Goal: Task Accomplishment & Management: Manage account settings

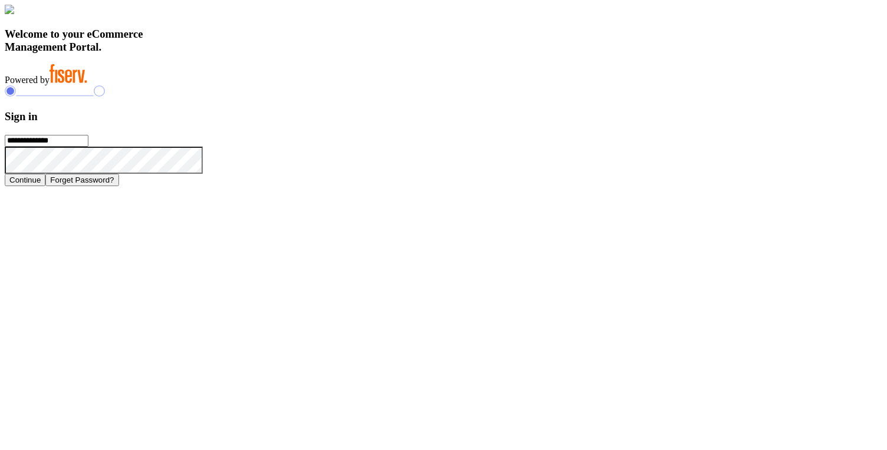
click at [45, 186] on button "Continue" at bounding box center [25, 180] width 41 height 12
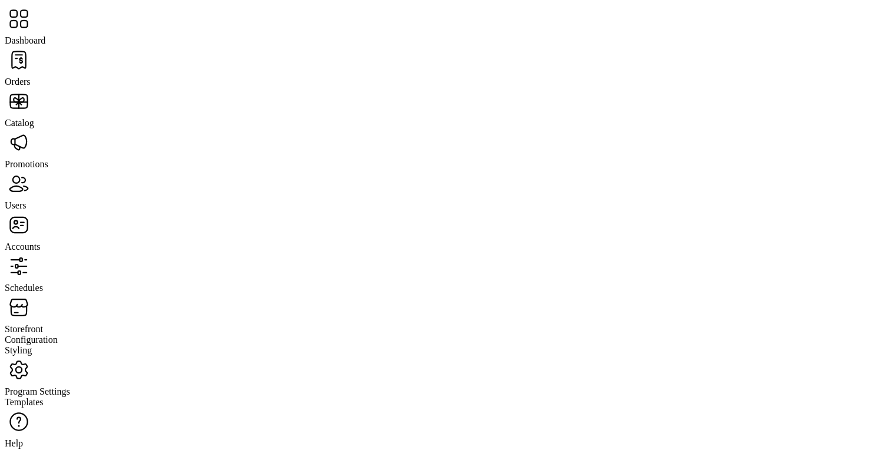
click at [26, 200] on span "Users" at bounding box center [15, 205] width 21 height 10
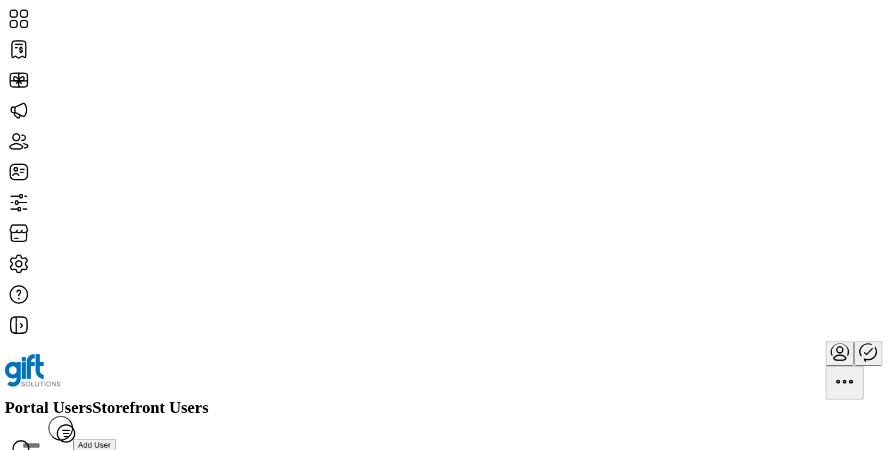
click at [800, 236] on span "View Details" at bounding box center [775, 230] width 49 height 9
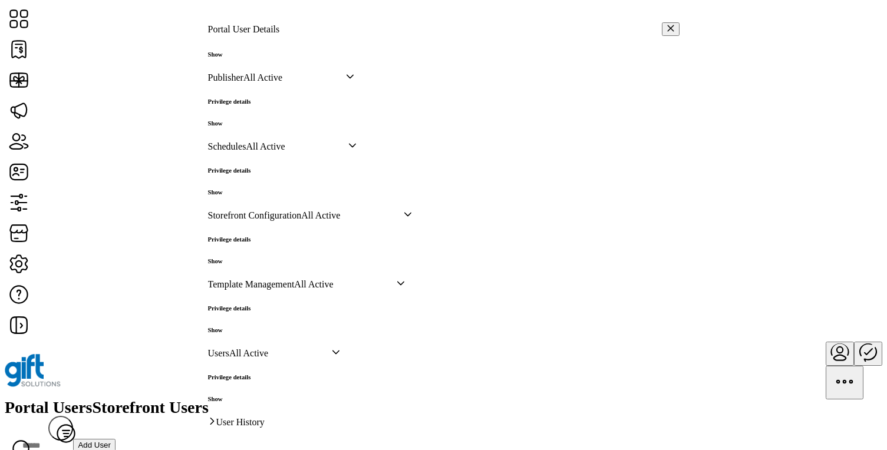
scroll to position [567, 0]
click at [251, 127] on h6 "Show" at bounding box center [229, 123] width 43 height 7
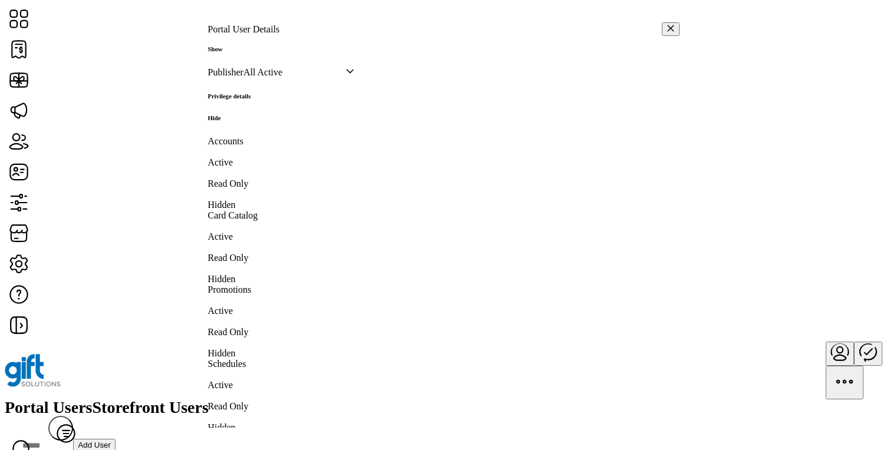
click at [251, 121] on h6 "Hide" at bounding box center [229, 117] width 43 height 7
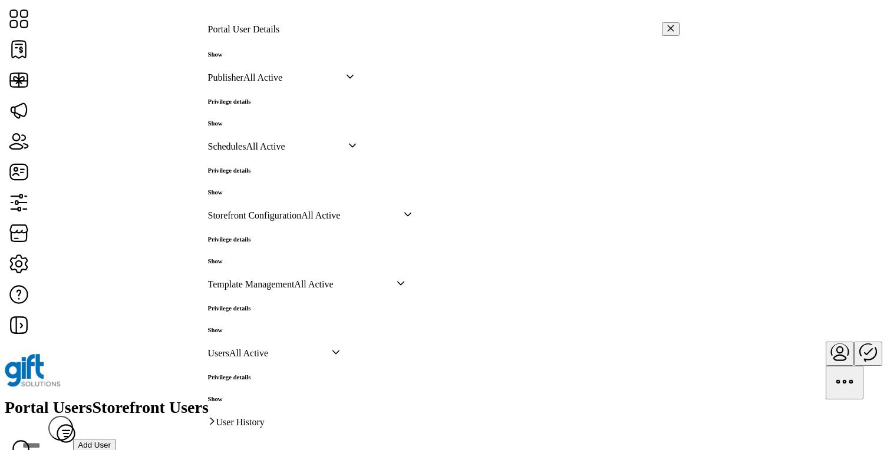
click at [251, 127] on h6 "Show" at bounding box center [229, 123] width 43 height 7
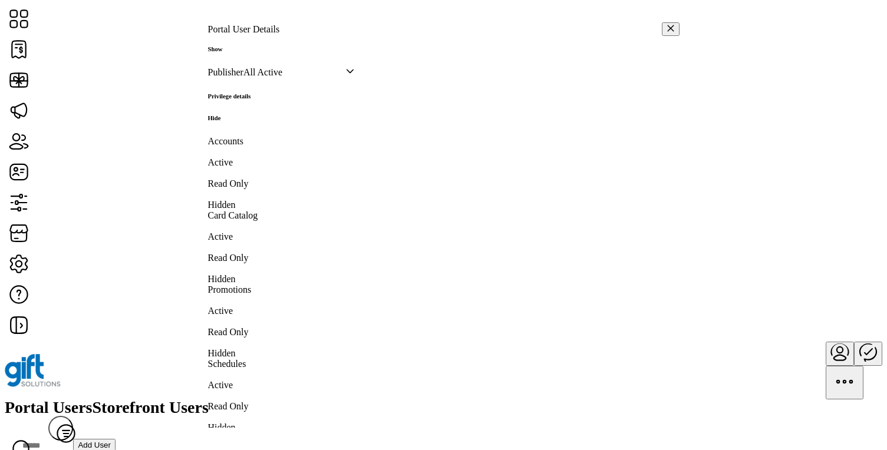
click at [244, 77] on label "Publisher" at bounding box center [225, 72] width 35 height 10
copy label "Publisher"
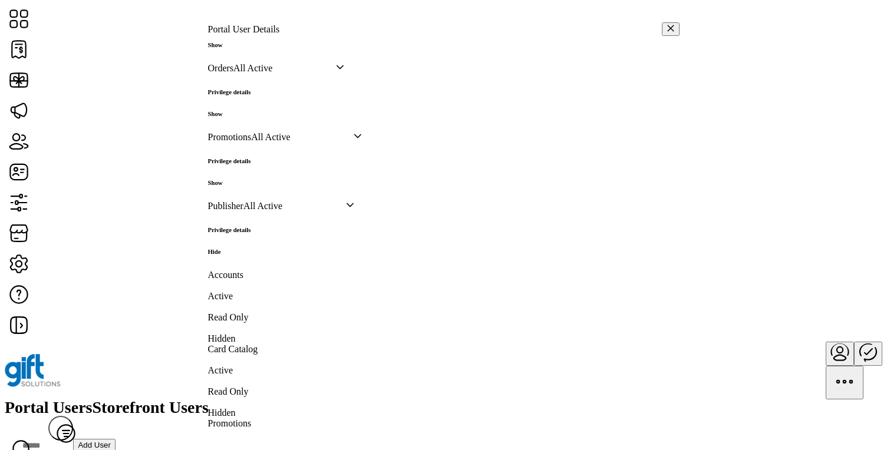
scroll to position [455, 0]
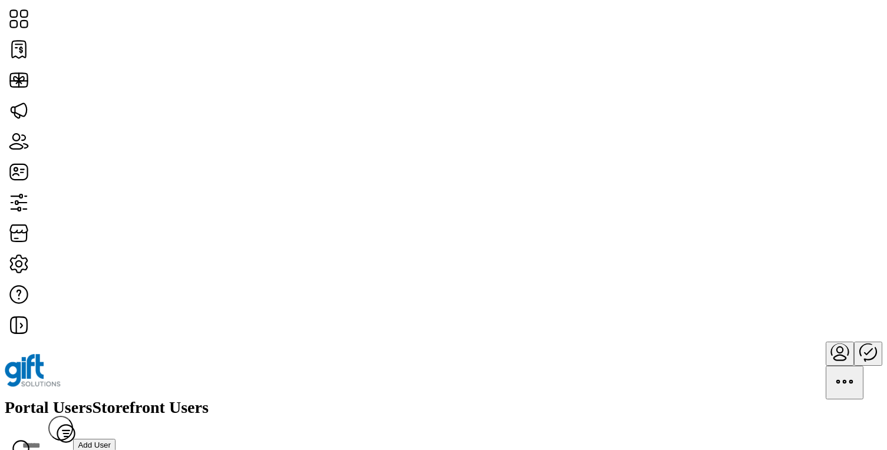
click at [116, 439] on button "Add User" at bounding box center [94, 445] width 42 height 12
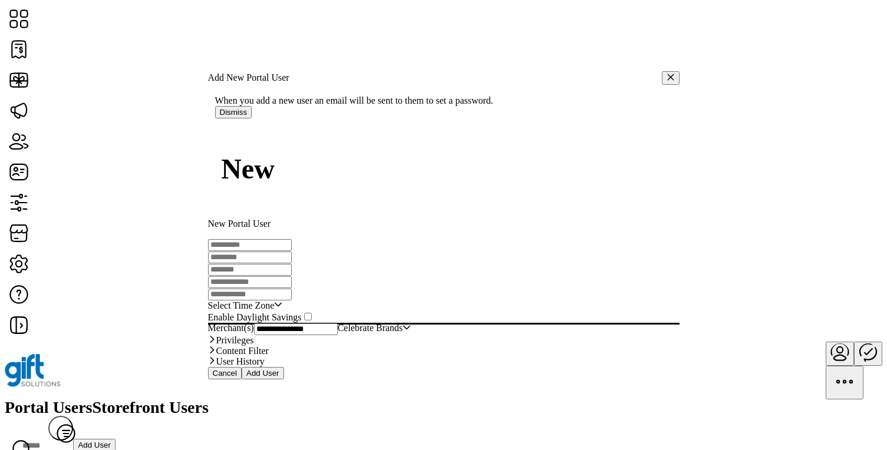
click at [453, 340] on link "Privileges" at bounding box center [444, 340] width 472 height 11
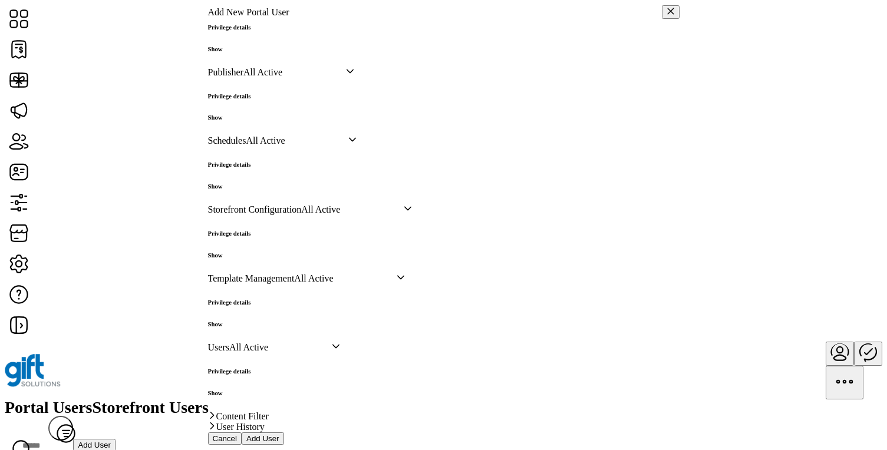
scroll to position [652, 0]
click at [251, 121] on h6 "Show" at bounding box center [229, 117] width 43 height 7
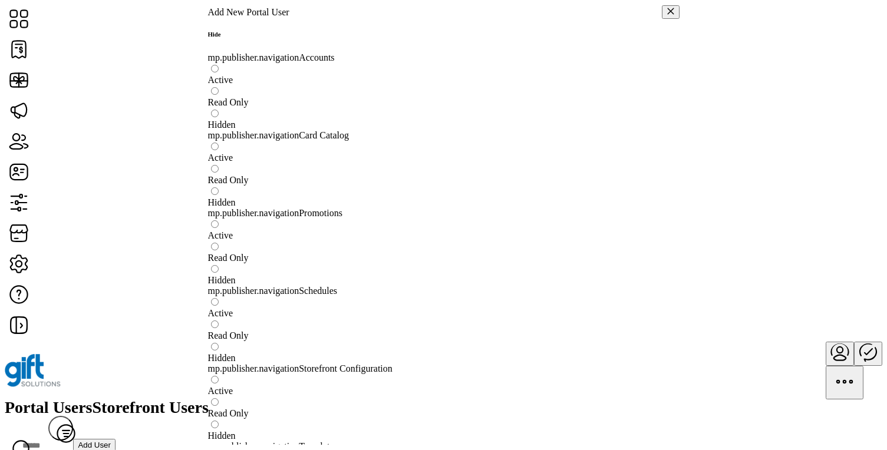
drag, startPoint x: 239, startPoint y: 379, endPoint x: 343, endPoint y: 380, distance: 103.8
copy div "mp.publisher.navigation"
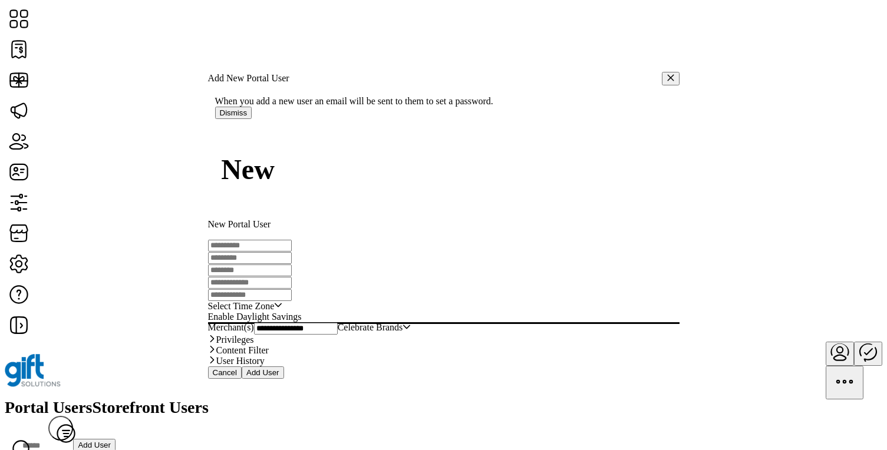
click at [591, 337] on link "Privileges" at bounding box center [444, 340] width 472 height 11
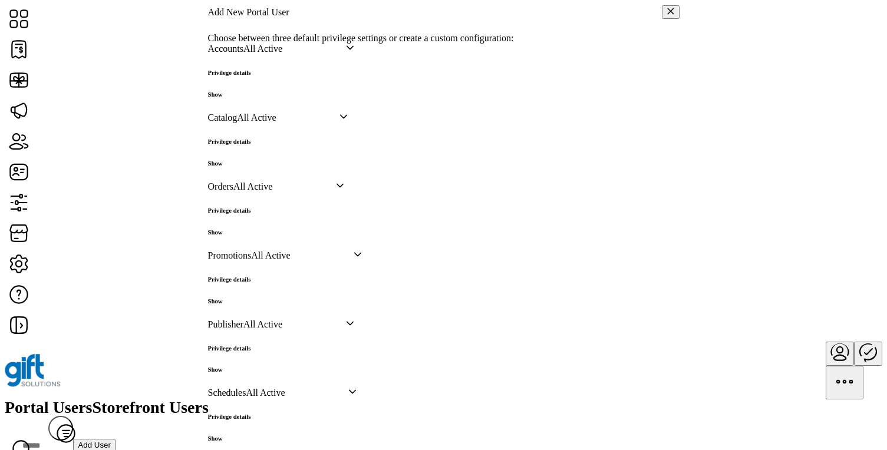
scroll to position [505, 0]
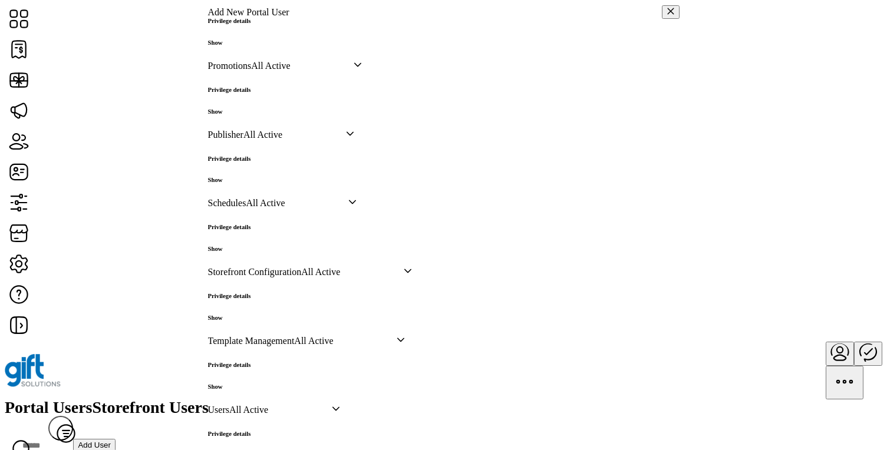
click at [251, 115] on h6 "Show" at bounding box center [229, 111] width 43 height 7
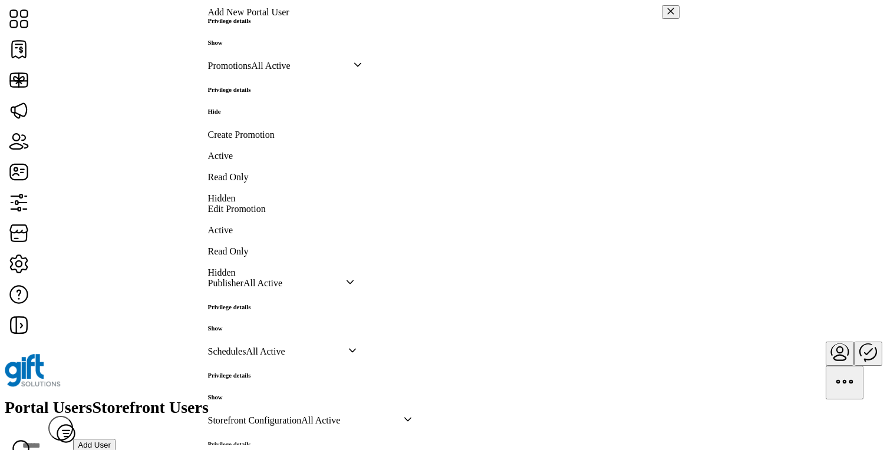
click at [251, 115] on h6 "Hide" at bounding box center [229, 111] width 43 height 7
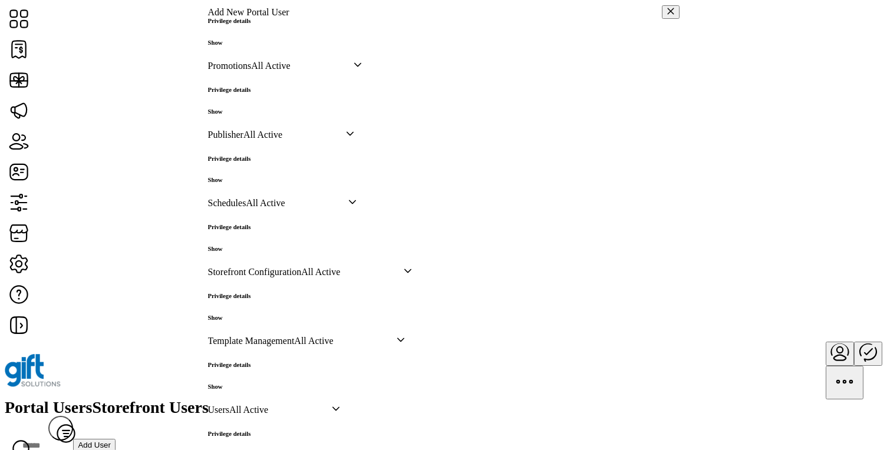
click at [251, 183] on h6 "Show" at bounding box center [229, 179] width 43 height 7
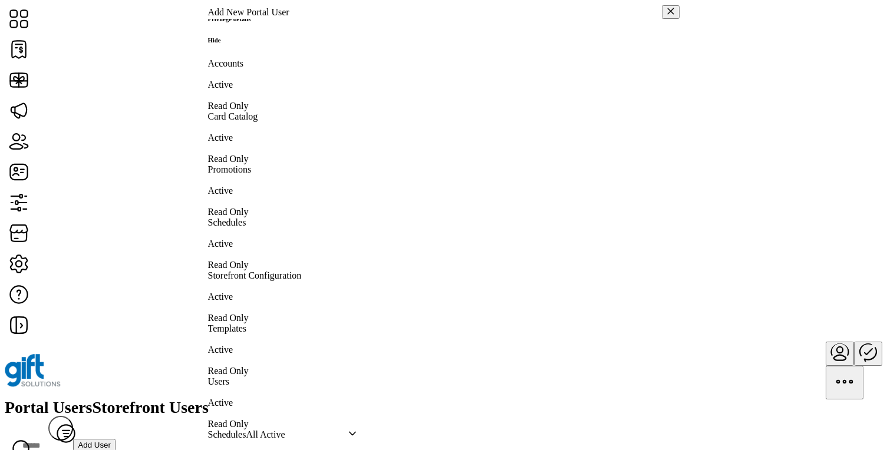
scroll to position [726, 0]
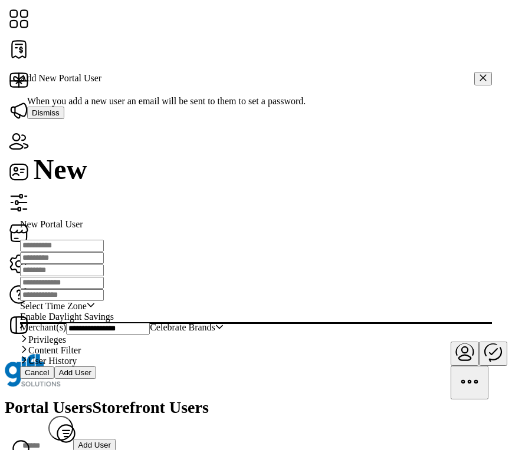
scroll to position [32, 0]
click at [376, 335] on link "Privileges" at bounding box center [256, 340] width 472 height 11
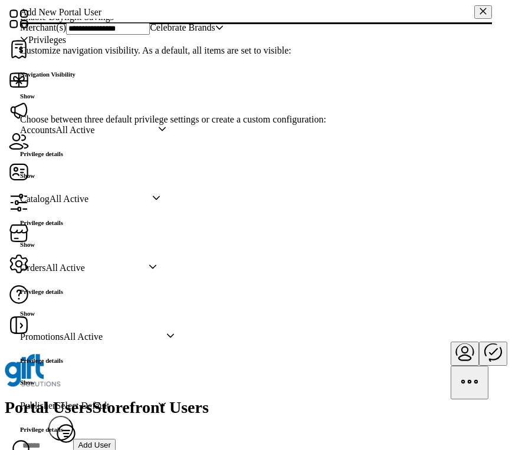
scroll to position [300, 0]
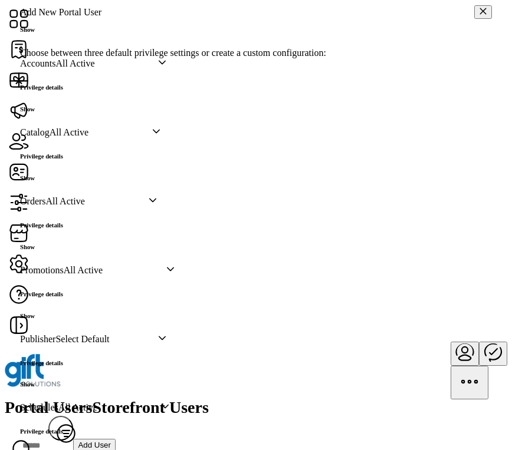
click at [166, 69] on div "dropdown trigger" at bounding box center [162, 63] width 8 height 11
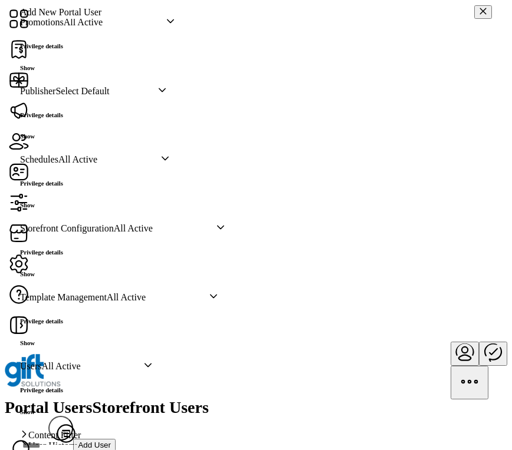
click at [166, 92] on icon "dropdown trigger" at bounding box center [162, 90] width 7 height 4
click at [63, 140] on h6 "Show" at bounding box center [41, 136] width 43 height 7
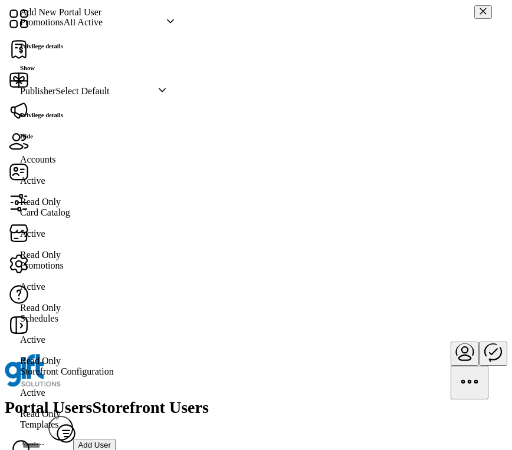
click at [166, 94] on icon "dropdown trigger" at bounding box center [162, 90] width 8 height 8
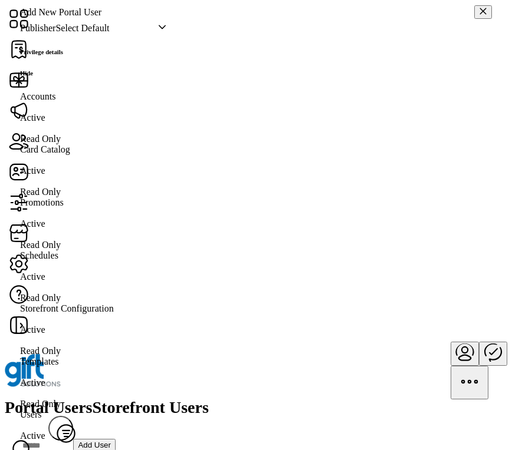
scroll to position [804, 0]
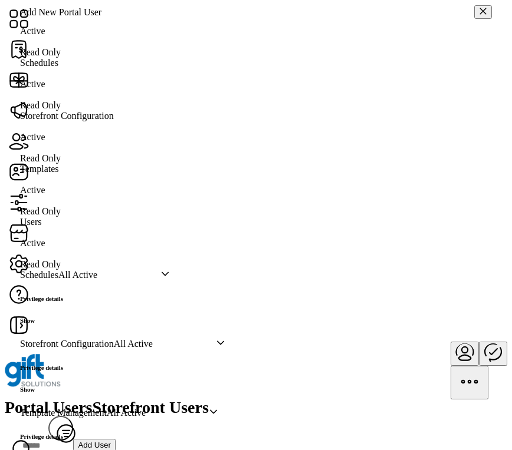
click at [169, 276] on icon "dropdown trigger" at bounding box center [165, 274] width 8 height 8
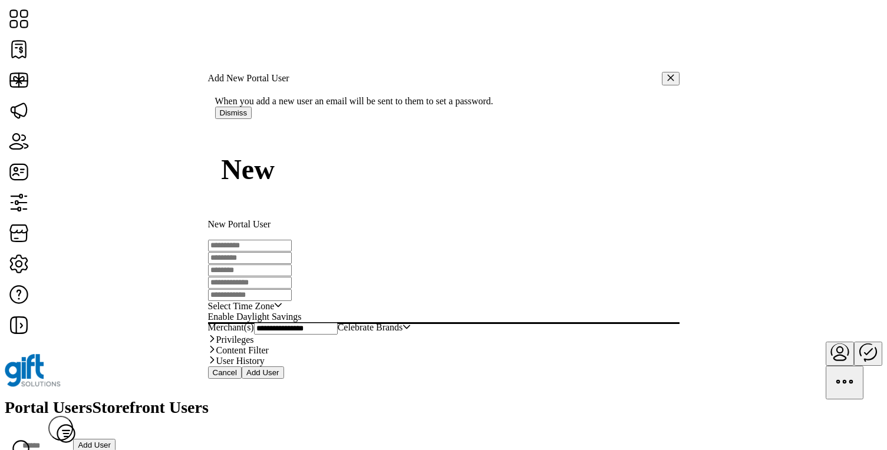
click at [396, 335] on link "Privileges" at bounding box center [444, 340] width 472 height 11
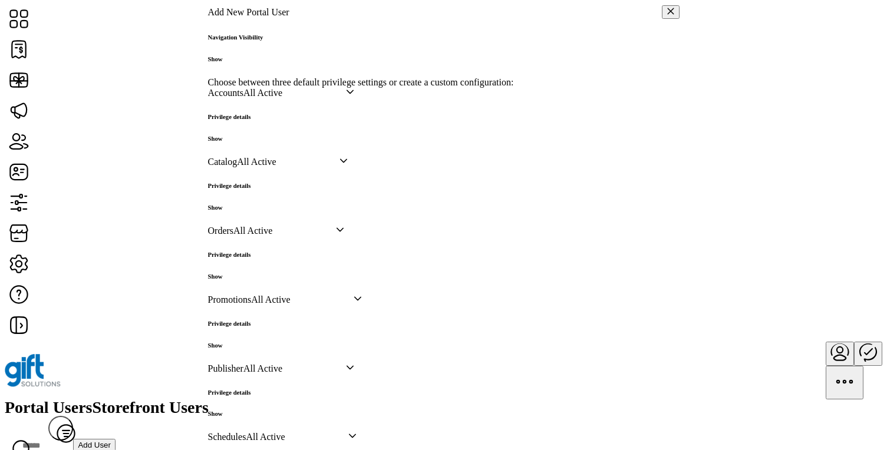
scroll to position [327, 0]
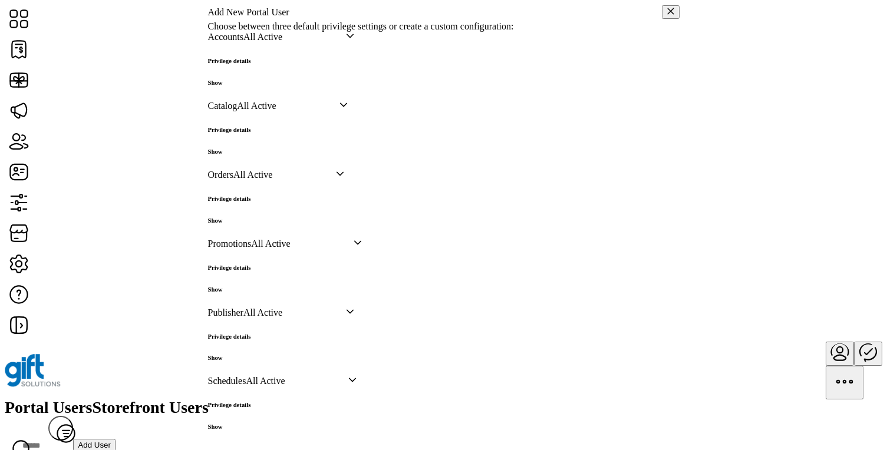
click at [354, 40] on icon "dropdown trigger" at bounding box center [350, 36] width 8 height 8
click at [344, 178] on icon "dropdown trigger" at bounding box center [340, 174] width 8 height 8
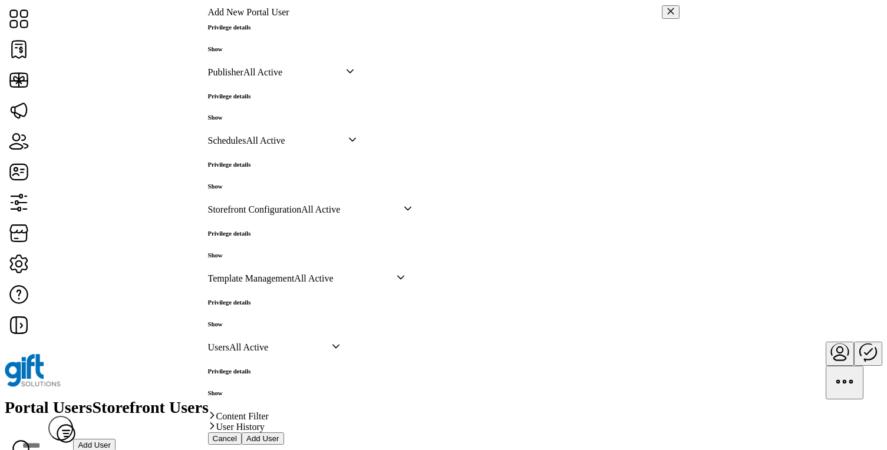
scroll to position [697, 0]
click at [354, 78] on div "dropdown trigger" at bounding box center [350, 72] width 8 height 11
click at [251, 121] on h6 "Show" at bounding box center [229, 117] width 43 height 7
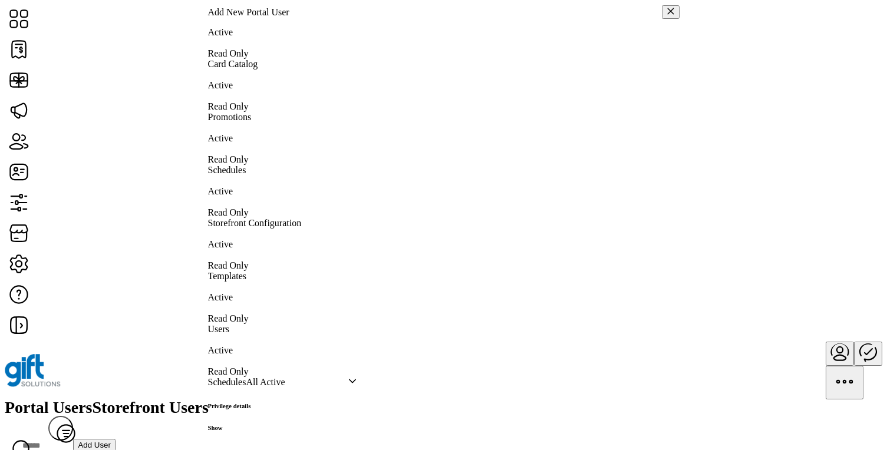
click at [357, 385] on icon "dropdown trigger" at bounding box center [352, 381] width 8 height 8
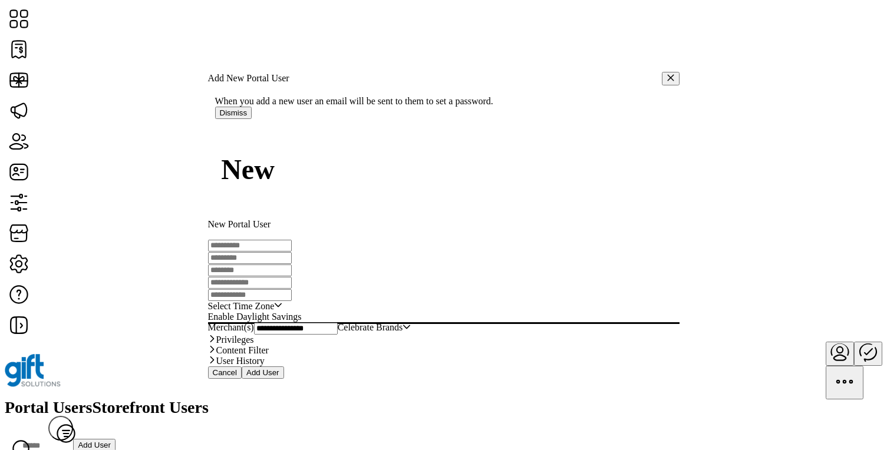
click at [591, 335] on link "Privileges" at bounding box center [444, 340] width 472 height 11
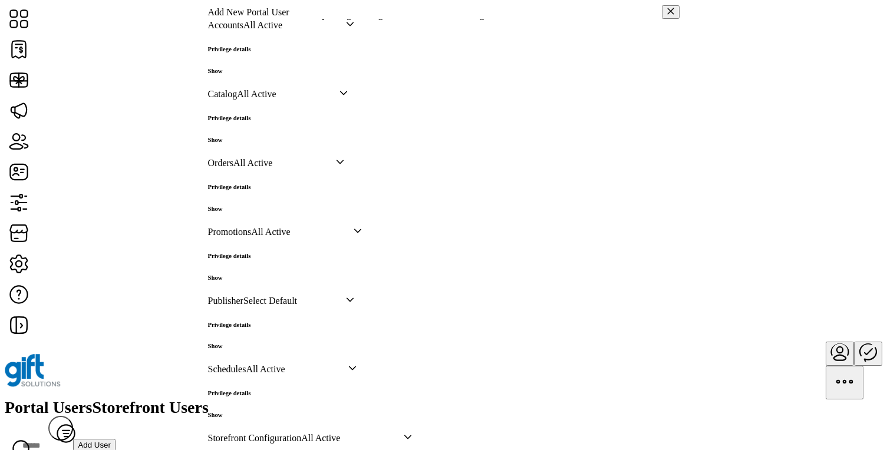
scroll to position [389, 0]
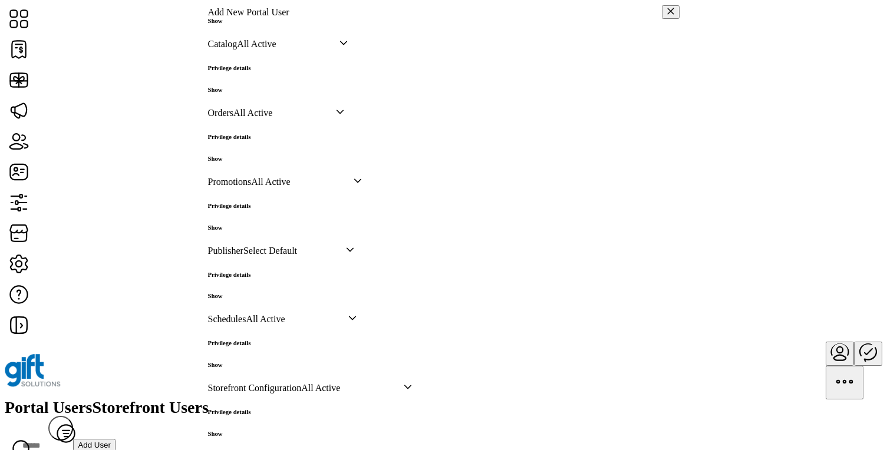
click at [251, 162] on h6 "Show" at bounding box center [229, 158] width 43 height 7
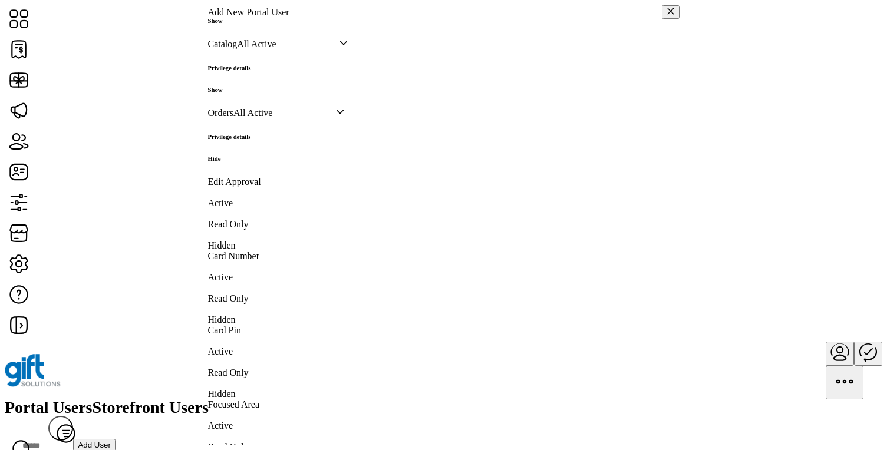
click at [344, 119] on div "dropdown trigger" at bounding box center [340, 113] width 8 height 11
click at [251, 93] on h6 "Show" at bounding box center [229, 89] width 43 height 7
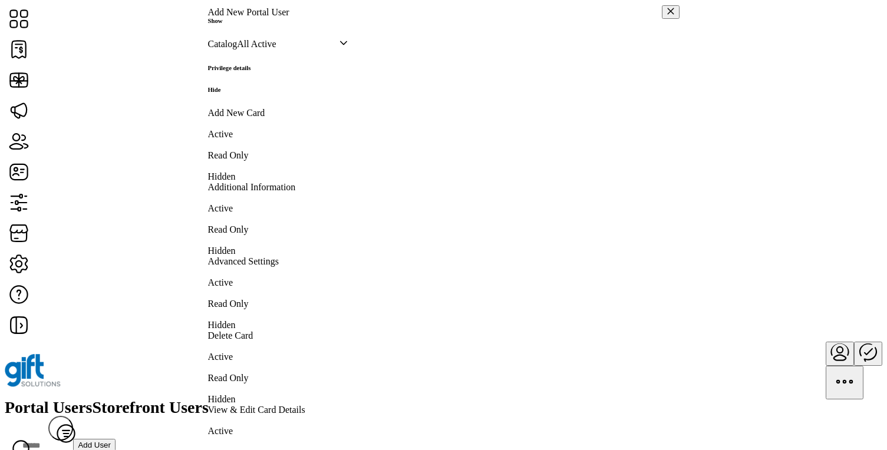
click at [251, 93] on h6 "Hide" at bounding box center [229, 89] width 43 height 7
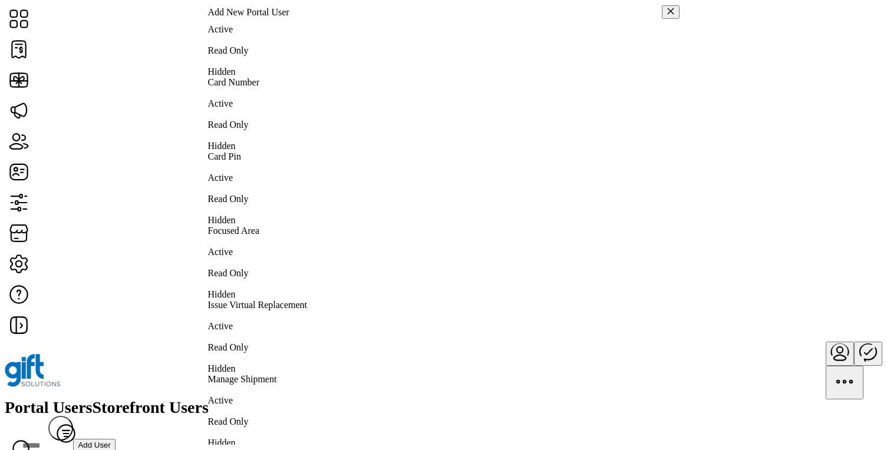
scroll to position [696, 0]
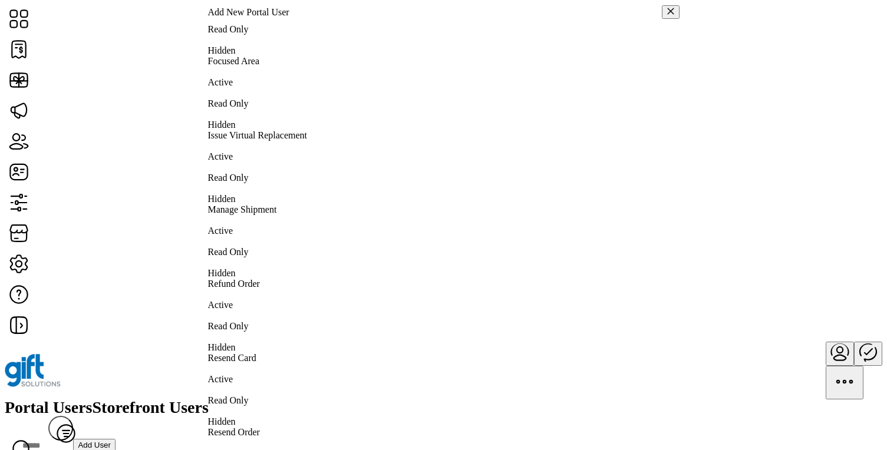
scroll to position [893, 0]
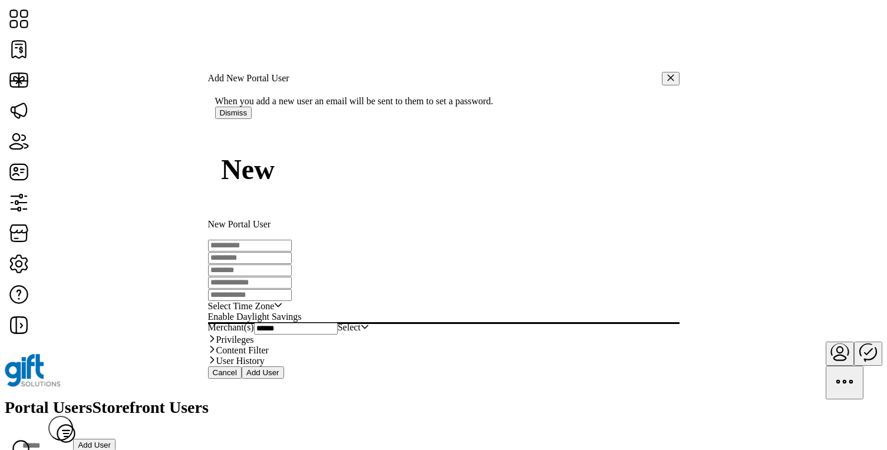
scroll to position [32, 0]
click at [580, 335] on link "Privileges" at bounding box center [444, 340] width 472 height 11
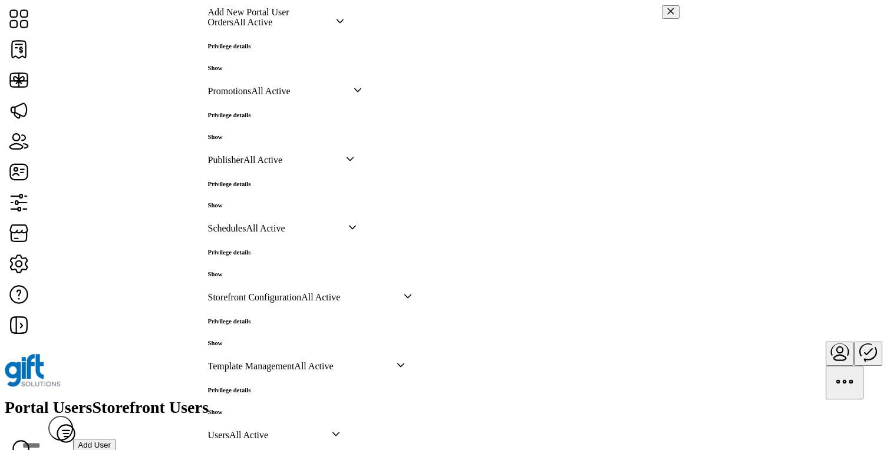
scroll to position [589, 0]
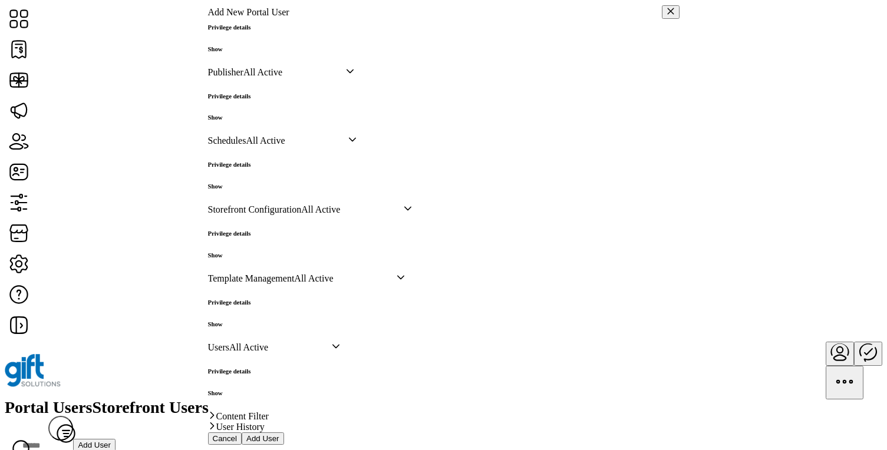
click at [354, 75] on icon "dropdown trigger" at bounding box center [350, 71] width 8 height 8
click at [362, 6] on icon "dropdown trigger" at bounding box center [358, 2] width 8 height 8
click at [251, 121] on h6 "Show" at bounding box center [229, 117] width 43 height 7
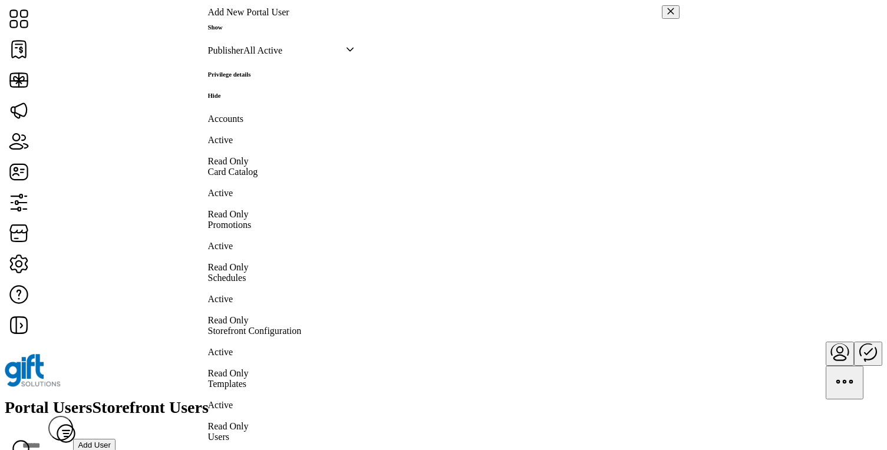
click at [354, 56] on div "dropdown trigger" at bounding box center [350, 50] width 8 height 11
click at [298, 96] on span "All Read Only" at bounding box center [271, 90] width 55 height 10
click at [346, 56] on span "All Read Only" at bounding box center [295, 50] width 103 height 11
click at [354, 85] on li "All Active" at bounding box center [299, 80] width 111 height 11
click at [346, 56] on span "All Active" at bounding box center [295, 50] width 103 height 11
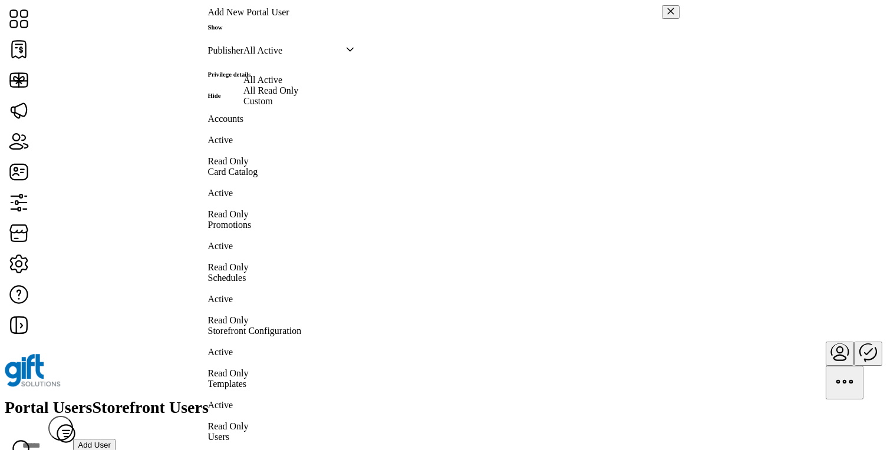
click at [354, 107] on li "Custom" at bounding box center [299, 101] width 111 height 11
click at [595, 209] on div at bounding box center [444, 209] width 472 height 0
click at [595, 262] on div at bounding box center [444, 262] width 472 height 0
click at [346, 56] on span "Custom" at bounding box center [295, 50] width 103 height 11
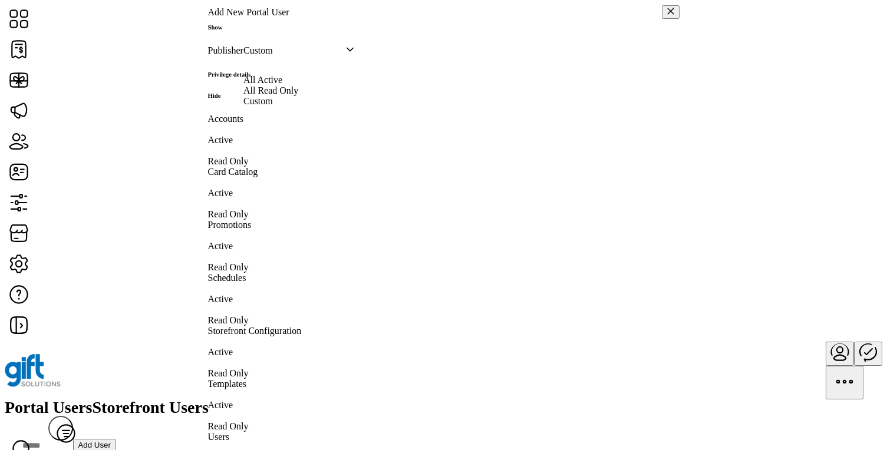
click at [354, 85] on li "All Active" at bounding box center [299, 80] width 111 height 11
click at [596, 262] on div at bounding box center [444, 262] width 472 height 0
click at [594, 315] on div at bounding box center [444, 315] width 472 height 0
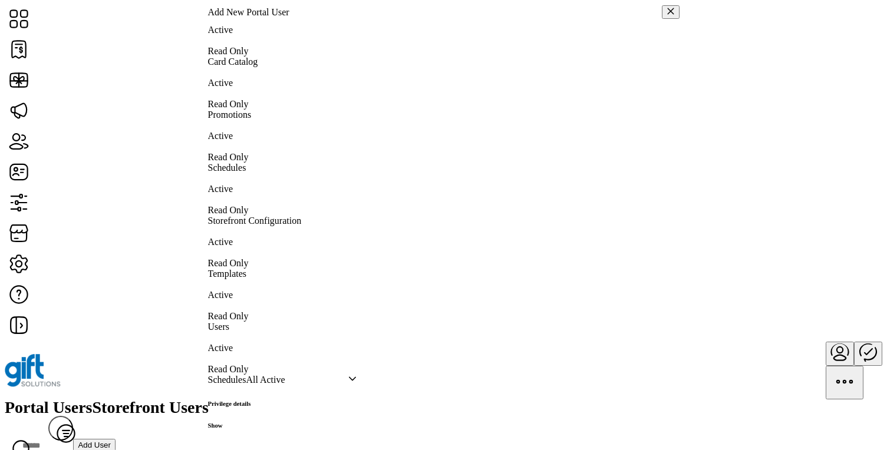
scroll to position [718, 0]
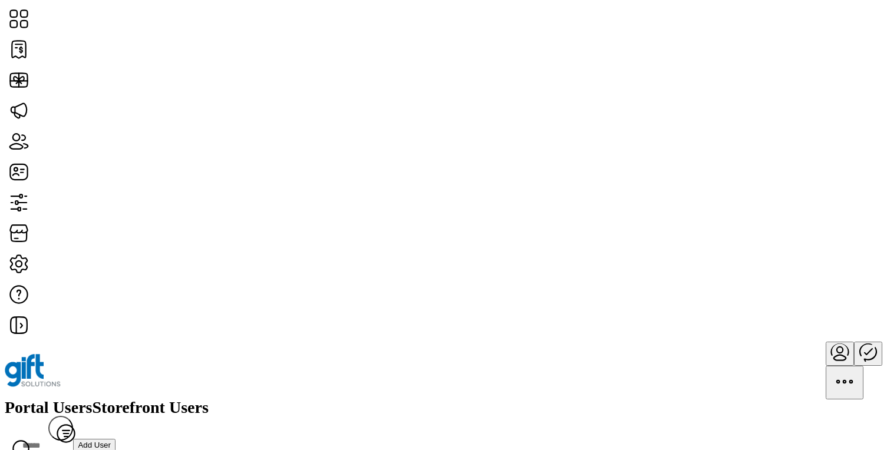
click at [111, 441] on span "Add User" at bounding box center [94, 445] width 33 height 9
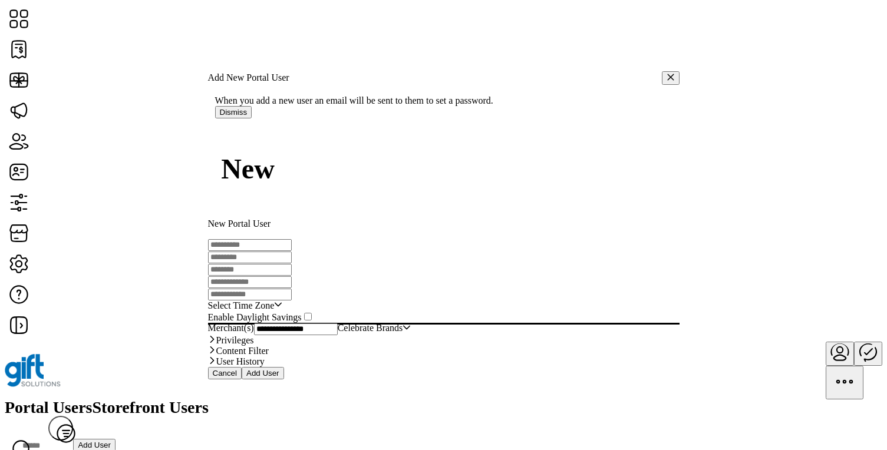
scroll to position [32, 0]
click at [442, 335] on link "Privileges" at bounding box center [444, 340] width 472 height 11
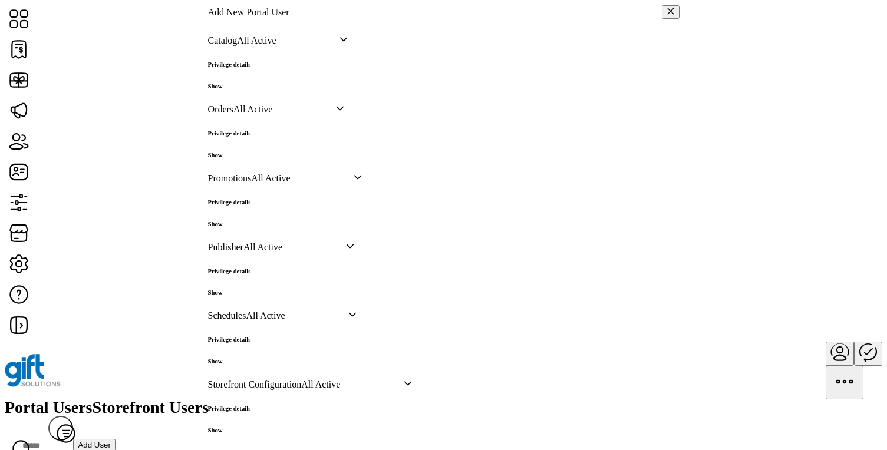
scroll to position [195, 0]
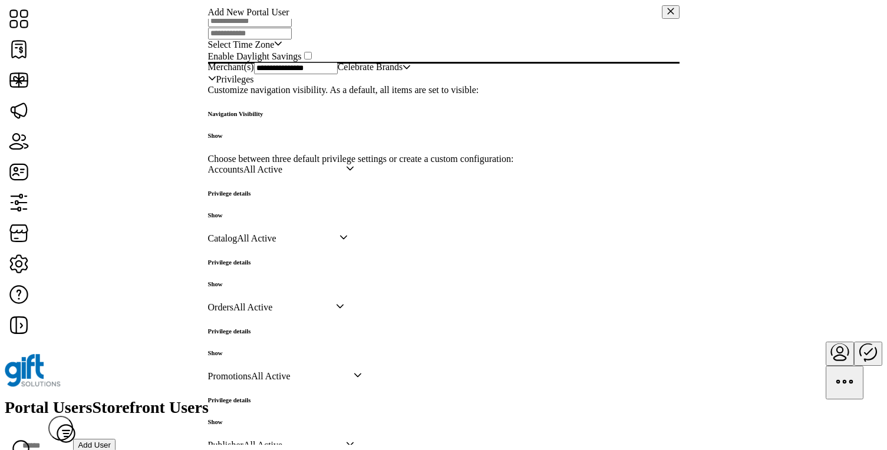
click at [264, 139] on h6 "Show" at bounding box center [235, 135] width 55 height 7
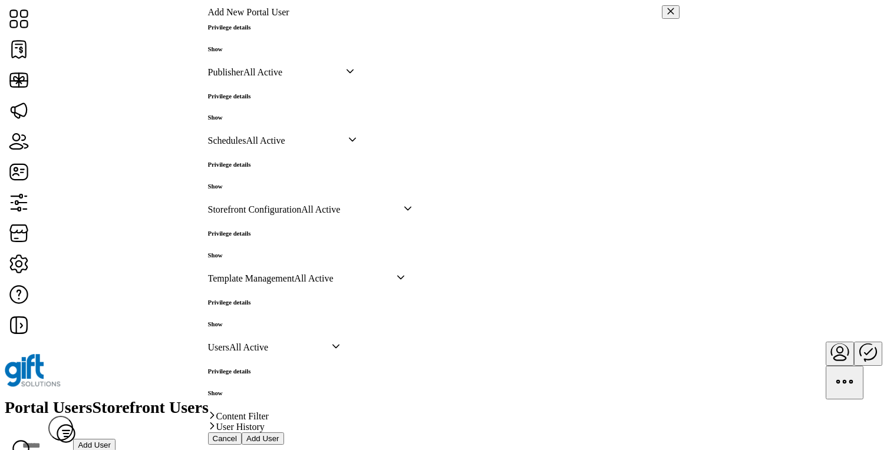
scroll to position [1130, 0]
click at [251, 390] on h6 "Show" at bounding box center [229, 393] width 43 height 7
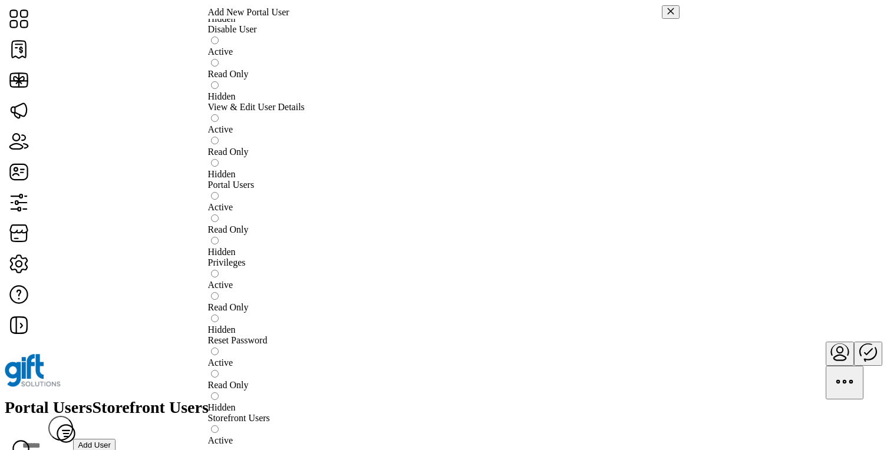
scroll to position [1325, 0]
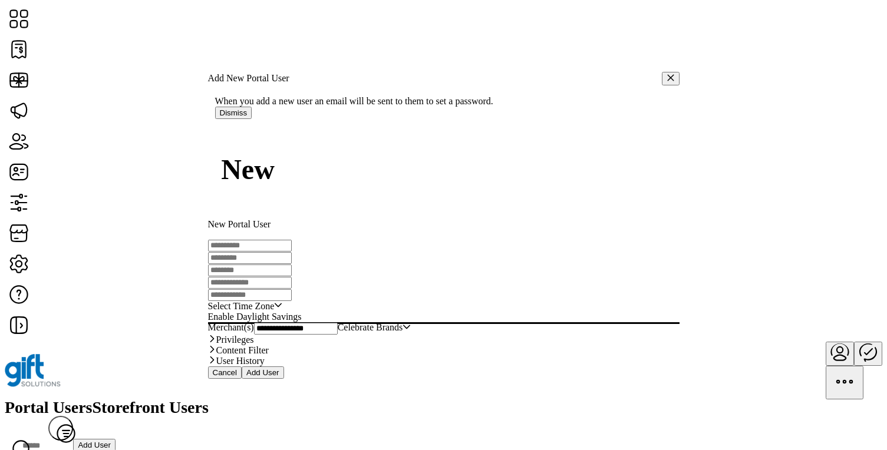
click at [667, 74] on icon "button" at bounding box center [670, 77] width 6 height 6
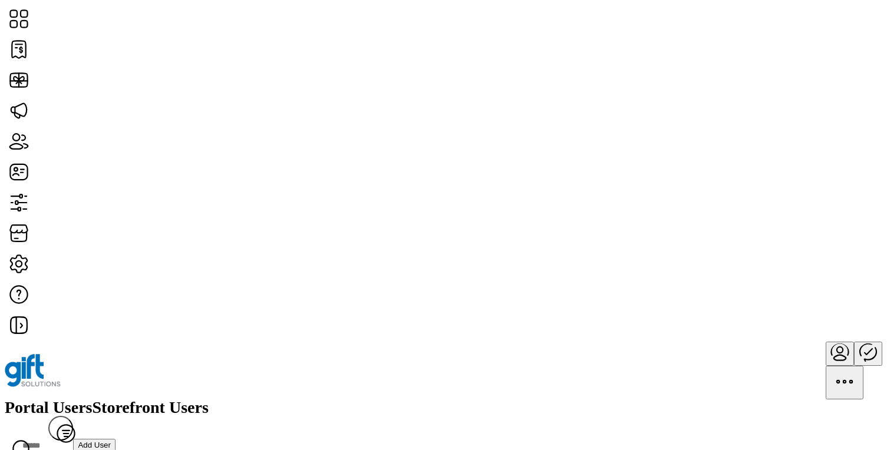
click at [800, 236] on span "View Details" at bounding box center [775, 230] width 49 height 9
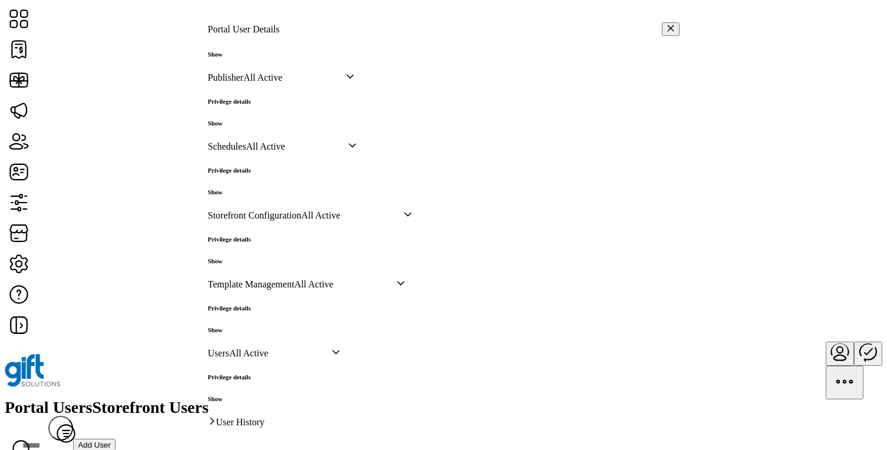
scroll to position [567, 0]
click at [251, 127] on h6 "Show" at bounding box center [229, 123] width 43 height 7
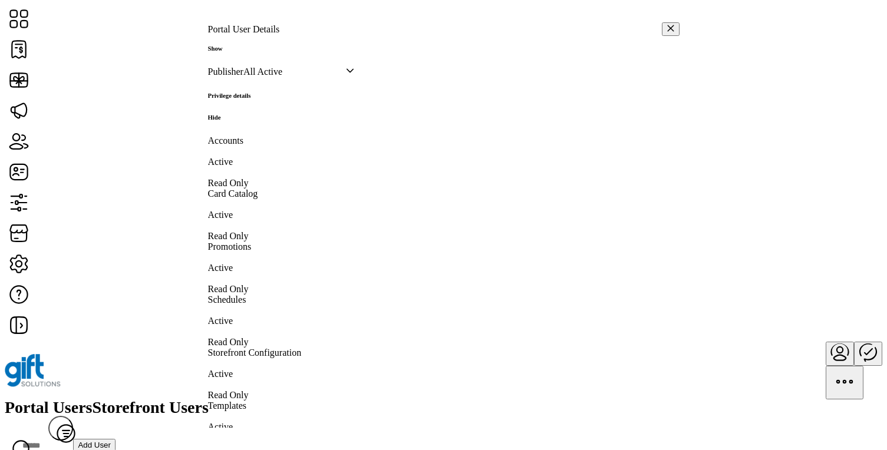
click at [354, 77] on p-dropdown "All Active" at bounding box center [299, 72] width 111 height 10
click at [251, 121] on h6 "Hide" at bounding box center [229, 117] width 43 height 7
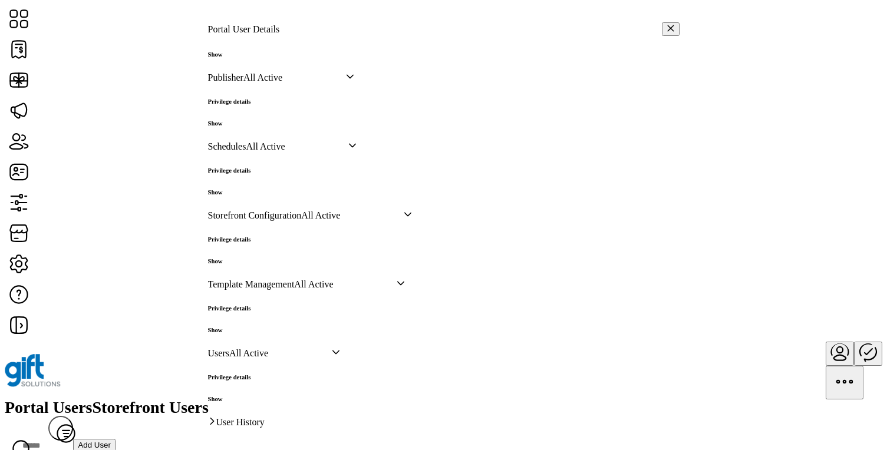
click at [667, 25] on icon "button" at bounding box center [670, 28] width 6 height 6
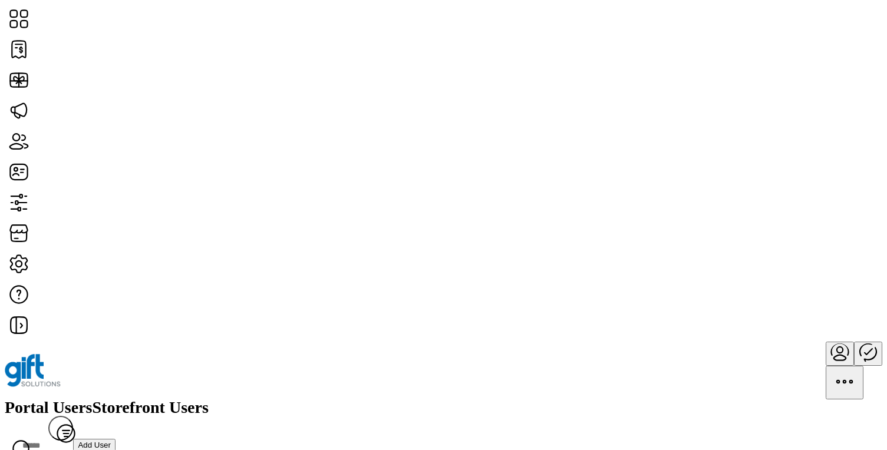
scroll to position [1169, 0]
click at [209, 400] on span "Storefront Users" at bounding box center [151, 408] width 116 height 17
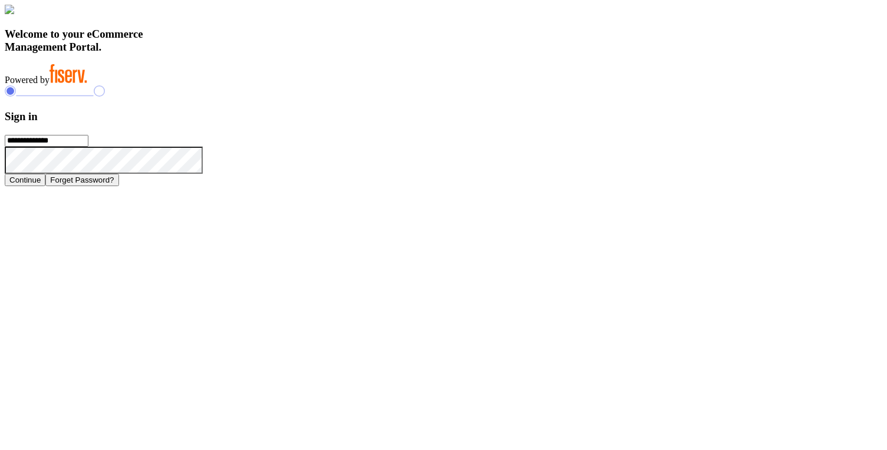
click at [368, 54] on h3 "Welcome to your eCommerce Management Portal." at bounding box center [444, 41] width 878 height 26
click at [364, 54] on h3 "Welcome to your eCommerce Management Portal." at bounding box center [444, 41] width 878 height 26
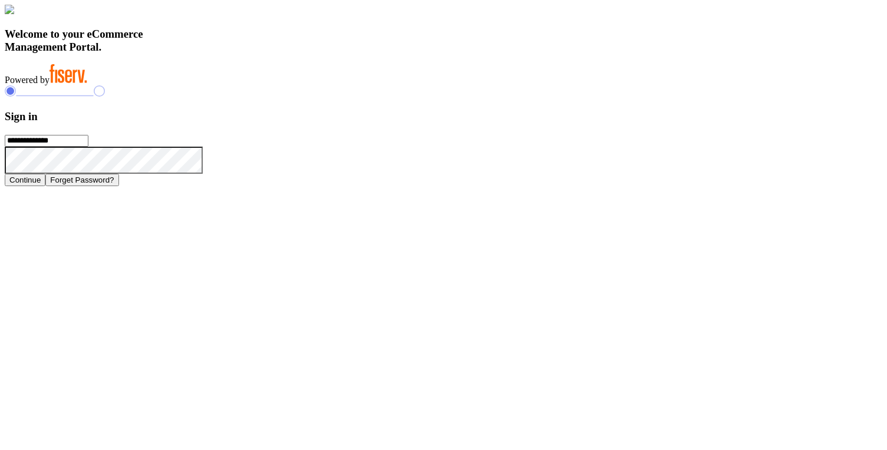
click at [364, 54] on h3 "Welcome to your eCommerce Management Portal." at bounding box center [444, 41] width 878 height 26
click at [369, 54] on h3 "Welcome to your eCommerce Management Portal." at bounding box center [444, 41] width 878 height 26
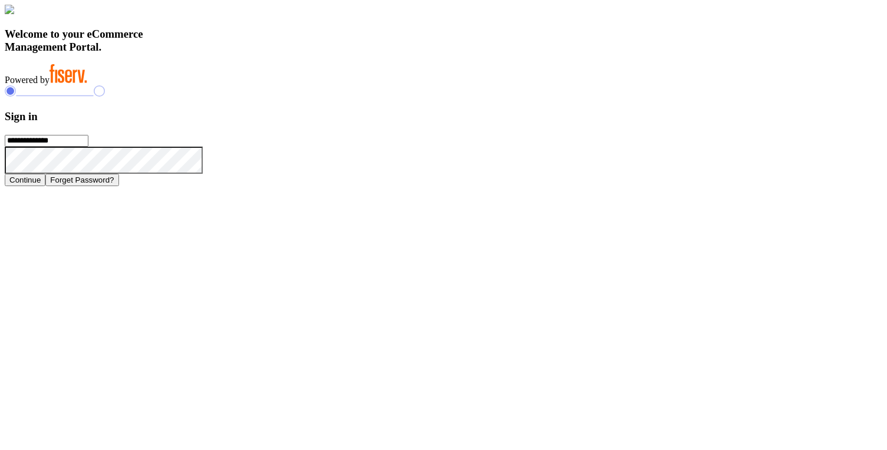
click at [459, 85] on div "Welcome to your eCommerce Management Portal. Powered by" at bounding box center [444, 45] width 878 height 81
click at [45, 186] on button "Continue" at bounding box center [25, 180] width 41 height 12
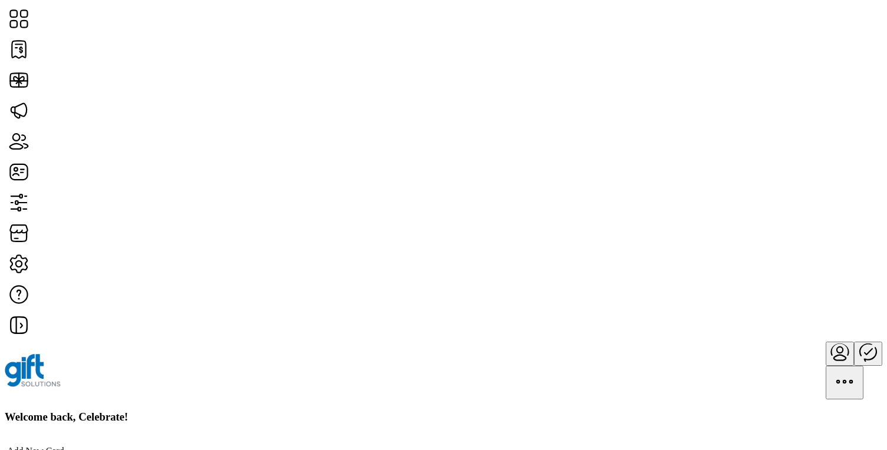
click at [285, 411] on h3 "Welcome back, Celebrate!" at bounding box center [444, 417] width 878 height 13
click at [386, 411] on div "Welcome back, Celebrate!" at bounding box center [444, 417] width 878 height 13
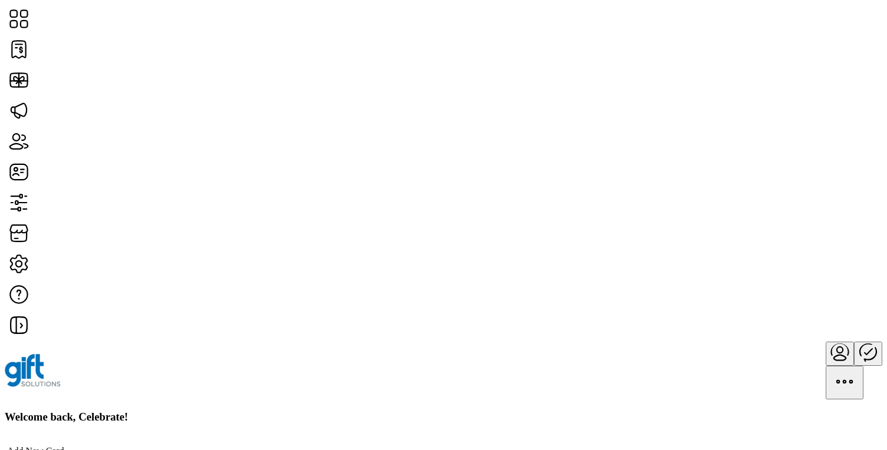
click at [485, 411] on div "Welcome back, Celebrate!" at bounding box center [444, 417] width 878 height 13
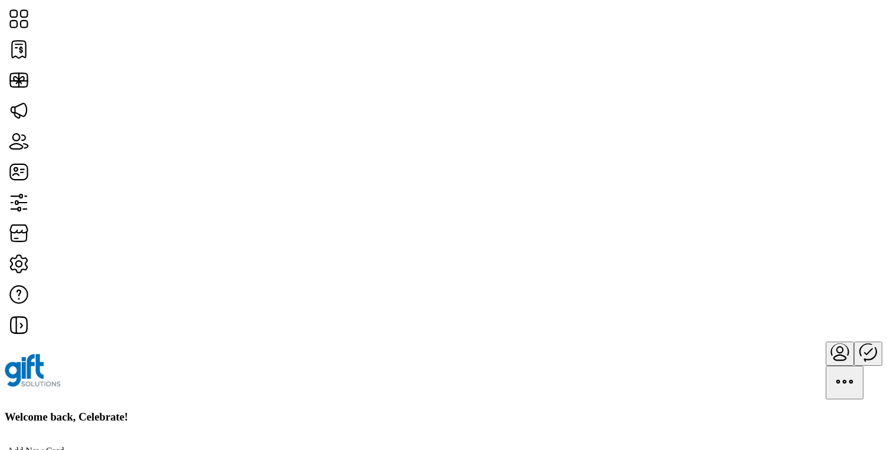
scroll to position [341, 0]
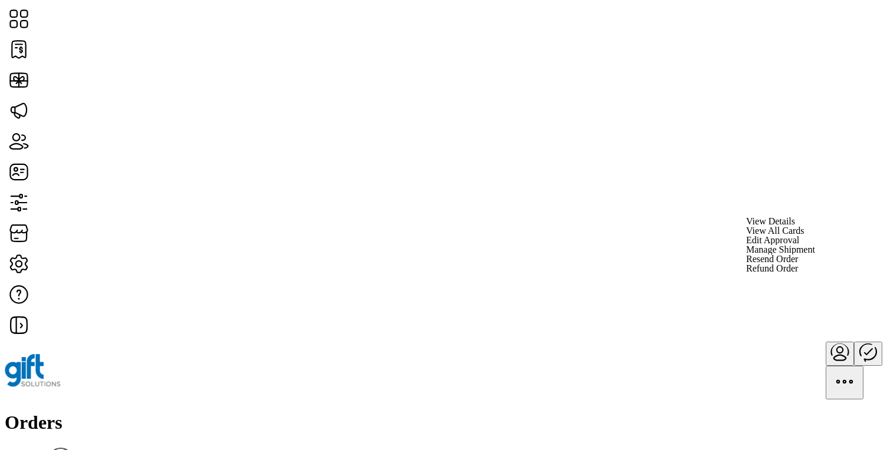
click at [805, 236] on span "View All Cards" at bounding box center [775, 230] width 58 height 9
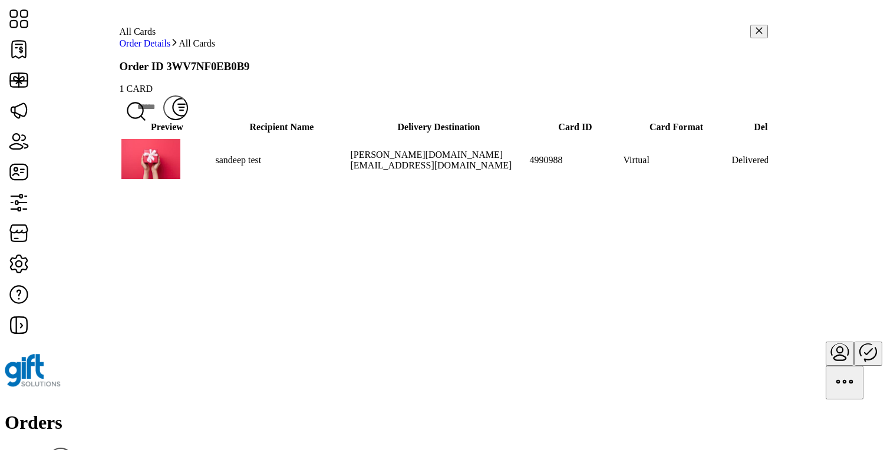
click at [765, 231] on span "View Card Details" at bounding box center [767, 226] width 70 height 9
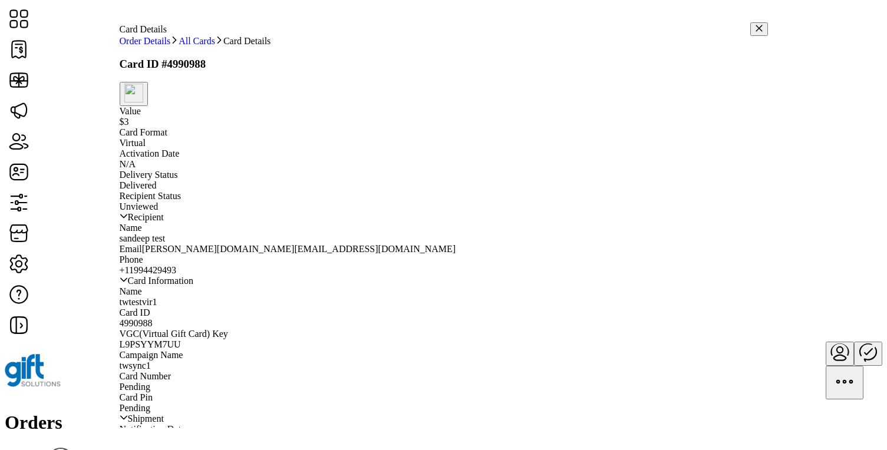
click at [574, 97] on div "Order Details All Cards Card Details Card ID #4990988 Value $3 Card Format Virt…" at bounding box center [444, 288] width 649 height 505
click at [143, 96] on img "button" at bounding box center [133, 93] width 19 height 19
click at [136, 159] on span "N/A" at bounding box center [128, 164] width 17 height 10
click at [143, 88] on img "button" at bounding box center [133, 93] width 19 height 19
click at [572, 110] on div "Order Details All Cards Card Details Card ID #4990988 Value $3 Card Format Virt…" at bounding box center [444, 288] width 649 height 505
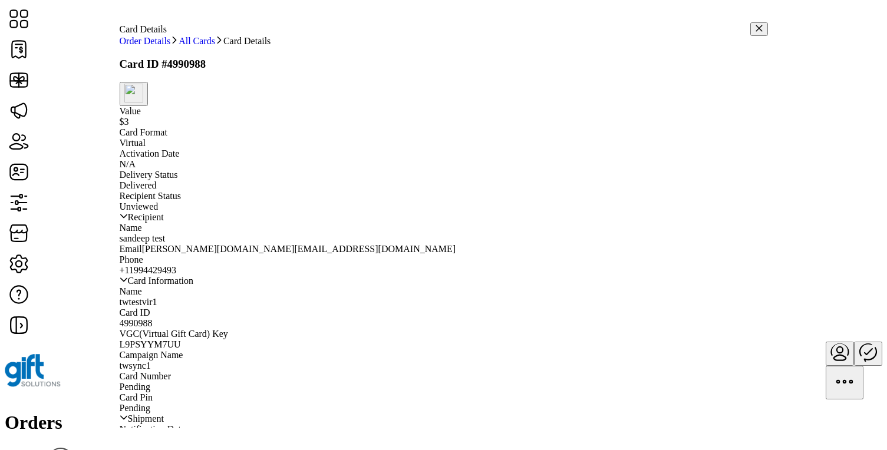
click at [143, 100] on img "button" at bounding box center [133, 93] width 19 height 19
click at [571, 119] on span "Resend Card" at bounding box center [572, 114] width 48 height 9
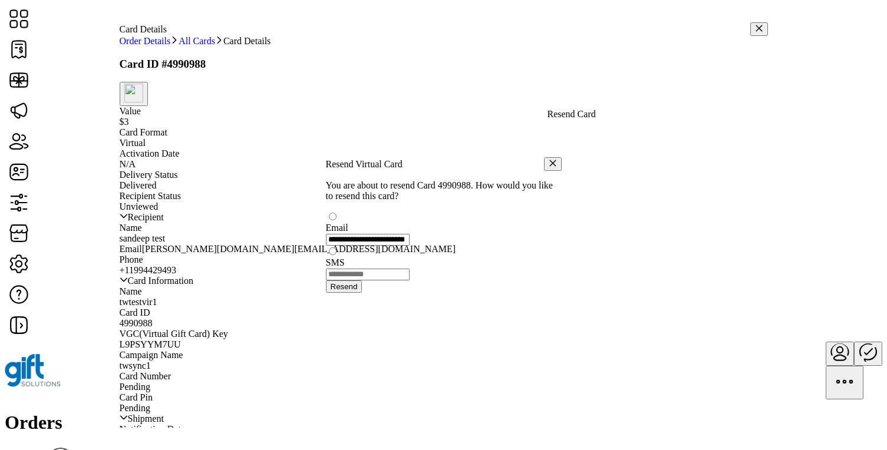
scroll to position [6, 4]
click at [550, 162] on icon "button" at bounding box center [553, 165] width 6 height 6
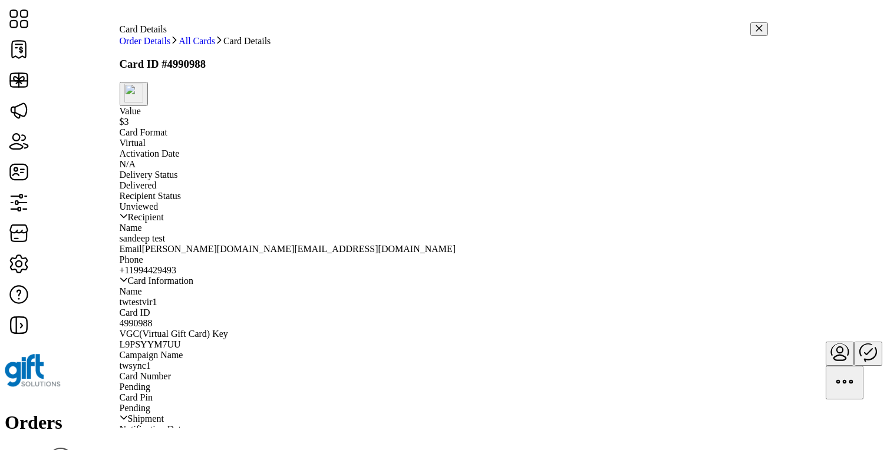
click at [755, 25] on icon "button" at bounding box center [759, 28] width 8 height 8
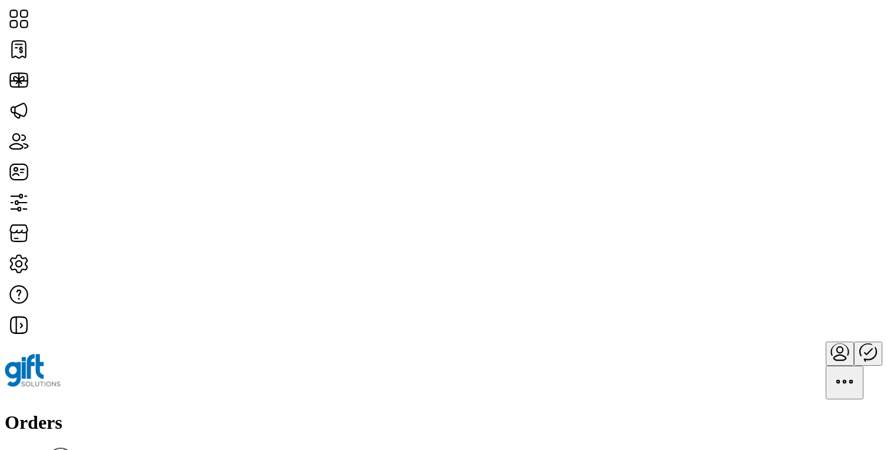
click at [686, 134] on span "Status" at bounding box center [674, 129] width 23 height 9
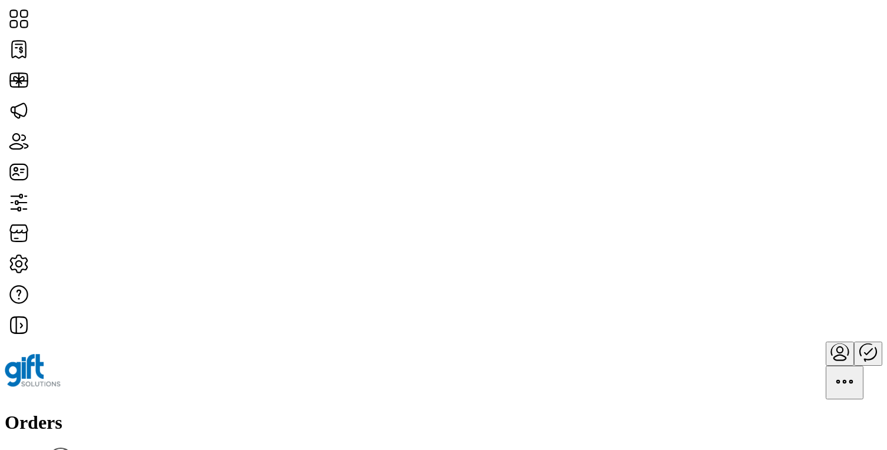
scroll to position [6, 46]
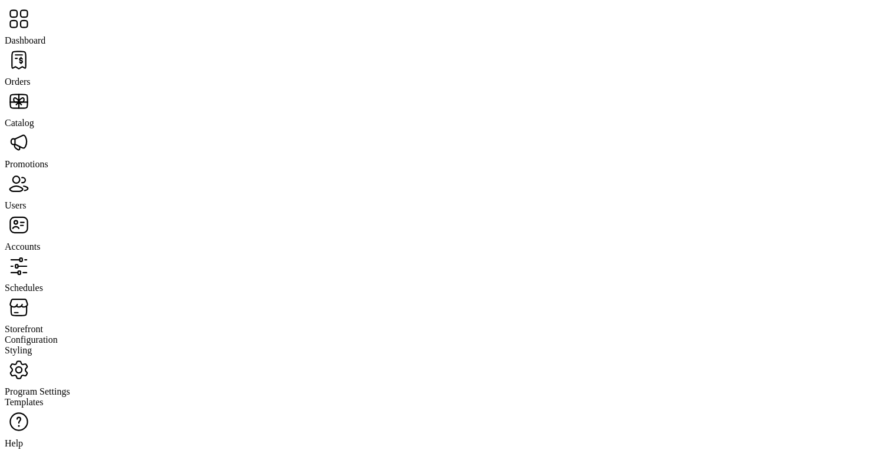
click at [34, 118] on span "Catalog" at bounding box center [19, 123] width 29 height 10
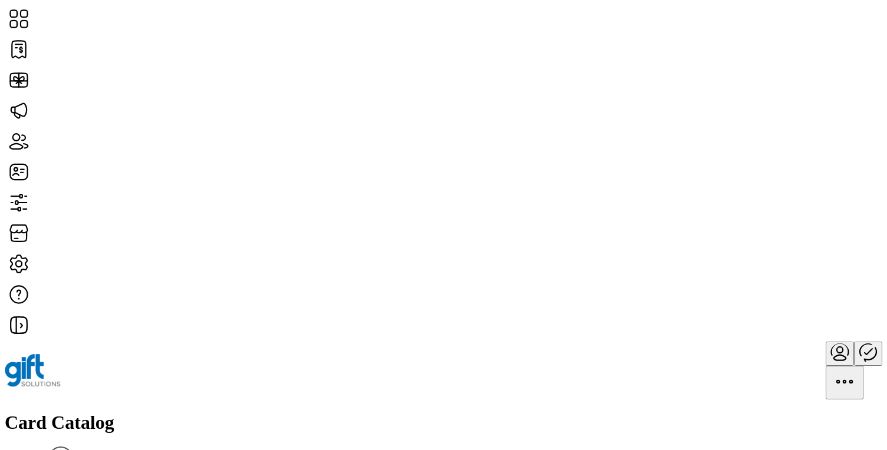
click at [795, 238] on span "View Details" at bounding box center [770, 232] width 49 height 9
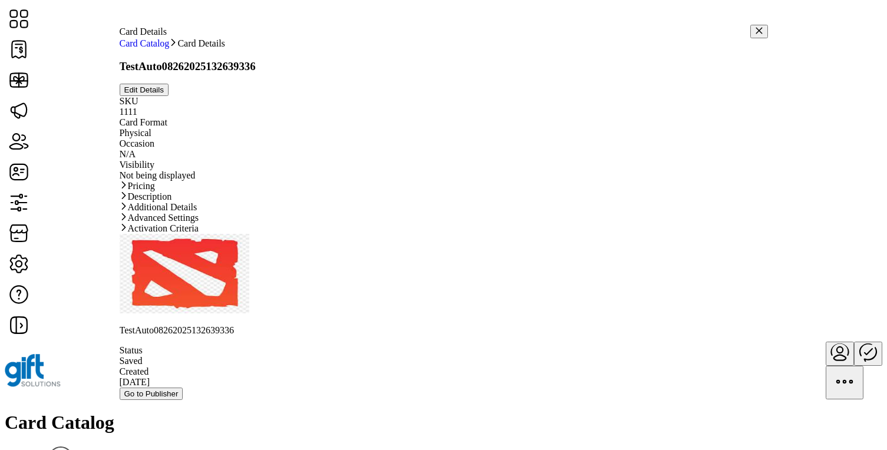
click at [394, 234] on link "Activation Criteria" at bounding box center [444, 228] width 649 height 11
click at [381, 223] on link "Advanced Settings" at bounding box center [444, 218] width 649 height 11
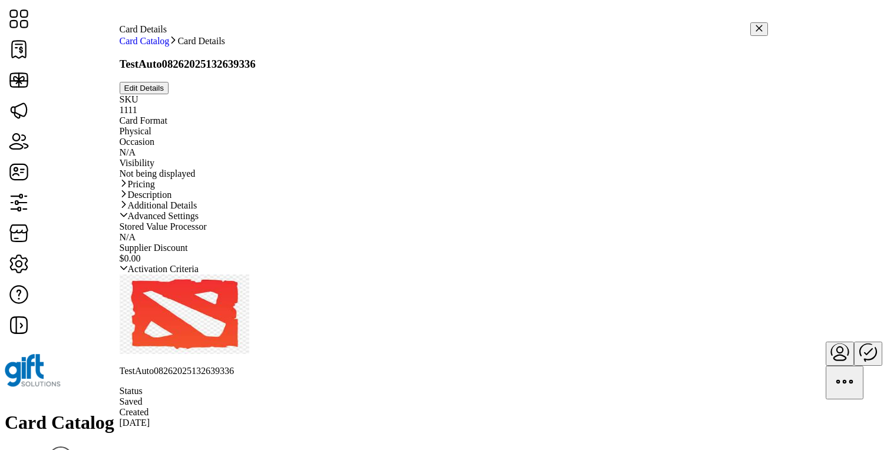
scroll to position [50, 0]
click at [369, 211] on link "Additional Details" at bounding box center [444, 205] width 649 height 11
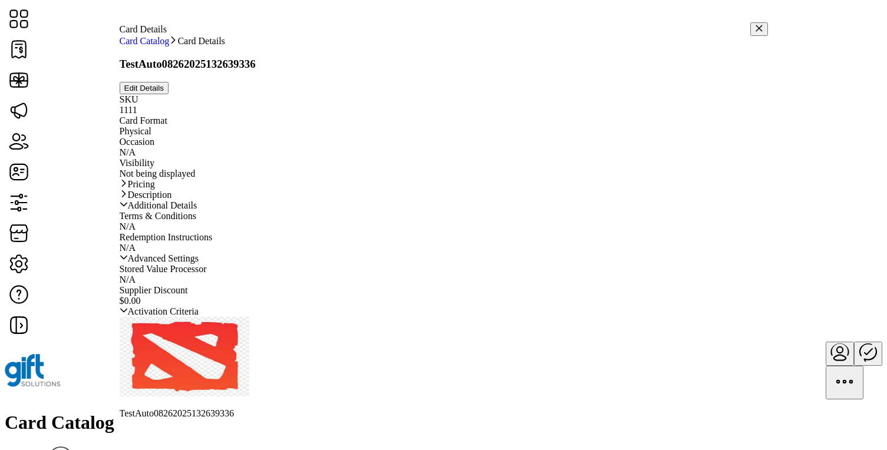
click at [360, 200] on link "Description" at bounding box center [444, 195] width 649 height 11
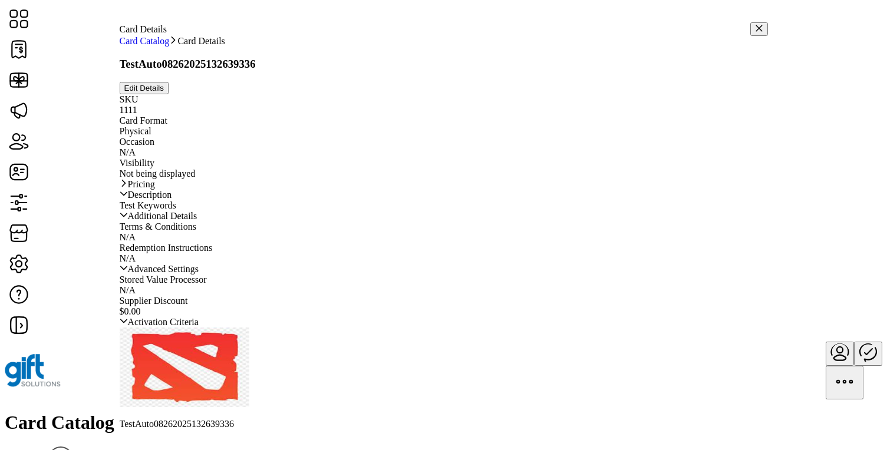
click at [351, 179] on link "Pricing" at bounding box center [444, 184] width 649 height 11
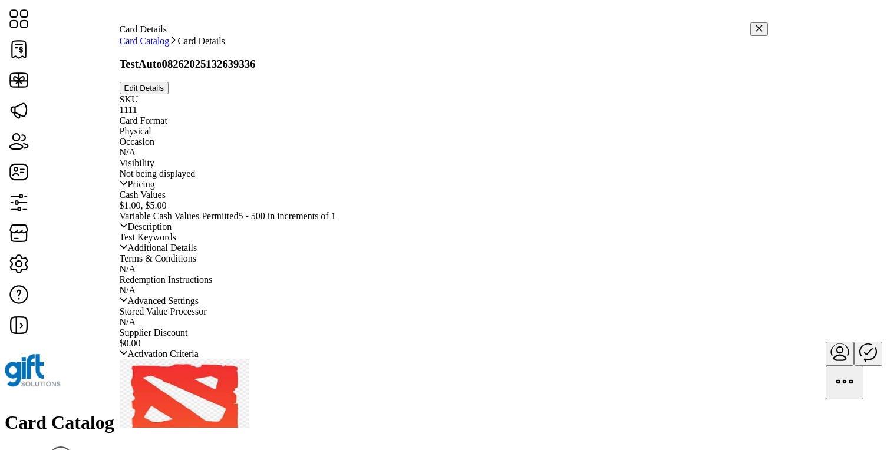
scroll to position [205, 0]
click at [420, 360] on link "Activation Criteria" at bounding box center [444, 354] width 649 height 11
click at [420, 360] on div "Activation Criteria" at bounding box center [444, 354] width 649 height 11
click at [422, 360] on link "Activation Criteria" at bounding box center [444, 354] width 649 height 11
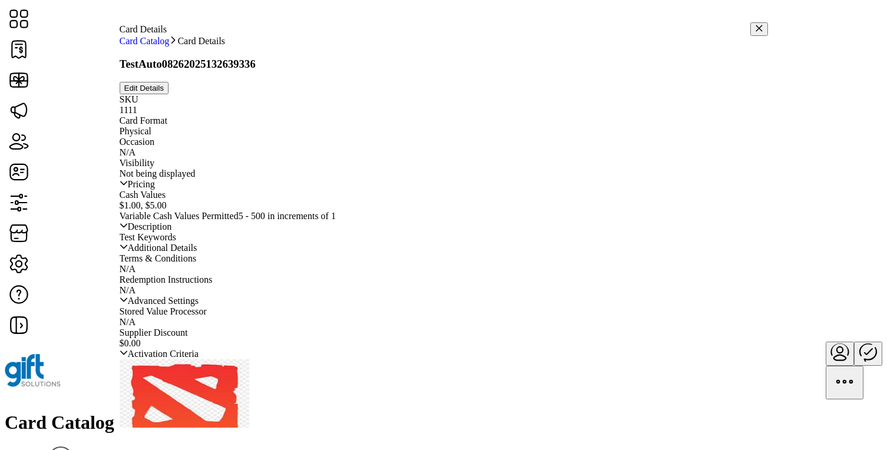
scroll to position [0, 0]
click at [164, 88] on span "Edit Details" at bounding box center [144, 88] width 40 height 9
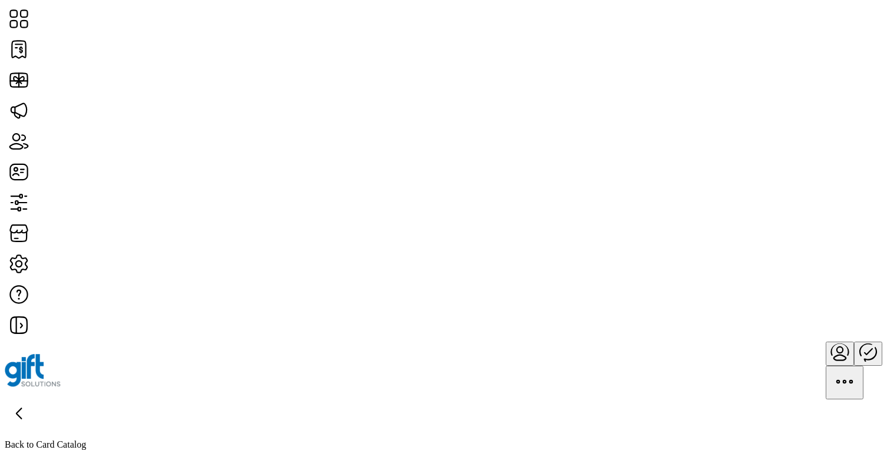
type textarea "**********"
type input "*"
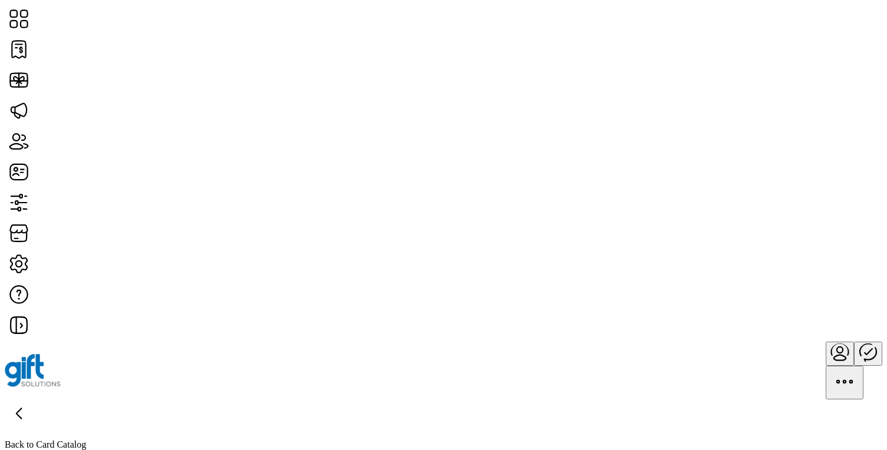
scroll to position [787, 0]
click at [854, 338] on icon "Publisher Panel" at bounding box center [868, 352] width 28 height 28
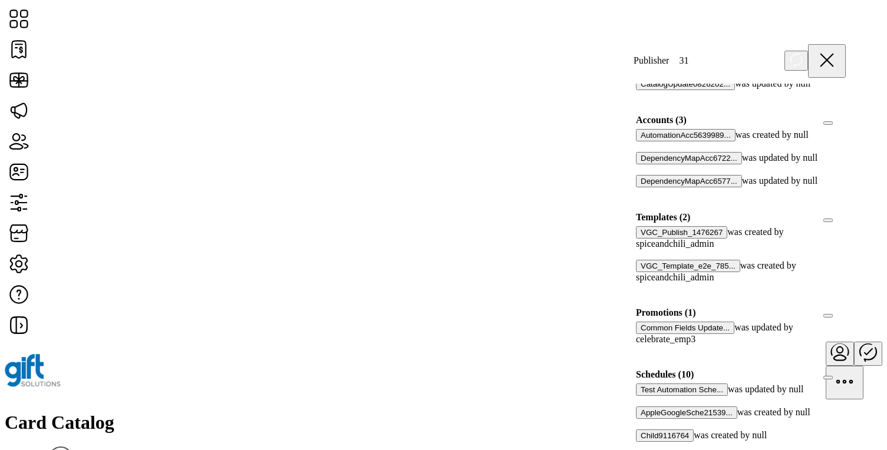
scroll to position [643, 0]
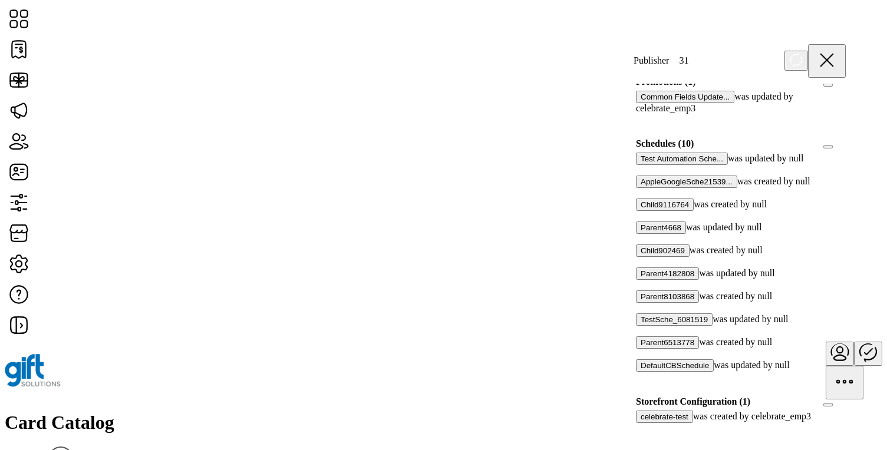
click at [640, 188] on div at bounding box center [640, 193] width 0 height 11
click at [640, 211] on div at bounding box center [640, 216] width 0 height 11
click at [640, 234] on div at bounding box center [640, 239] width 0 height 11
click at [640, 257] on div at bounding box center [640, 262] width 0 height 11
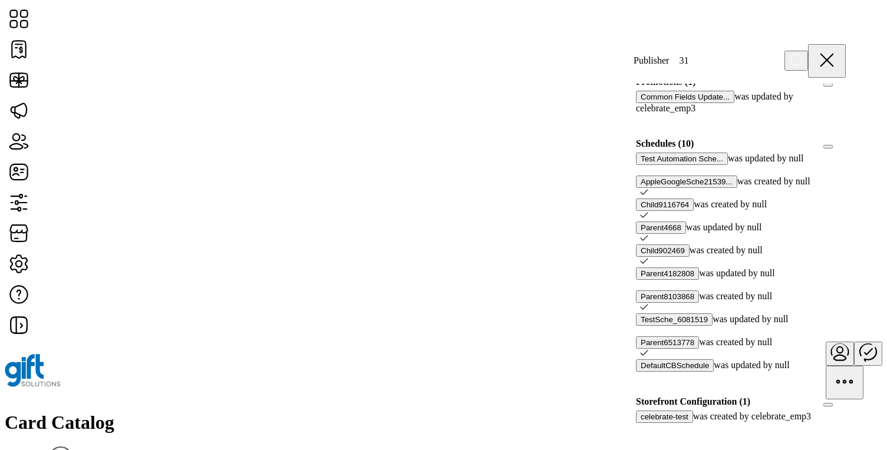
click at [640, 280] on div at bounding box center [640, 285] width 0 height 11
click at [649, 280] on icon at bounding box center [644, 284] width 8 height 8
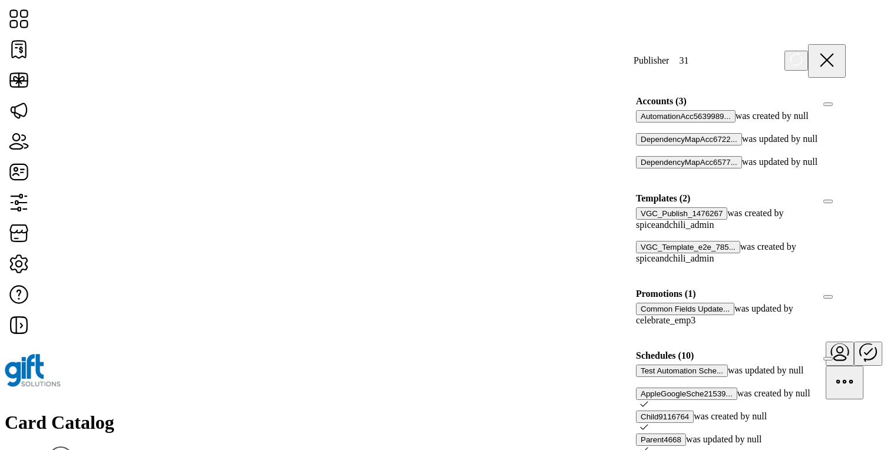
scroll to position [528, 0]
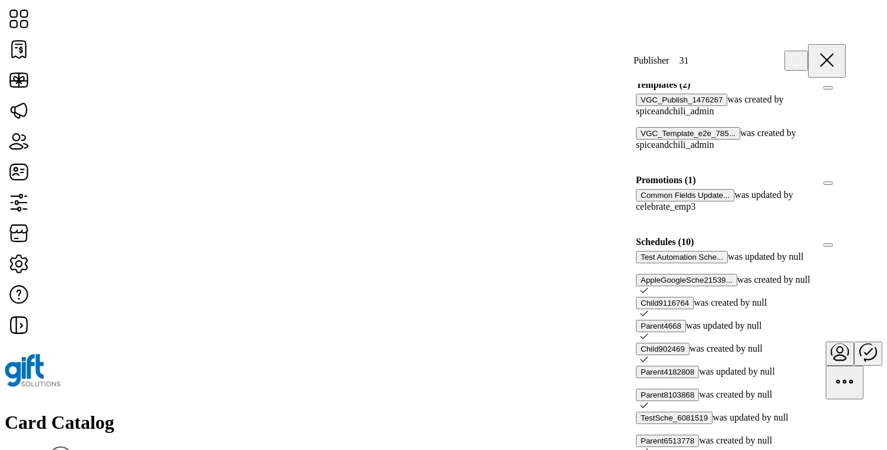
click at [649, 287] on div at bounding box center [644, 292] width 8 height 11
click at [649, 310] on icon at bounding box center [644, 314] width 8 height 8
click at [649, 334] on icon at bounding box center [645, 336] width 8 height 5
click at [649, 356] on div at bounding box center [644, 361] width 8 height 11
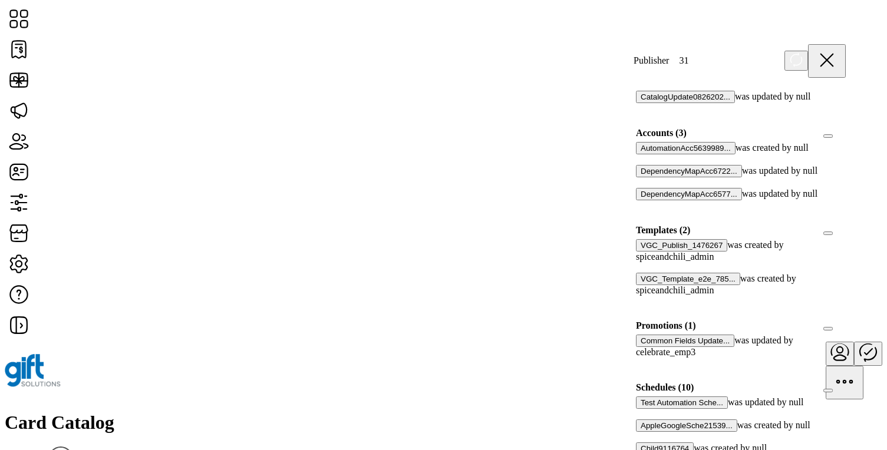
scroll to position [369, 0]
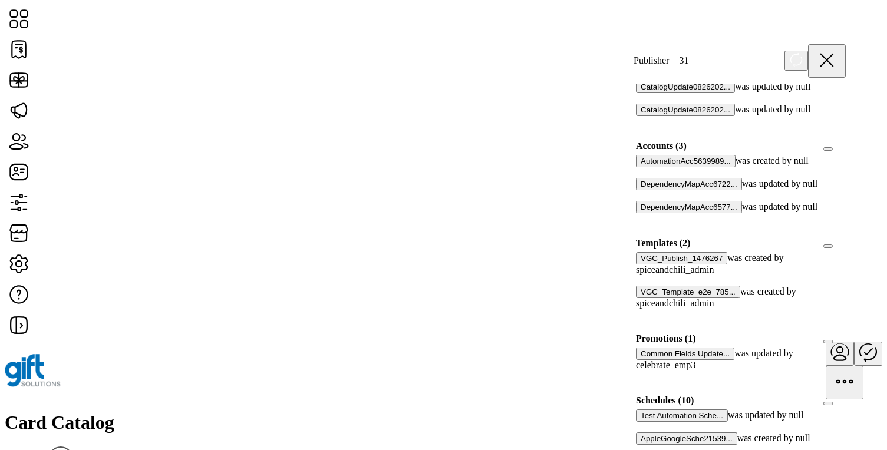
click at [640, 167] on div at bounding box center [640, 172] width 0 height 11
click at [649, 167] on icon at bounding box center [644, 171] width 8 height 8
click at [640, 275] on div at bounding box center [640, 280] width 0 height 11
click at [649, 275] on div at bounding box center [644, 280] width 8 height 11
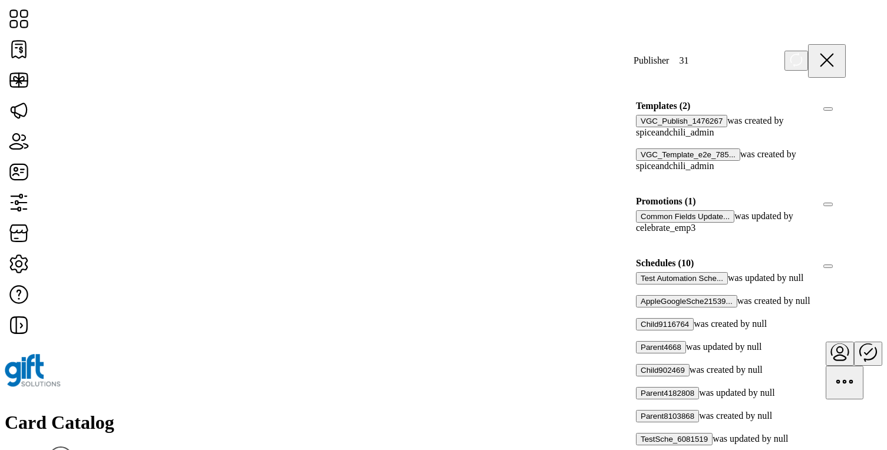
scroll to position [520, 0]
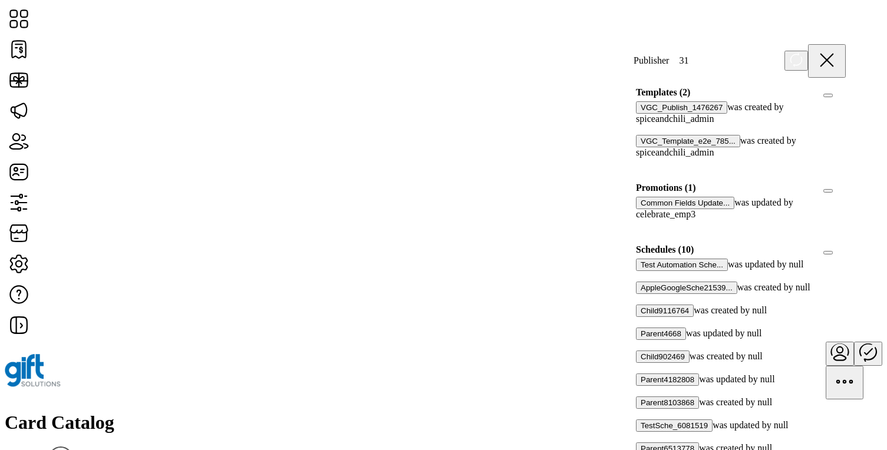
click at [640, 220] on div at bounding box center [640, 225] width 0 height 11
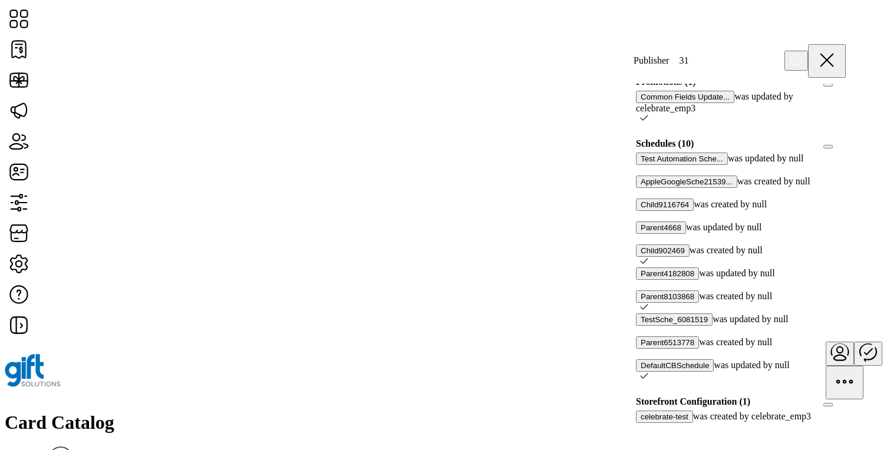
click at [840, 411] on div "celebrate-test was created by celebrate_emp3" at bounding box center [741, 426] width 224 height 30
click at [640, 423] on div at bounding box center [640, 428] width 0 height 11
click at [649, 423] on icon at bounding box center [644, 427] width 8 height 8
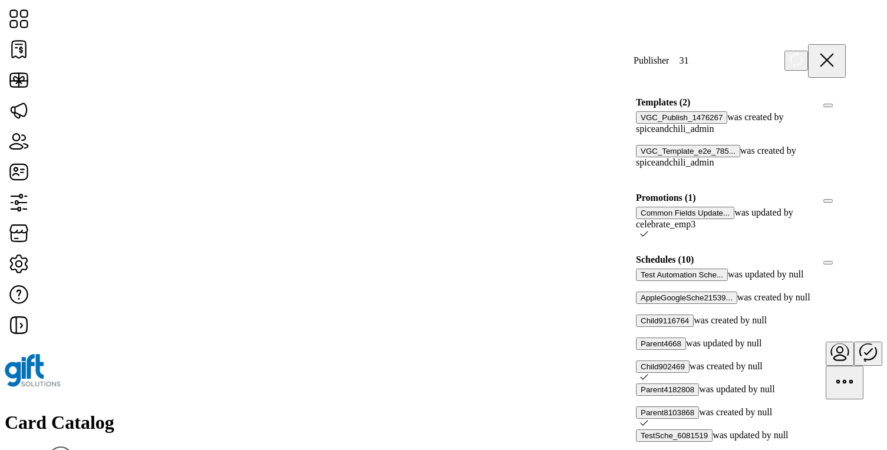
scroll to position [497, 0]
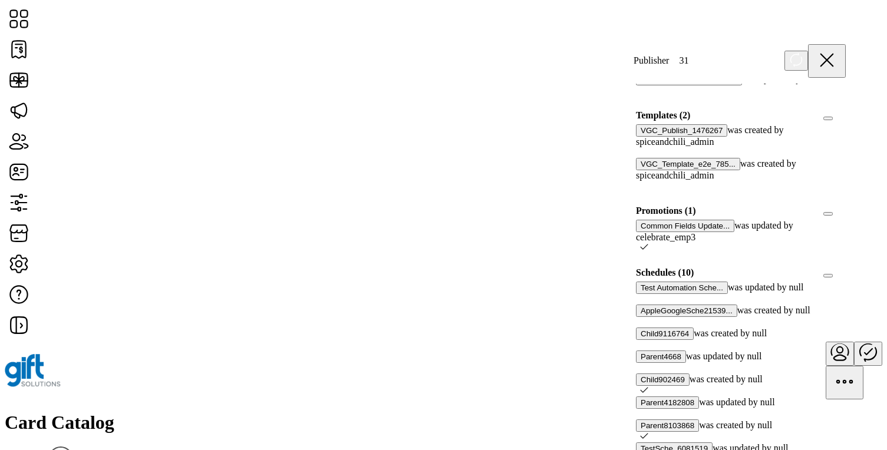
click at [649, 243] on icon at bounding box center [644, 247] width 8 height 8
click at [834, 202] on div "Promotions (1)" at bounding box center [741, 211] width 224 height 18
click at [842, 206] on span at bounding box center [844, 211] width 4 height 11
click at [846, 206] on div at bounding box center [846, 211] width 0 height 11
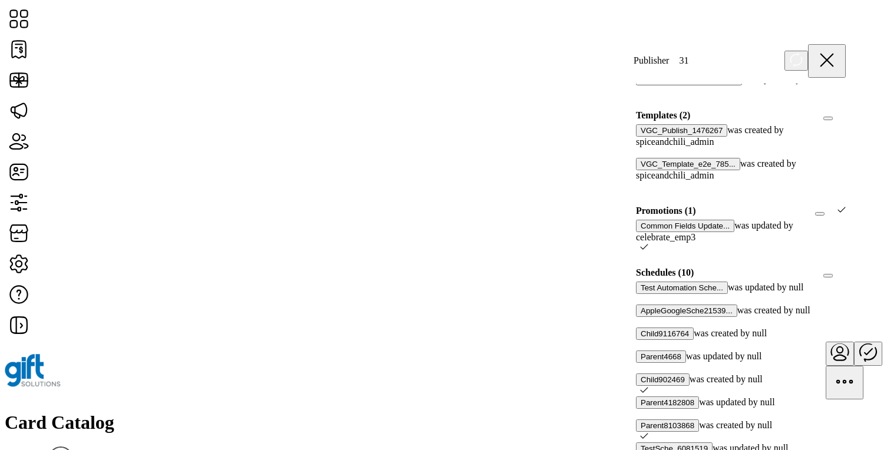
click at [838, 206] on icon at bounding box center [842, 210] width 8 height 8
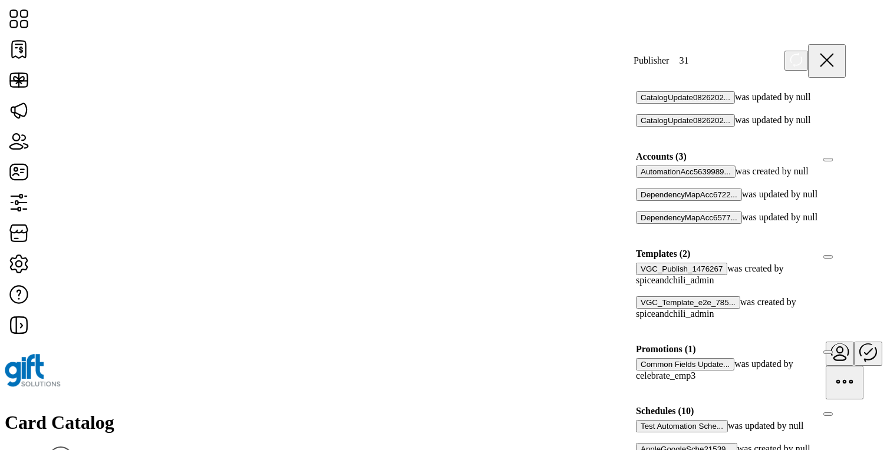
scroll to position [318, 0]
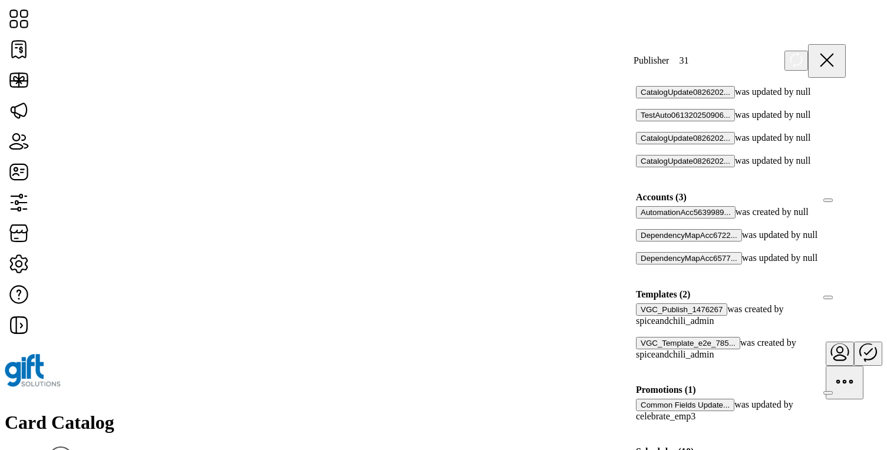
click at [640, 219] on div at bounding box center [640, 224] width 0 height 11
click at [649, 219] on icon at bounding box center [644, 223] width 8 height 8
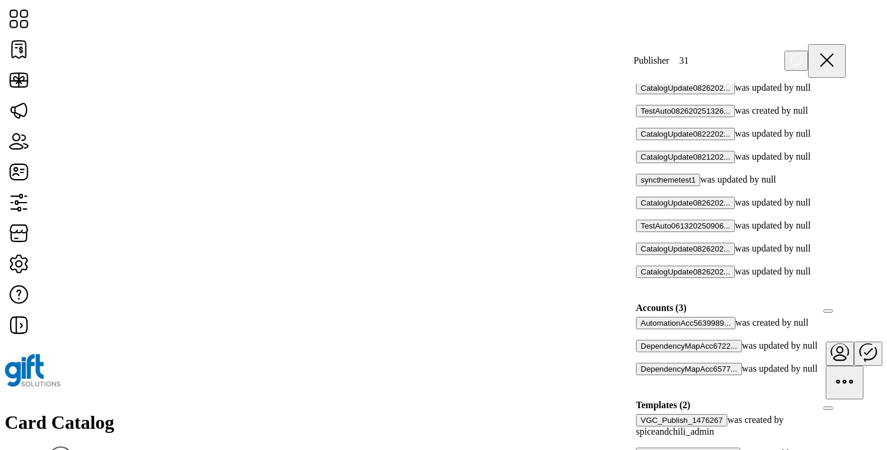
scroll to position [111, 0]
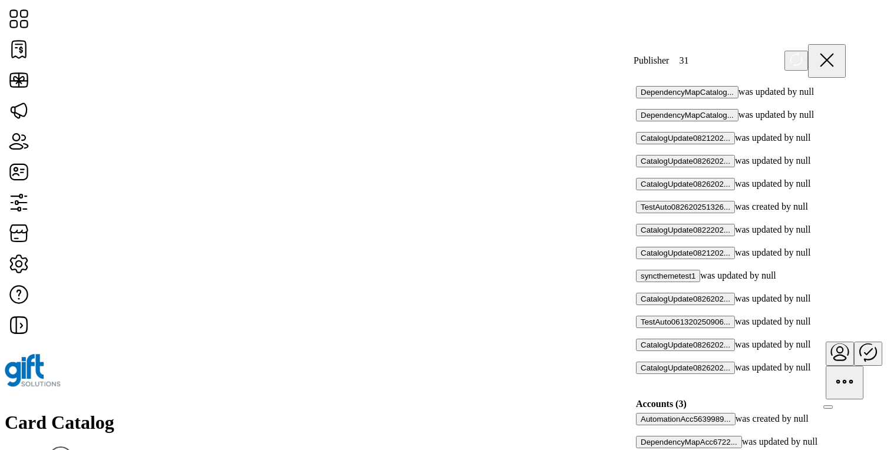
click at [640, 190] on div at bounding box center [640, 195] width 0 height 11
click at [649, 190] on icon at bounding box center [644, 194] width 8 height 8
click at [640, 167] on div at bounding box center [640, 172] width 0 height 11
click at [649, 167] on icon at bounding box center [644, 171] width 8 height 8
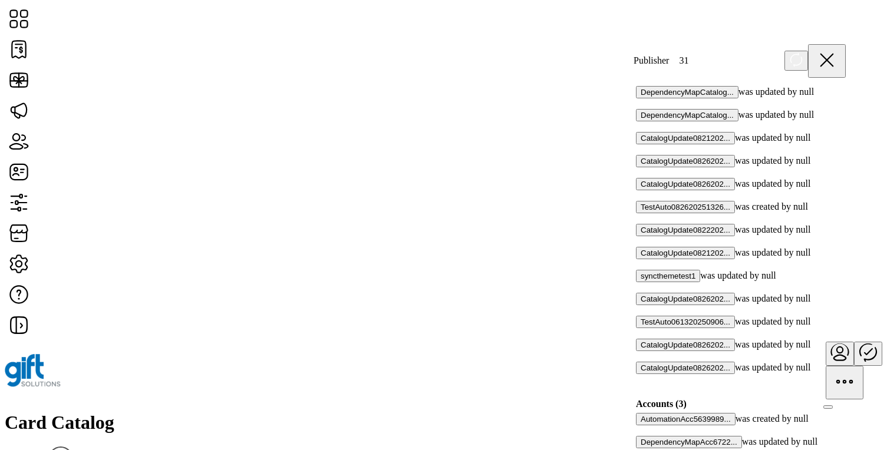
click at [640, 328] on div at bounding box center [640, 333] width 0 height 11
click at [649, 328] on icon at bounding box center [644, 332] width 8 height 8
click at [835, 293] on div "CatalogUpdate0826202... was updated by null" at bounding box center [741, 304] width 210 height 23
click at [640, 305] on div at bounding box center [640, 310] width 0 height 11
click at [649, 307] on icon at bounding box center [645, 309] width 8 height 5
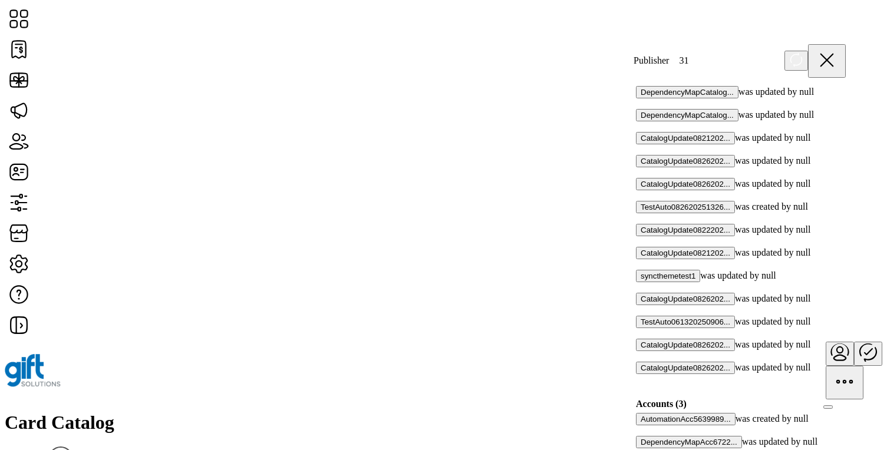
click at [640, 86] on div at bounding box center [640, 80] width 0 height 11
click at [649, 84] on icon at bounding box center [644, 79] width 8 height 8
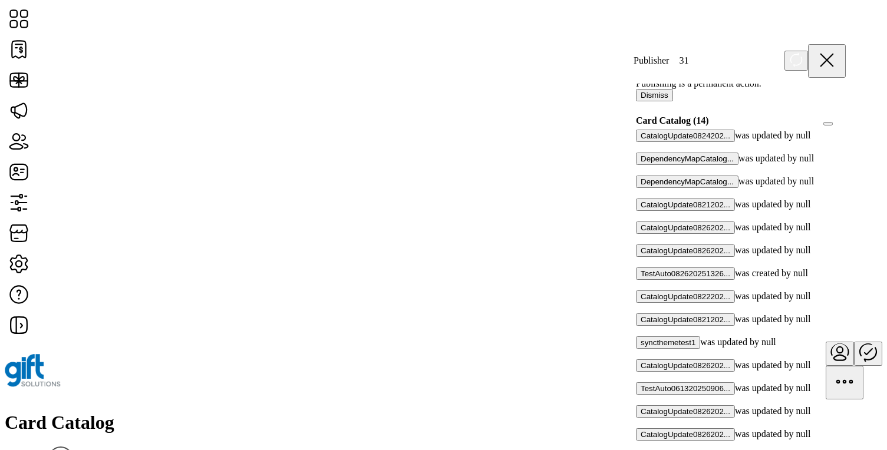
scroll to position [37, 0]
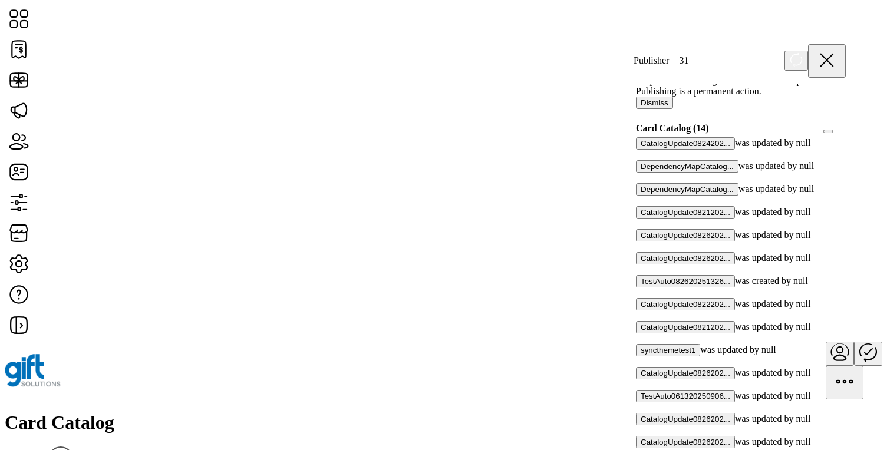
click at [846, 134] on div at bounding box center [846, 128] width 0 height 11
click at [838, 134] on div at bounding box center [842, 128] width 8 height 11
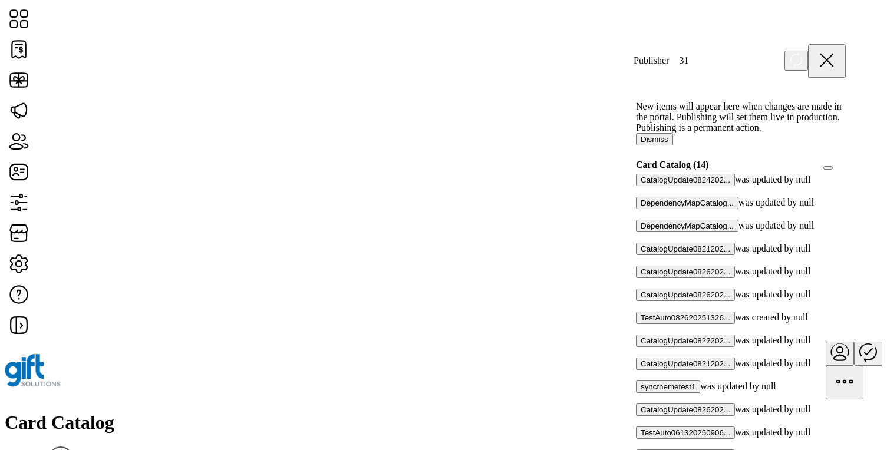
click at [673, 146] on button "Dismiss" at bounding box center [654, 139] width 37 height 12
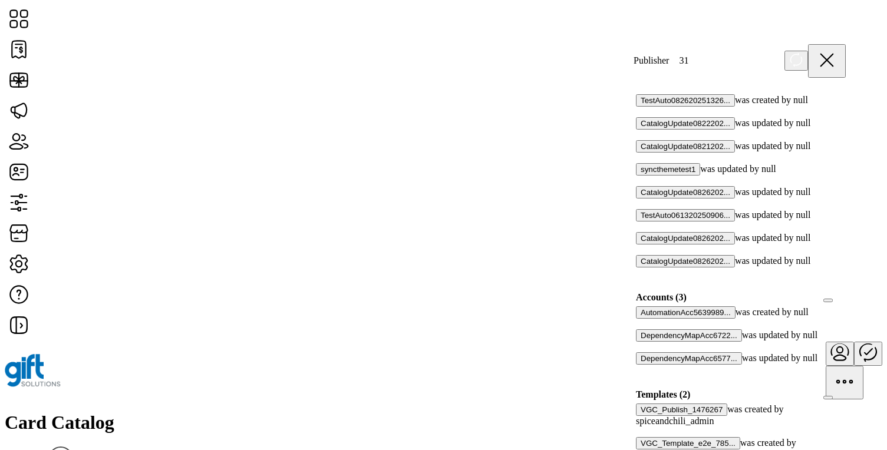
scroll to position [227, 0]
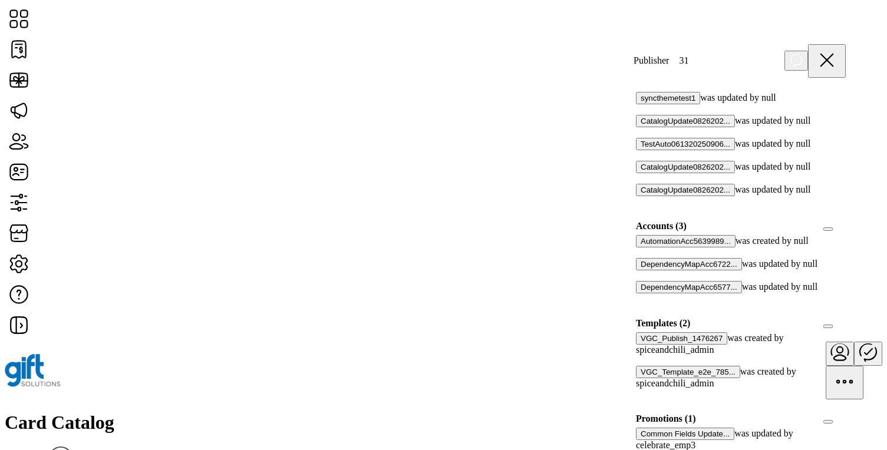
click at [846, 221] on div at bounding box center [846, 226] width 0 height 11
click at [838, 221] on icon at bounding box center [842, 225] width 8 height 8
click at [640, 248] on div at bounding box center [640, 253] width 0 height 11
click at [649, 248] on icon at bounding box center [644, 252] width 8 height 8
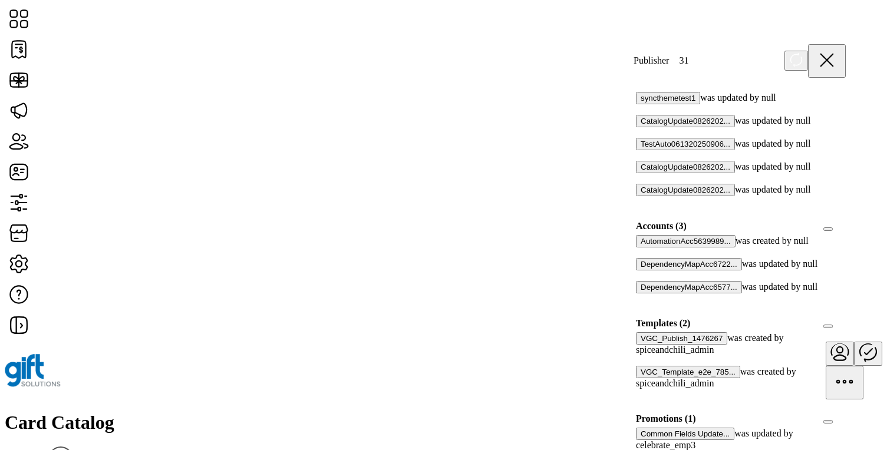
click at [640, 271] on div at bounding box center [640, 276] width 0 height 11
click at [649, 271] on icon at bounding box center [644, 275] width 8 height 8
click at [640, 294] on div at bounding box center [640, 299] width 0 height 11
click at [649, 294] on icon at bounding box center [644, 298] width 8 height 8
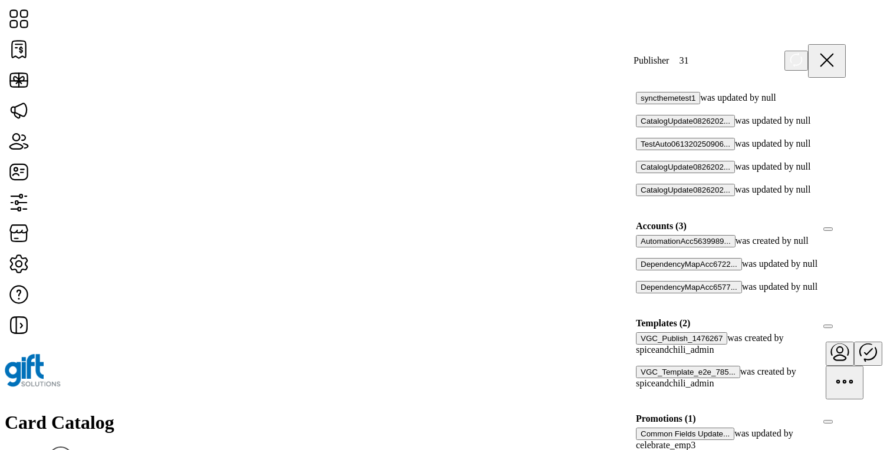
click at [846, 318] on div at bounding box center [846, 323] width 0 height 11
click at [838, 318] on icon at bounding box center [842, 322] width 8 height 8
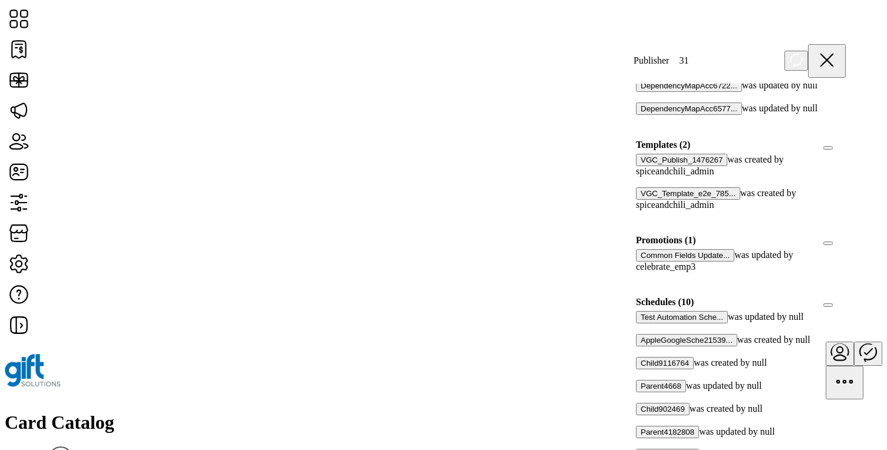
scroll to position [416, 0]
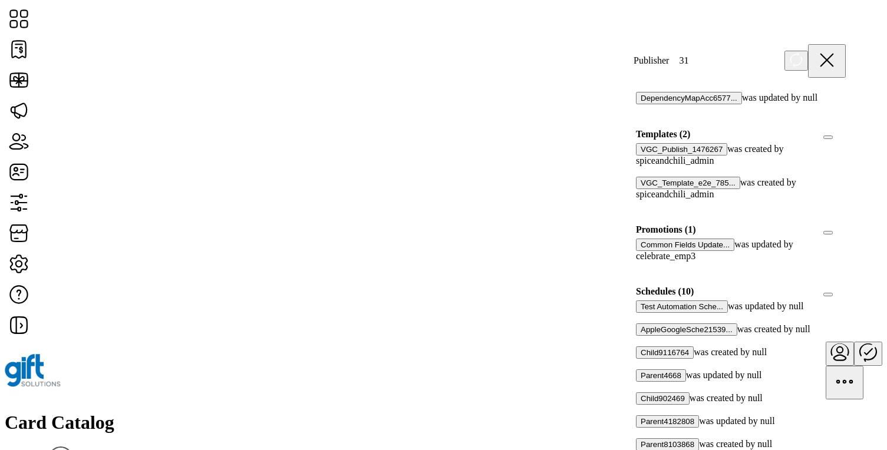
click at [846, 287] on div at bounding box center [846, 292] width 0 height 11
click at [838, 287] on div at bounding box center [842, 292] width 8 height 11
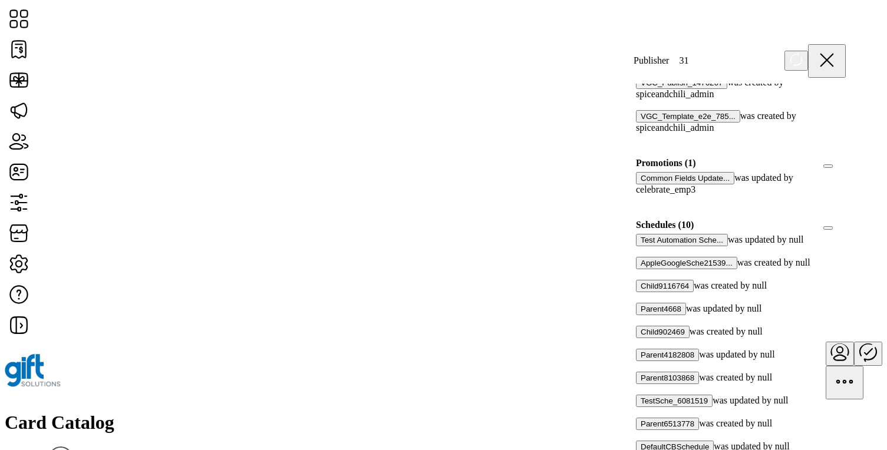
scroll to position [560, 0]
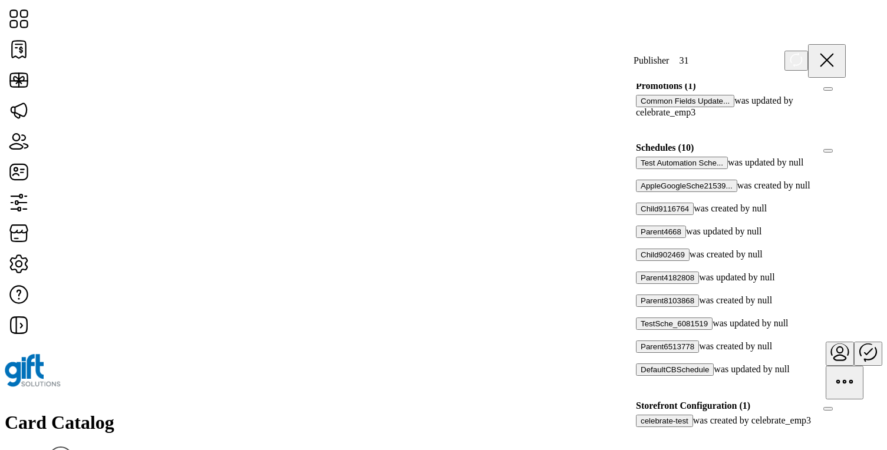
click at [846, 401] on div at bounding box center [846, 406] width 0 height 11
click at [838, 401] on icon at bounding box center [842, 405] width 8 height 8
click at [804, 57] on icon at bounding box center [796, 59] width 14 height 15
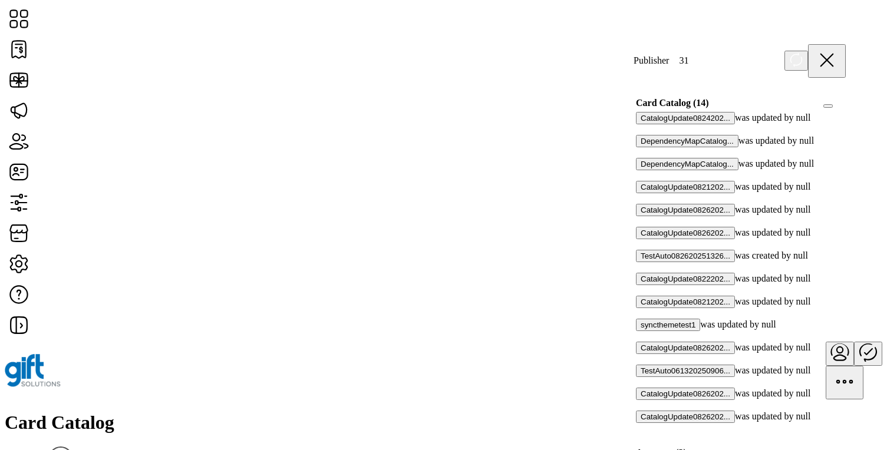
click at [833, 58] on icon at bounding box center [827, 60] width 12 height 12
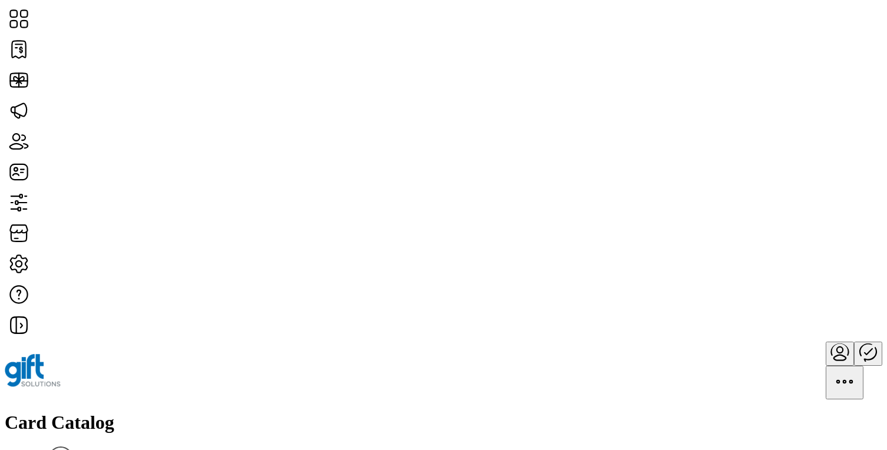
click at [826, 338] on icon "menu" at bounding box center [840, 352] width 28 height 28
click at [792, 45] on div "Profile Sign Out" at bounding box center [814, 53] width 104 height 33
click at [808, 54] on span "Profile" at bounding box center [814, 48] width 26 height 9
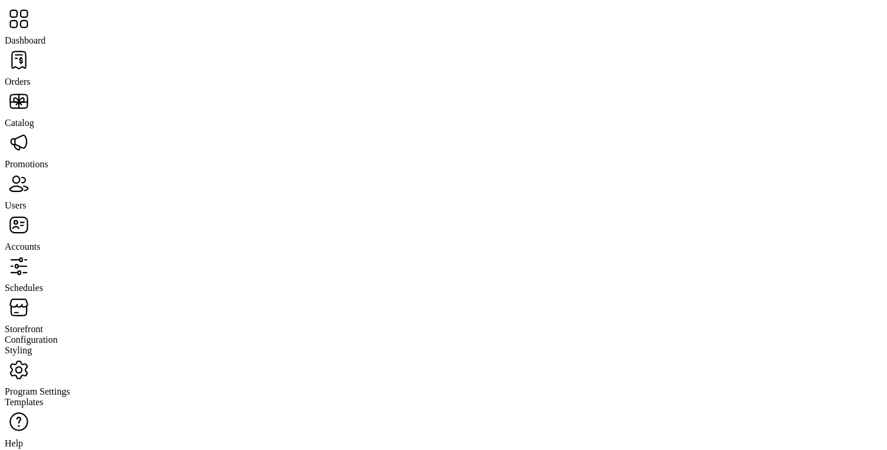
click at [31, 77] on span "Orders" at bounding box center [18, 82] width 26 height 10
click at [55, 387] on span "Program Settings" at bounding box center [37, 392] width 65 height 10
click at [44, 397] on span "Templates" at bounding box center [24, 402] width 39 height 10
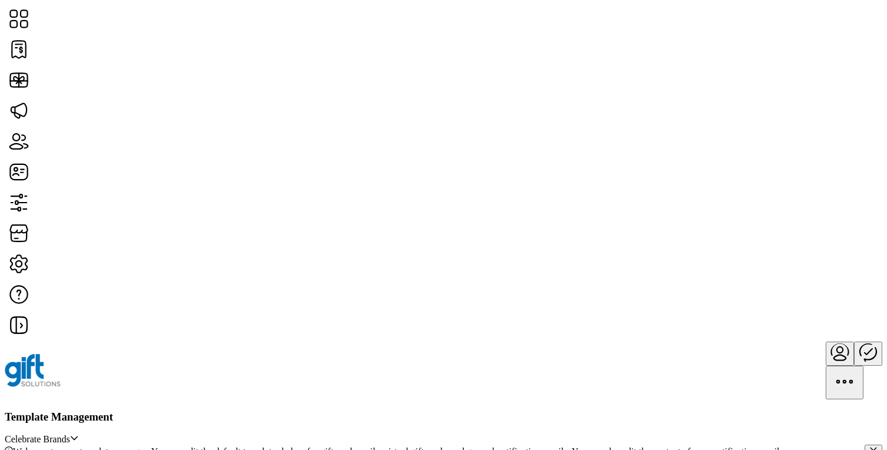
click at [70, 435] on span "Celebrate Brands" at bounding box center [37, 440] width 65 height 11
click at [865, 445] on button "Close" at bounding box center [874, 452] width 18 height 14
click at [511, 411] on div "Template Management Celebrate Brands" at bounding box center [444, 428] width 878 height 35
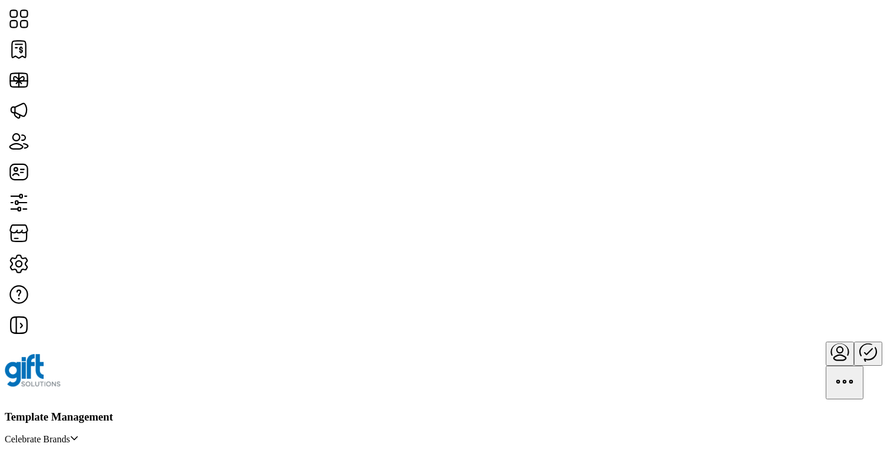
click at [173, 411] on h3 "Template Management" at bounding box center [444, 417] width 878 height 13
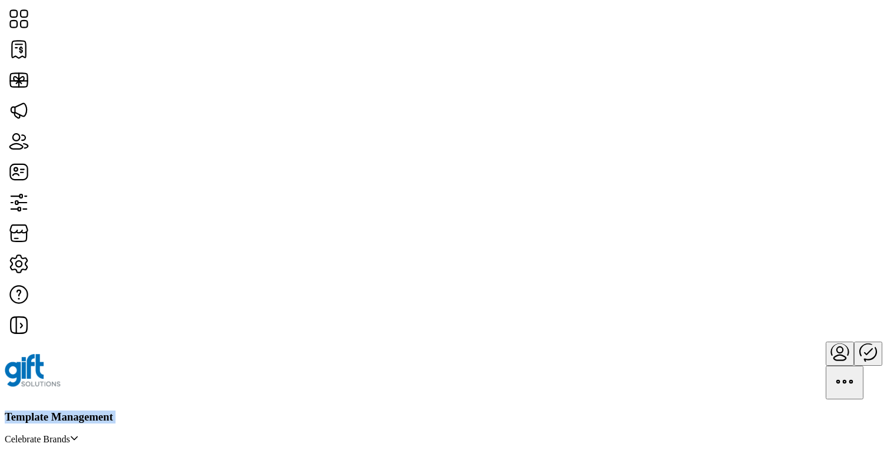
click at [173, 411] on h3 "Template Management" at bounding box center [444, 417] width 878 height 13
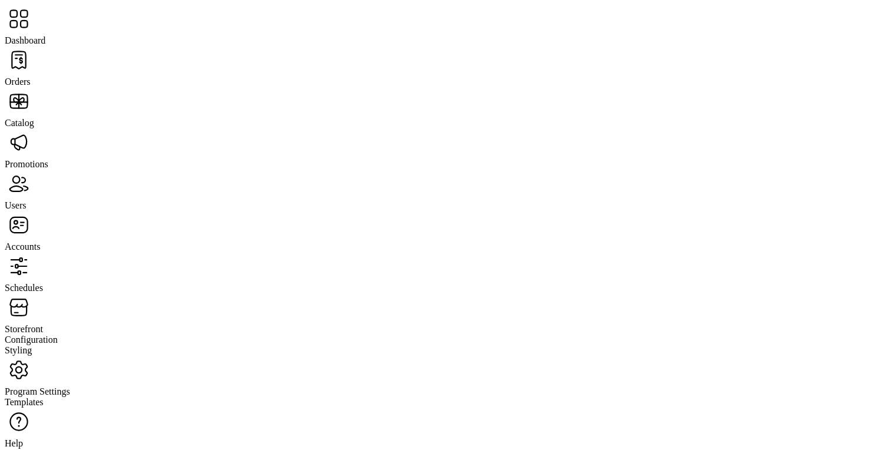
click at [31, 77] on span "Orders" at bounding box center [18, 82] width 26 height 10
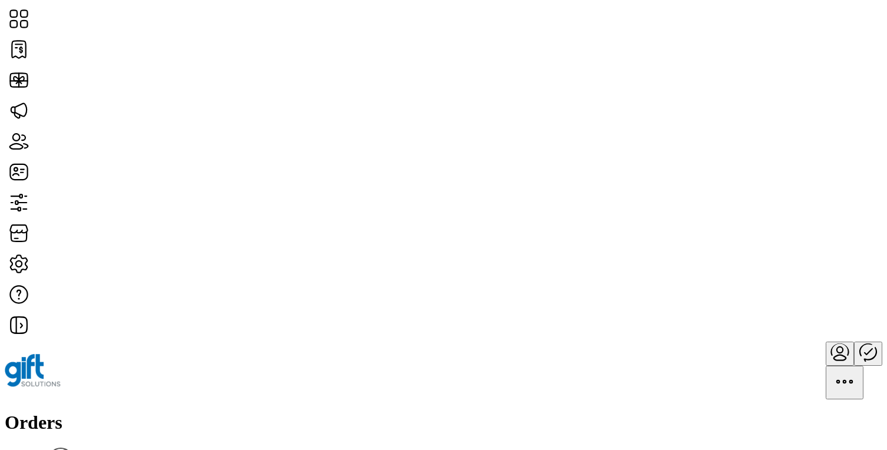
click at [154, 412] on h1 "Orders" at bounding box center [444, 423] width 878 height 22
click at [236, 412] on div "Orders Filter Focused All Orders" at bounding box center [444, 447] width 878 height 71
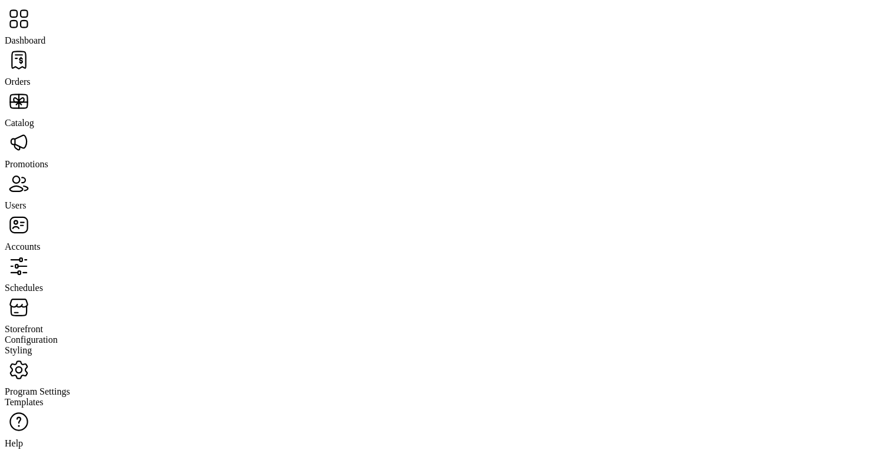
click at [26, 200] on span "Users" at bounding box center [15, 205] width 21 height 10
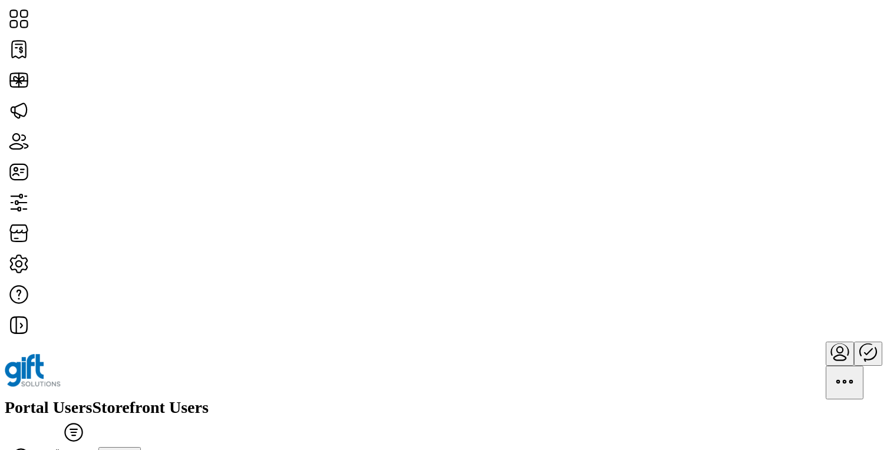
click at [97, 449] on span "Filter" at bounding box center [74, 453] width 46 height 9
click at [756, 138] on span "Merchant" at bounding box center [738, 133] width 36 height 9
click at [416, 400] on div "Portal Users Storefront Users Filter Add User ******** Merchant Clear all filte…" at bounding box center [444, 436] width 878 height 73
click at [462, 400] on div "Portal Users Storefront Users Filter Add User" at bounding box center [444, 430] width 878 height 60
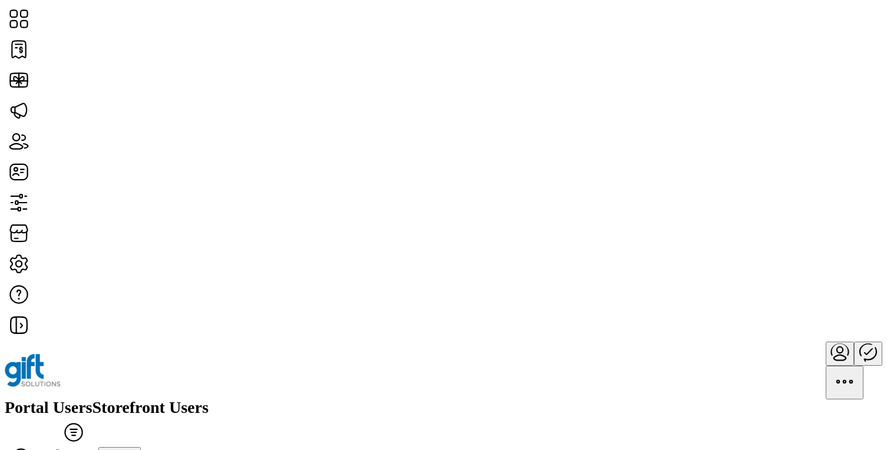
click at [98, 416] on button "Filter" at bounding box center [73, 428] width 50 height 25
click at [743, 129] on span "Status" at bounding box center [731, 123] width 23 height 9
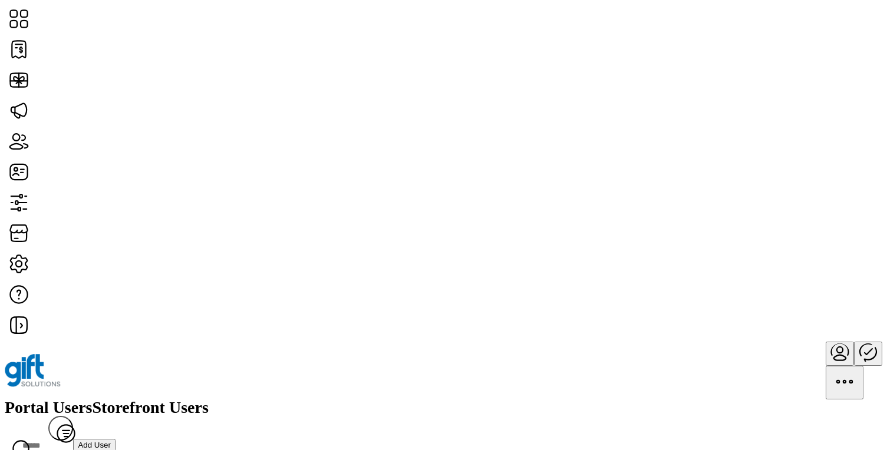
click at [800, 295] on span "View Details" at bounding box center [775, 289] width 49 height 9
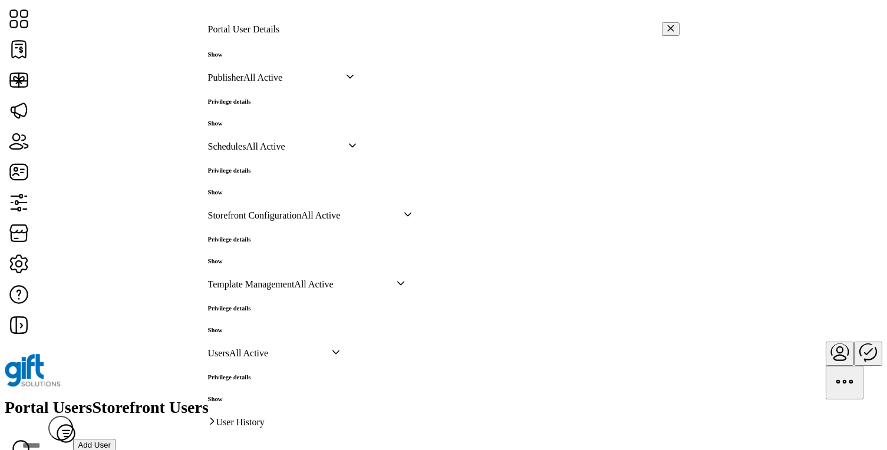
scroll to position [765, 0]
click at [251, 327] on h6 "Show" at bounding box center [229, 330] width 43 height 7
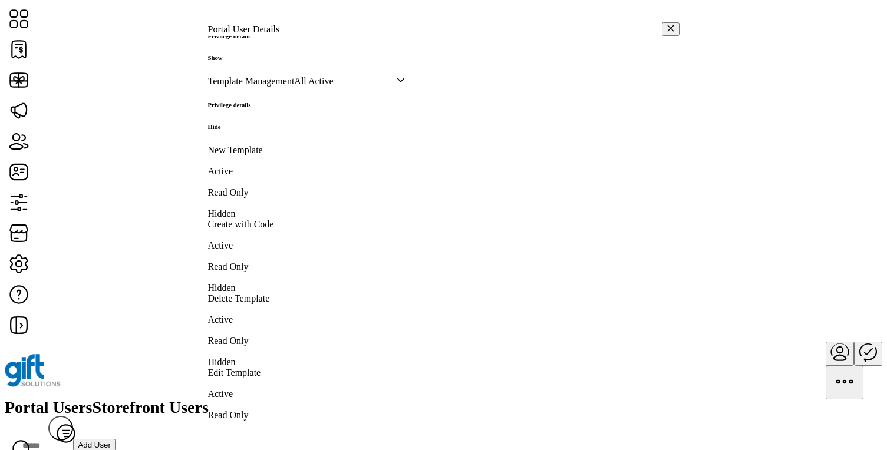
click at [251, 130] on h6 "Hide" at bounding box center [229, 126] width 43 height 7
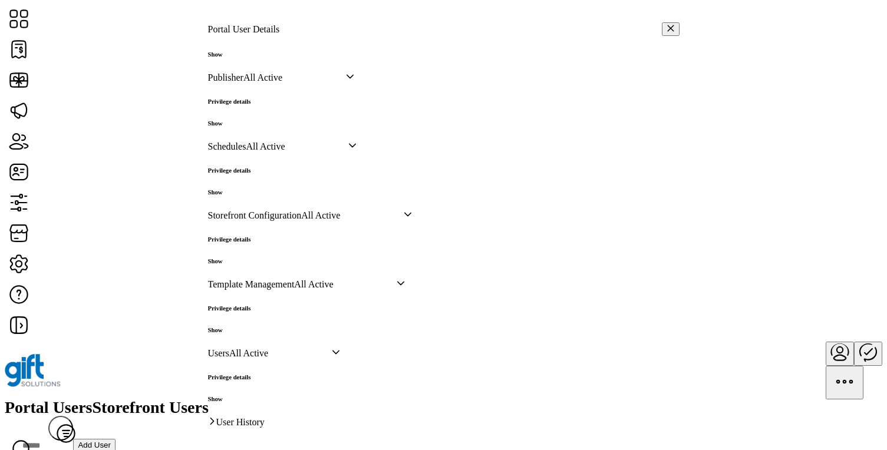
click at [251, 396] on h6 "Show" at bounding box center [229, 399] width 43 height 7
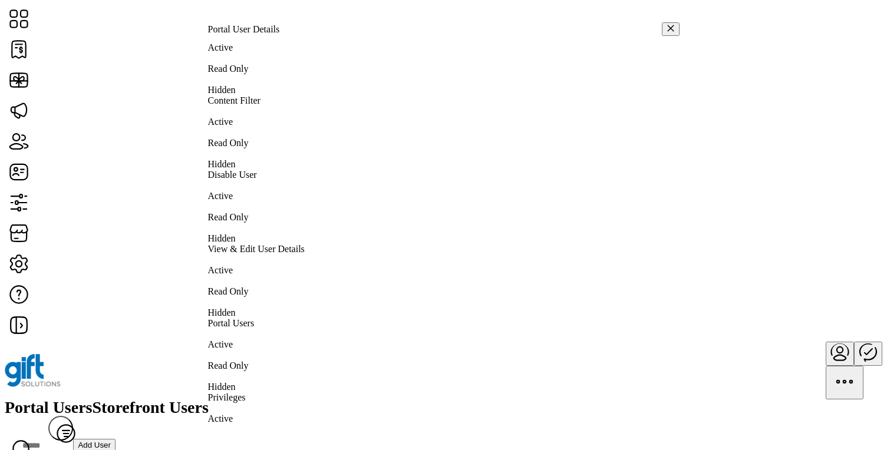
scroll to position [972, 0]
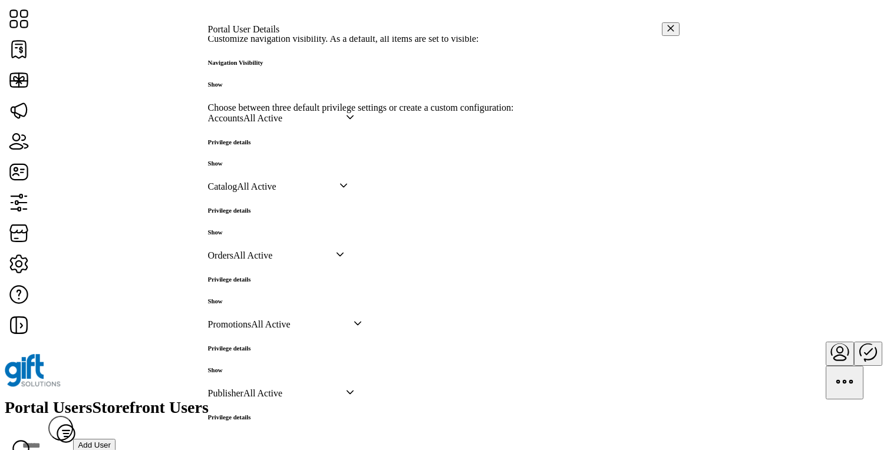
scroll to position [173, 0]
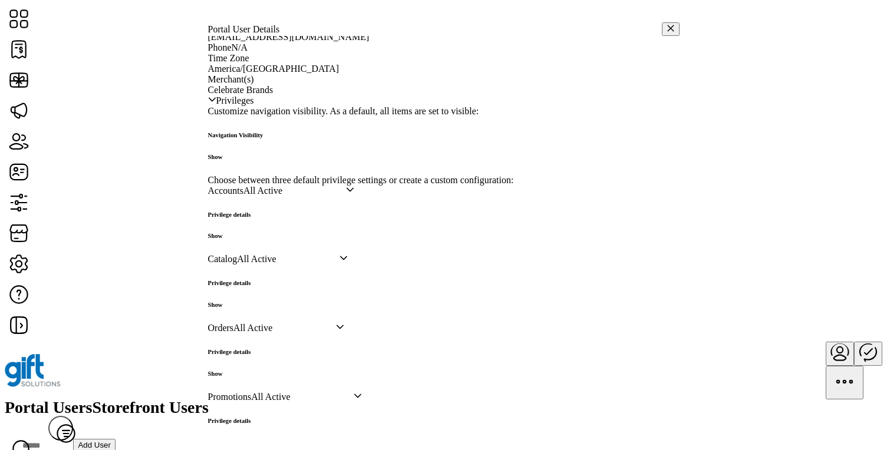
click at [264, 153] on h6 "Show" at bounding box center [235, 156] width 55 height 7
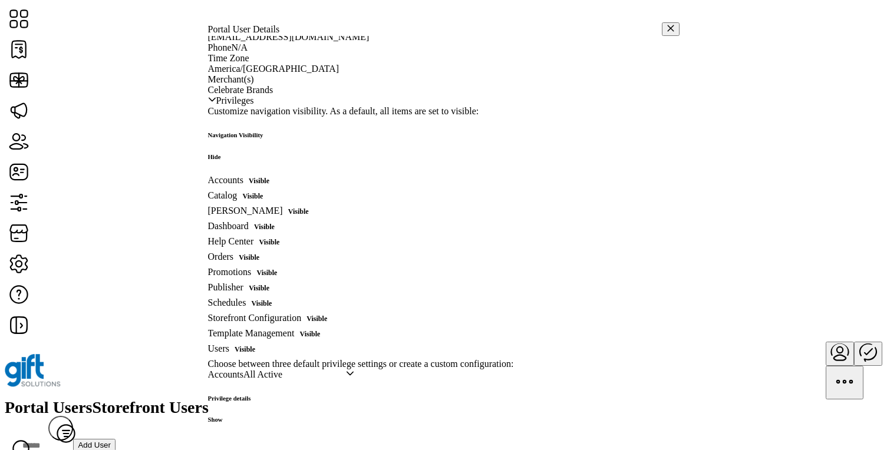
click at [264, 153] on h6 "Hide" at bounding box center [235, 156] width 55 height 7
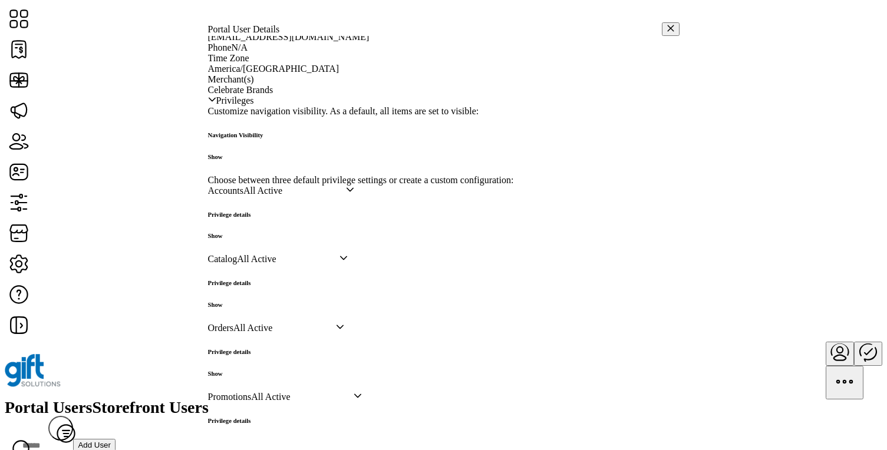
click at [251, 239] on h6 "Show" at bounding box center [229, 235] width 43 height 7
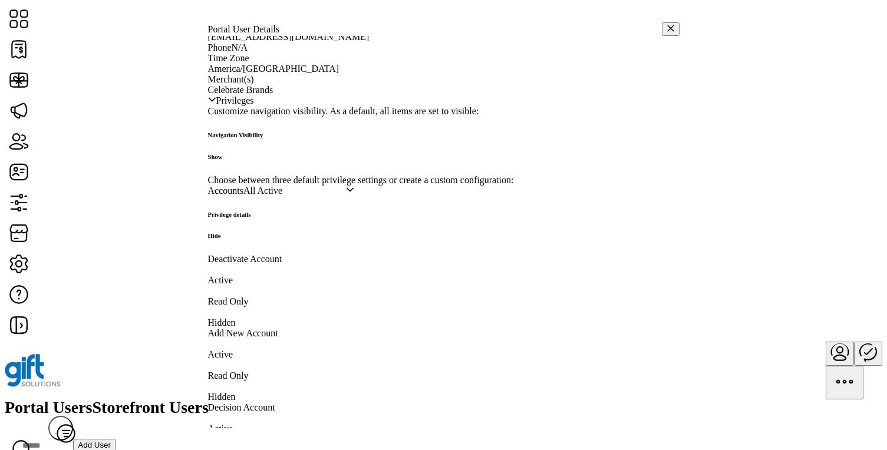
click at [251, 239] on h6 "Hide" at bounding box center [229, 235] width 43 height 7
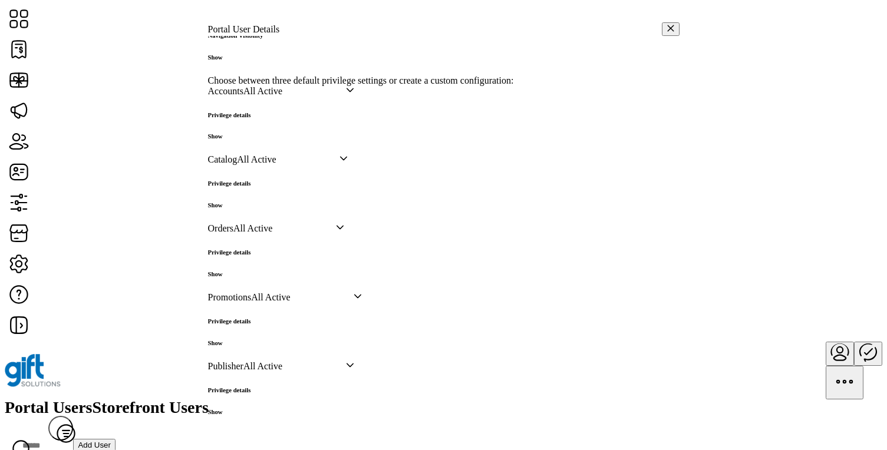
scroll to position [316, 0]
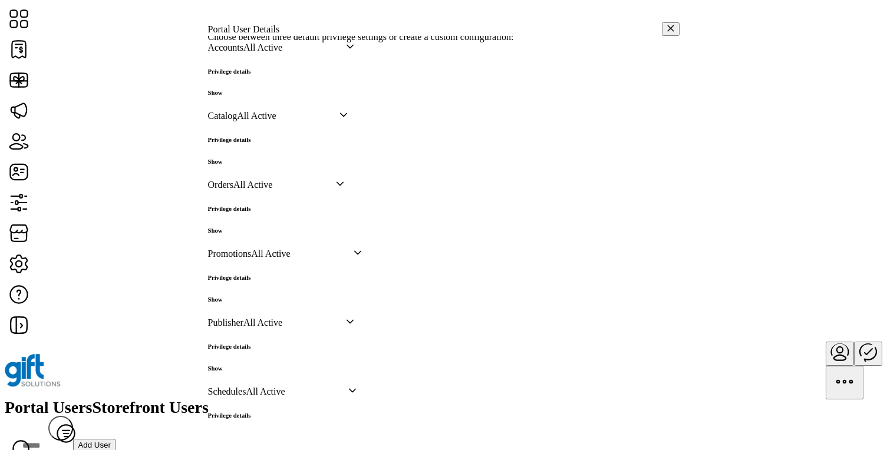
click at [251, 165] on h6 "Show" at bounding box center [229, 161] width 43 height 7
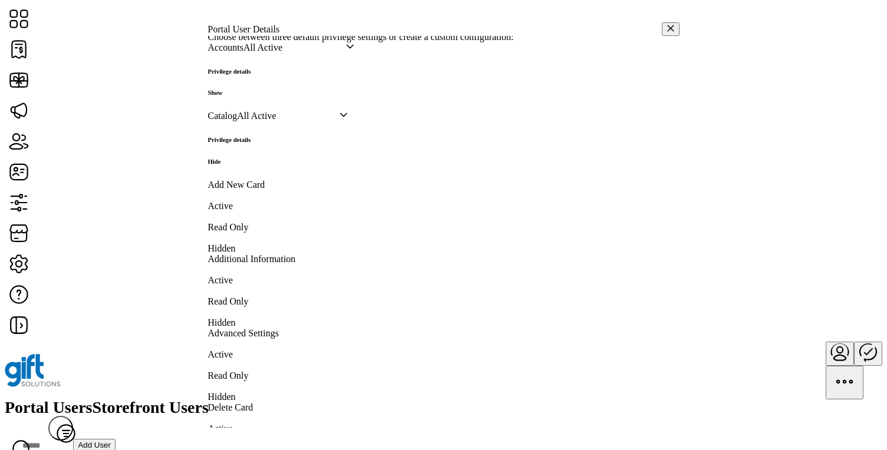
click at [251, 165] on h6 "Hide" at bounding box center [229, 161] width 43 height 7
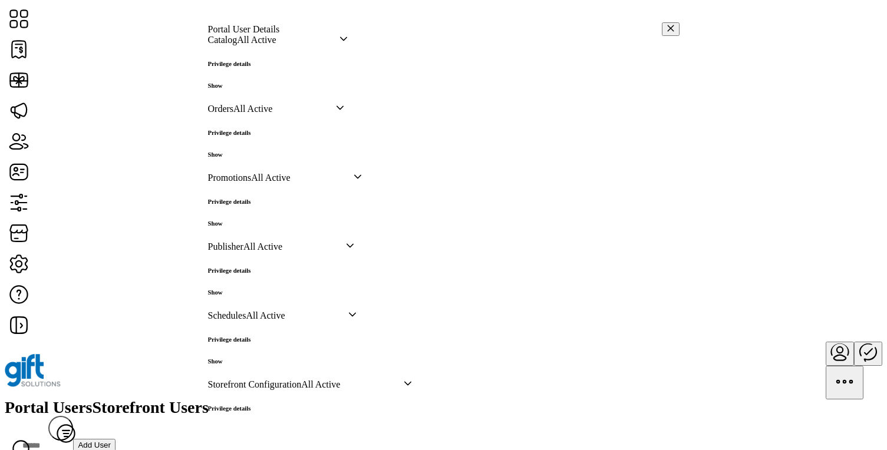
scroll to position [441, 0]
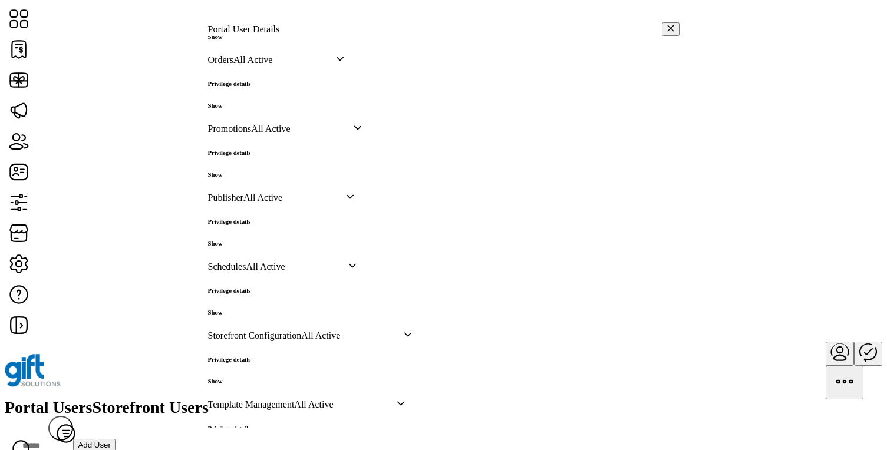
click at [251, 109] on h6 "Show" at bounding box center [229, 105] width 43 height 7
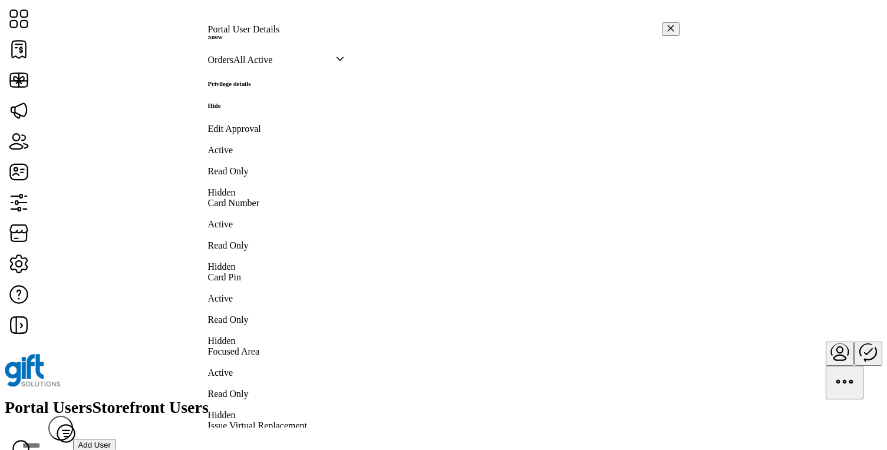
click at [251, 109] on h6 "Hide" at bounding box center [229, 105] width 43 height 7
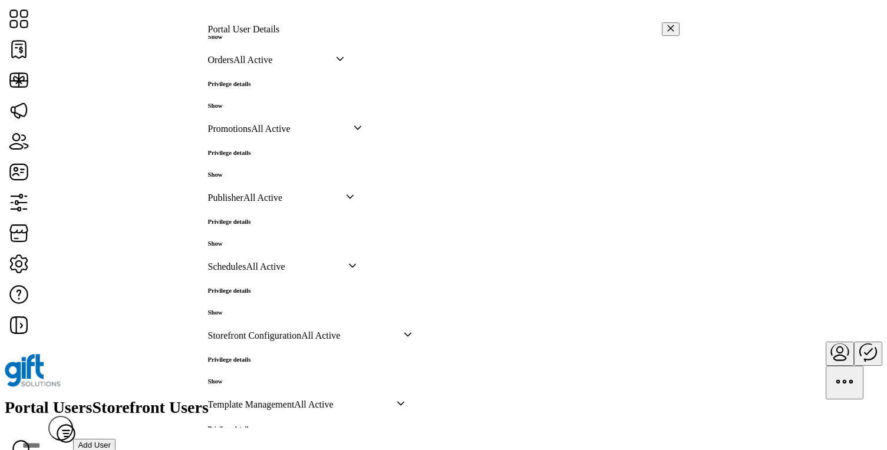
click at [251, 178] on h6 "Show" at bounding box center [229, 174] width 43 height 7
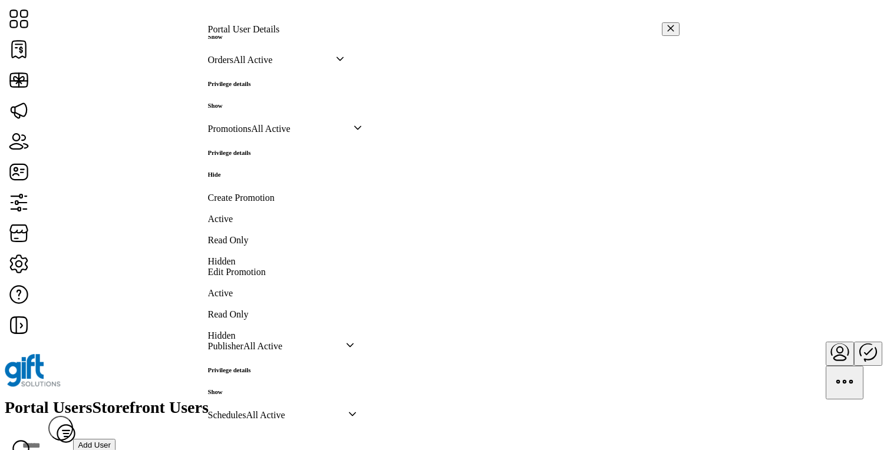
click at [251, 178] on h6 "Hide" at bounding box center [229, 174] width 43 height 7
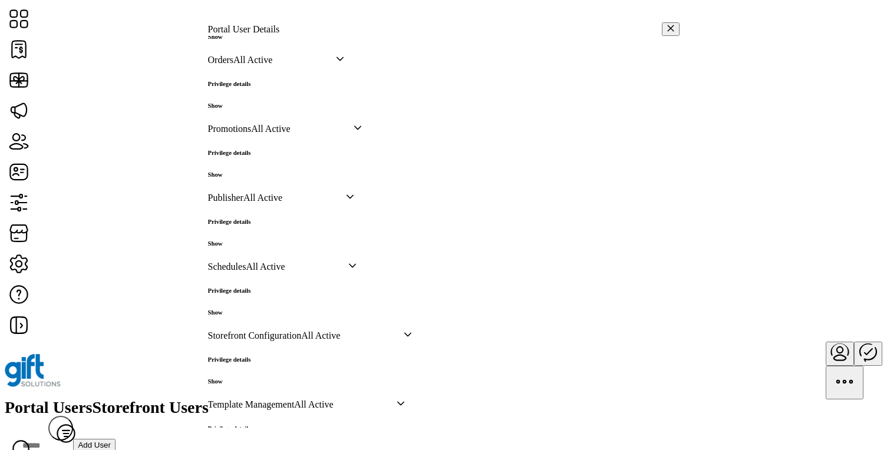
click at [251, 247] on h6 "Show" at bounding box center [229, 243] width 43 height 7
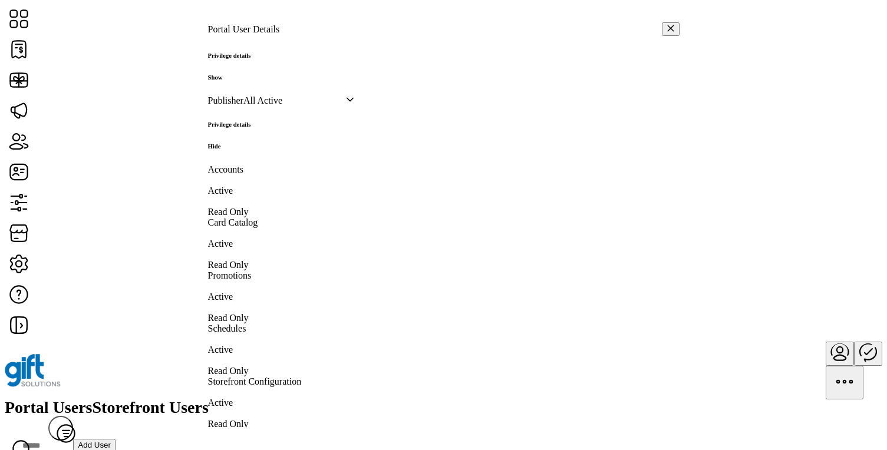
scroll to position [600, 0]
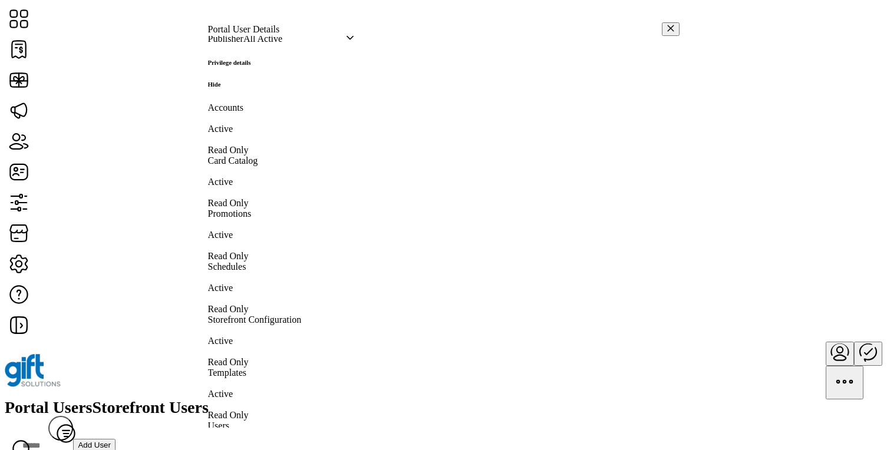
click at [251, 88] on h6 "Hide" at bounding box center [229, 84] width 43 height 7
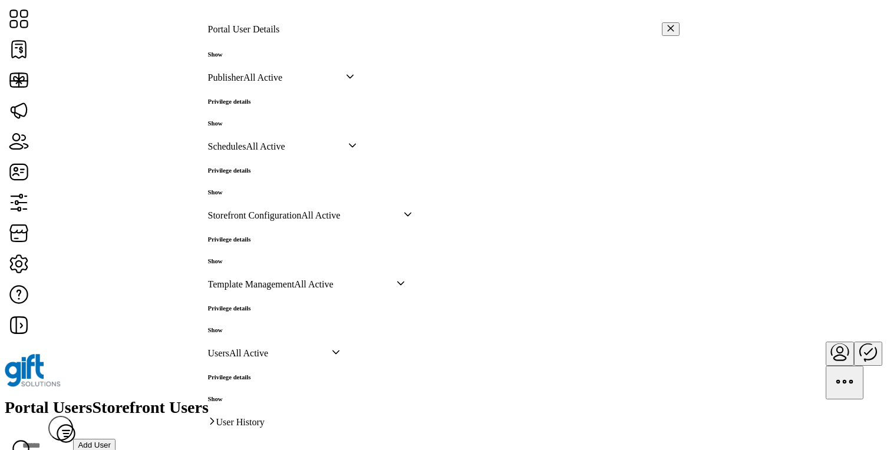
click at [251, 196] on h6 "Show" at bounding box center [229, 192] width 43 height 7
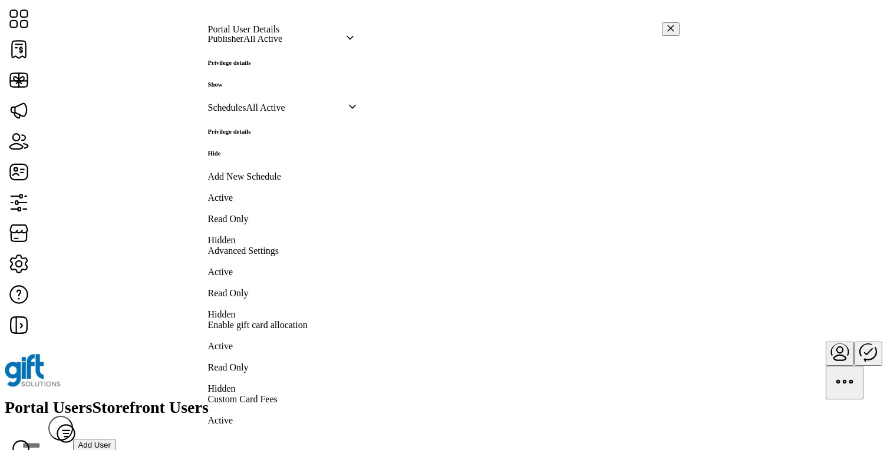
click at [251, 157] on h6 "Hide" at bounding box center [229, 153] width 43 height 7
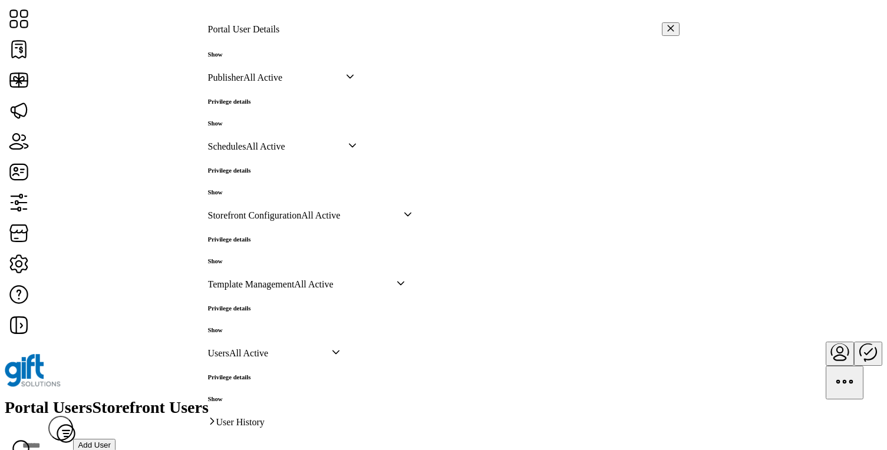
scroll to position [731, 0]
click at [251, 258] on h6 "Show" at bounding box center [229, 261] width 43 height 7
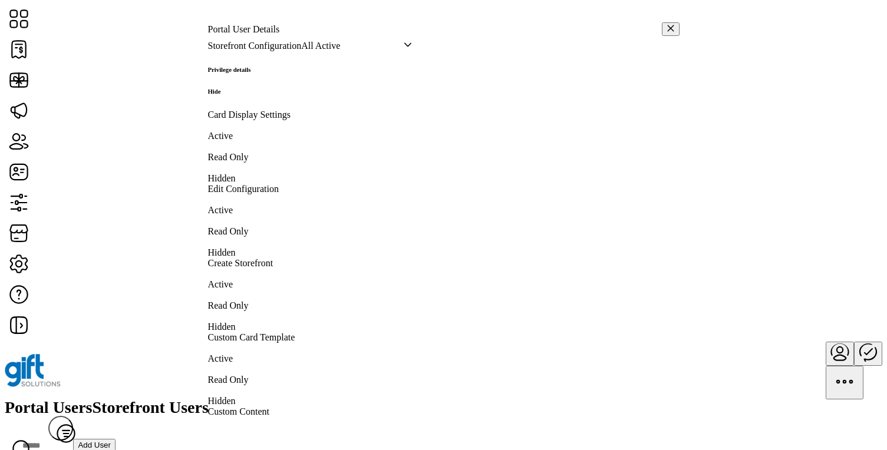
click at [251, 95] on h6 "Hide" at bounding box center [229, 91] width 43 height 7
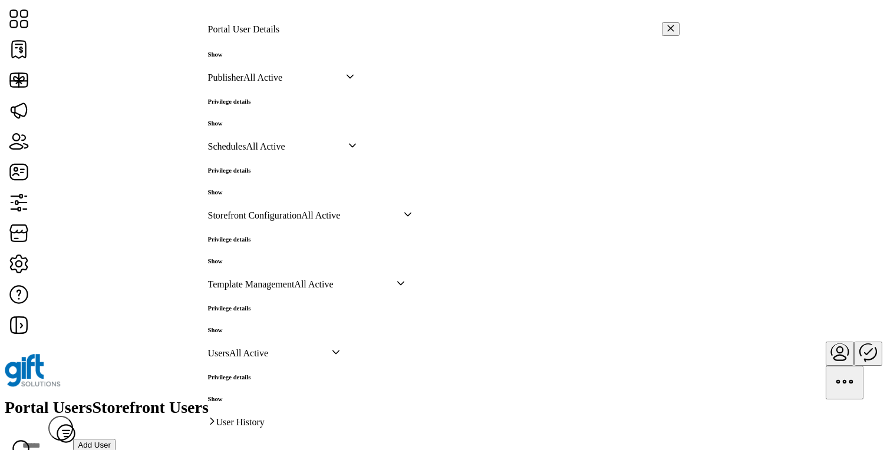
scroll to position [765, 0]
click at [251, 327] on h6 "Show" at bounding box center [229, 330] width 43 height 7
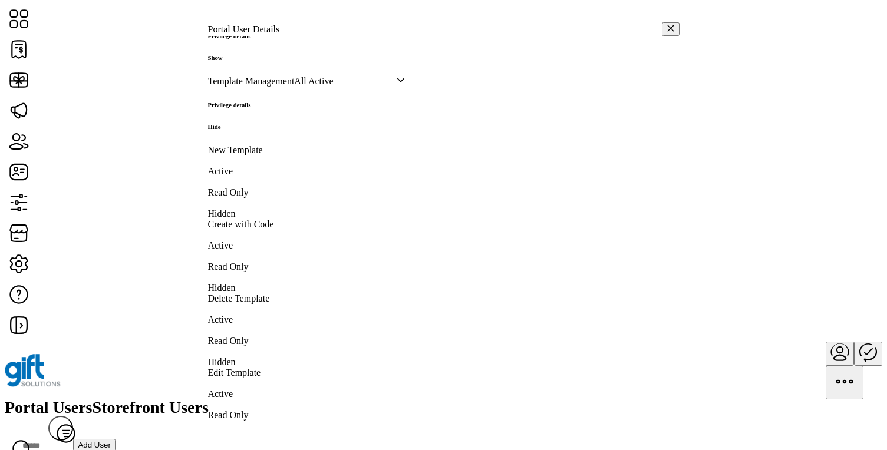
click at [251, 130] on h6 "Hide" at bounding box center [229, 126] width 43 height 7
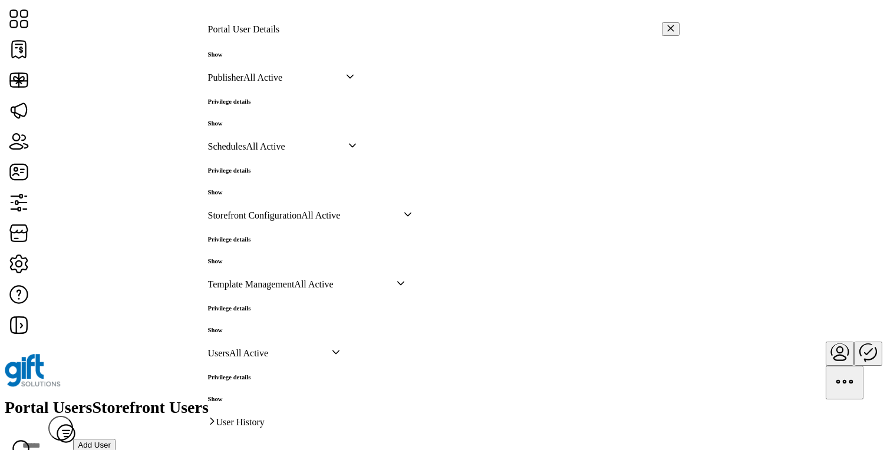
click at [251, 396] on h6 "Show" at bounding box center [229, 399] width 43 height 7
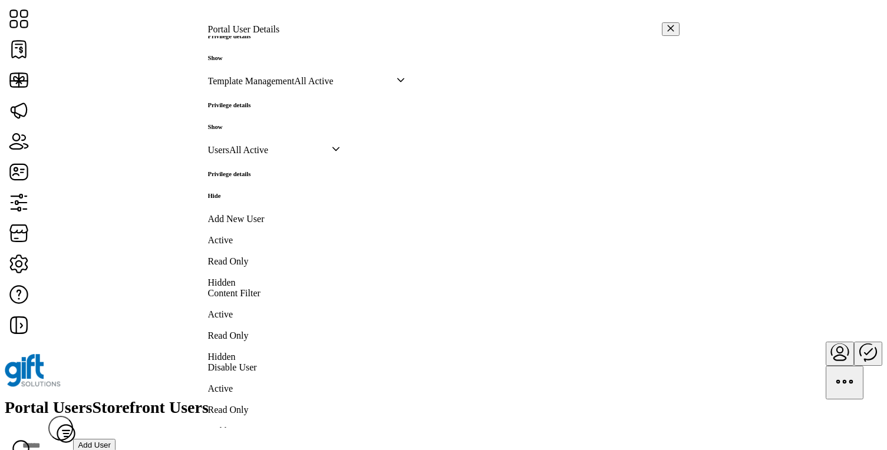
scroll to position [972, 0]
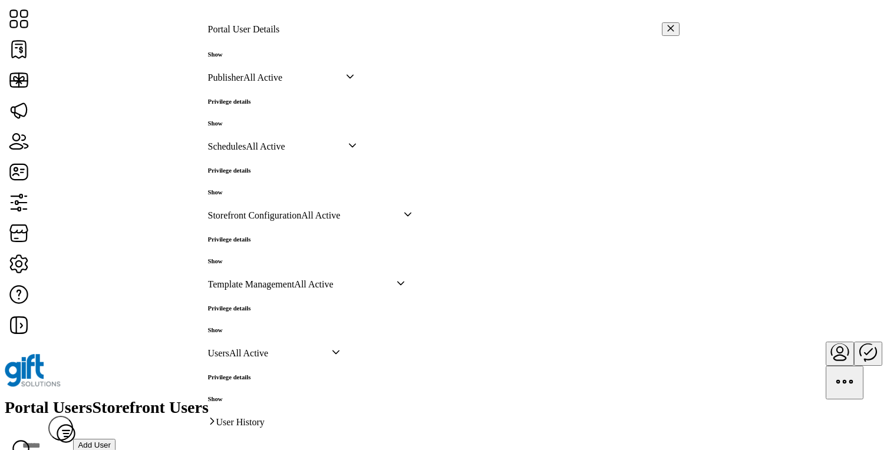
click at [664, 22] on button "button" at bounding box center [671, 29] width 18 height 14
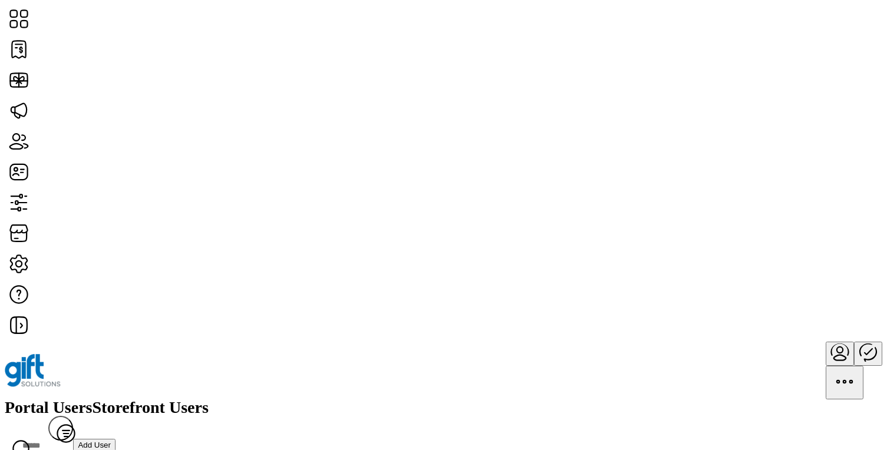
scroll to position [1837, 0]
click at [376, 400] on div "Portal Users Storefront Users Filter Add User" at bounding box center [444, 430] width 878 height 60
click at [209, 400] on span "Storefront Users" at bounding box center [151, 408] width 116 height 17
click at [97, 449] on span "Filter" at bounding box center [74, 453] width 46 height 9
click at [743, 129] on span "Status" at bounding box center [731, 123] width 23 height 9
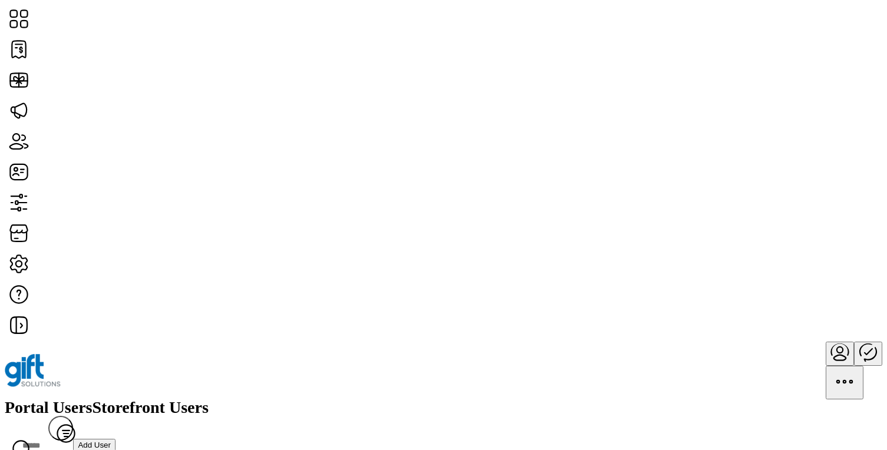
scroll to position [0, 4]
click at [806, 236] on span "View Details" at bounding box center [781, 230] width 49 height 9
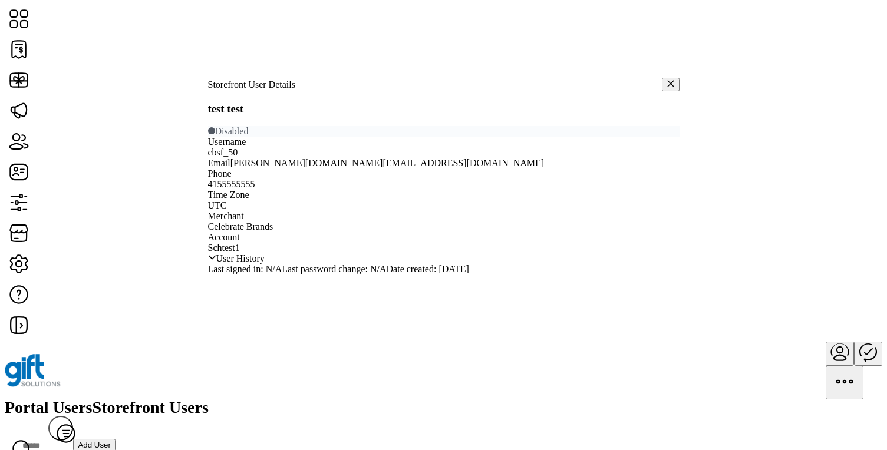
click at [667, 81] on icon "button" at bounding box center [670, 84] width 6 height 6
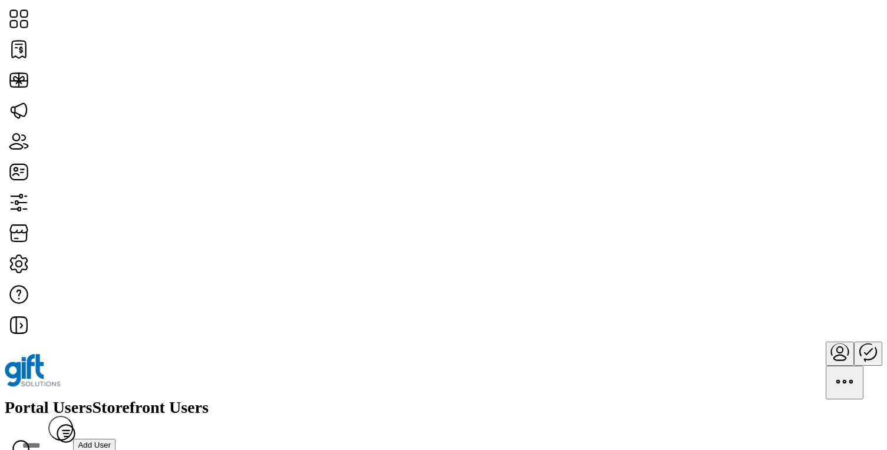
click at [806, 295] on span "View Details" at bounding box center [781, 289] width 49 height 9
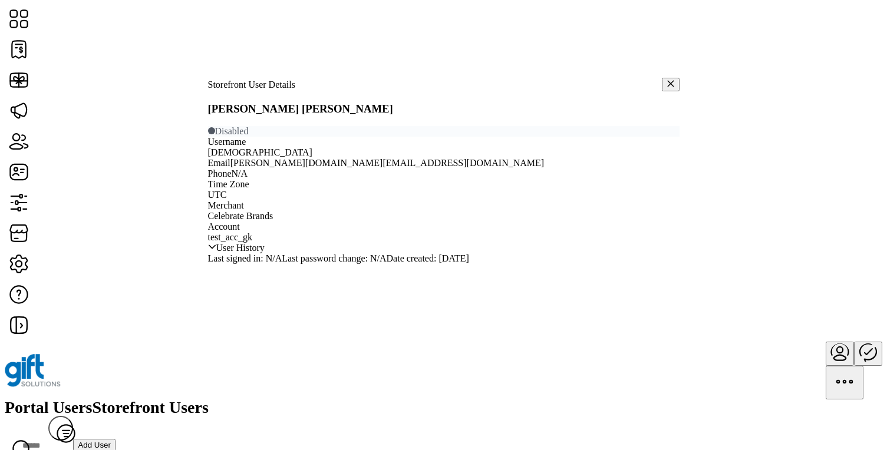
click at [667, 80] on icon "button" at bounding box center [671, 84] width 8 height 8
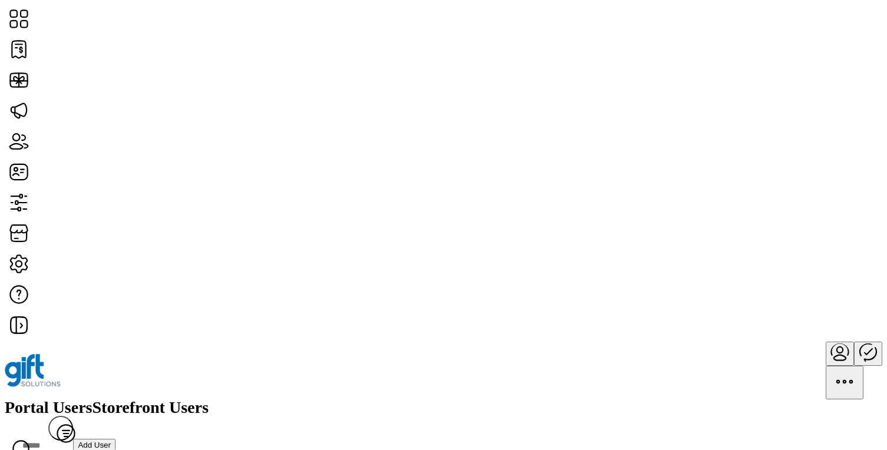
click at [806, 265] on span "View Details" at bounding box center [781, 260] width 49 height 9
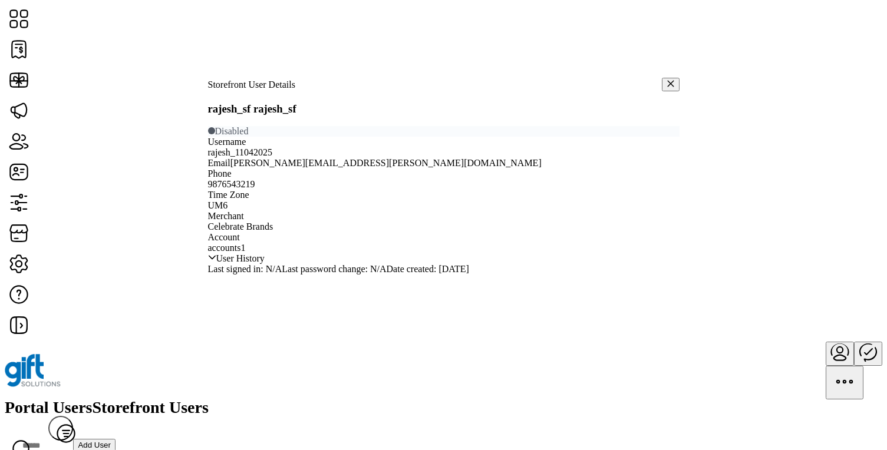
click at [667, 81] on icon "button" at bounding box center [670, 84] width 6 height 6
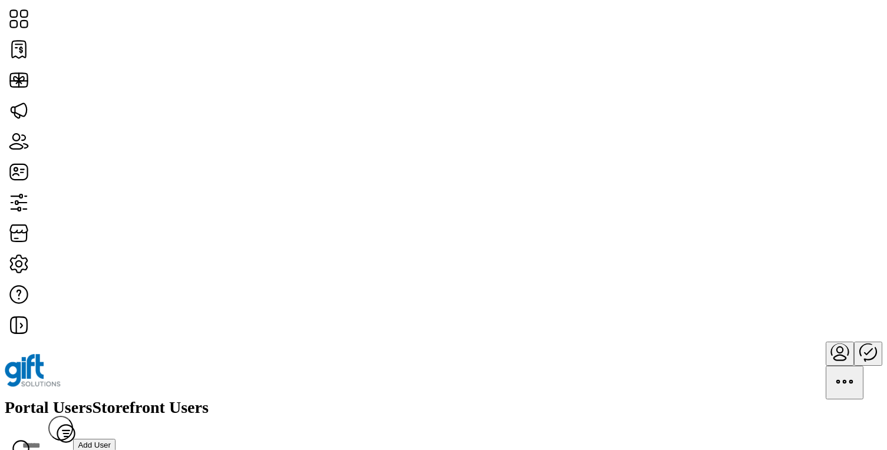
click at [78, 441] on span at bounding box center [78, 445] width 0 height 9
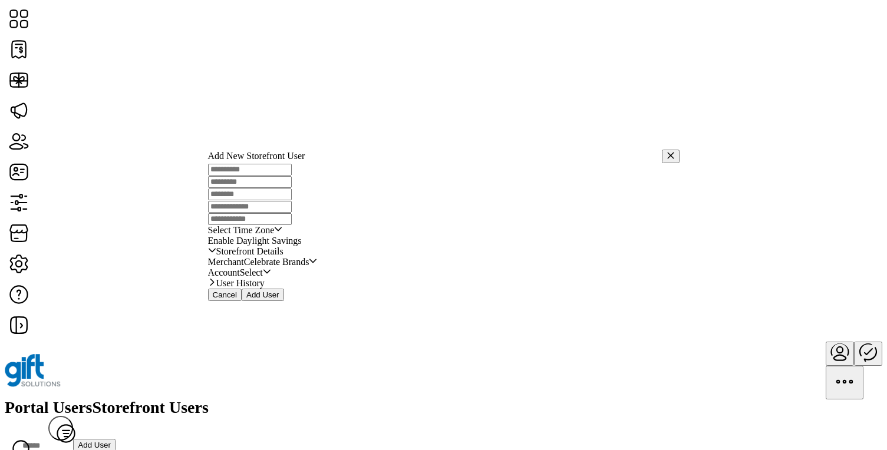
click at [263, 278] on span "Select" at bounding box center [251, 273] width 23 height 11
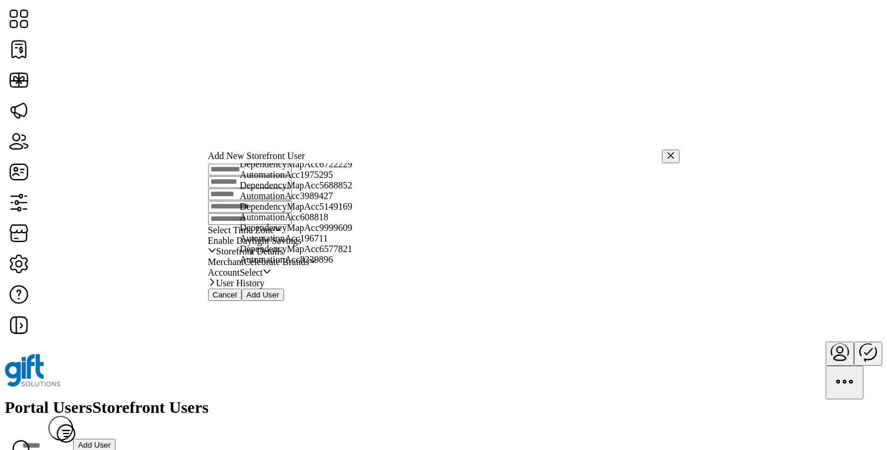
click at [409, 236] on div "Enable Daylight Savings" at bounding box center [444, 241] width 472 height 11
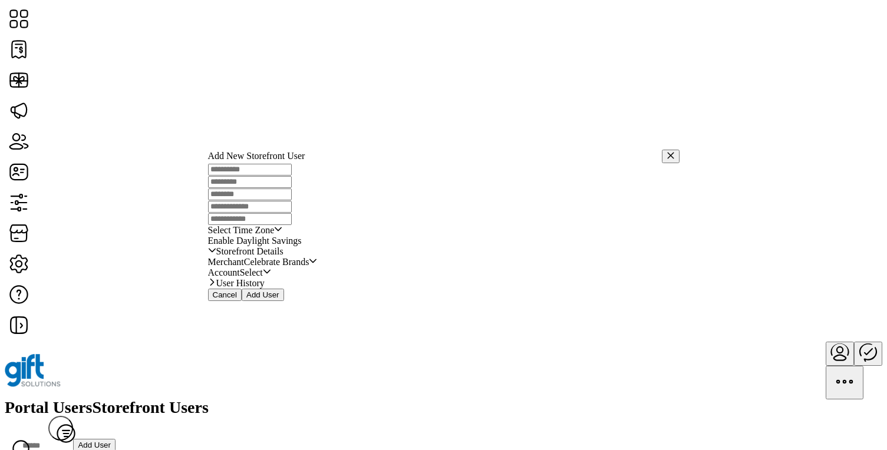
click at [242, 301] on button "Cancel" at bounding box center [225, 295] width 34 height 12
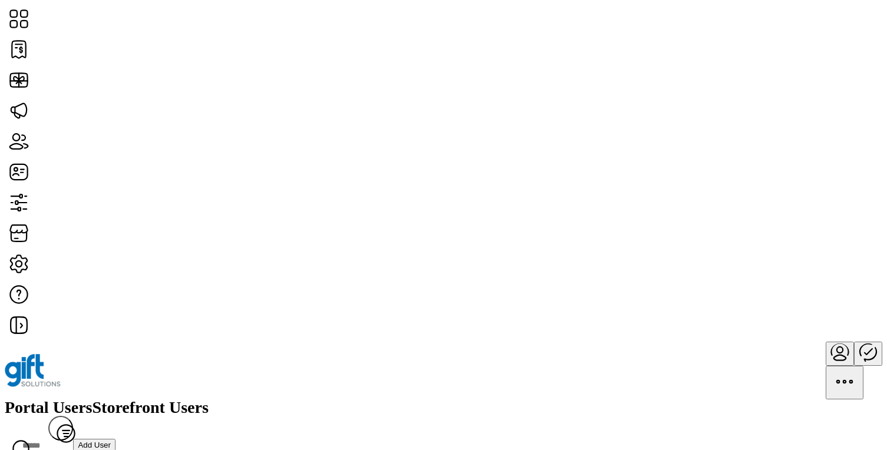
click at [93, 400] on span "Portal Users" at bounding box center [49, 408] width 88 height 17
click at [111, 441] on span "Add User" at bounding box center [94, 445] width 33 height 9
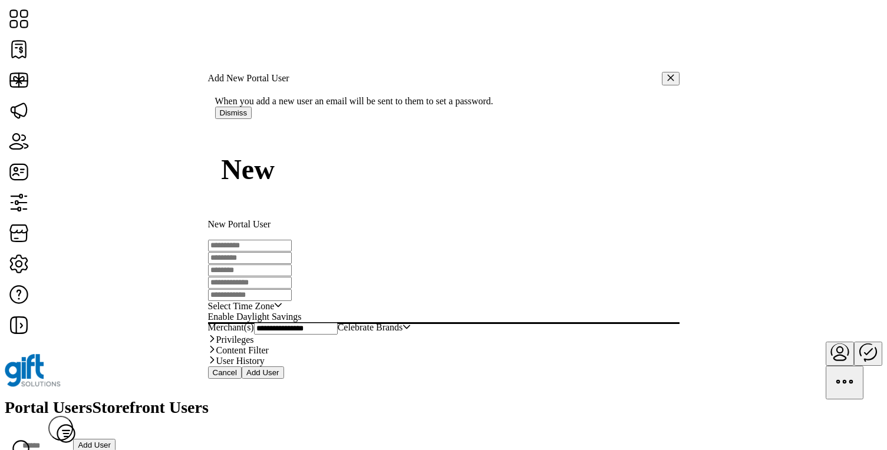
click at [403, 323] on div "Celebrate Brands" at bounding box center [370, 329] width 65 height 12
click at [252, 107] on button "Dismiss" at bounding box center [233, 113] width 37 height 12
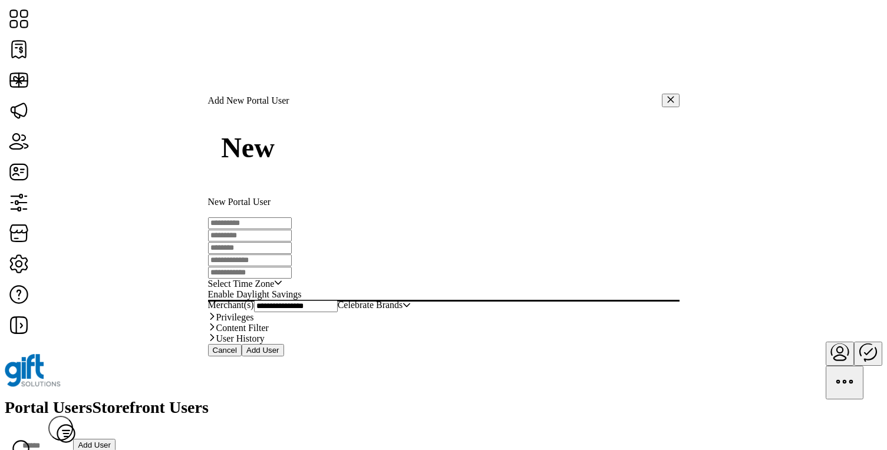
click at [458, 312] on link "Privileges" at bounding box center [444, 317] width 472 height 11
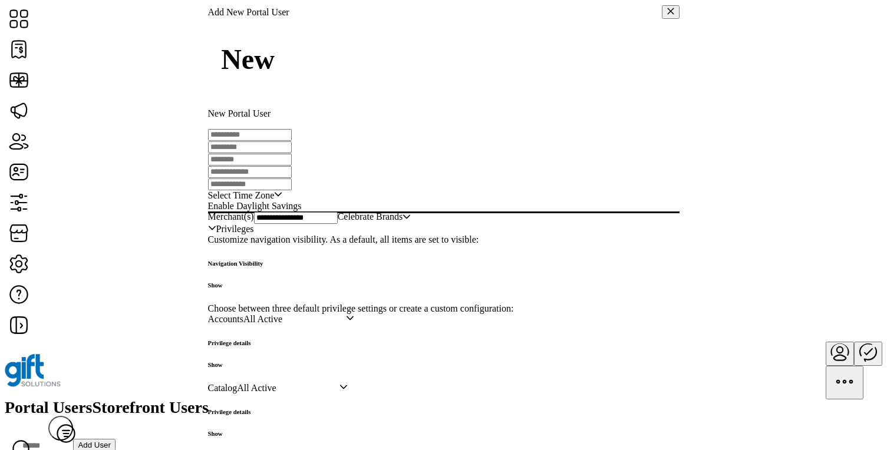
click at [469, 235] on link "Privileges" at bounding box center [444, 229] width 472 height 11
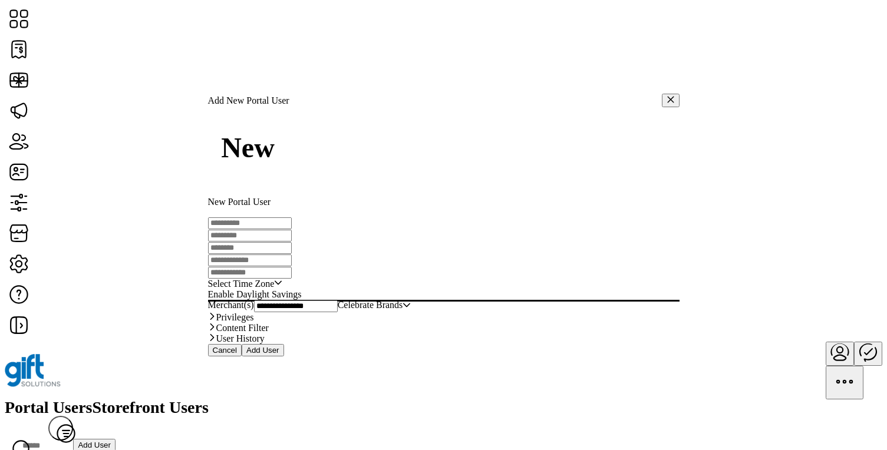
click at [448, 323] on link "Content Filter" at bounding box center [444, 328] width 472 height 11
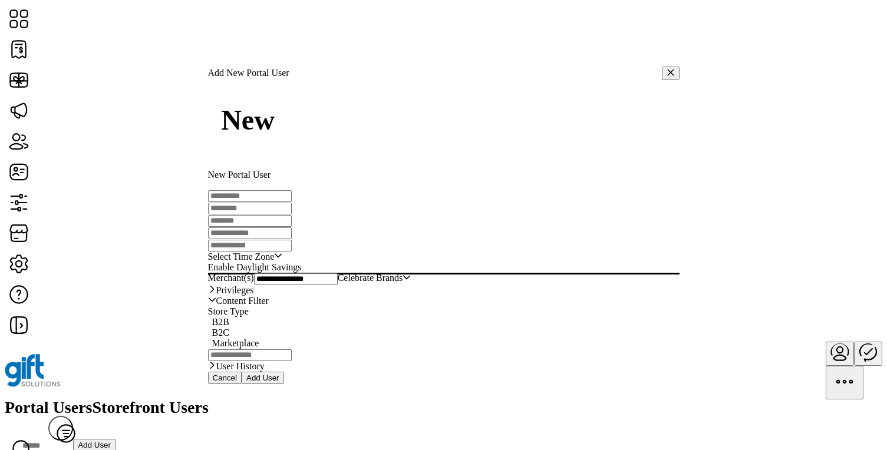
click at [442, 300] on link "Content Filter" at bounding box center [444, 301] width 472 height 11
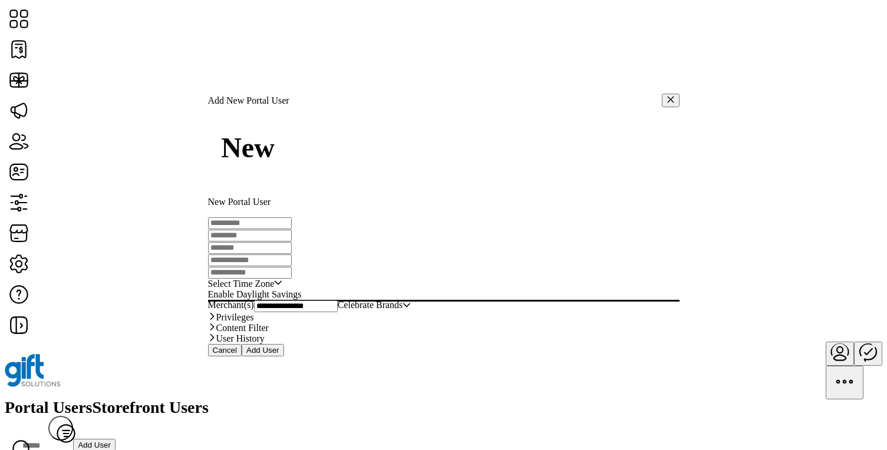
click at [415, 344] on link "User History" at bounding box center [444, 339] width 472 height 11
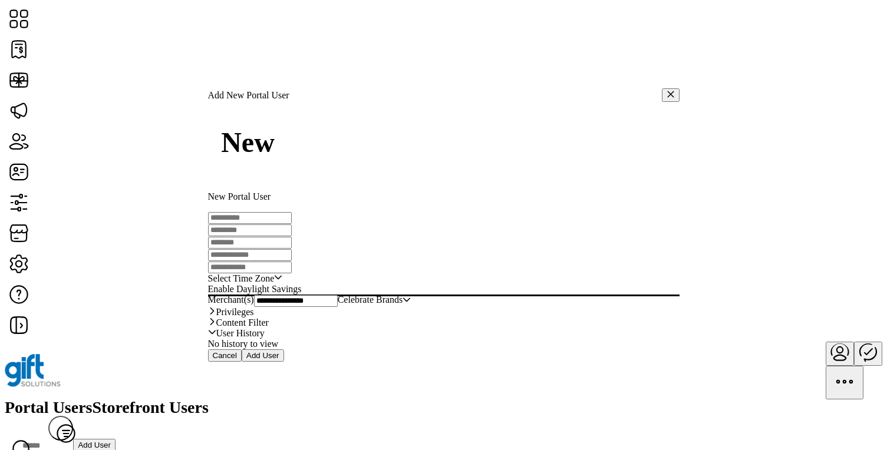
click at [407, 339] on link "User History" at bounding box center [444, 333] width 472 height 11
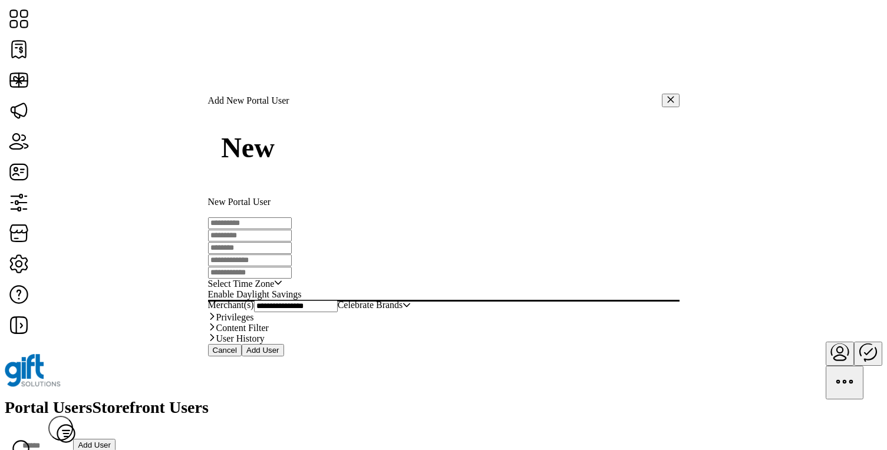
click at [369, 312] on link "Privileges" at bounding box center [444, 317] width 472 height 11
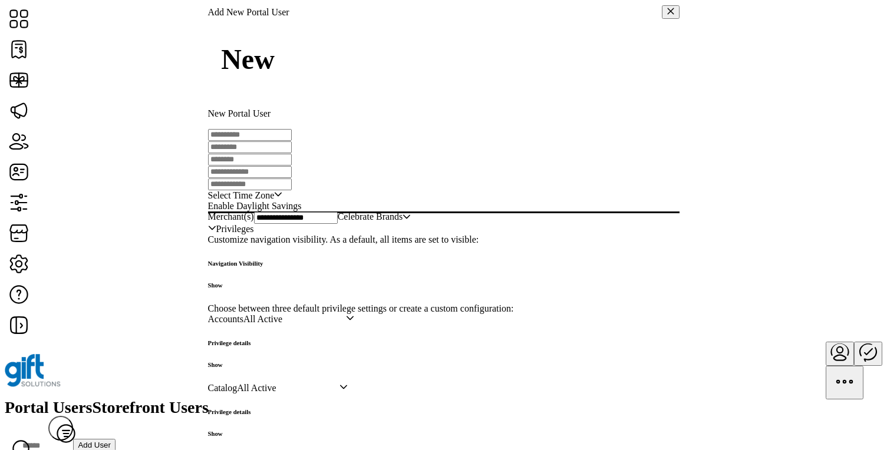
click at [360, 235] on link "Privileges" at bounding box center [444, 229] width 472 height 11
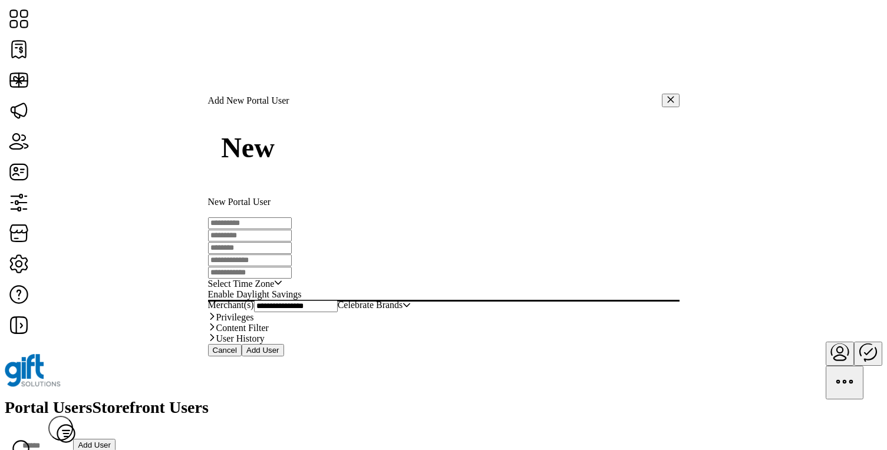
click at [345, 326] on link "Content Filter" at bounding box center [444, 328] width 472 height 11
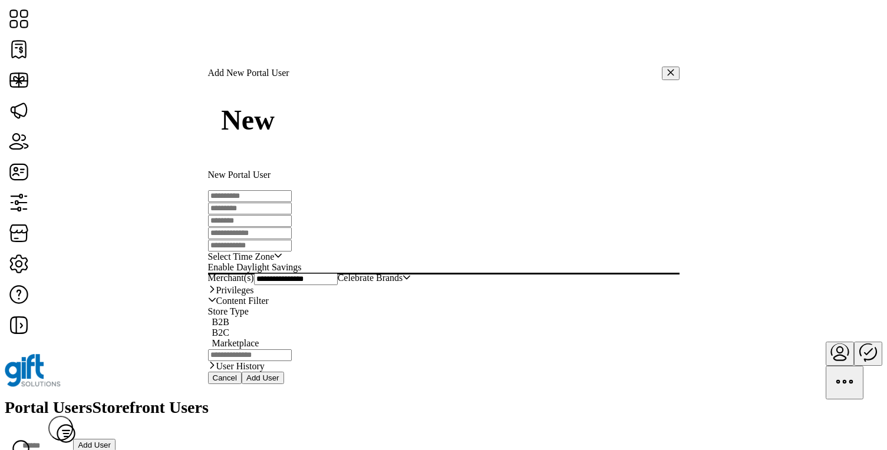
click at [333, 306] on link "Content Filter" at bounding box center [444, 301] width 472 height 11
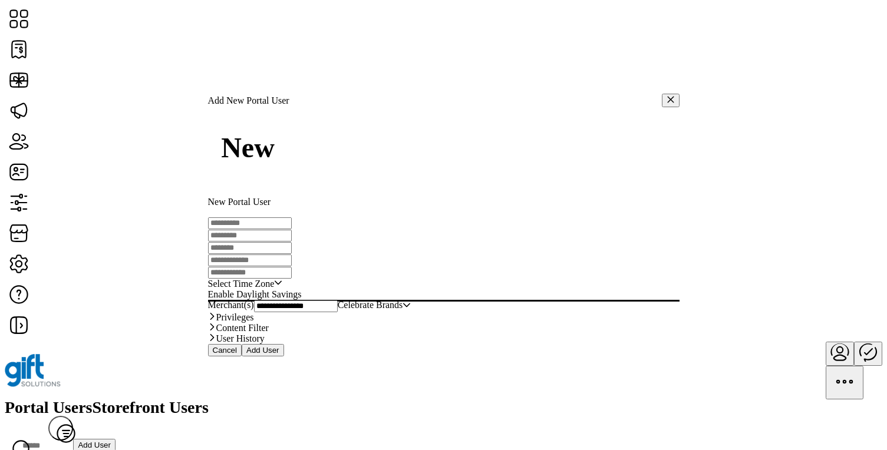
click at [308, 344] on link "User History" at bounding box center [444, 339] width 472 height 11
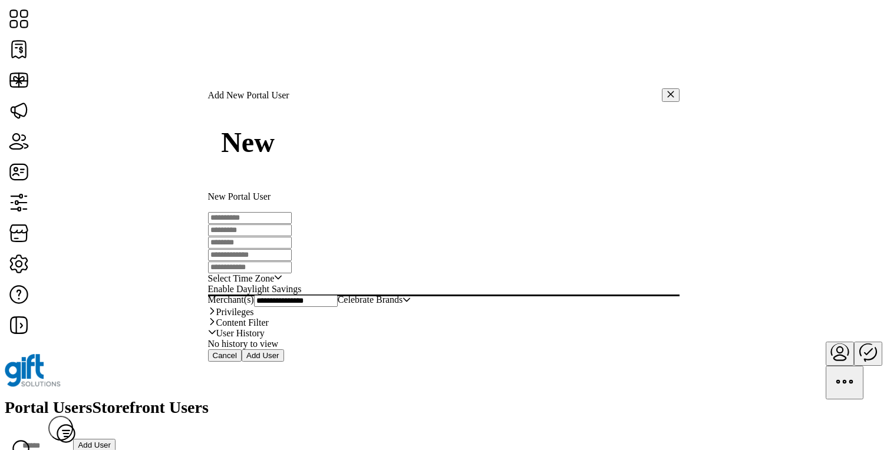
click at [297, 339] on link "User History" at bounding box center [444, 333] width 472 height 11
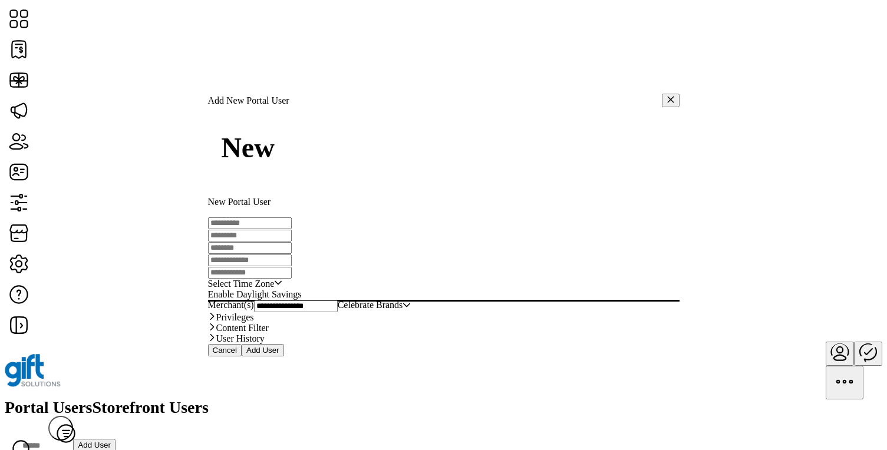
click at [285, 312] on link "Privileges" at bounding box center [444, 317] width 472 height 11
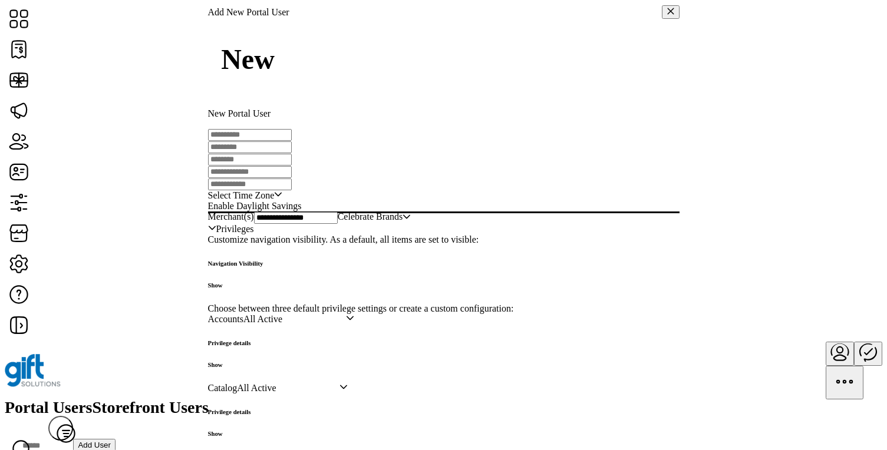
click at [279, 235] on link "Privileges" at bounding box center [444, 229] width 472 height 11
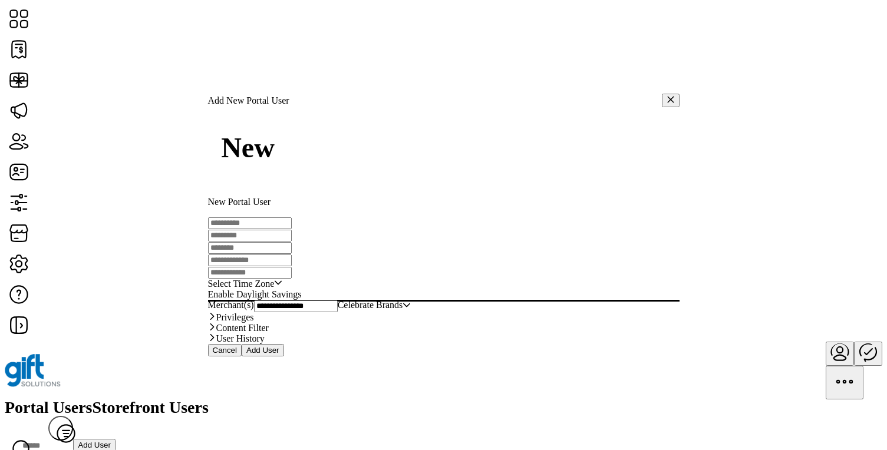
click at [665, 94] on button "button" at bounding box center [671, 101] width 18 height 14
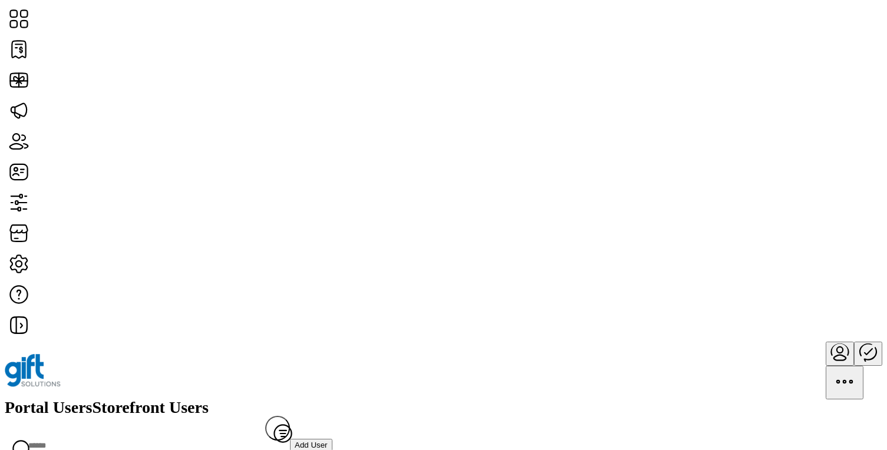
click at [265, 433] on input "Search" at bounding box center [135, 446] width 261 height 26
click at [265, 433] on input "********" at bounding box center [135, 446] width 261 height 26
type input "********"
click at [620, 400] on div "Portal Users Storefront Users ******** Filter Add User" at bounding box center [444, 430] width 878 height 60
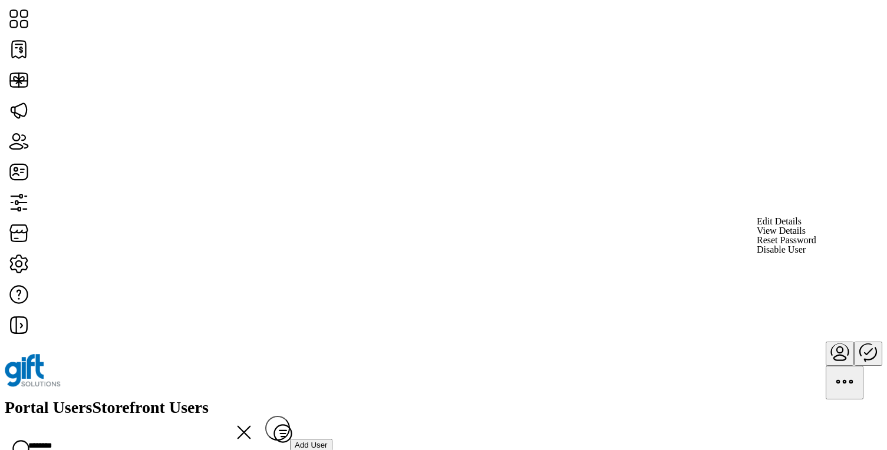
click at [806, 236] on span "View Details" at bounding box center [781, 230] width 49 height 9
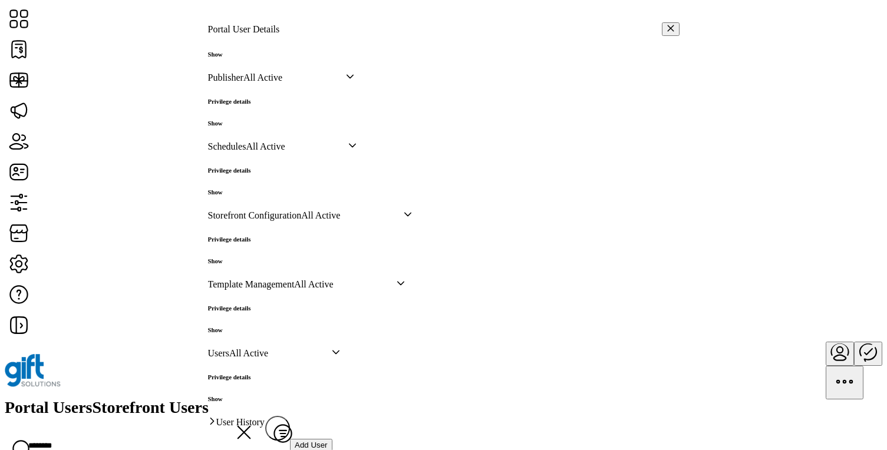
scroll to position [748, 0]
click at [251, 258] on h6 "Show" at bounding box center [229, 261] width 43 height 7
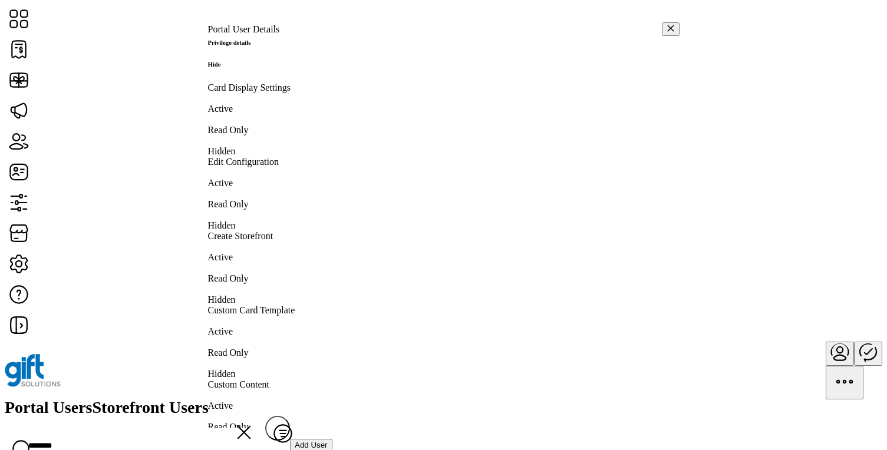
click at [251, 68] on h6 "Hide" at bounding box center [229, 64] width 43 height 7
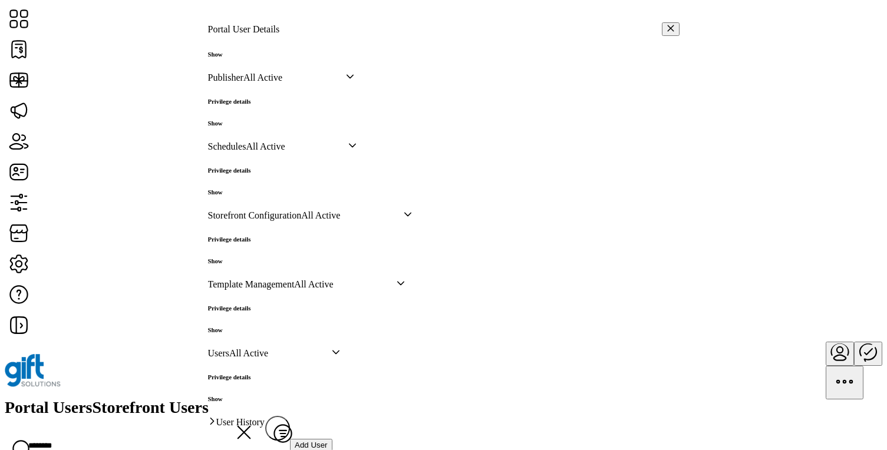
scroll to position [765, 0]
click at [625, 290] on div "Privilege details Show New Template Active Read Only Hidden Create with Code Ac…" at bounding box center [444, 319] width 472 height 58
click at [251, 327] on h6 "Show" at bounding box center [229, 330] width 43 height 7
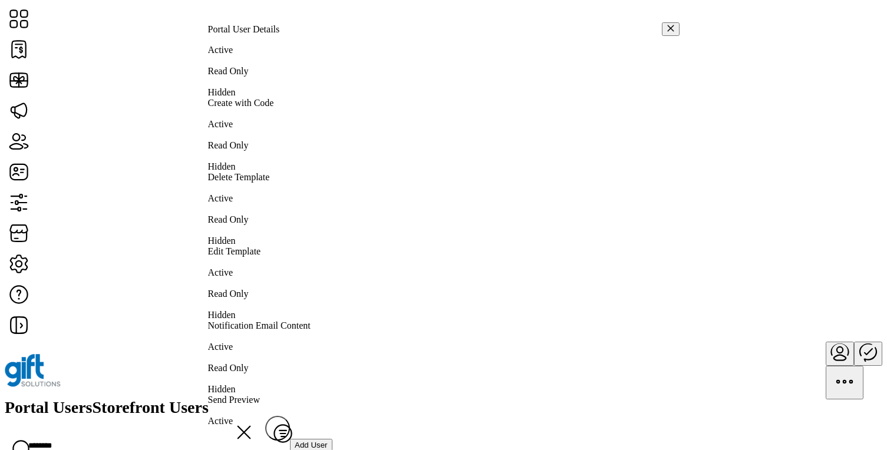
scroll to position [913, 0]
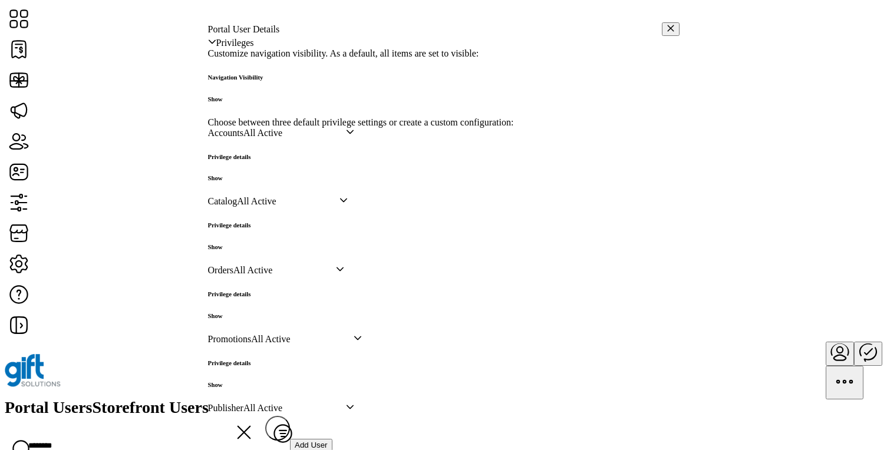
scroll to position [264, 0]
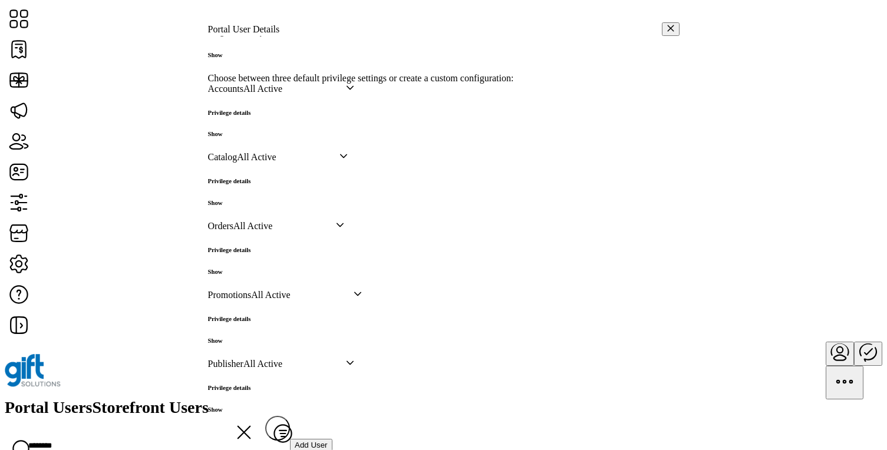
click at [251, 137] on h6 "Show" at bounding box center [229, 133] width 43 height 7
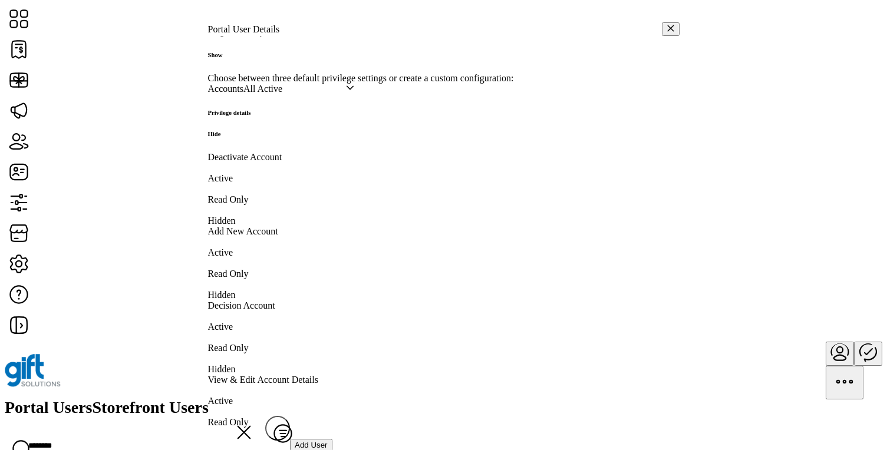
click at [251, 137] on h6 "Hide" at bounding box center [229, 133] width 43 height 7
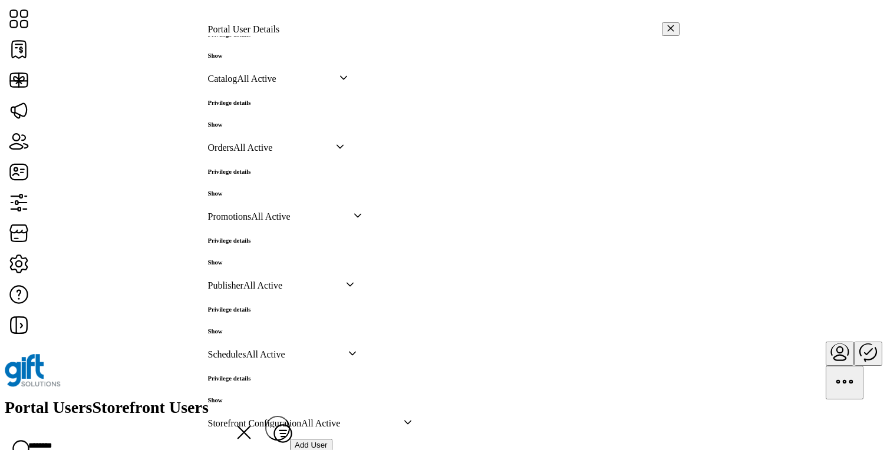
scroll to position [351, 0]
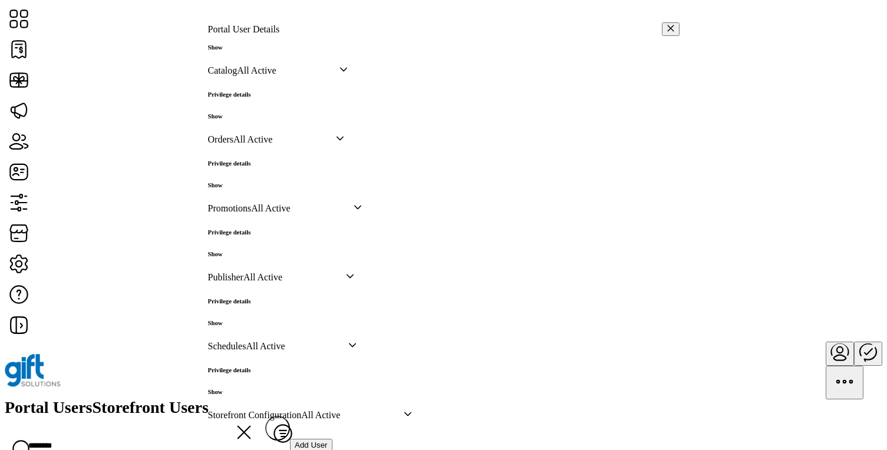
click at [251, 120] on h6 "Show" at bounding box center [229, 116] width 43 height 7
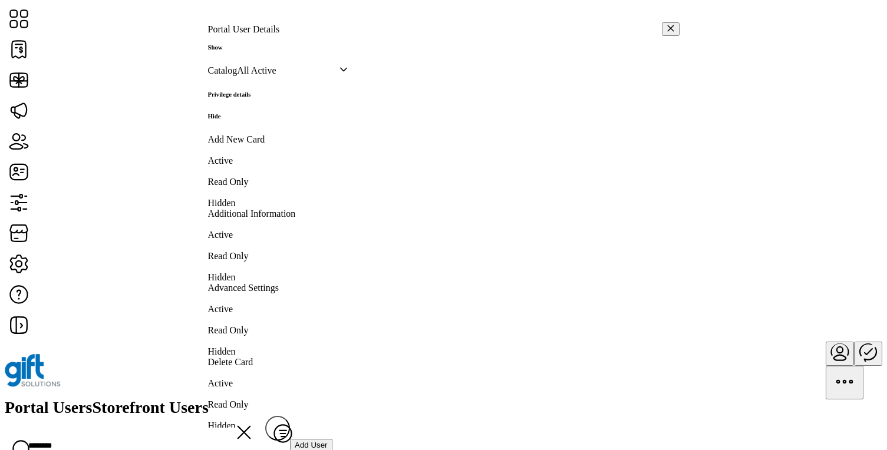
click at [251, 120] on h6 "Hide" at bounding box center [229, 116] width 43 height 7
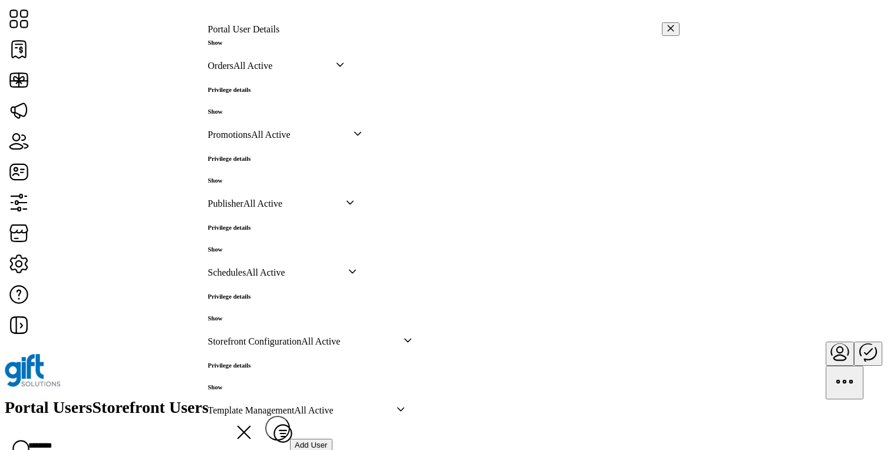
click at [251, 115] on h6 "Show" at bounding box center [229, 111] width 43 height 7
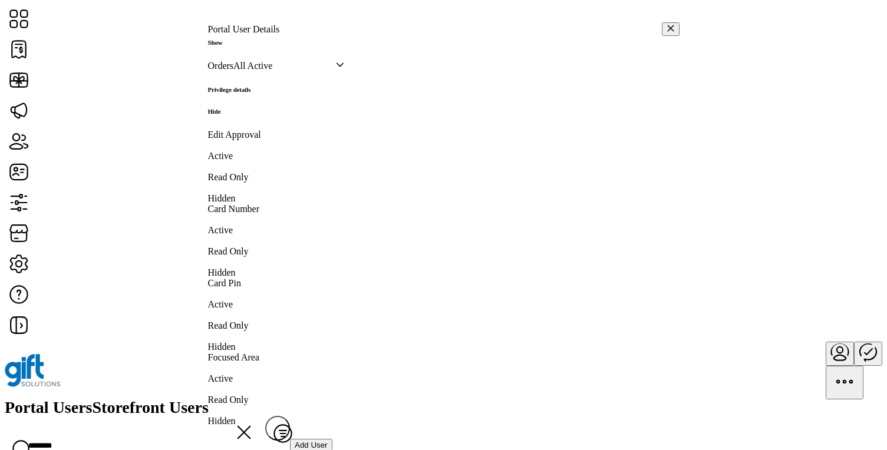
click at [251, 115] on h6 "Hide" at bounding box center [229, 111] width 43 height 7
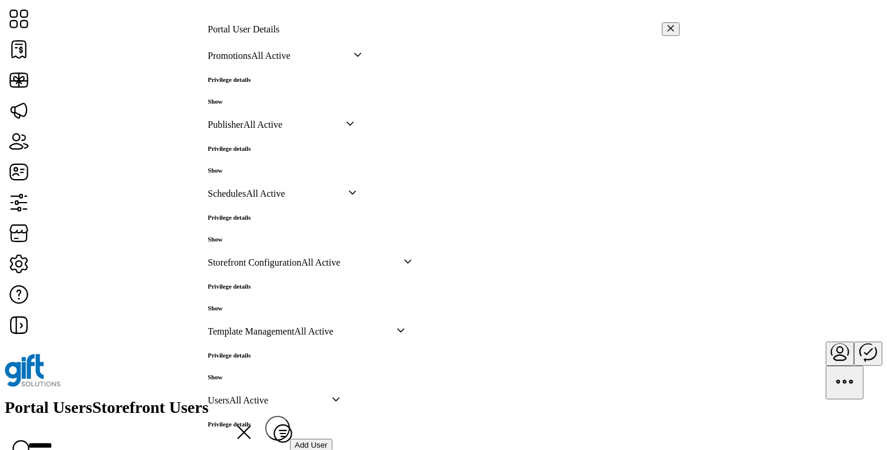
scroll to position [539, 0]
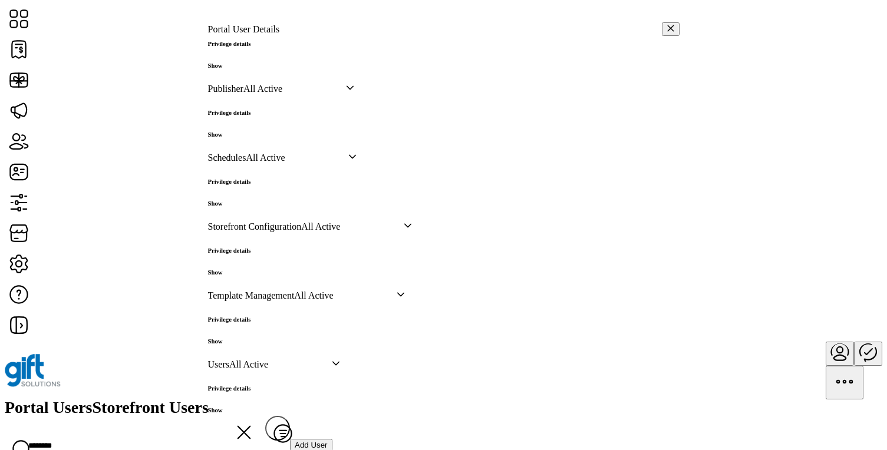
click at [251, 69] on h6 "Show" at bounding box center [229, 65] width 43 height 7
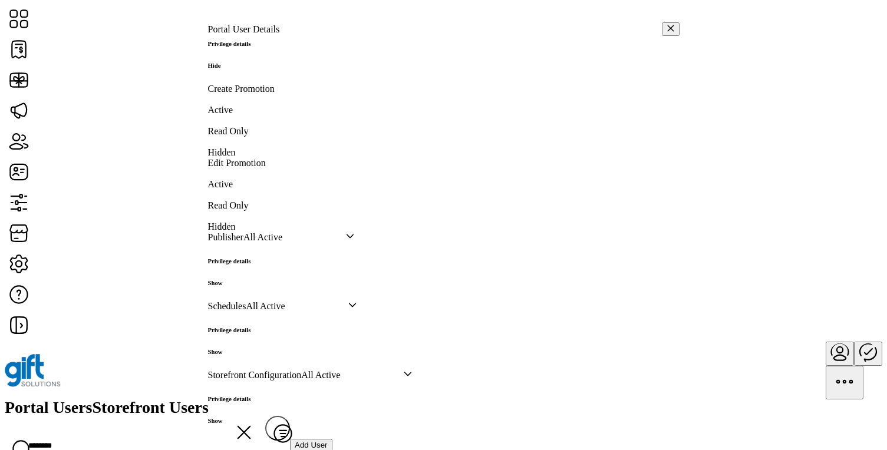
click at [251, 69] on h6 "Hide" at bounding box center [229, 65] width 43 height 7
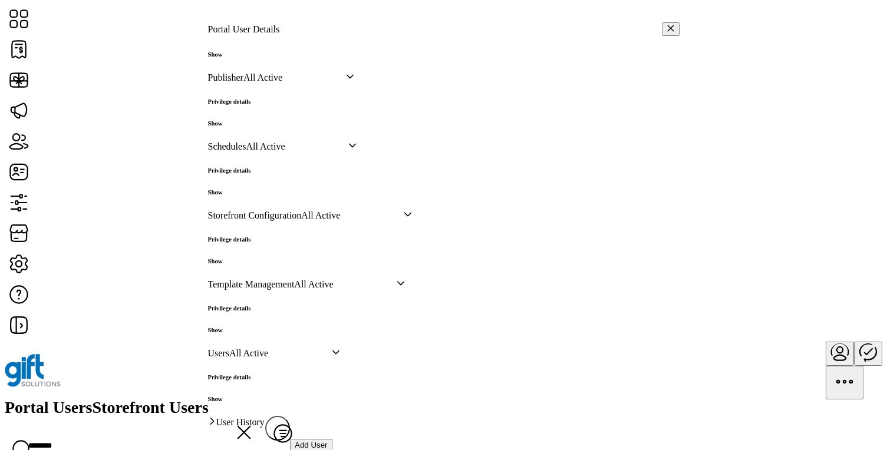
scroll to position [634, 0]
click at [251, 121] on h6 "Show" at bounding box center [229, 123] width 43 height 7
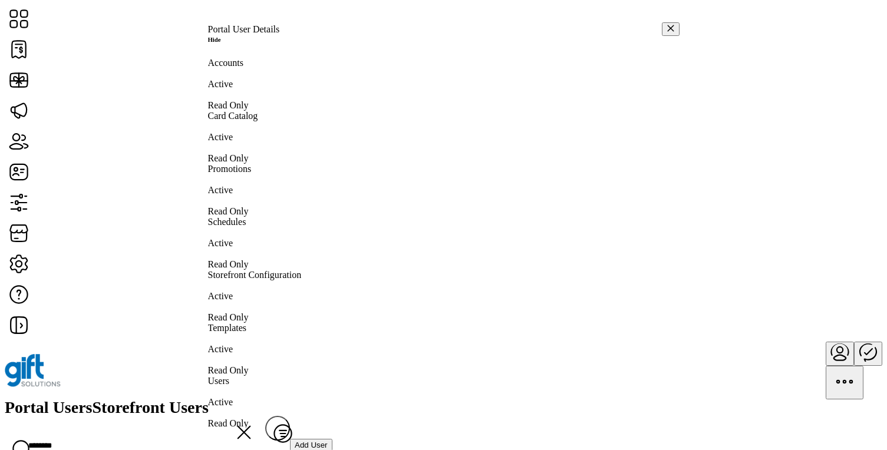
click at [251, 43] on h6 "Hide" at bounding box center [229, 39] width 43 height 7
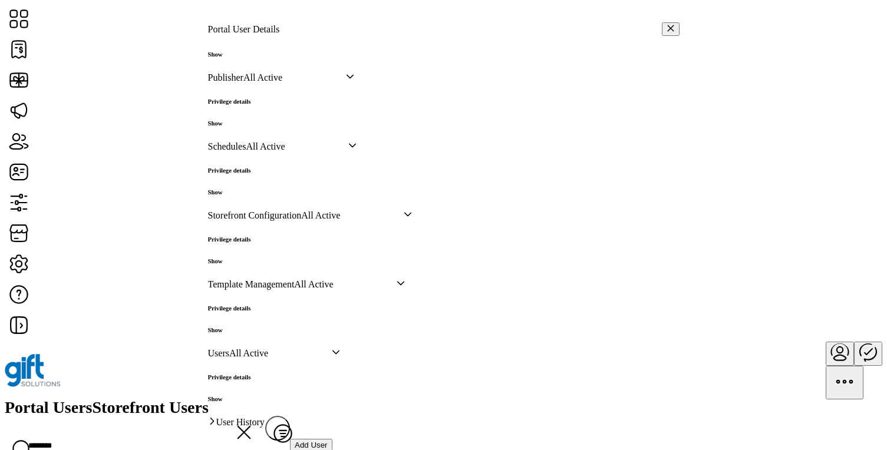
scroll to position [762, 0]
click at [251, 258] on h6 "Show" at bounding box center [229, 261] width 43 height 7
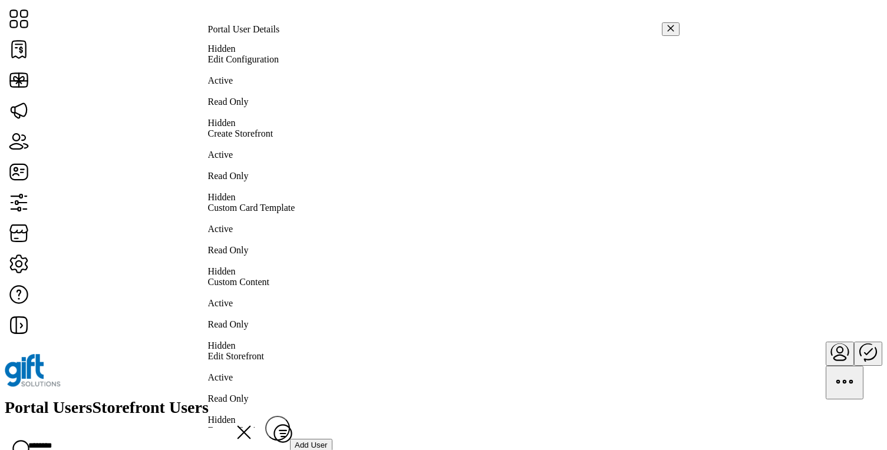
scroll to position [864, 0]
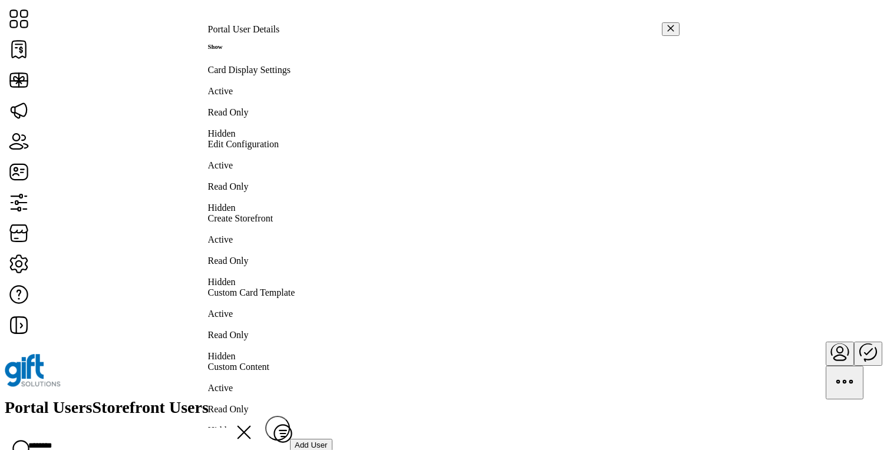
scroll to position [765, 0]
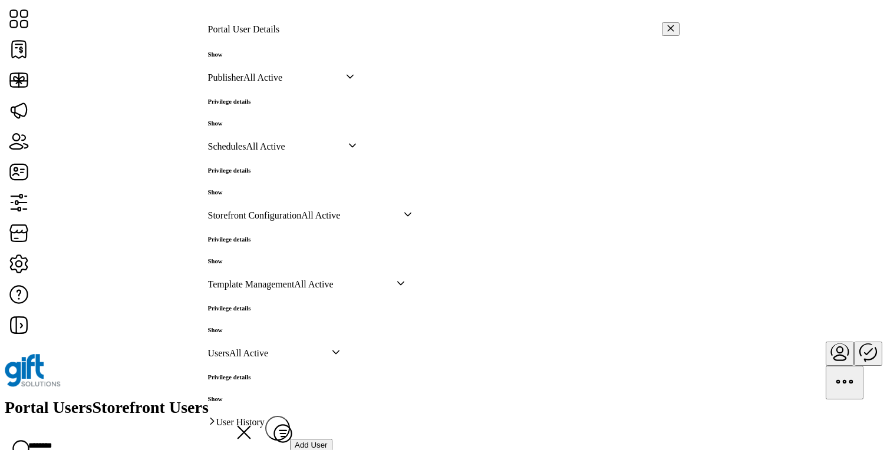
click at [251, 396] on h6 "Show" at bounding box center [229, 399] width 43 height 7
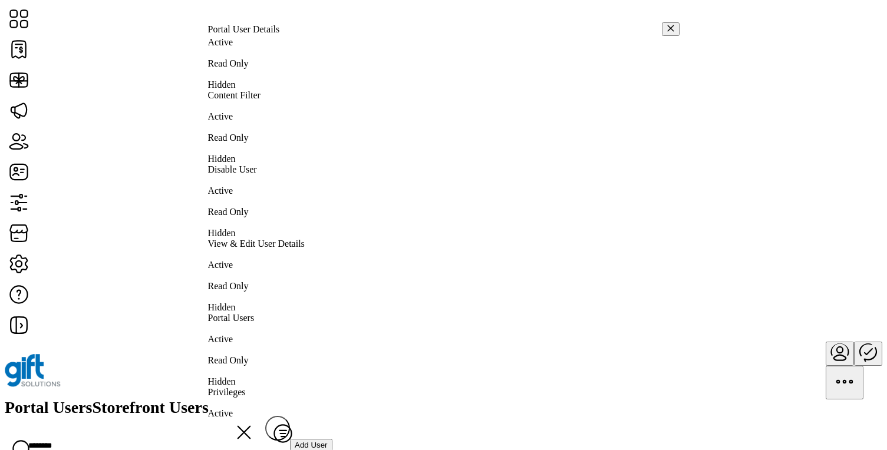
scroll to position [972, 0]
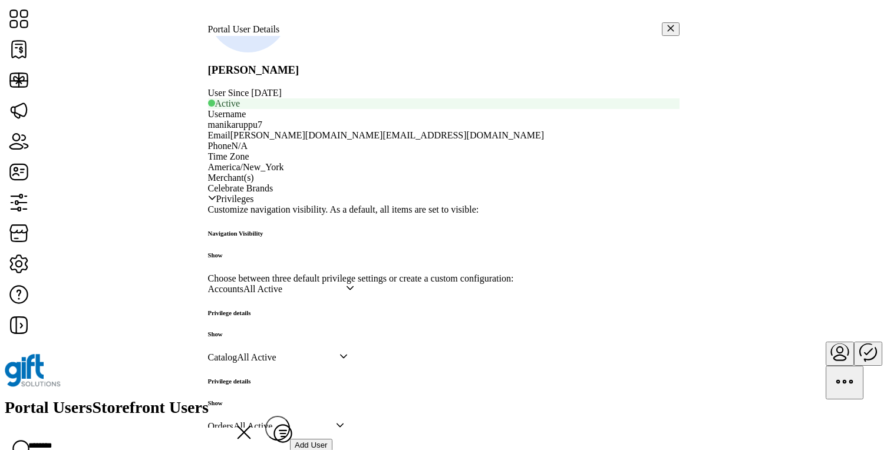
scroll to position [0, 0]
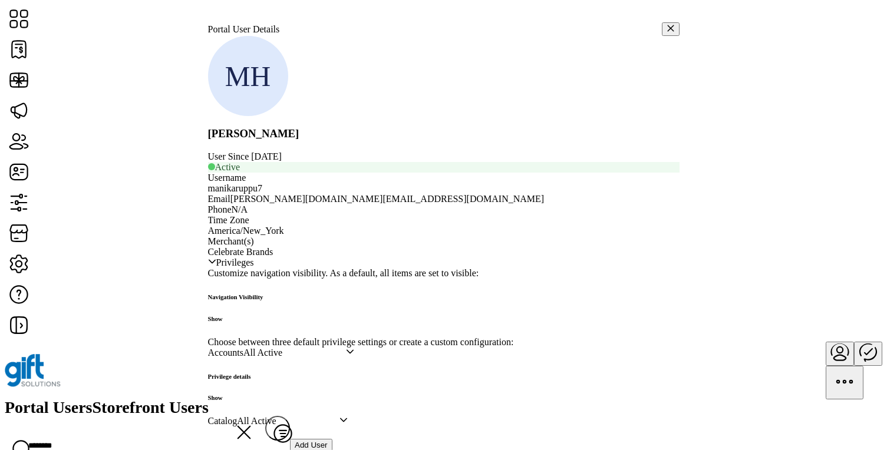
click at [264, 315] on h6 "Show" at bounding box center [235, 318] width 55 height 7
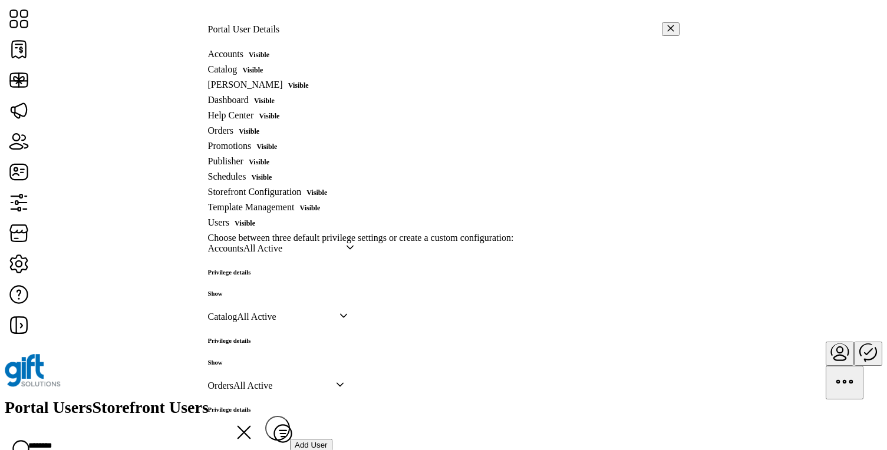
scroll to position [284, 0]
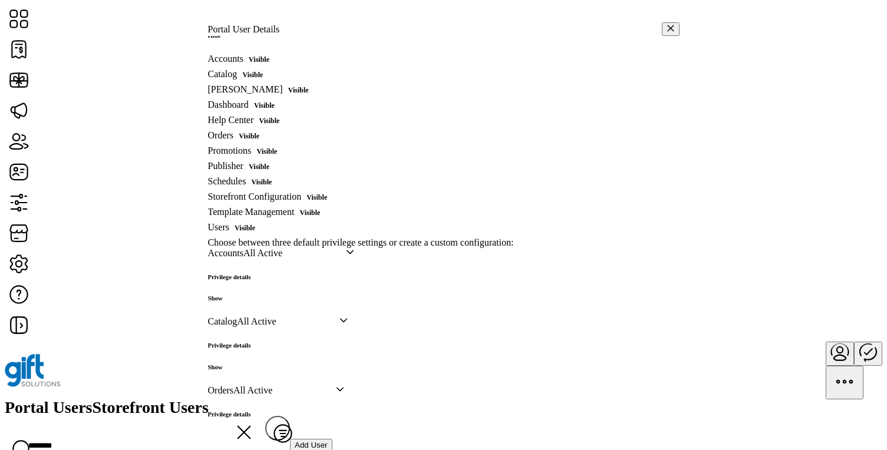
click at [273, 232] on p-inputswitch at bounding box center [251, 227] width 44 height 10
click at [338, 217] on p-inputswitch at bounding box center [316, 212] width 44 height 10
click at [345, 207] on div "Visible" at bounding box center [323, 199] width 44 height 15
click at [287, 176] on div "Visible" at bounding box center [266, 168] width 44 height 15
click at [295, 156] on p-inputswitch at bounding box center [273, 151] width 44 height 10
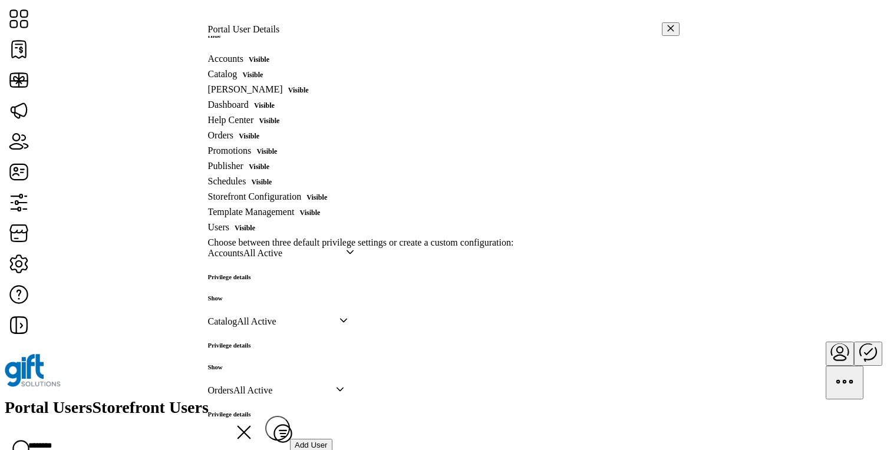
click at [277, 146] on div "Visible" at bounding box center [255, 137] width 44 height 15
click at [297, 125] on p-inputswitch at bounding box center [276, 120] width 44 height 10
click at [292, 110] on p-inputswitch at bounding box center [271, 105] width 44 height 10
click at [327, 94] on p-inputswitch at bounding box center [305, 89] width 44 height 10
click at [281, 79] on p-inputswitch at bounding box center [259, 74] width 44 height 10
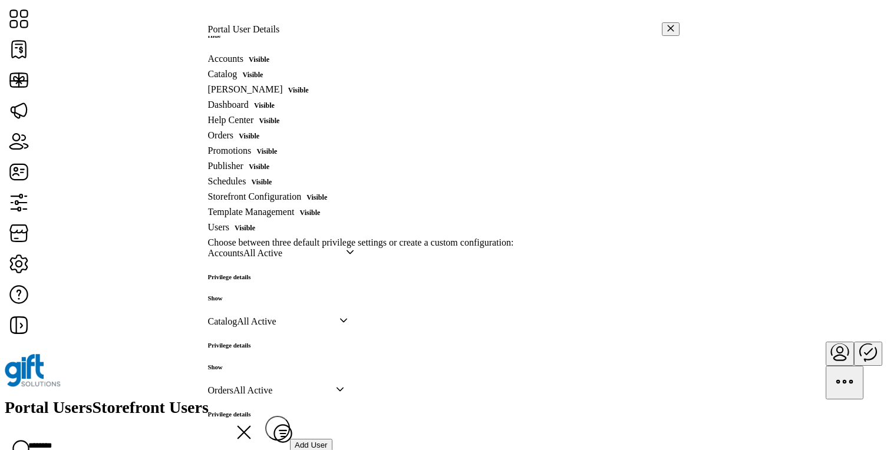
click at [287, 54] on p-inputswitch at bounding box center [266, 59] width 44 height 10
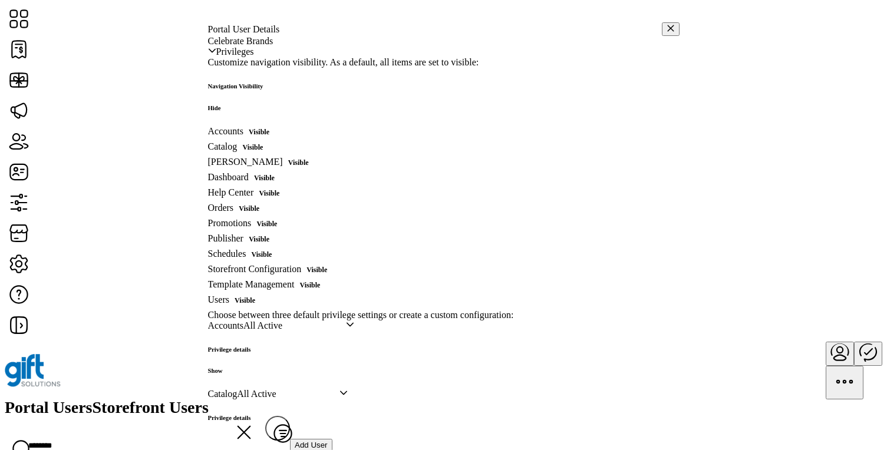
scroll to position [189, 0]
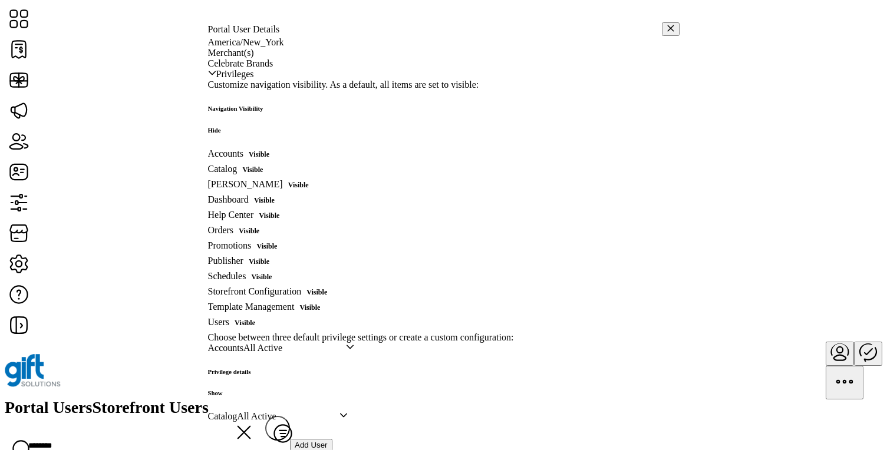
click at [264, 127] on h6 "Hide" at bounding box center [235, 130] width 55 height 7
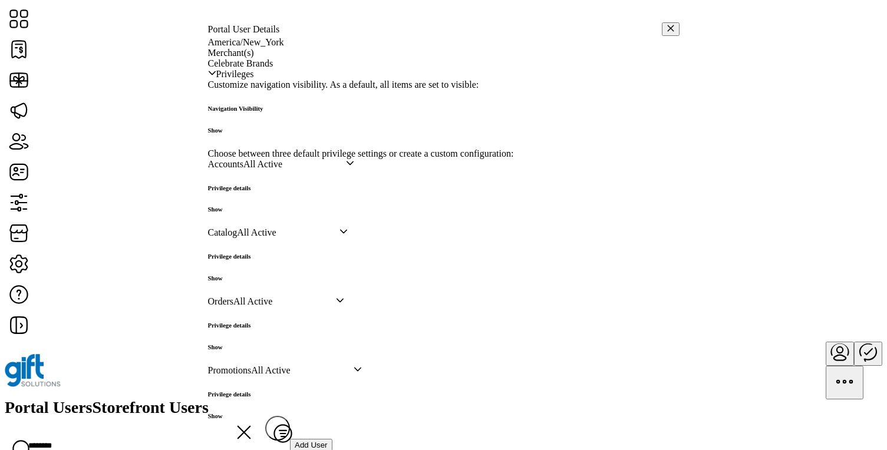
click at [251, 213] on h6 "Show" at bounding box center [229, 209] width 43 height 7
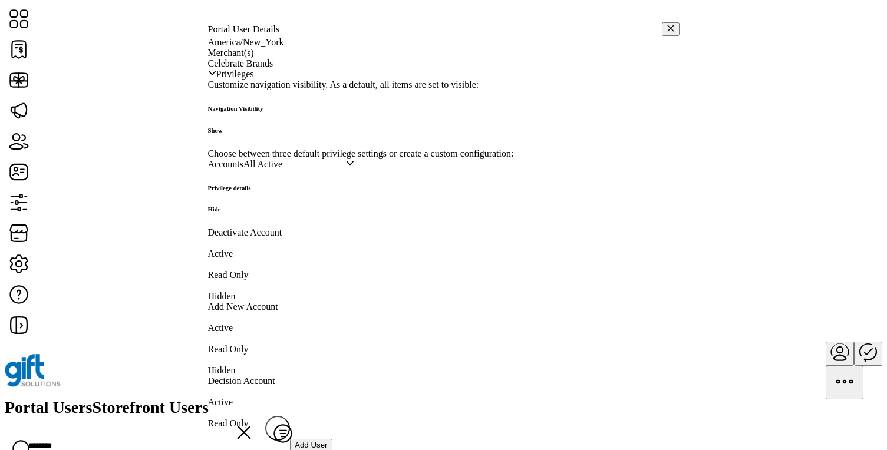
click at [251, 213] on h6 "Hide" at bounding box center [229, 209] width 43 height 7
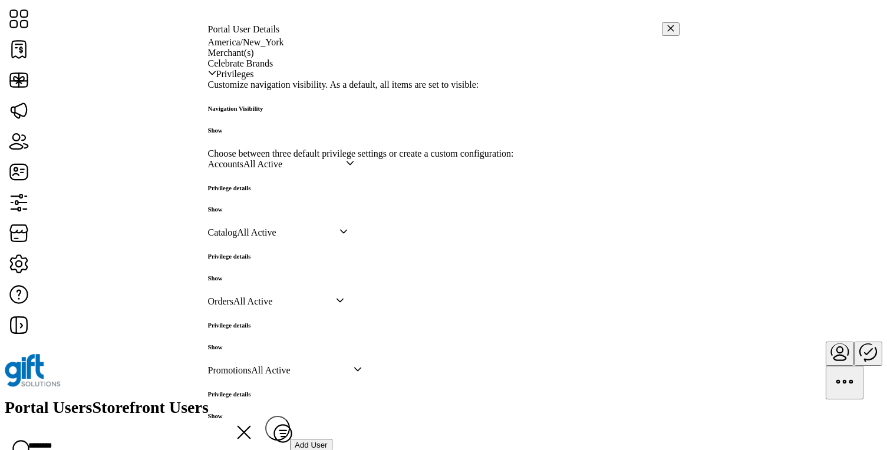
click at [251, 282] on h6 "Show" at bounding box center [229, 278] width 43 height 7
click at [251, 282] on h6 "Hide" at bounding box center [229, 278] width 43 height 7
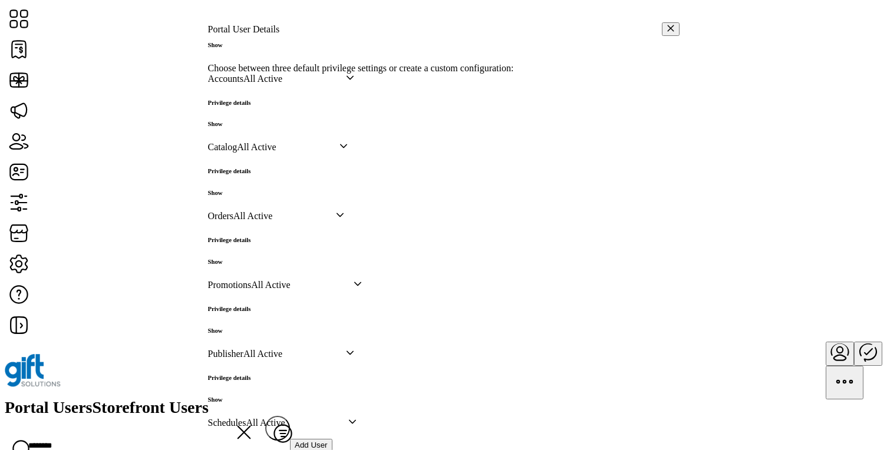
scroll to position [318, 0]
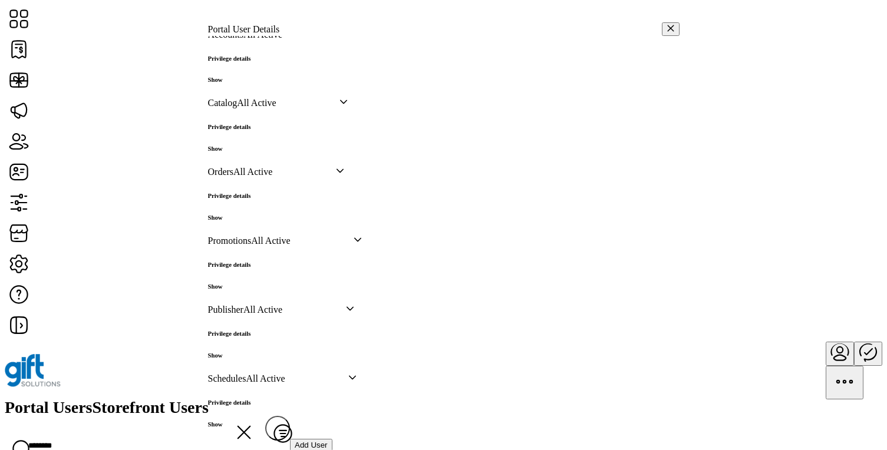
click at [251, 221] on h6 "Show" at bounding box center [229, 217] width 43 height 7
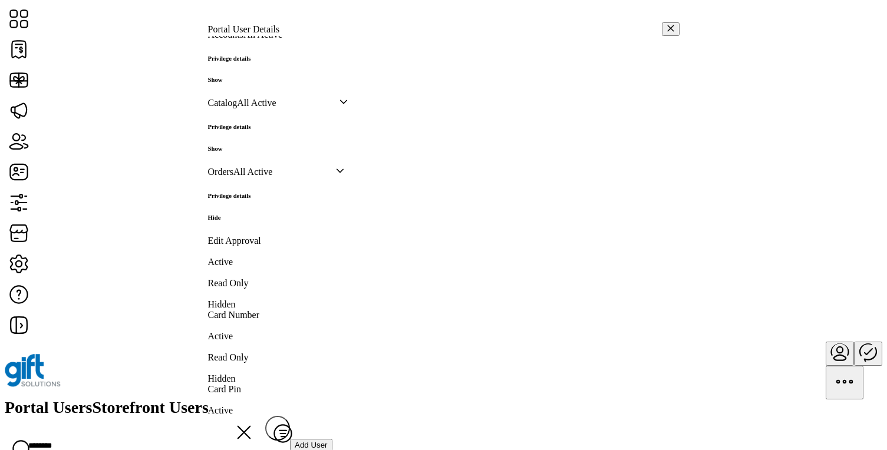
click at [251, 221] on h6 "Hide" at bounding box center [229, 217] width 43 height 7
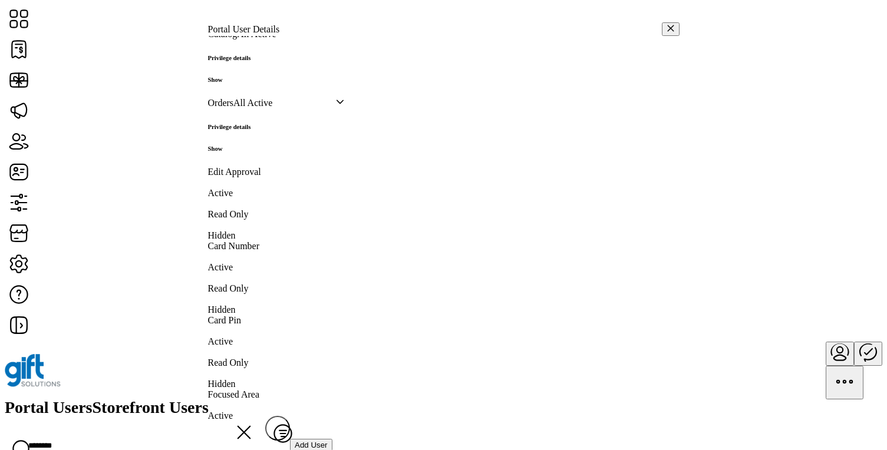
scroll to position [429, 0]
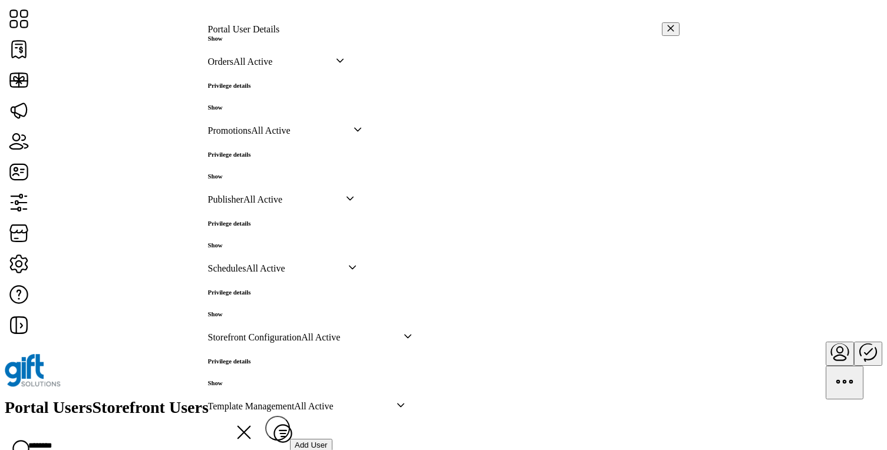
click at [667, 24] on icon "button" at bounding box center [671, 28] width 8 height 8
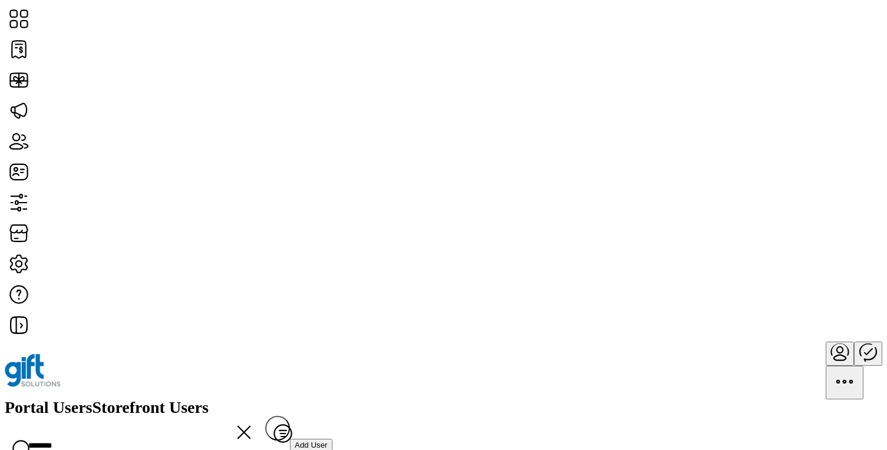
scroll to position [899, 0]
click at [265, 433] on input "********" at bounding box center [135, 446] width 261 height 26
click at [258, 419] on icon at bounding box center [244, 433] width 28 height 28
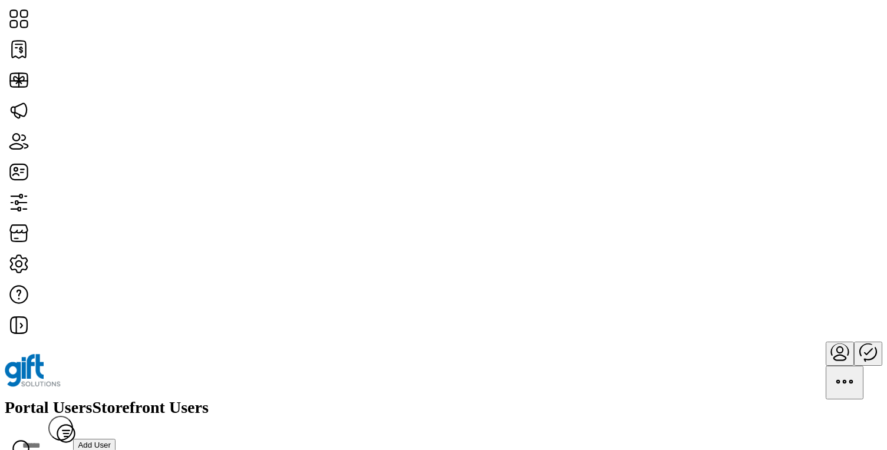
scroll to position [348, 0]
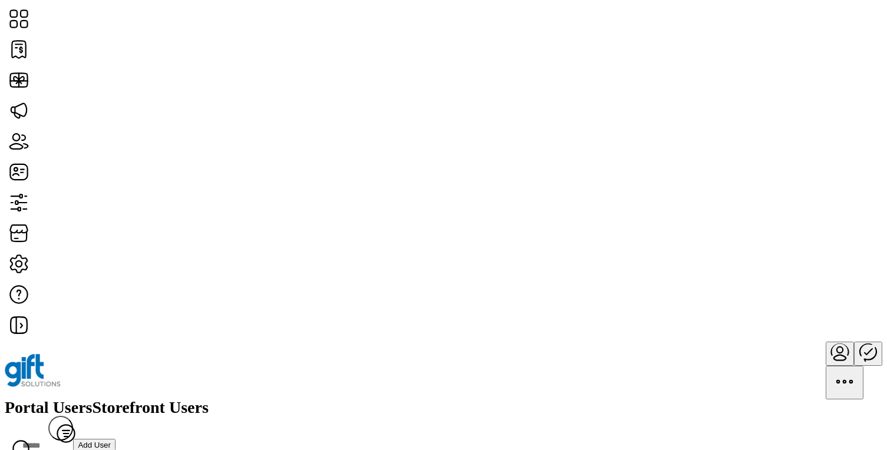
scroll to position [699, 0]
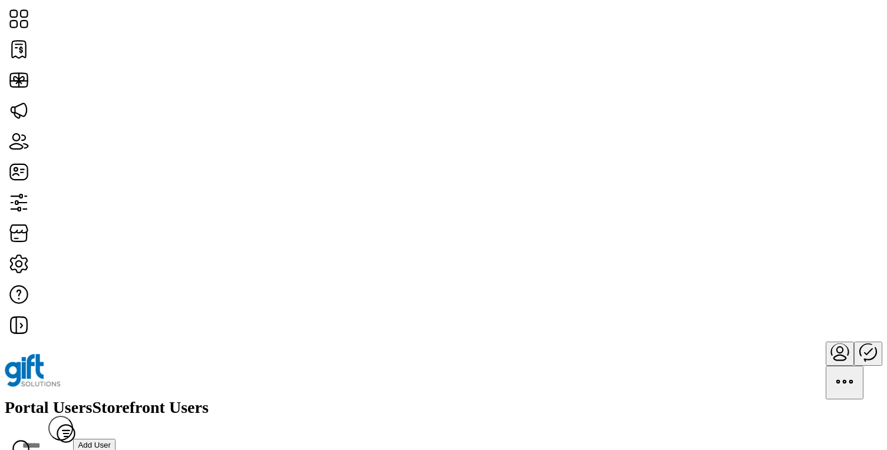
scroll to position [2443, 0]
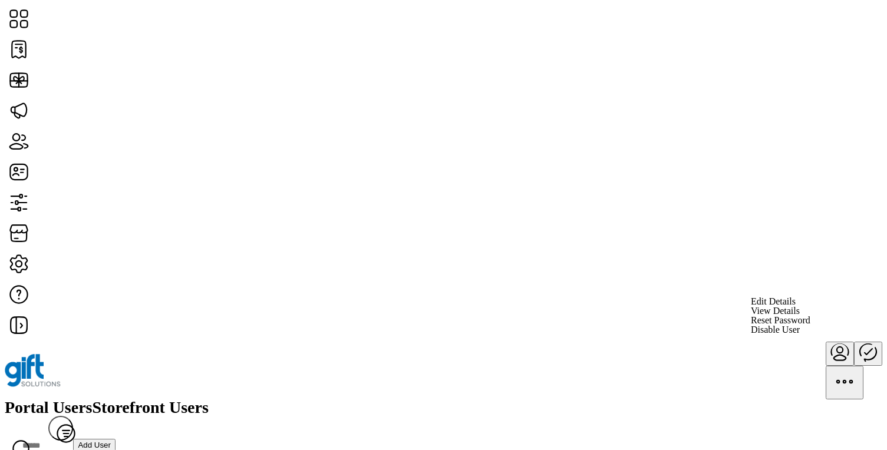
click at [800, 316] on span "View Details" at bounding box center [775, 311] width 49 height 9
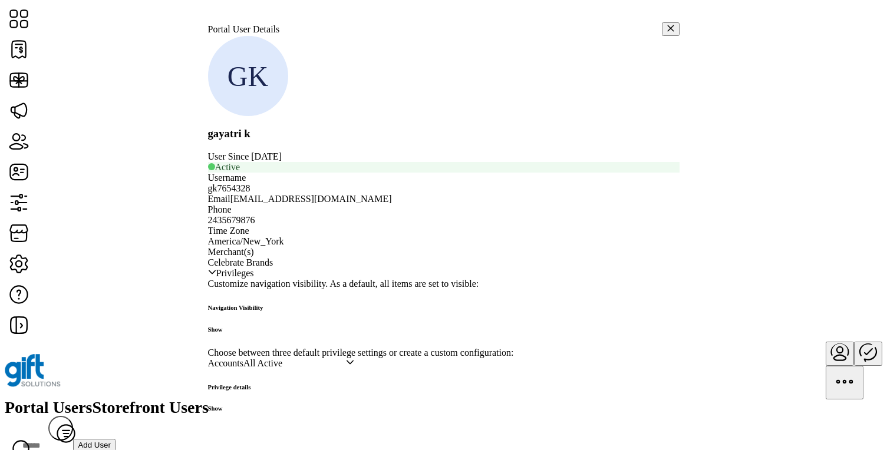
click at [663, 22] on button "button" at bounding box center [671, 29] width 18 height 14
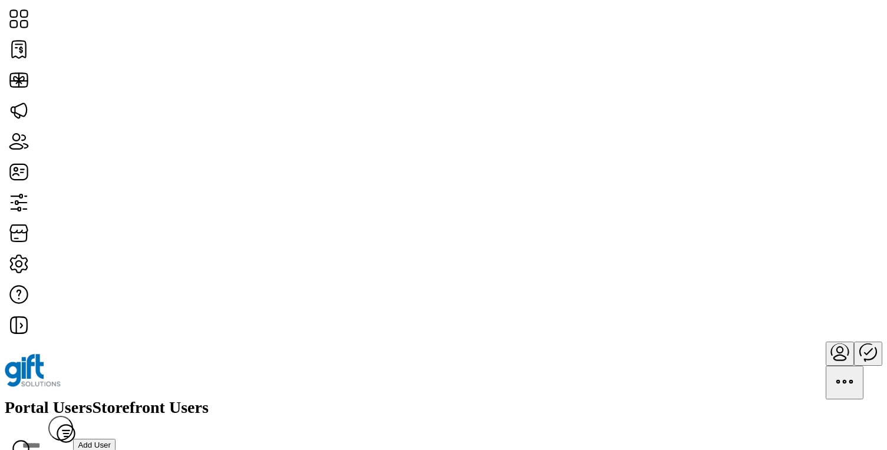
scroll to position [5199, 0]
click at [865, 349] on icon "Publisher Panel" at bounding box center [869, 352] width 8 height 6
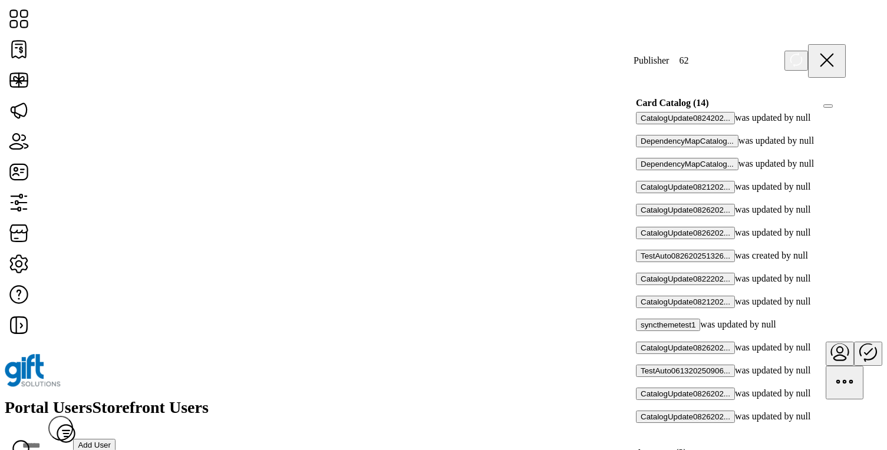
click at [640, 285] on div at bounding box center [640, 290] width 0 height 11
click at [649, 285] on icon at bounding box center [644, 289] width 8 height 8
click at [640, 354] on div at bounding box center [640, 359] width 0 height 11
click at [649, 354] on icon at bounding box center [644, 358] width 8 height 8
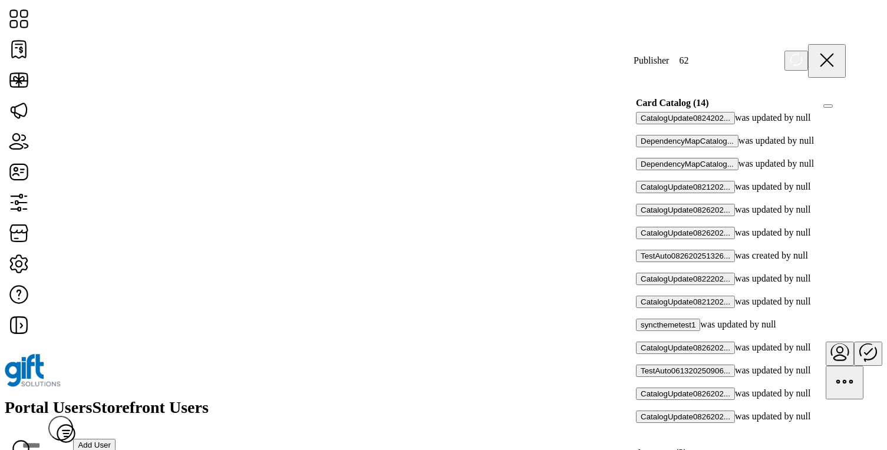
click at [640, 423] on div at bounding box center [640, 428] width 0 height 11
click at [649, 423] on icon at bounding box center [644, 427] width 8 height 8
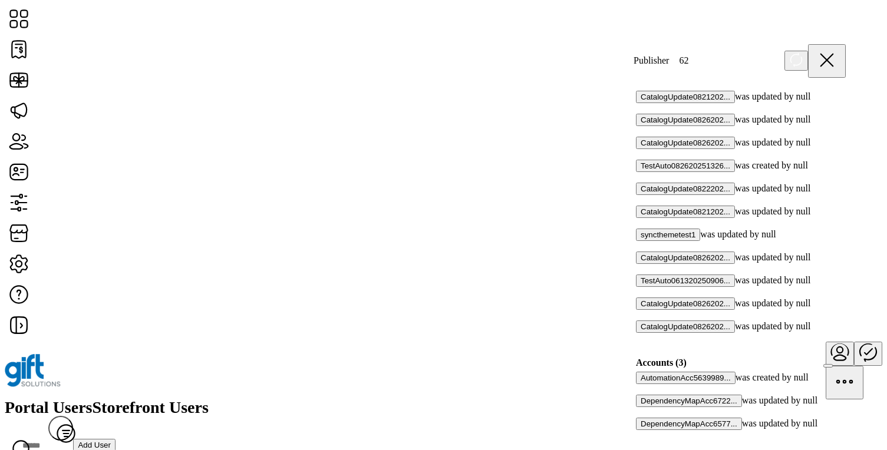
scroll to position [138, 0]
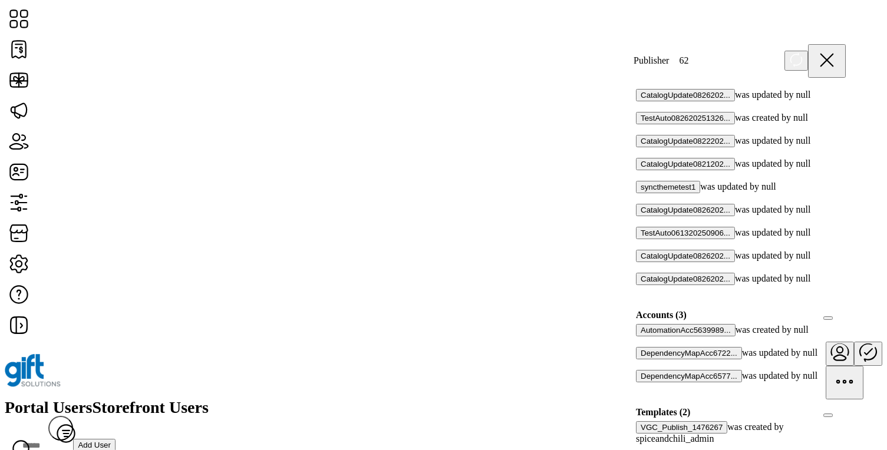
click at [640, 360] on div at bounding box center [640, 365] width 0 height 11
click at [649, 360] on icon at bounding box center [644, 364] width 8 height 8
click at [640, 383] on div at bounding box center [640, 388] width 0 height 11
click at [649, 383] on icon at bounding box center [644, 387] width 8 height 8
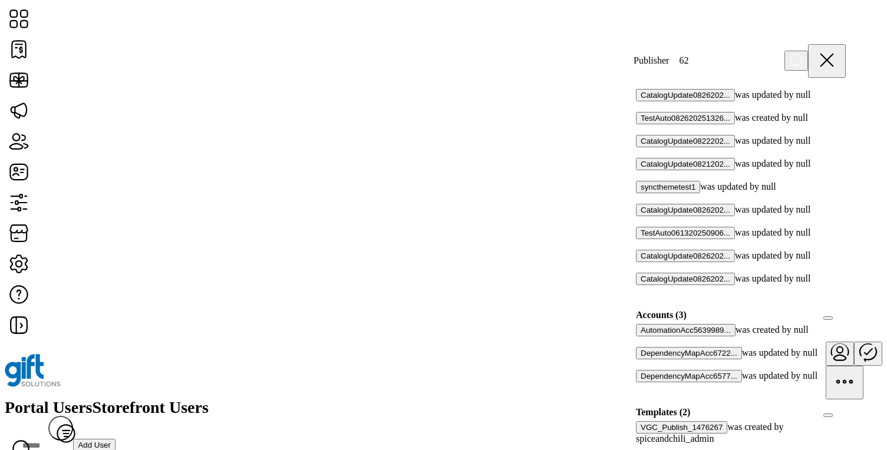
click at [640, 337] on div at bounding box center [640, 342] width 0 height 11
click at [649, 338] on icon at bounding box center [645, 340] width 8 height 5
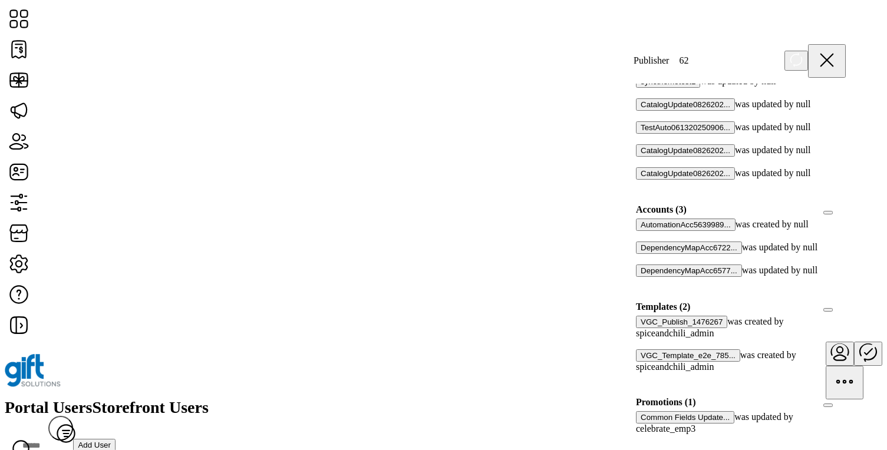
scroll to position [301, 0]
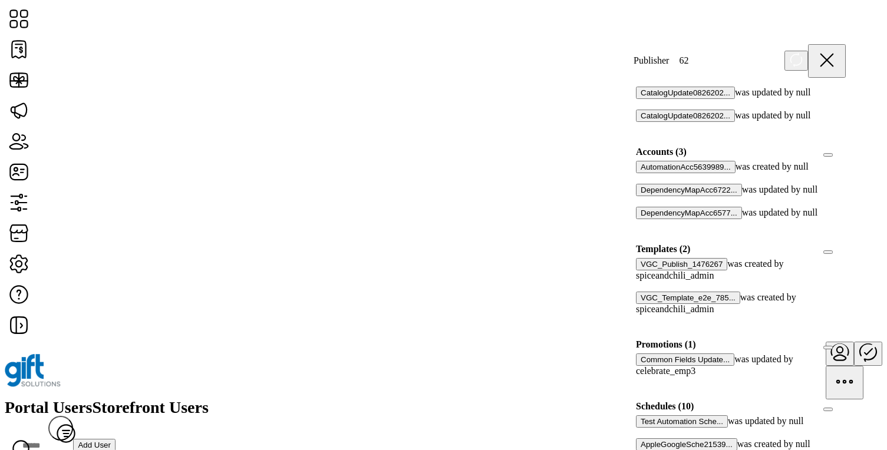
click at [640, 281] on p-checkbox at bounding box center [638, 286] width 4 height 11
click at [640, 281] on div at bounding box center [640, 286] width 0 height 11
click at [649, 281] on icon at bounding box center [644, 285] width 8 height 8
click at [640, 315] on div at bounding box center [640, 320] width 0 height 11
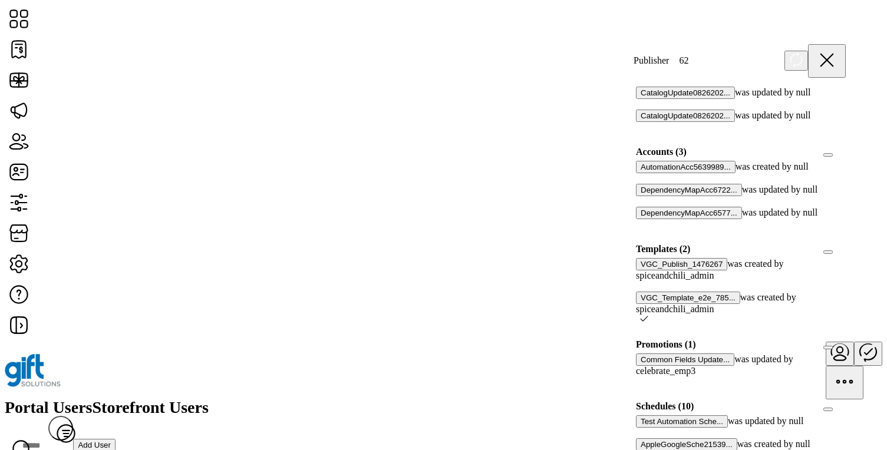
click at [649, 315] on icon at bounding box center [644, 319] width 8 height 8
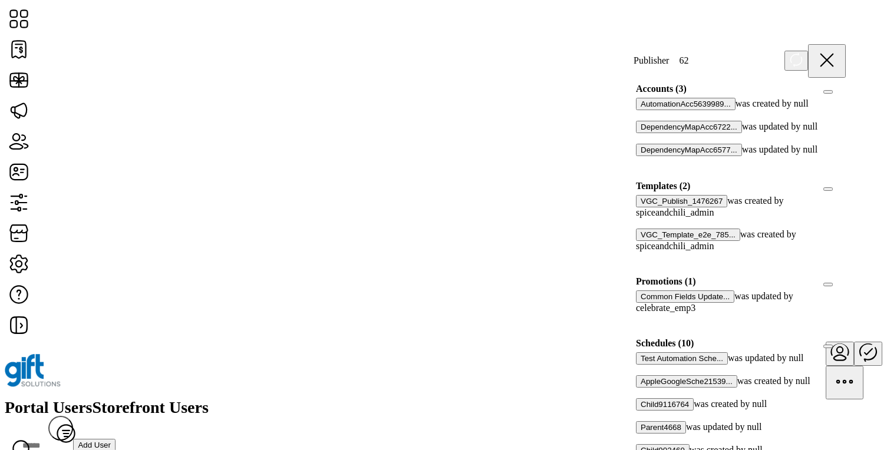
scroll to position [396, 0]
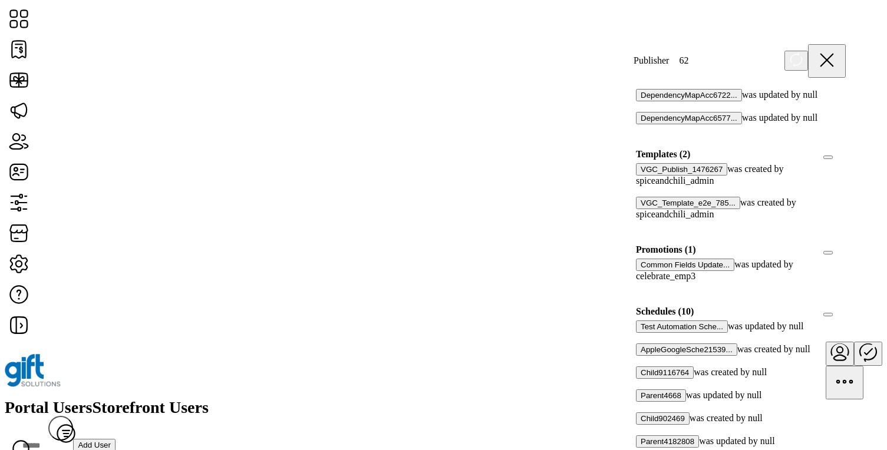
click at [640, 282] on div at bounding box center [640, 287] width 0 height 11
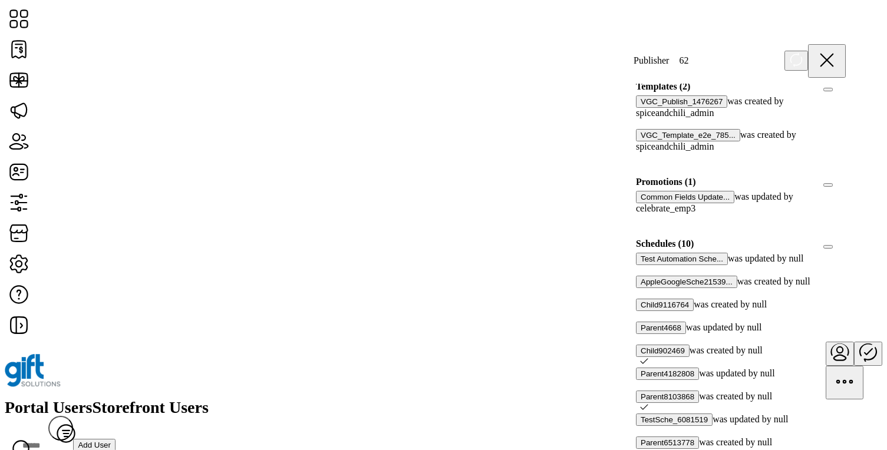
scroll to position [1401, 0]
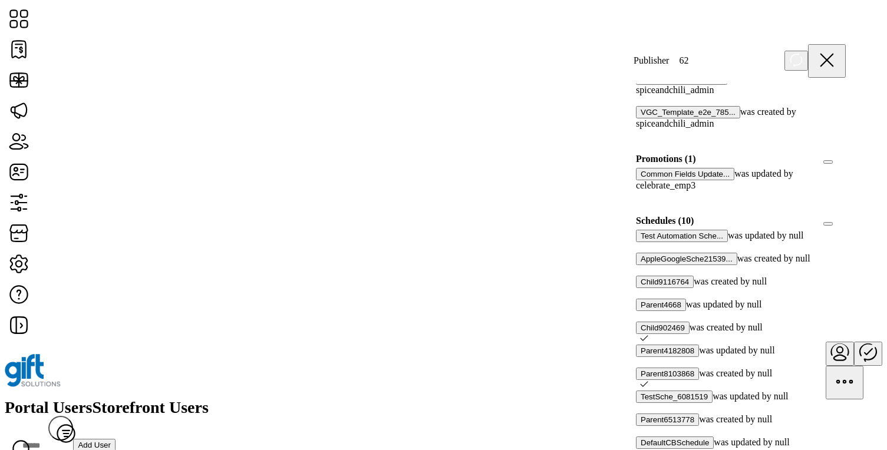
click at [838, 55] on icon at bounding box center [827, 60] width 28 height 28
click at [838, 342] on div at bounding box center [444, 371] width 878 height 58
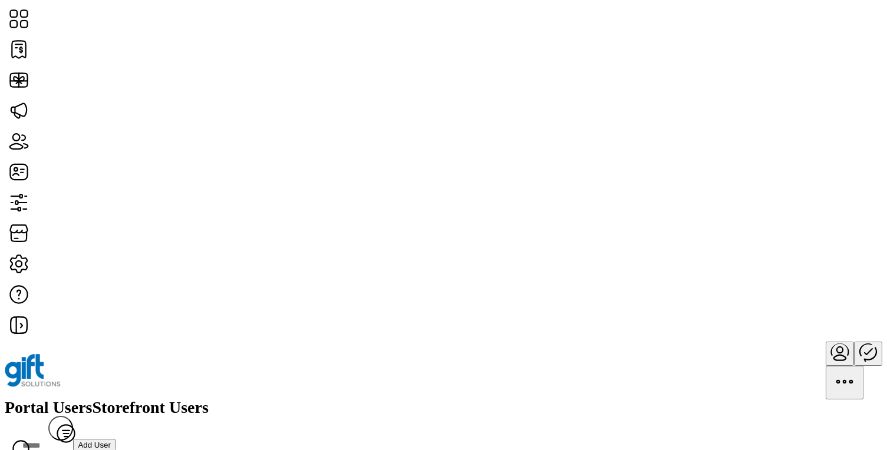
click at [594, 400] on div "Portal Users Storefront Users Filter Add User" at bounding box center [444, 430] width 878 height 60
click at [265, 433] on input "Search" at bounding box center [135, 446] width 261 height 26
click at [705, 400] on div "Portal Users Storefront Users Filter Add User" at bounding box center [444, 430] width 878 height 60
drag, startPoint x: 84, startPoint y: 68, endPoint x: 373, endPoint y: 116, distance: 292.8
click at [373, 400] on div "Portal Users Storefront Users Filter Add User" at bounding box center [444, 430] width 878 height 60
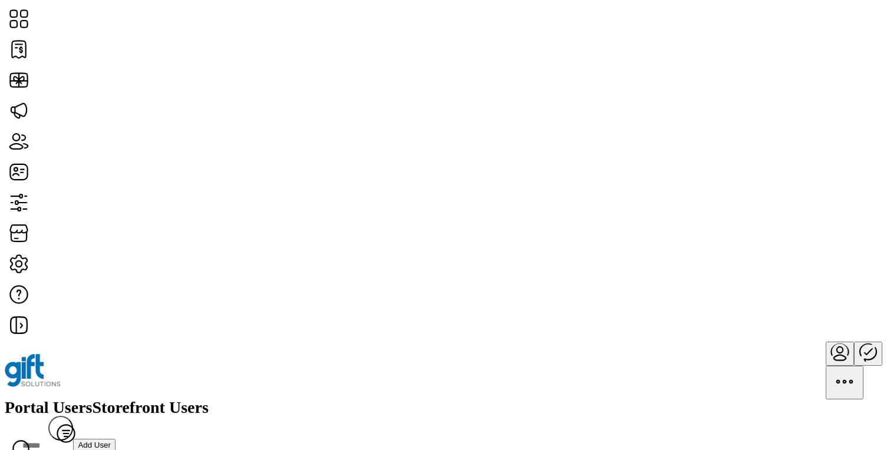
click at [391, 400] on div "Portal Users Storefront Users Filter Add User" at bounding box center [444, 430] width 878 height 60
click at [209, 400] on span "Storefront Users" at bounding box center [151, 408] width 116 height 17
click at [116, 439] on button "Add User" at bounding box center [94, 445] width 42 height 12
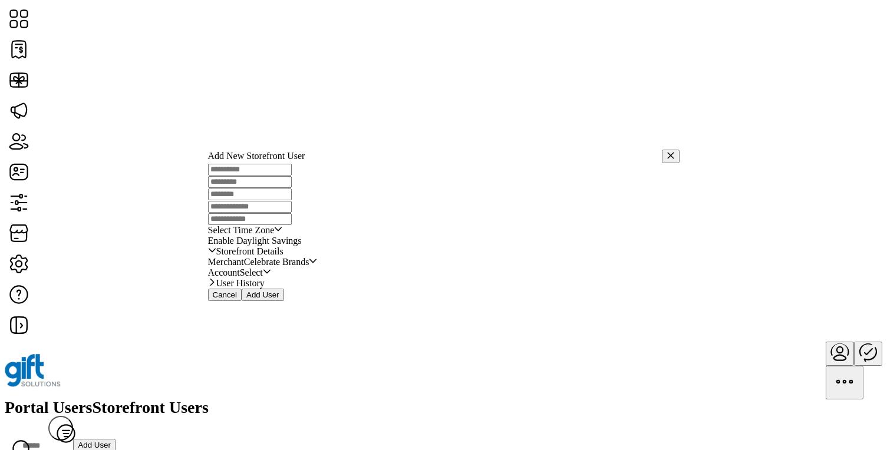
click at [238, 300] on span "Cancel" at bounding box center [225, 295] width 25 height 9
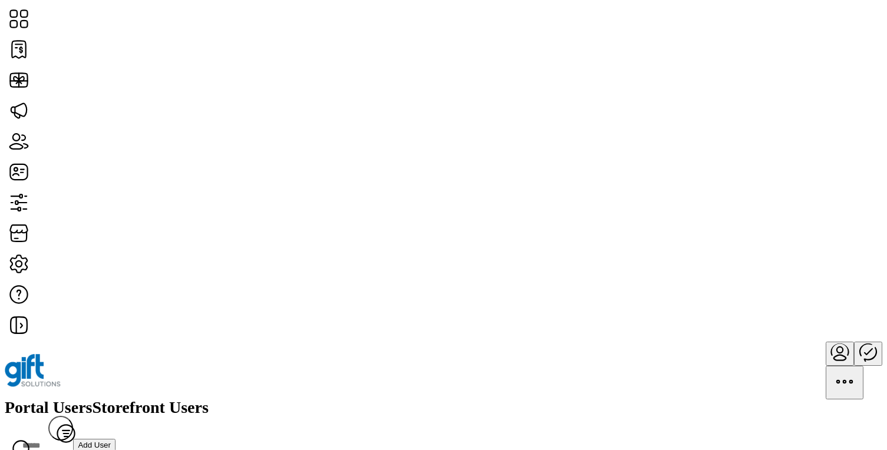
click at [800, 295] on span "View Details" at bounding box center [775, 289] width 49 height 9
click at [833, 305] on div at bounding box center [443, 225] width 887 height 450
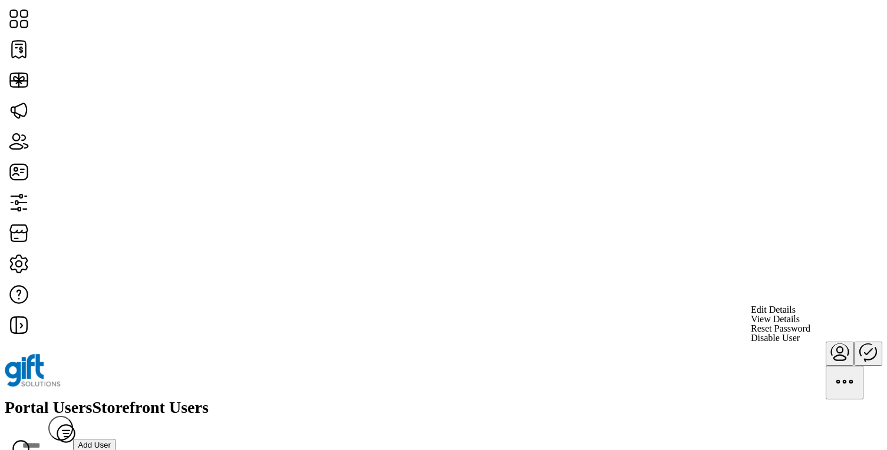
click at [811, 324] on link "View Details" at bounding box center [781, 319] width 60 height 9
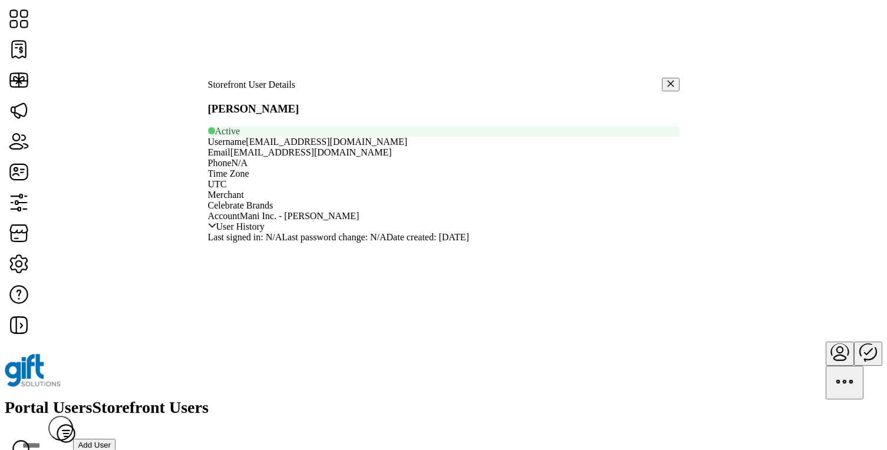
click at [662, 78] on button "button" at bounding box center [671, 85] width 18 height 14
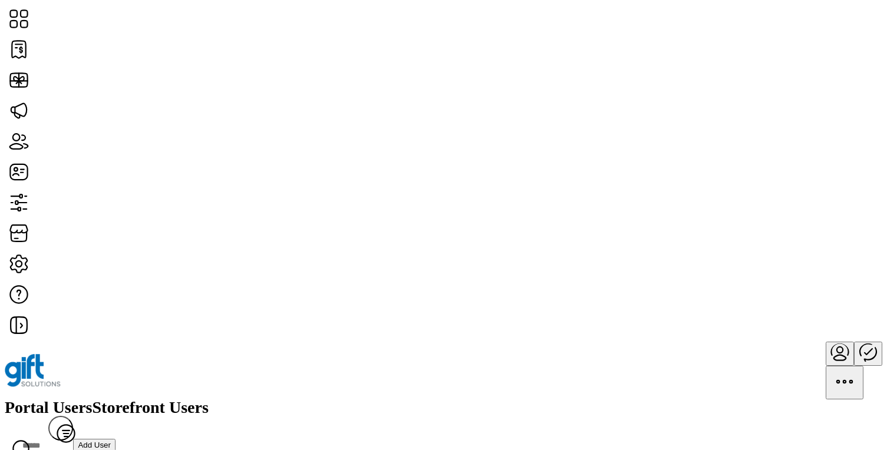
click at [653, 400] on div "Portal Users Storefront Users Filter Add User" at bounding box center [444, 430] width 878 height 60
click at [93, 400] on span "Portal Users" at bounding box center [49, 408] width 88 height 17
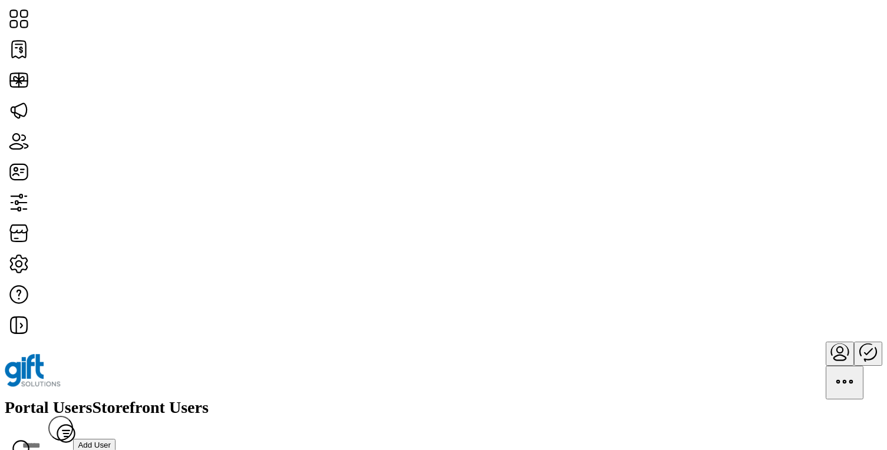
click at [800, 316] on span "View Details" at bounding box center [775, 311] width 49 height 9
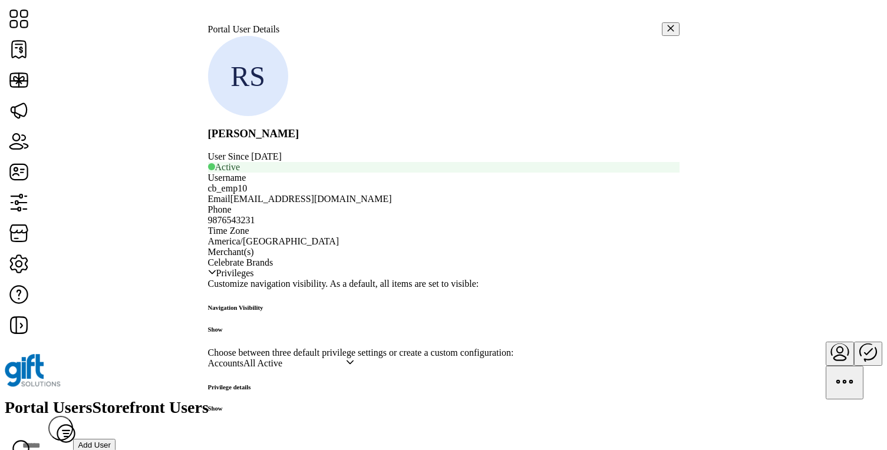
scroll to position [573, 0]
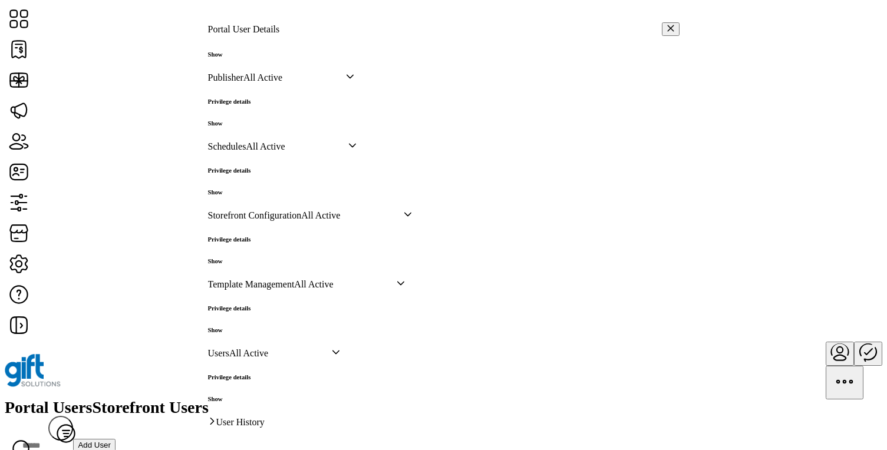
click at [251, 196] on h6 "Show" at bounding box center [229, 192] width 43 height 7
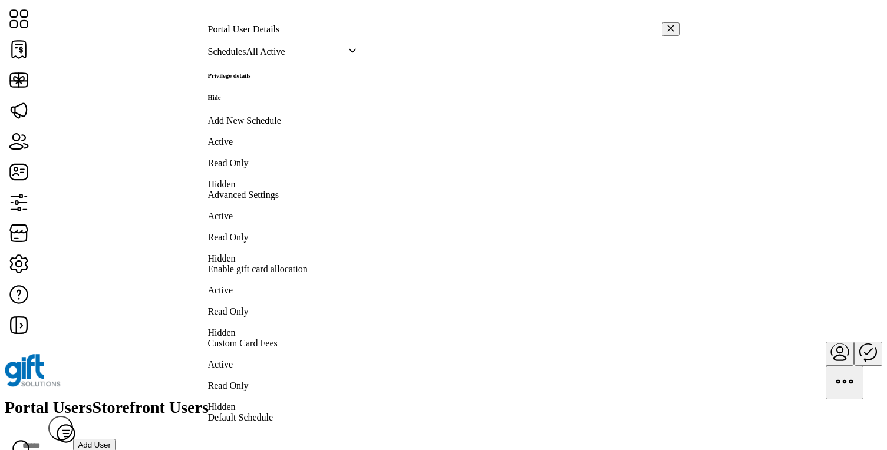
scroll to position [666, 0]
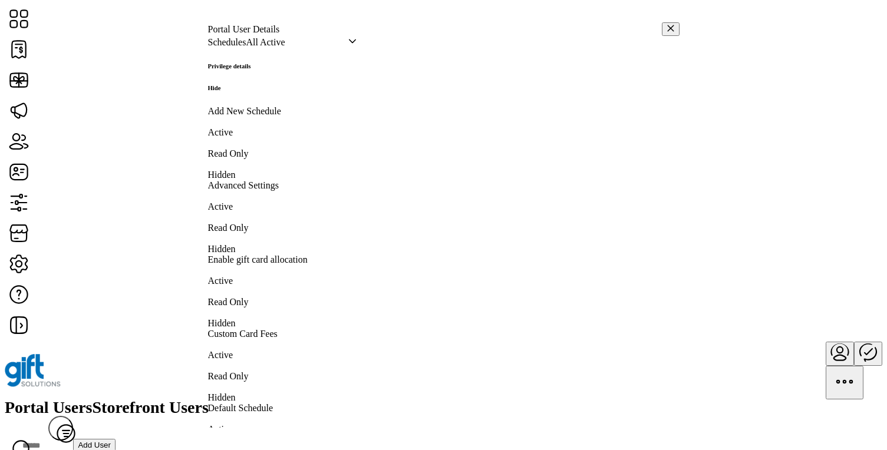
click at [251, 91] on h6 "Hide" at bounding box center [229, 87] width 43 height 7
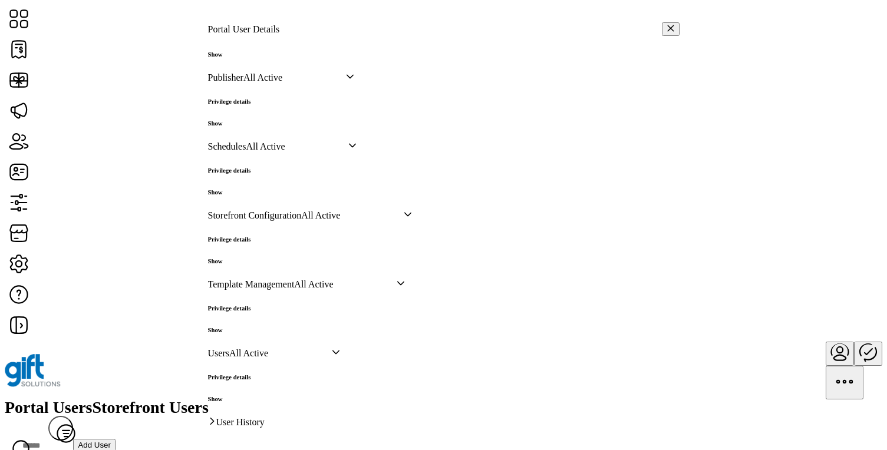
click at [251, 120] on h6 "Show" at bounding box center [229, 123] width 43 height 7
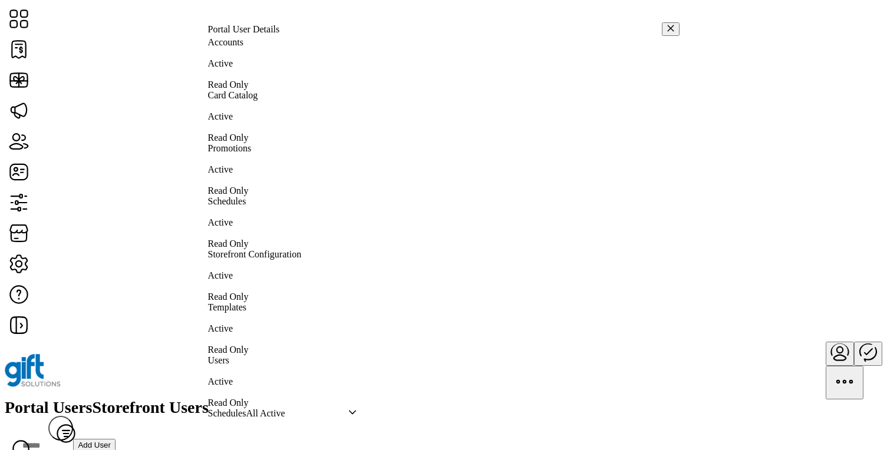
click at [251, 22] on h6 "Hide" at bounding box center [229, 18] width 43 height 7
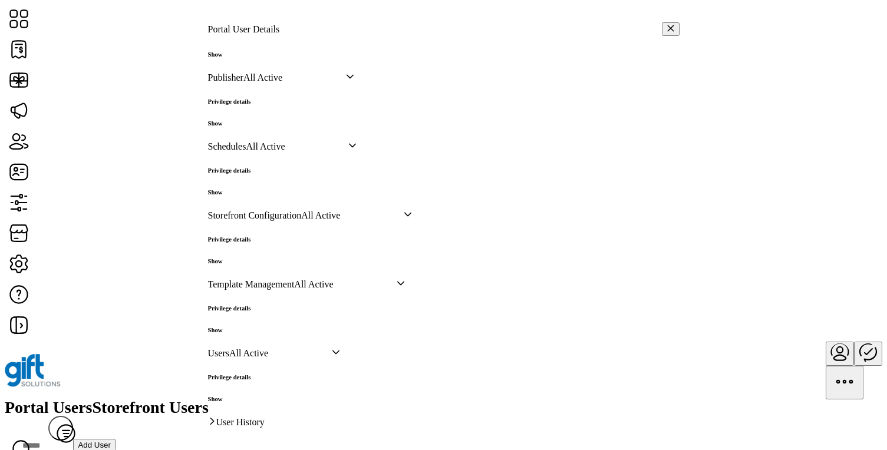
scroll to position [765, 0]
click at [251, 327] on h6 "Show" at bounding box center [229, 330] width 43 height 7
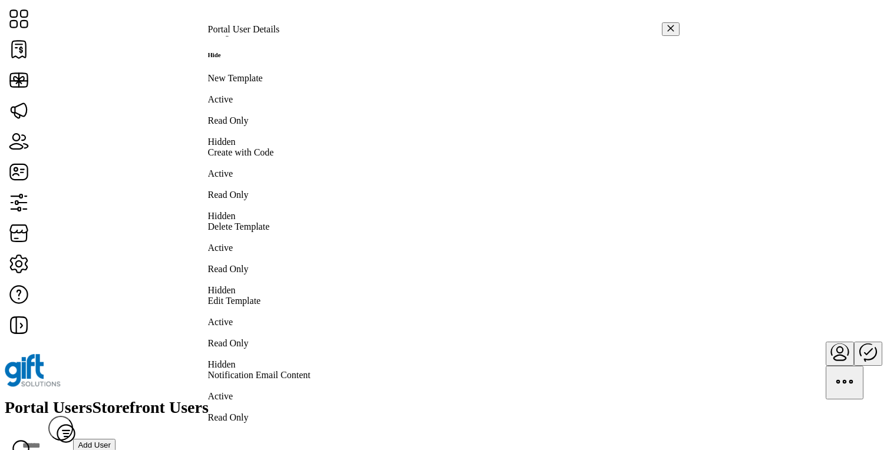
scroll to position [859, 0]
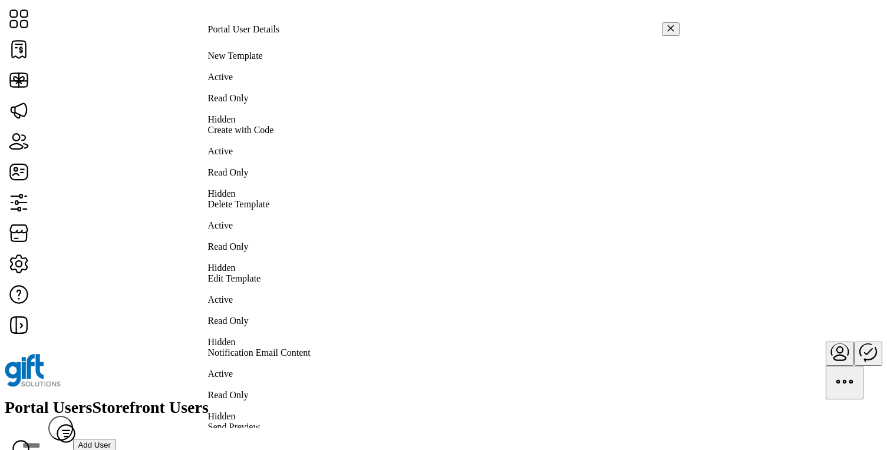
click at [251, 36] on div "Privilege details Hide" at bounding box center [229, 21] width 43 height 29
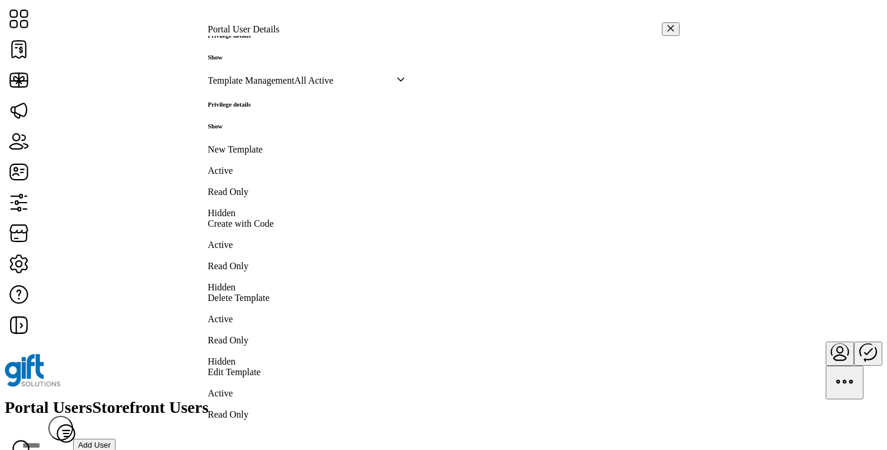
scroll to position [765, 0]
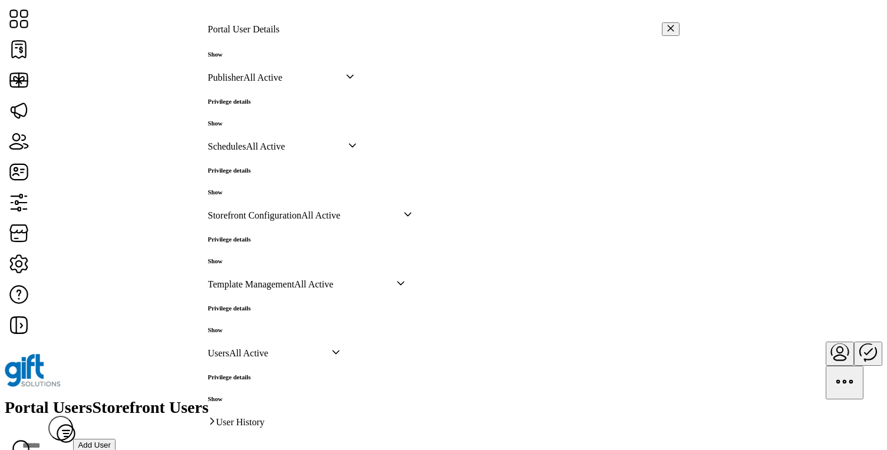
click at [251, 258] on h6 "Show" at bounding box center [229, 261] width 43 height 7
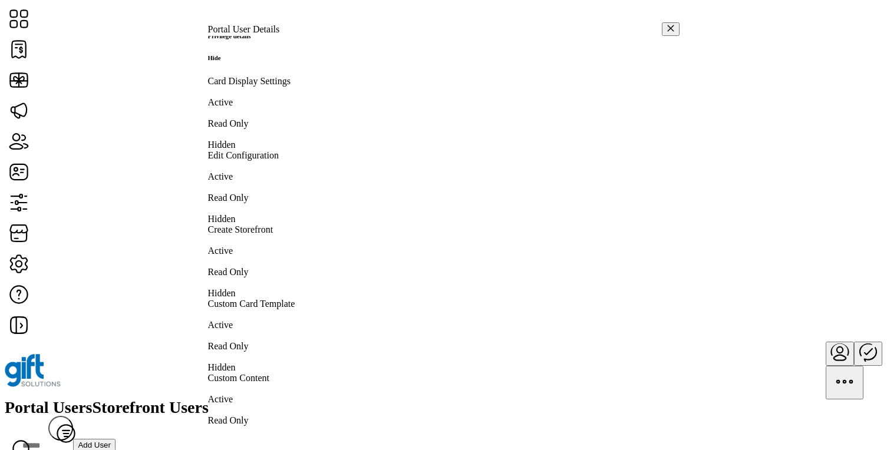
click at [251, 61] on h6 "Hide" at bounding box center [229, 57] width 43 height 7
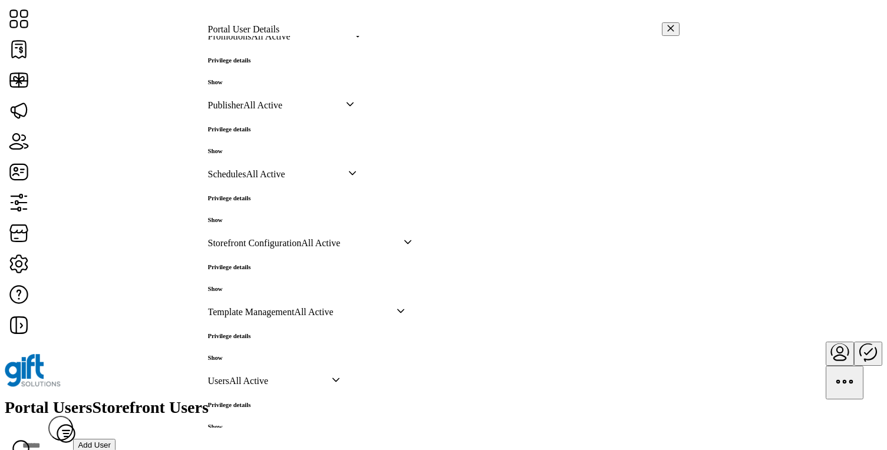
scroll to position [506, 0]
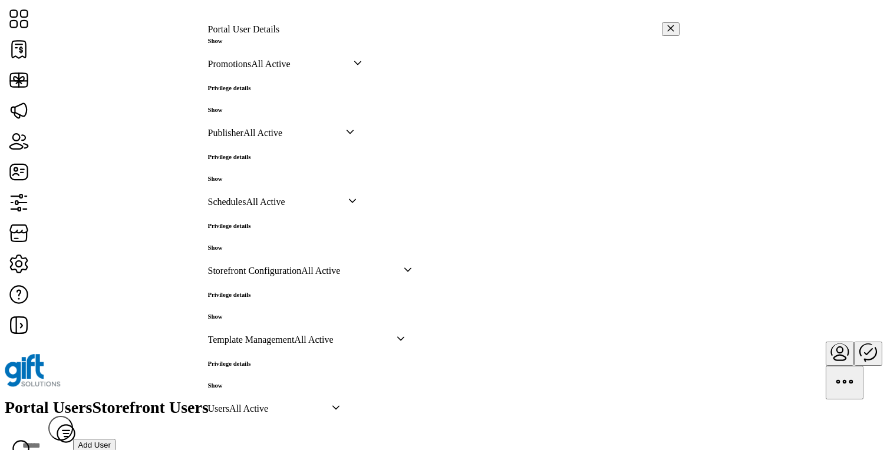
click at [251, 113] on h6 "Show" at bounding box center [229, 109] width 43 height 7
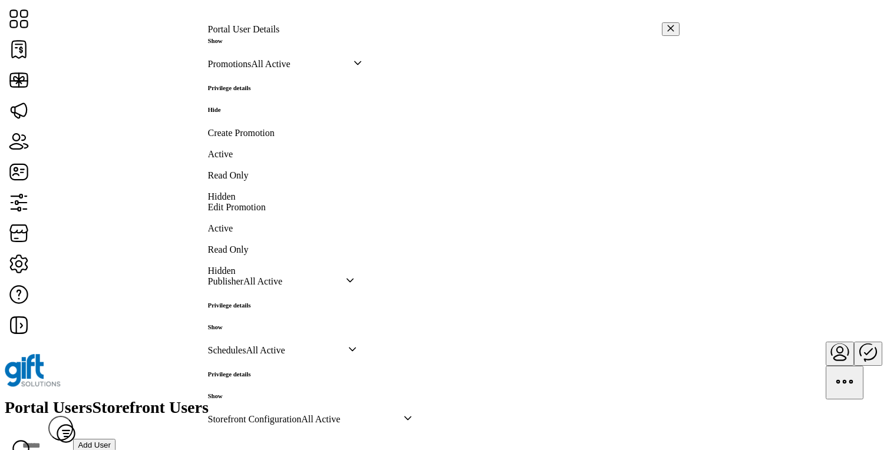
click at [251, 113] on h6 "Hide" at bounding box center [229, 109] width 43 height 7
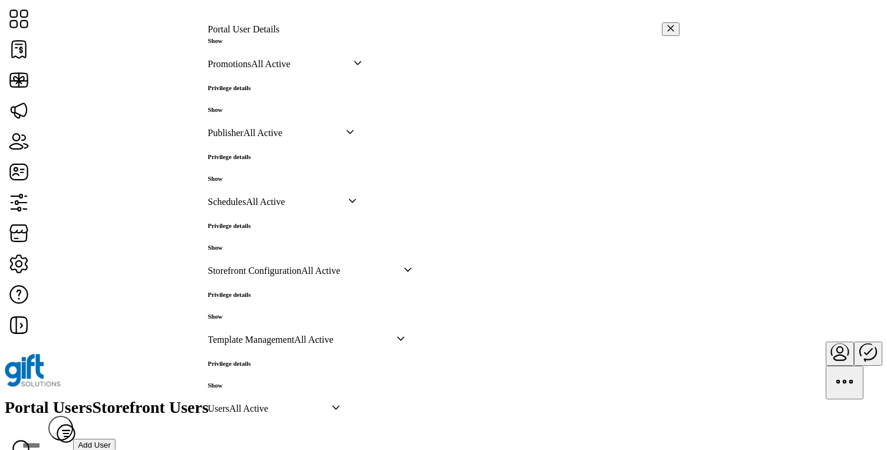
click at [251, 44] on h6 "Show" at bounding box center [229, 40] width 43 height 7
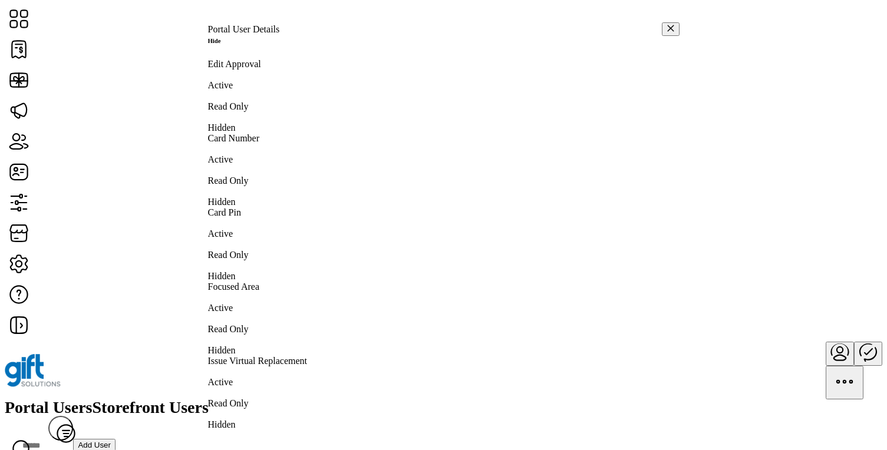
click at [251, 44] on h6 "Hide" at bounding box center [229, 40] width 43 height 7
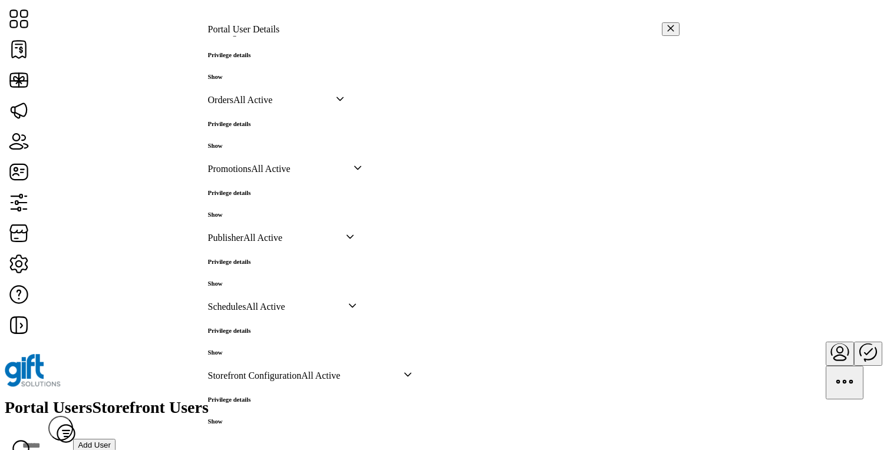
scroll to position [393, 0]
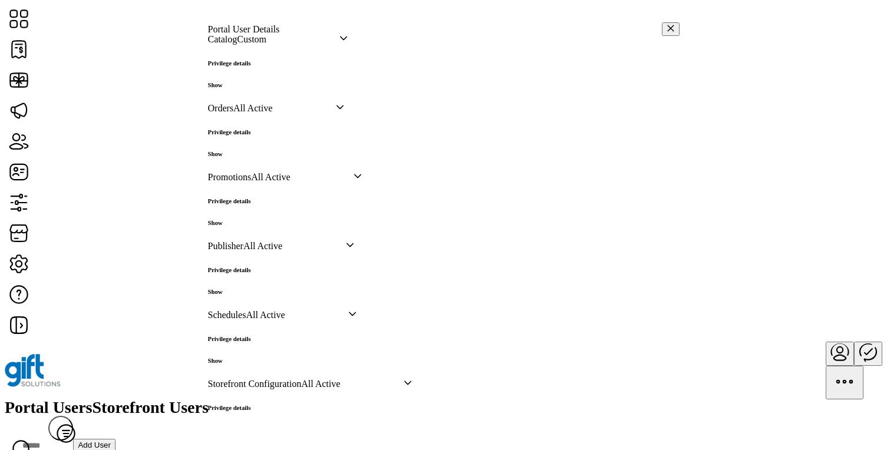
click at [251, 88] on h6 "Show" at bounding box center [229, 84] width 43 height 7
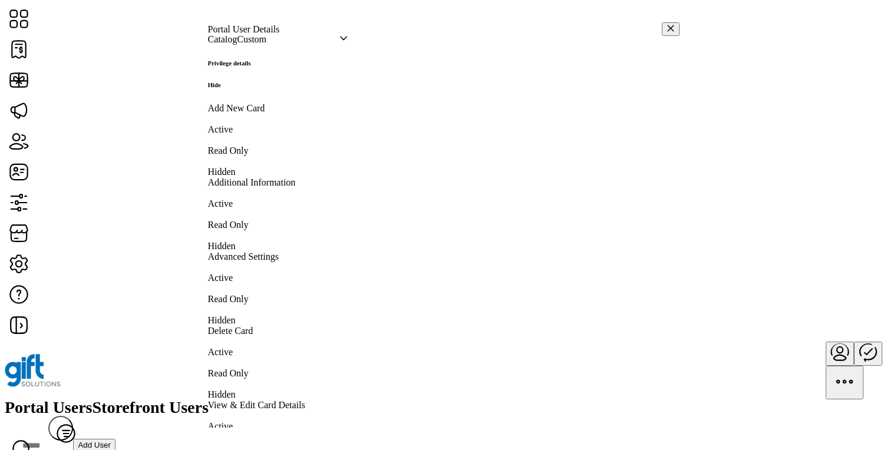
click at [251, 88] on h6 "Hide" at bounding box center [229, 84] width 43 height 7
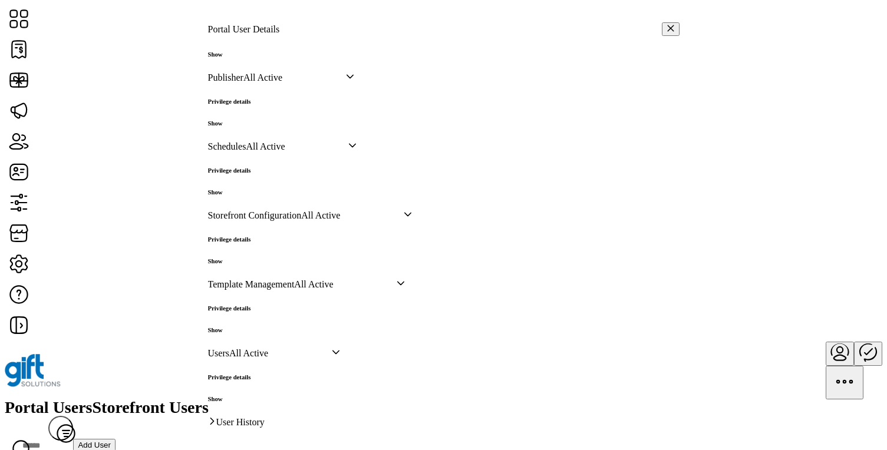
scroll to position [569, 0]
click at [251, 127] on h6 "Show" at bounding box center [229, 123] width 43 height 7
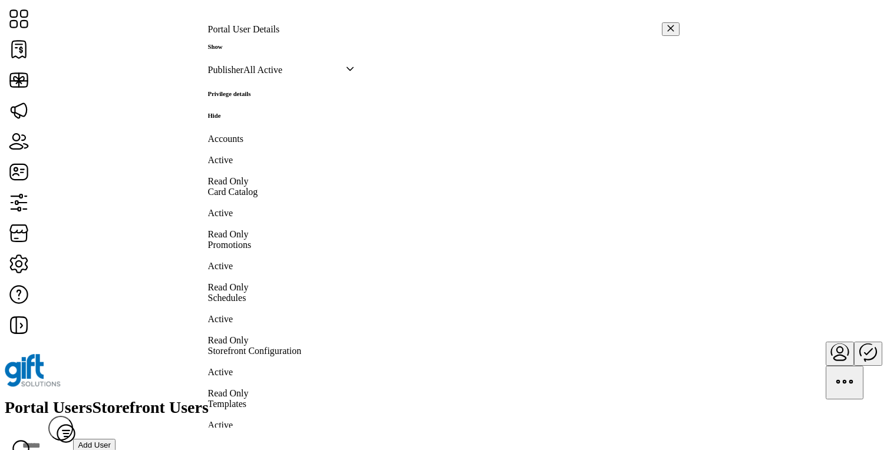
click at [667, 24] on icon "button" at bounding box center [671, 28] width 8 height 8
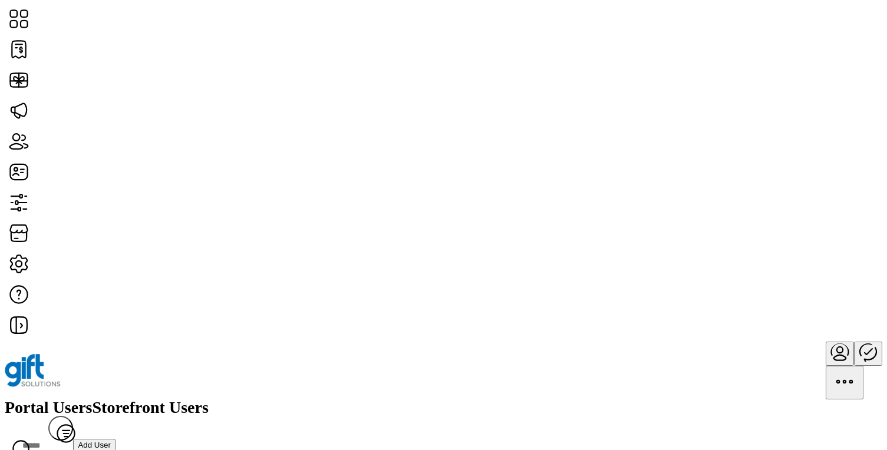
scroll to position [1170, 0]
click at [209, 400] on span "Storefront Users" at bounding box center [151, 408] width 116 height 17
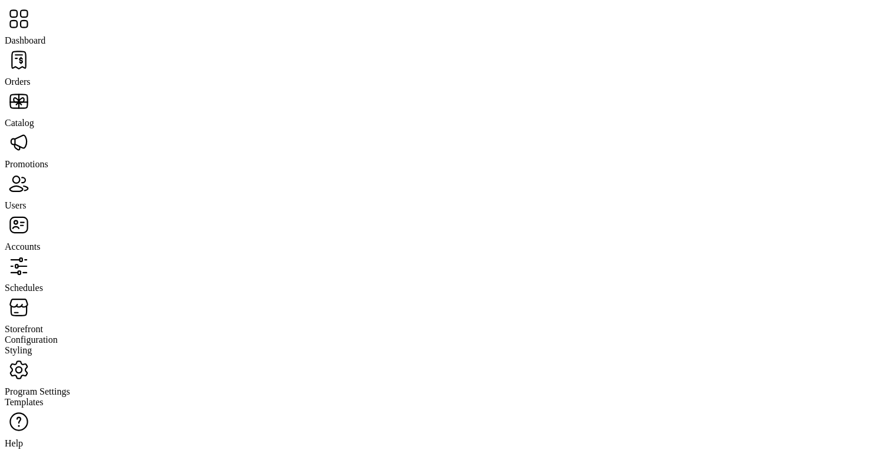
click at [31, 77] on span "Orders" at bounding box center [18, 82] width 26 height 10
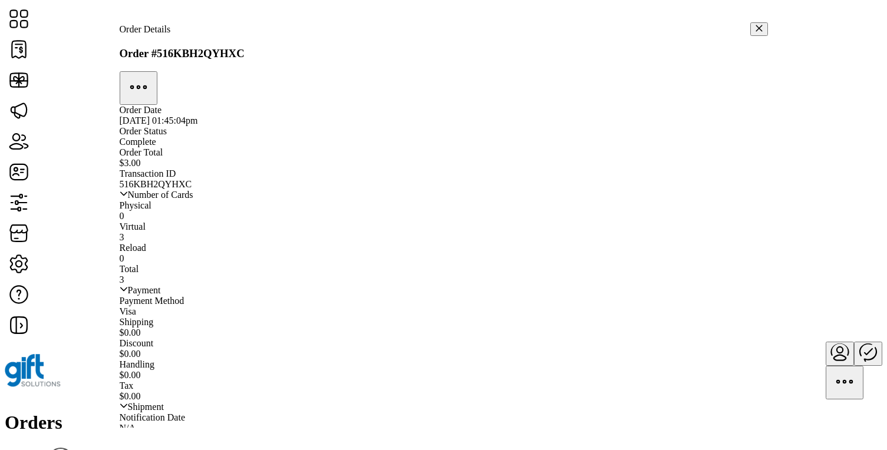
click at [755, 28] on icon "button" at bounding box center [759, 28] width 8 height 8
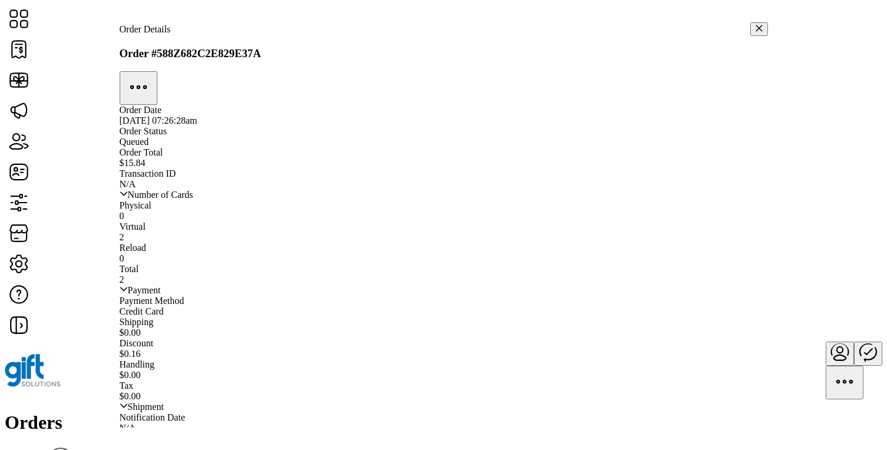
click at [153, 73] on icon "button" at bounding box center [138, 87] width 28 height 28
click at [588, 84] on span "Edit Approval" at bounding box center [561, 78] width 53 height 9
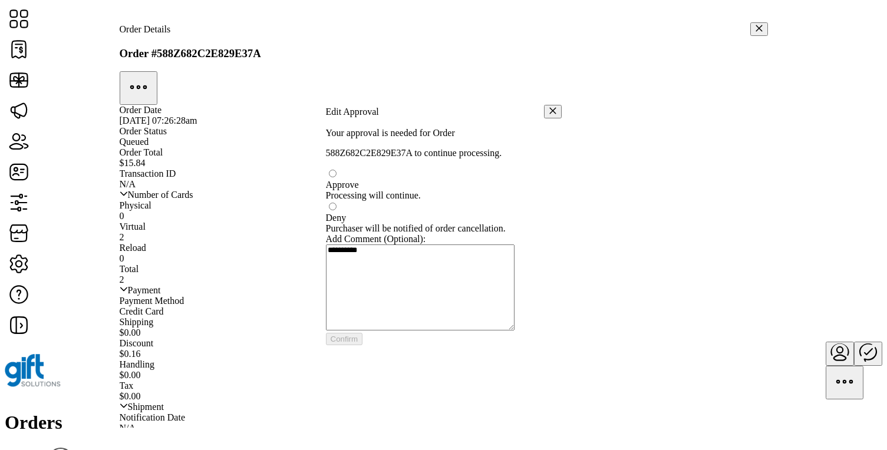
scroll to position [6, 4]
click at [550, 109] on icon "button" at bounding box center [553, 112] width 6 height 6
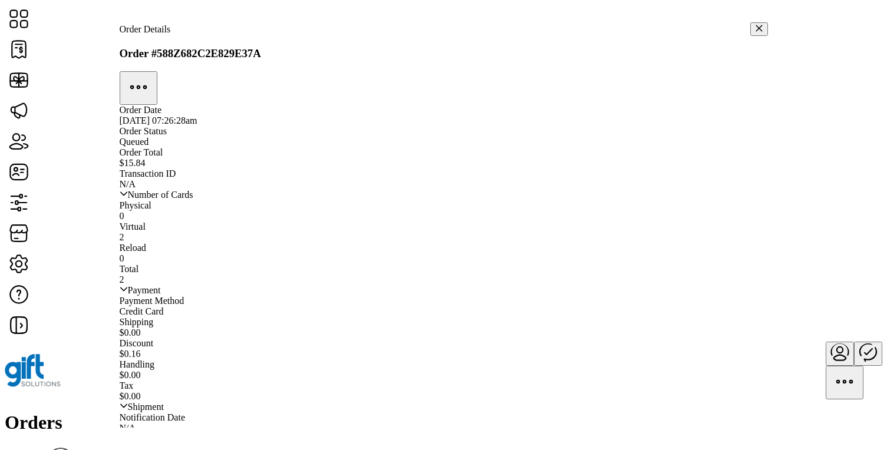
click at [139, 85] on icon "button" at bounding box center [138, 86] width 2 height 2
click at [585, 93] on link "Manage Shipment" at bounding box center [569, 88] width 69 height 9
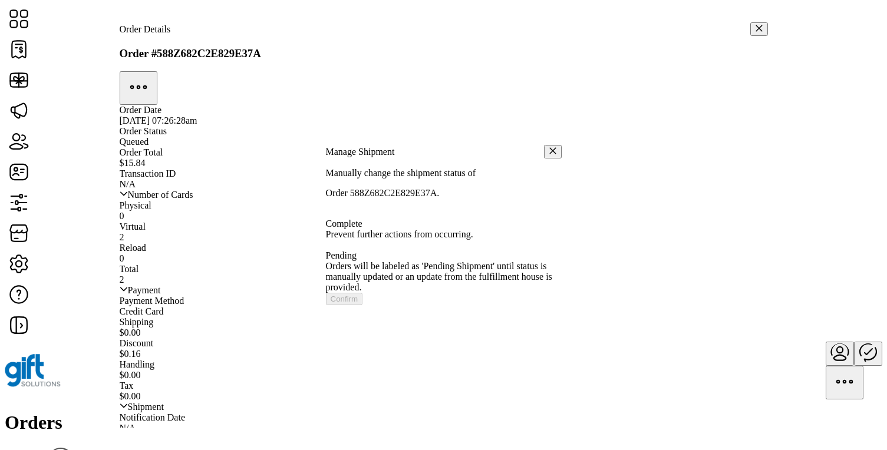
click at [550, 148] on icon "button" at bounding box center [553, 151] width 6 height 6
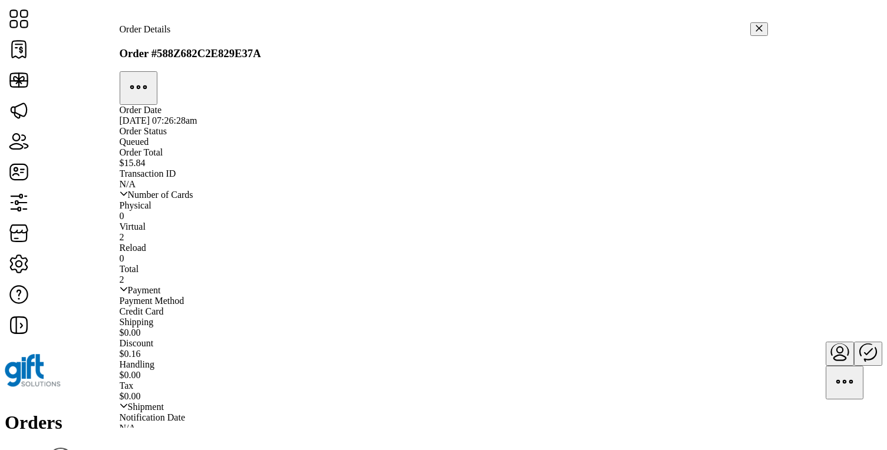
click at [153, 73] on icon "button" at bounding box center [138, 87] width 28 height 28
click at [587, 103] on span "Resend Order" at bounding box center [561, 97] width 52 height 9
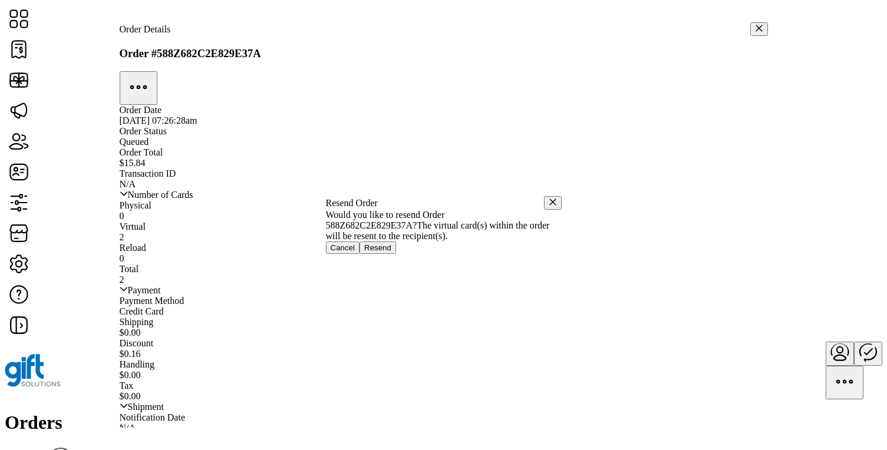
click at [549, 198] on icon "button" at bounding box center [553, 202] width 8 height 8
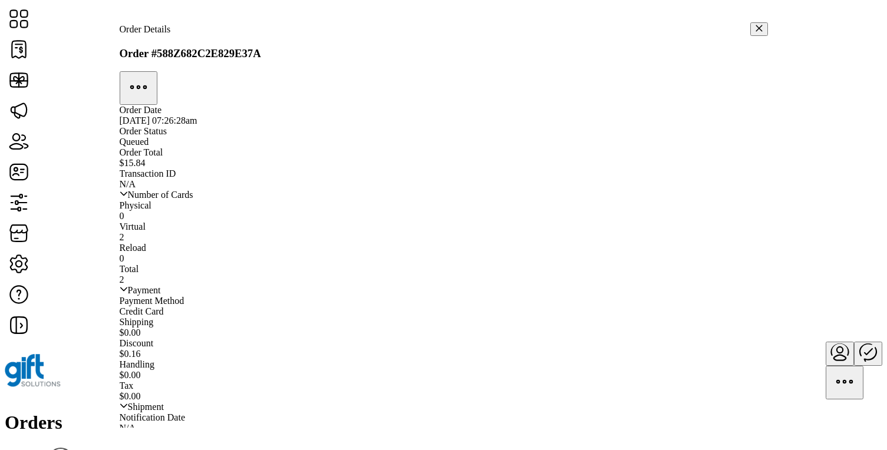
click at [153, 73] on icon "button" at bounding box center [138, 87] width 28 height 28
click at [583, 112] on span "Refund Order" at bounding box center [561, 107] width 52 height 9
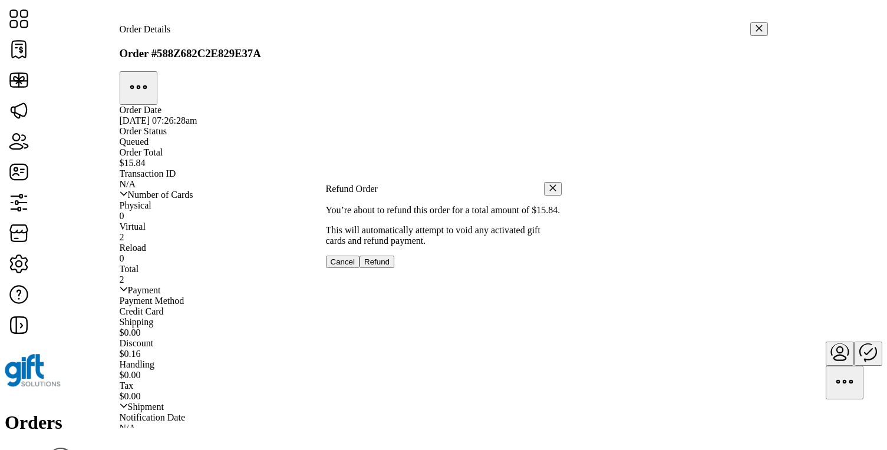
click at [549, 184] on icon "button" at bounding box center [553, 188] width 8 height 8
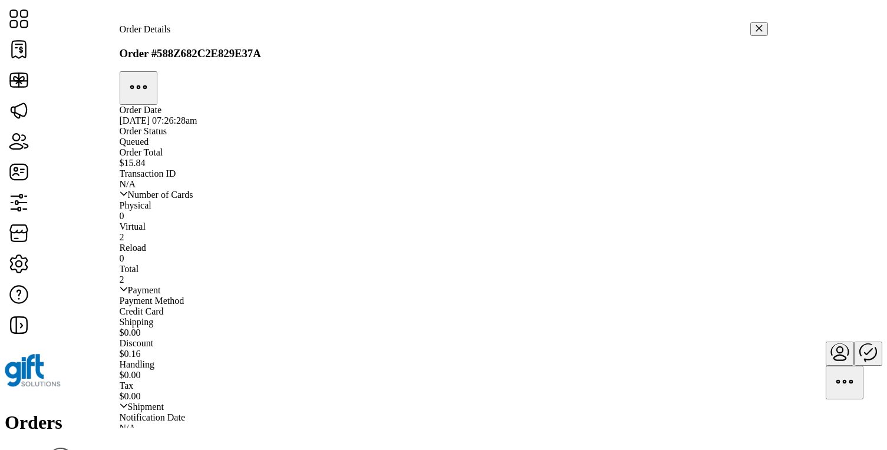
drag, startPoint x: 610, startPoint y: 254, endPoint x: 703, endPoint y: 297, distance: 102.3
drag, startPoint x: 710, startPoint y: 294, endPoint x: 613, endPoint y: 199, distance: 135.9
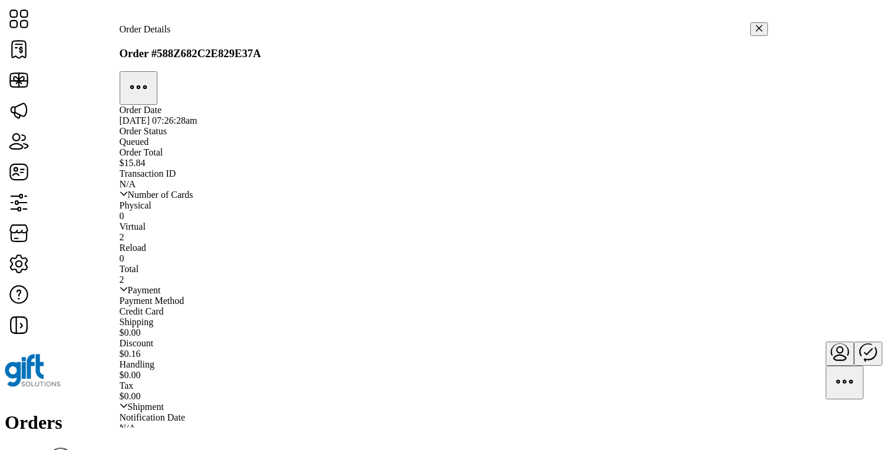
drag, startPoint x: 729, startPoint y: 301, endPoint x: 648, endPoint y: 183, distance: 142.4
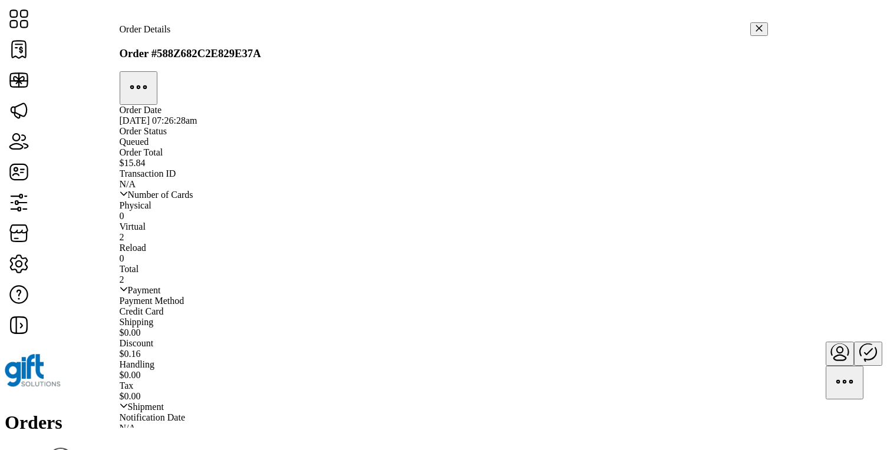
drag, startPoint x: 725, startPoint y: 299, endPoint x: 662, endPoint y: 180, distance: 135.1
drag, startPoint x: 723, startPoint y: 301, endPoint x: 664, endPoint y: 185, distance: 129.7
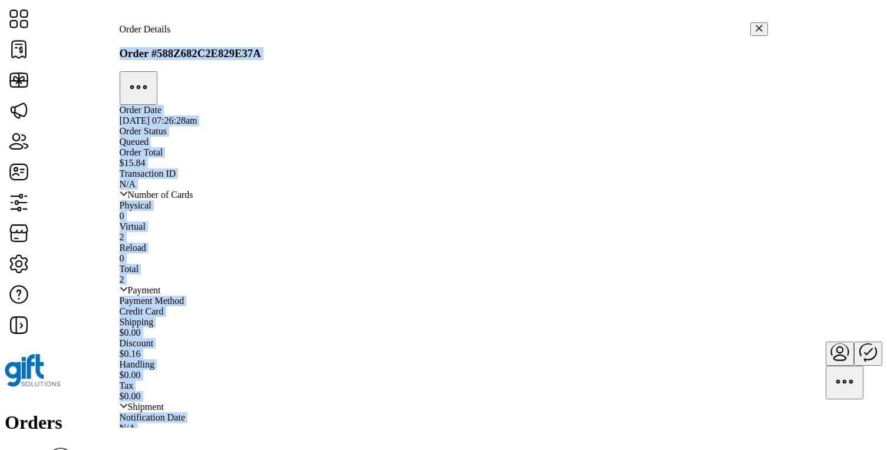
click at [661, 250] on div "Order #588Z682C2E829E37A Order Date 05/20/2025 07:26:28am Order Status Queued O…" at bounding box center [444, 232] width 649 height 392
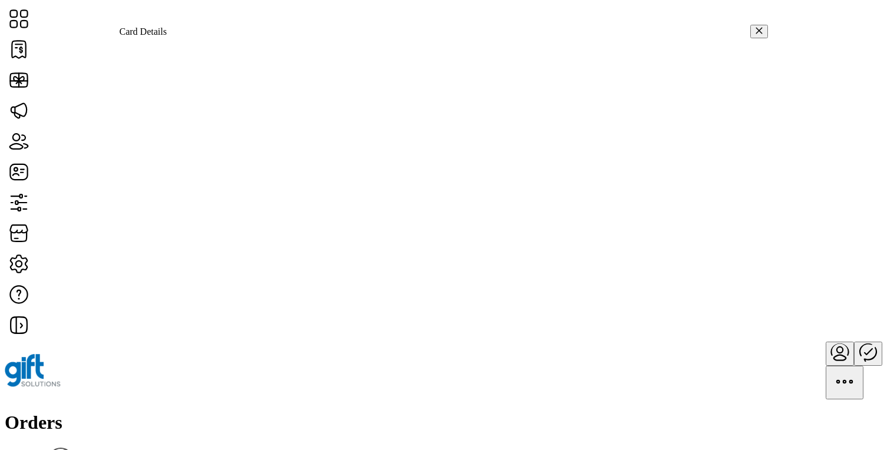
click at [661, 250] on div at bounding box center [444, 231] width 649 height 387
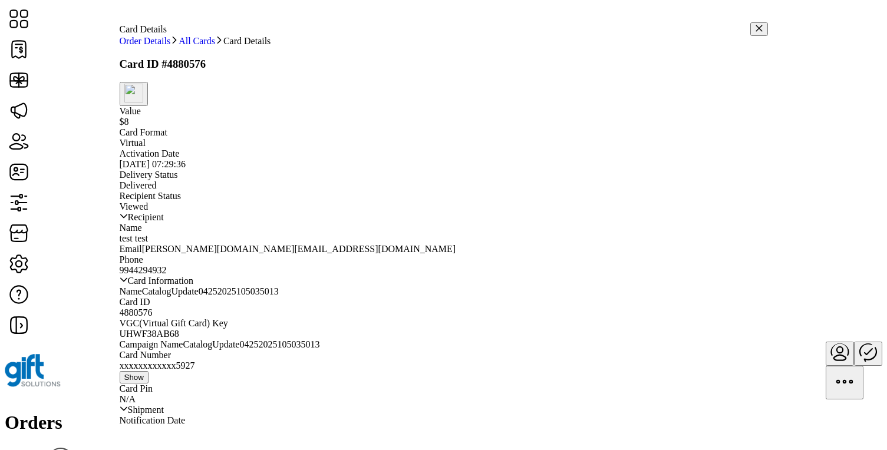
scroll to position [149, 0]
click at [144, 373] on span "Show" at bounding box center [133, 377] width 19 height 9
click at [140, 396] on span "Hide" at bounding box center [132, 400] width 16 height 9
click at [143, 96] on img "button" at bounding box center [133, 93] width 19 height 19
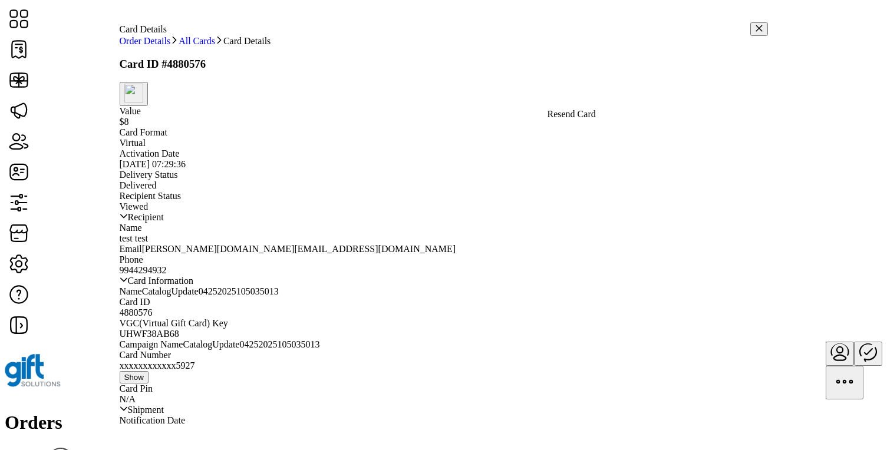
click at [587, 119] on span "Resend Card" at bounding box center [572, 114] width 48 height 9
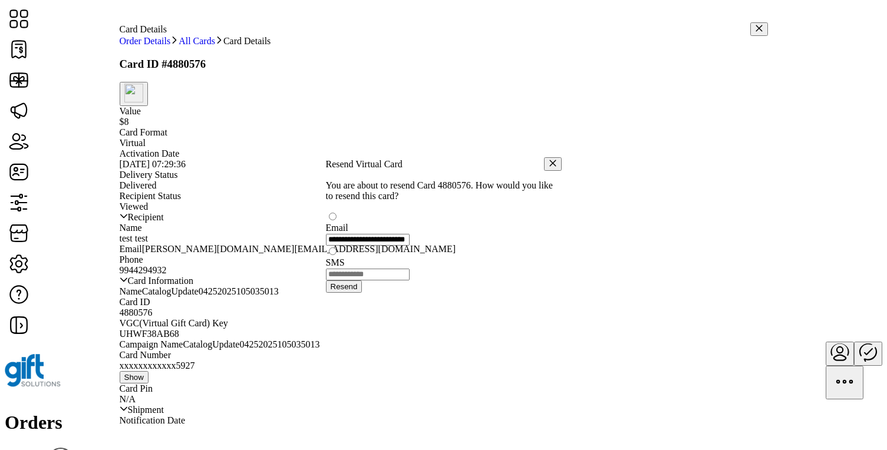
scroll to position [6, 4]
click at [549, 160] on icon "button" at bounding box center [553, 164] width 8 height 8
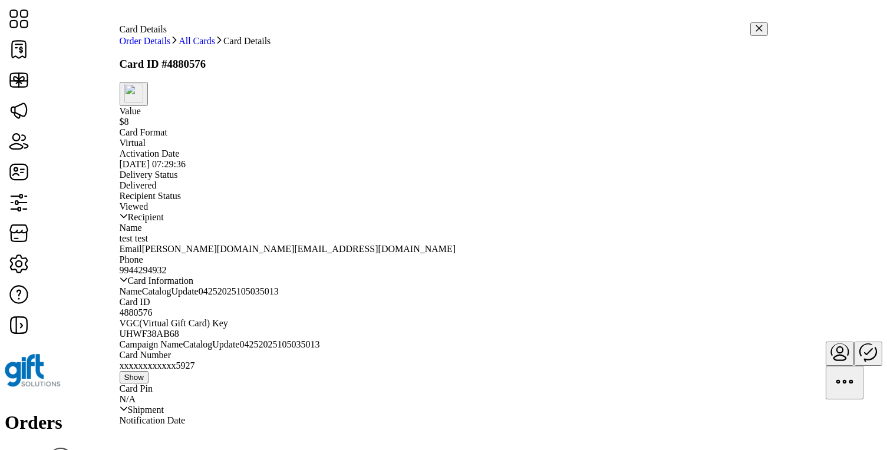
scroll to position [225, 0]
click at [128, 405] on icon at bounding box center [124, 409] width 8 height 8
click at [128, 276] on icon at bounding box center [124, 280] width 8 height 8
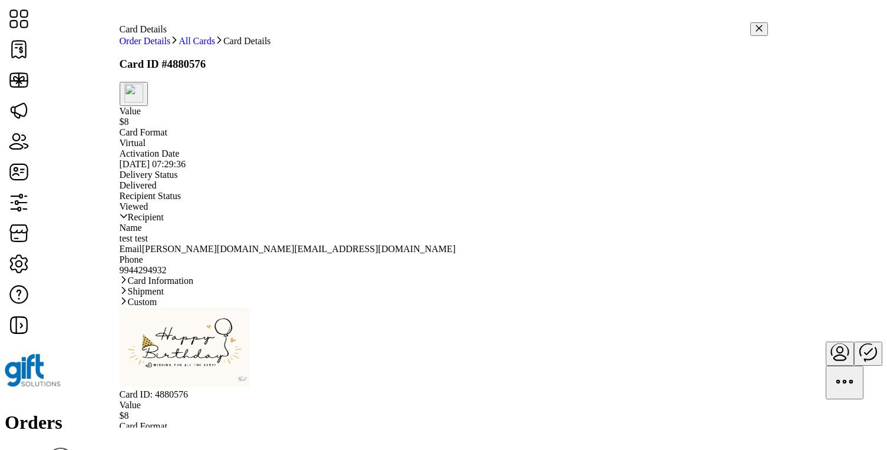
click at [128, 221] on icon at bounding box center [124, 216] width 8 height 8
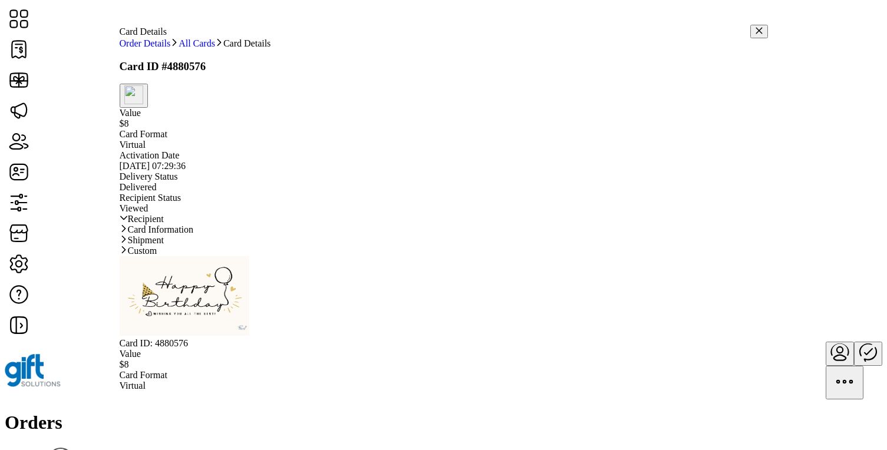
scroll to position [0, 0]
click at [143, 96] on img "button" at bounding box center [133, 94] width 19 height 19
click at [215, 48] on span "All Cards" at bounding box center [197, 43] width 37 height 9
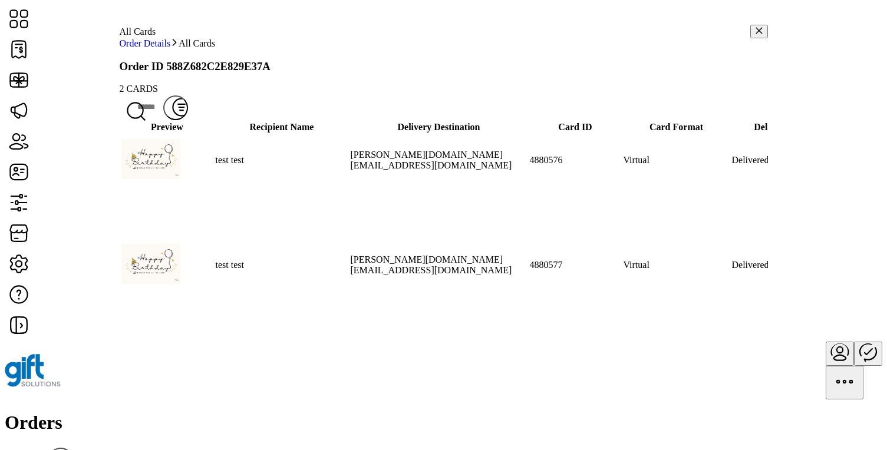
click at [346, 65] on div "Order Details All Cards Order ID 588Z682C2E829E37A 2 CARDS Filter Preview Recip…" at bounding box center [444, 212] width 649 height 348
click at [759, 231] on span "View Card Details" at bounding box center [767, 226] width 70 height 9
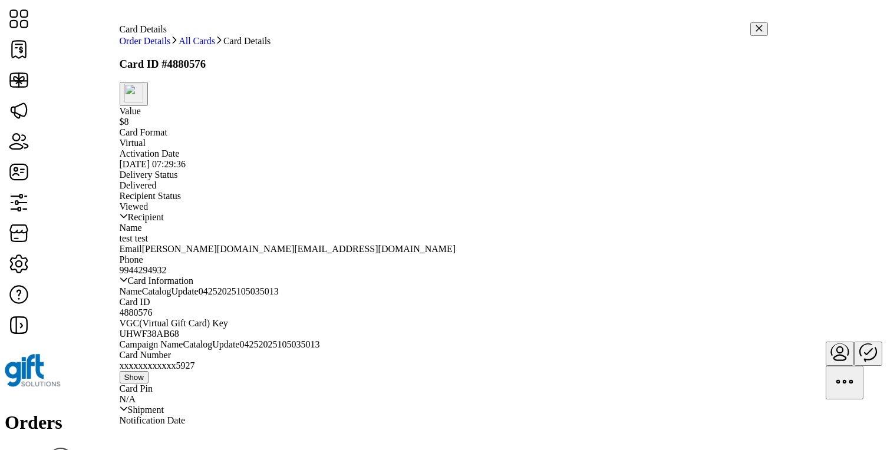
scroll to position [100, 0]
click at [144, 373] on span "Show" at bounding box center [133, 377] width 19 height 9
click at [140, 396] on span "Hide" at bounding box center [132, 400] width 16 height 9
click at [751, 30] on button "button" at bounding box center [760, 29] width 18 height 14
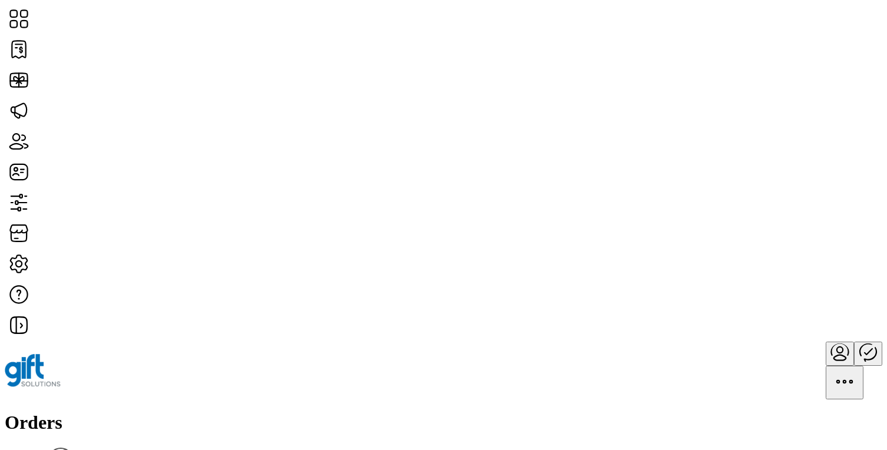
click at [443, 412] on div "Orders Filter Focused All Orders" at bounding box center [444, 447] width 878 height 71
click at [478, 412] on div "Orders Filter Focused All Orders" at bounding box center [444, 447] width 878 height 71
click at [198, 342] on div at bounding box center [444, 371] width 878 height 58
click at [61, 354] on img at bounding box center [33, 370] width 56 height 33
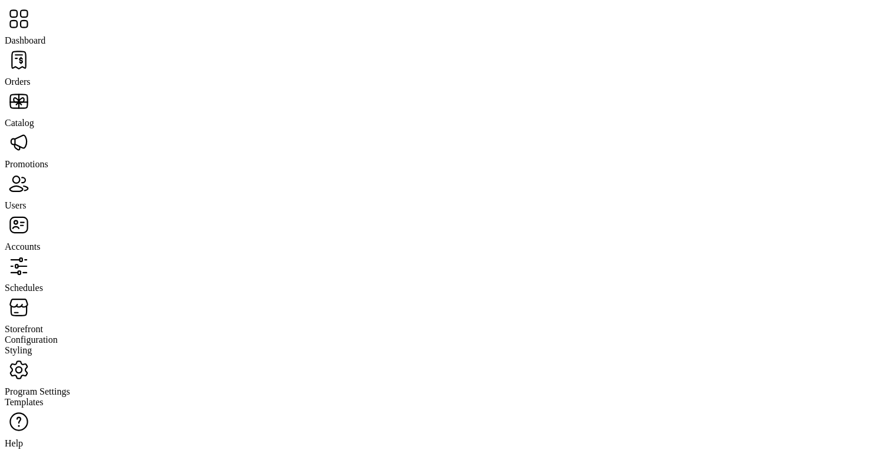
click at [34, 118] on span "Catalog" at bounding box center [19, 123] width 29 height 10
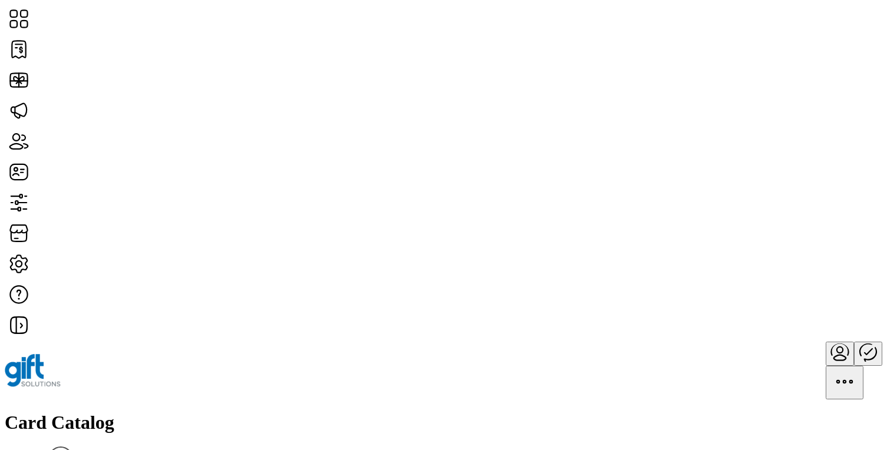
click at [235, 412] on h1 "Card Catalog" at bounding box center [444, 423] width 878 height 22
click at [311, 412] on div "Card Catalog Filter Add New Card" at bounding box center [444, 450] width 878 height 77
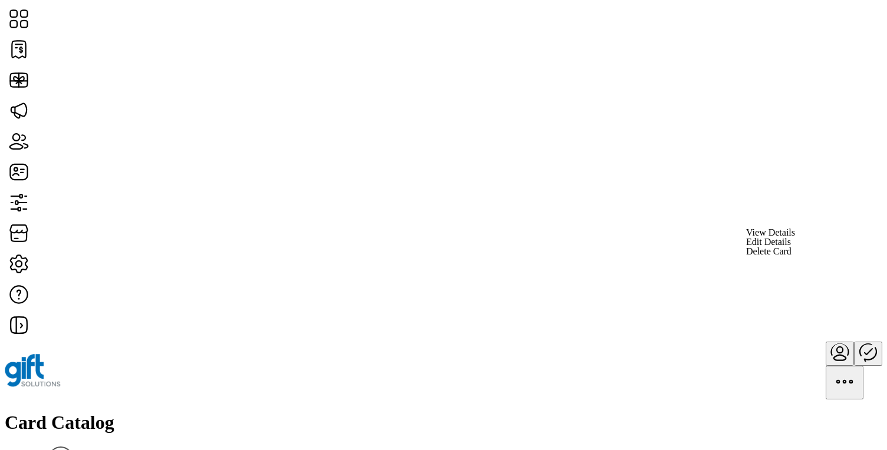
click at [795, 238] on span "View Details" at bounding box center [770, 232] width 49 height 9
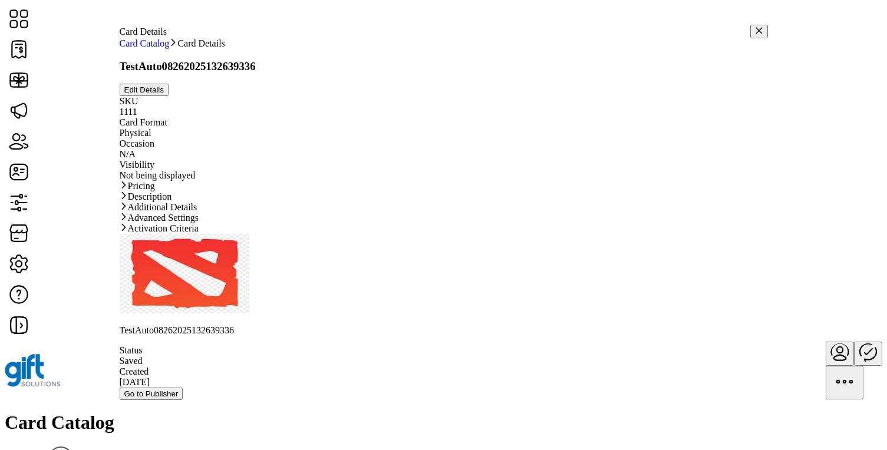
click at [179, 390] on span "Go to Publisher" at bounding box center [151, 394] width 54 height 9
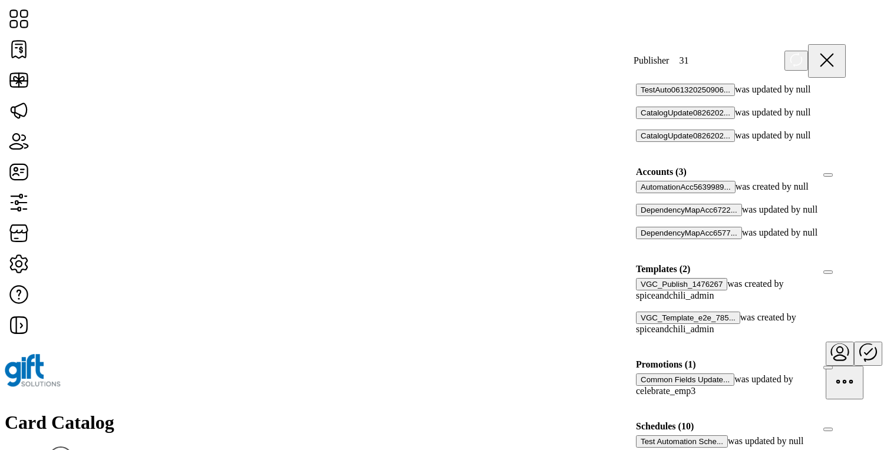
scroll to position [643, 0]
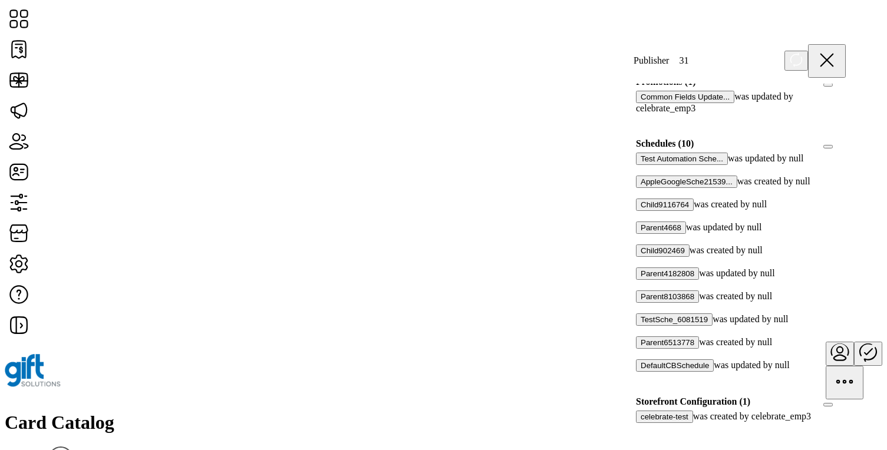
click at [840, 411] on div "celebrate-test was created by celebrate_emp3" at bounding box center [741, 426] width 224 height 30
click at [640, 423] on div at bounding box center [640, 428] width 0 height 11
click at [649, 423] on icon at bounding box center [644, 427] width 8 height 8
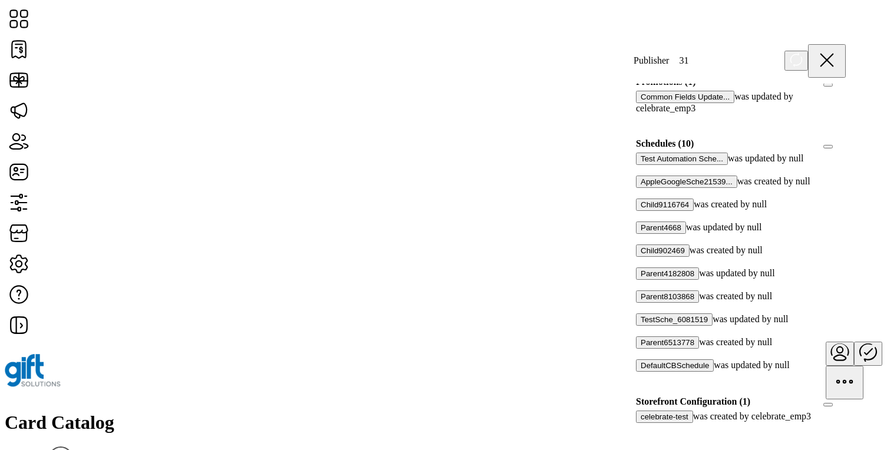
click at [640, 303] on div at bounding box center [640, 308] width 0 height 11
click at [640, 280] on div at bounding box center [640, 285] width 0 height 11
click at [640, 326] on div at bounding box center [640, 331] width 0 height 11
click at [839, 314] on div "TestSche_6081519 was updated by null" at bounding box center [741, 325] width 210 height 23
click at [649, 303] on icon at bounding box center [644, 307] width 8 height 8
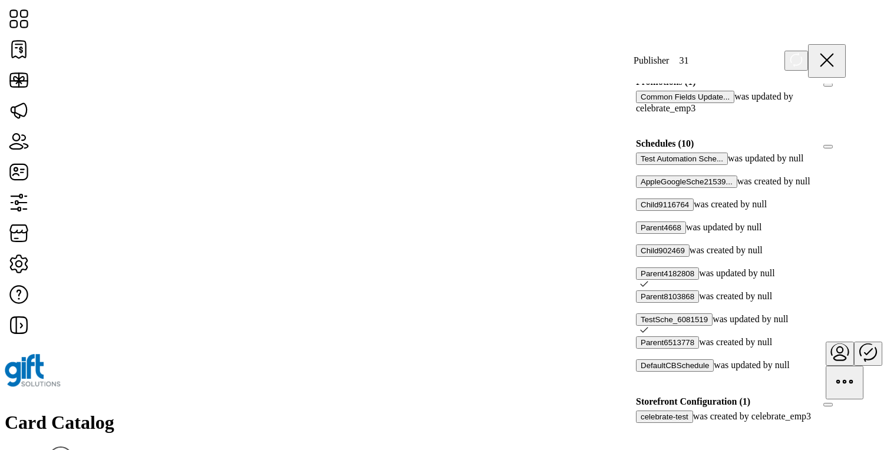
click at [649, 280] on icon at bounding box center [644, 284] width 8 height 8
click at [640, 349] on div at bounding box center [640, 354] width 0 height 11
click at [836, 291] on div "Test Automation Sche... was updated by null AppleGoogleSche21539... was created…" at bounding box center [741, 271] width 224 height 237
click at [640, 372] on div at bounding box center [640, 377] width 0 height 11
click at [649, 372] on icon at bounding box center [644, 376] width 8 height 8
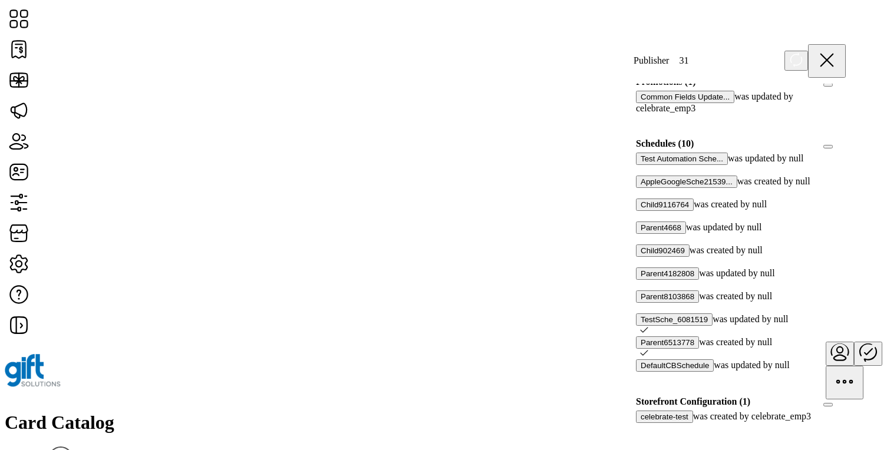
click at [649, 349] on icon at bounding box center [644, 353] width 8 height 8
click at [833, 314] on div "TestSche_6081519 was updated by null" at bounding box center [741, 325] width 210 height 23
click at [640, 234] on div at bounding box center [640, 239] width 0 height 11
click at [834, 199] on div "Child9116764 was created by null" at bounding box center [741, 210] width 210 height 23
click at [640, 257] on div at bounding box center [640, 262] width 0 height 11
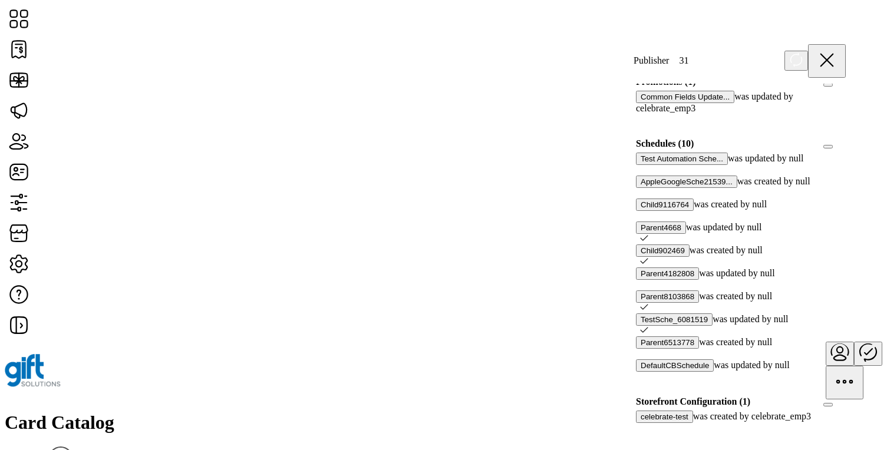
click at [640, 280] on div at bounding box center [640, 285] width 0 height 11
click at [640, 349] on div at bounding box center [640, 354] width 0 height 11
click at [640, 372] on div at bounding box center [640, 377] width 0 height 11
click at [640, 211] on div at bounding box center [640, 216] width 0 height 11
click at [640, 188] on div at bounding box center [640, 193] width 0 height 11
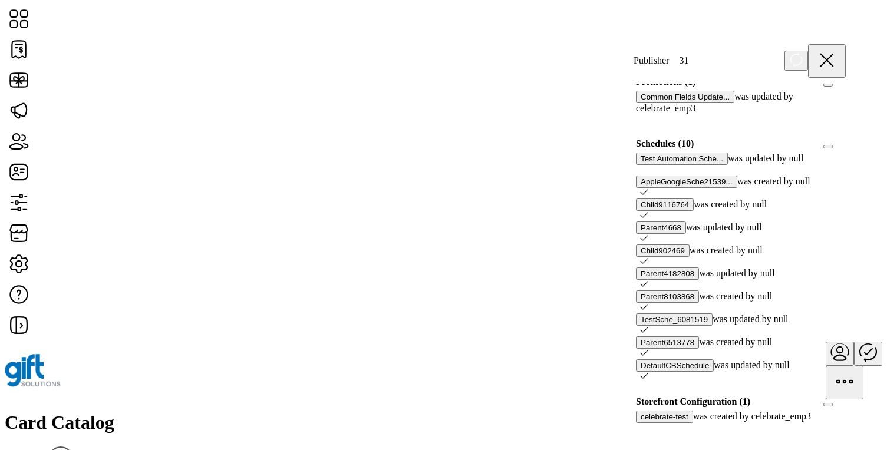
click at [640, 165] on div at bounding box center [640, 170] width 0 height 11
click at [846, 139] on div at bounding box center [846, 144] width 0 height 11
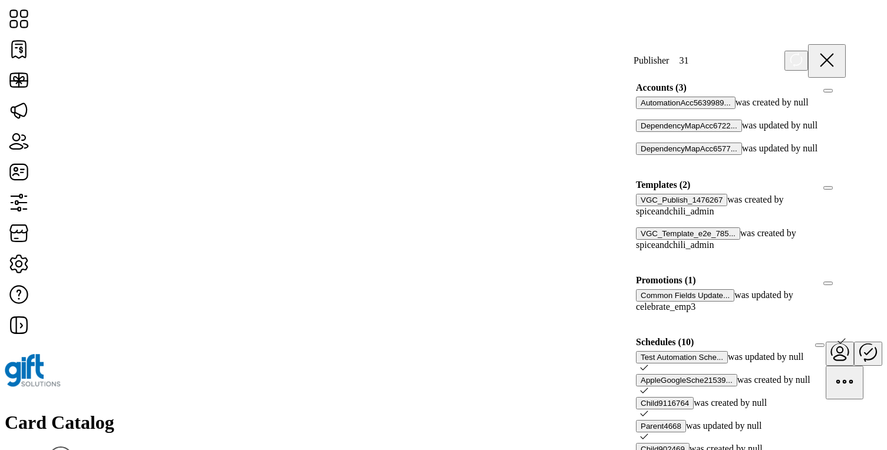
scroll to position [417, 0]
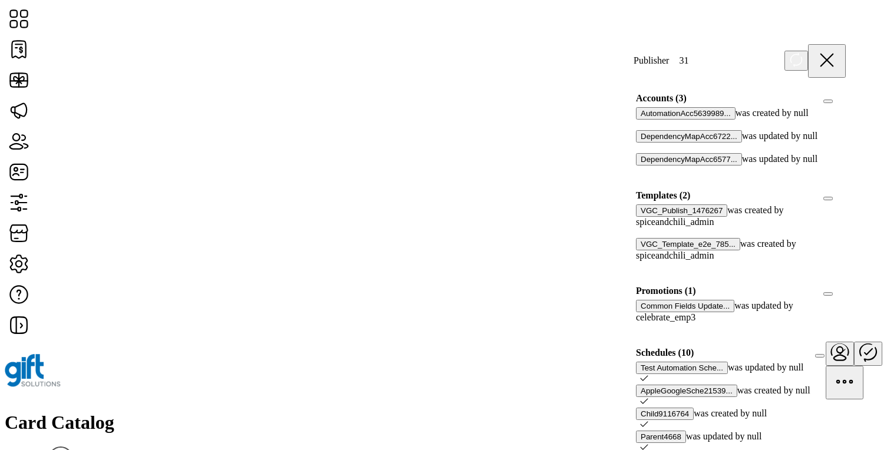
click at [640, 228] on div at bounding box center [640, 233] width 0 height 11
click at [640, 261] on div at bounding box center [640, 266] width 0 height 11
click at [846, 190] on div at bounding box center [846, 195] width 0 height 11
click at [846, 286] on div at bounding box center [846, 291] width 0 height 11
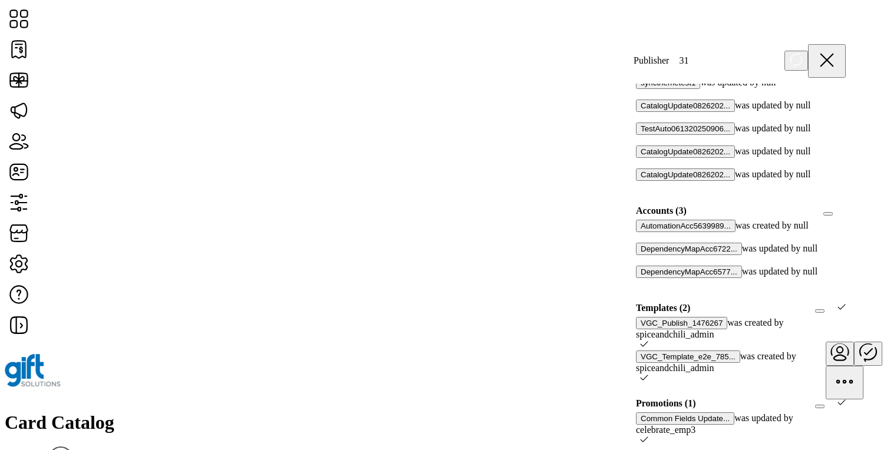
scroll to position [288, 0]
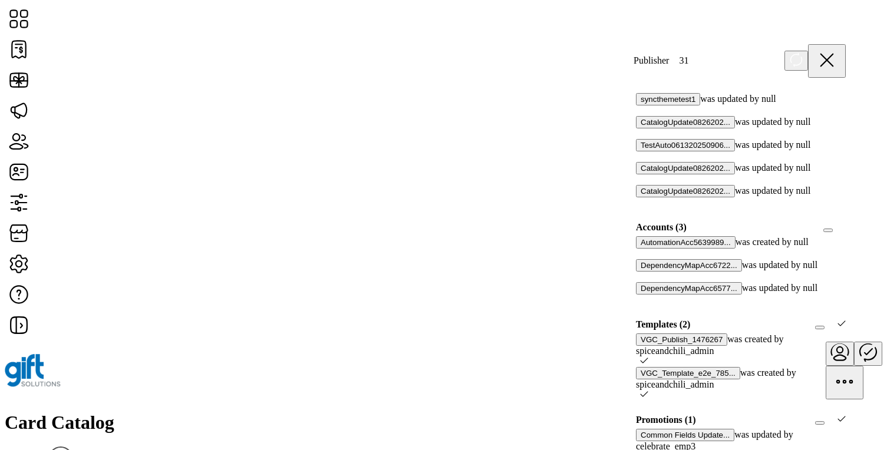
click at [846, 222] on div at bounding box center [846, 227] width 0 height 11
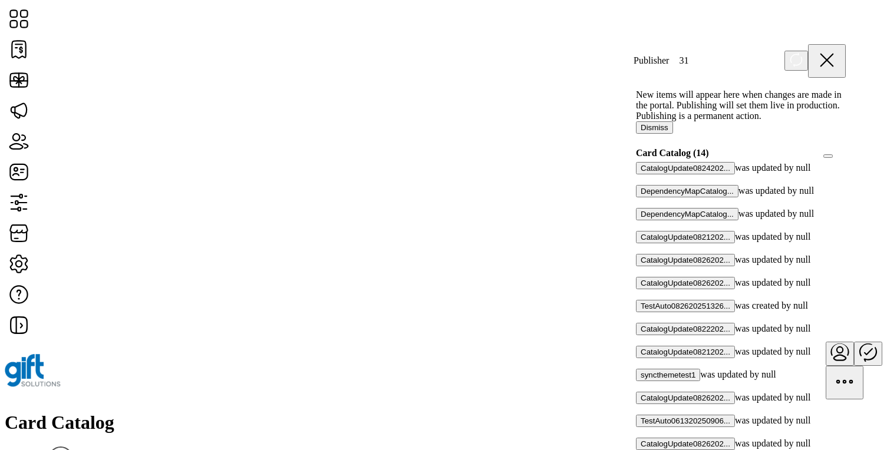
scroll to position [11, 0]
click at [846, 160] on div at bounding box center [846, 154] width 0 height 11
click at [841, 55] on icon at bounding box center [827, 60] width 28 height 28
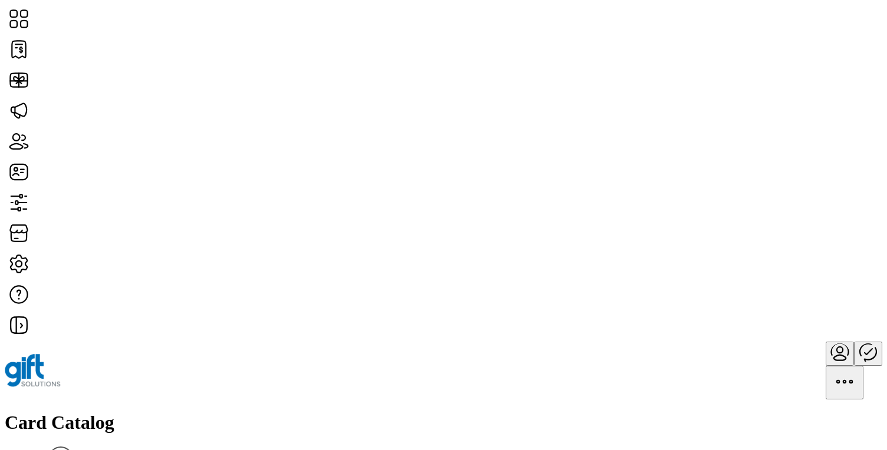
click at [218, 412] on h1 "Card Catalog" at bounding box center [444, 423] width 878 height 22
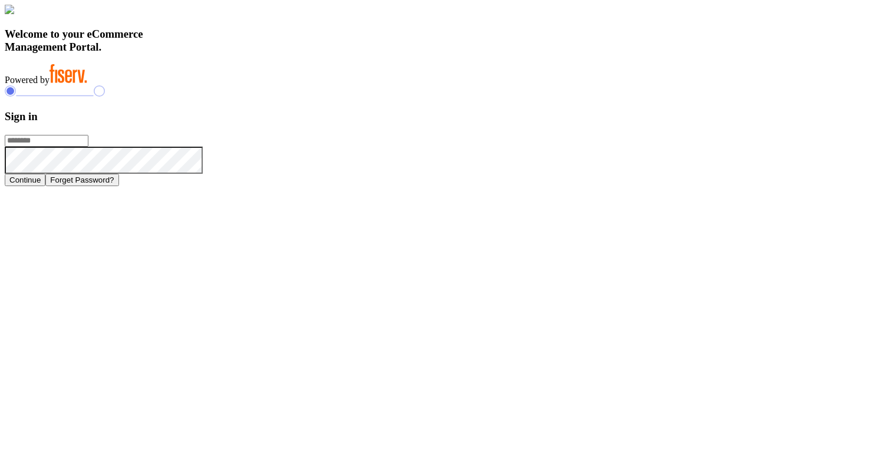
type input "**********"
click at [203, 147] on icon at bounding box center [203, 147] width 0 height 0
click at [231, 175] on icon at bounding box center [217, 161] width 28 height 28
click at [45, 186] on button "Continue" at bounding box center [25, 180] width 41 height 12
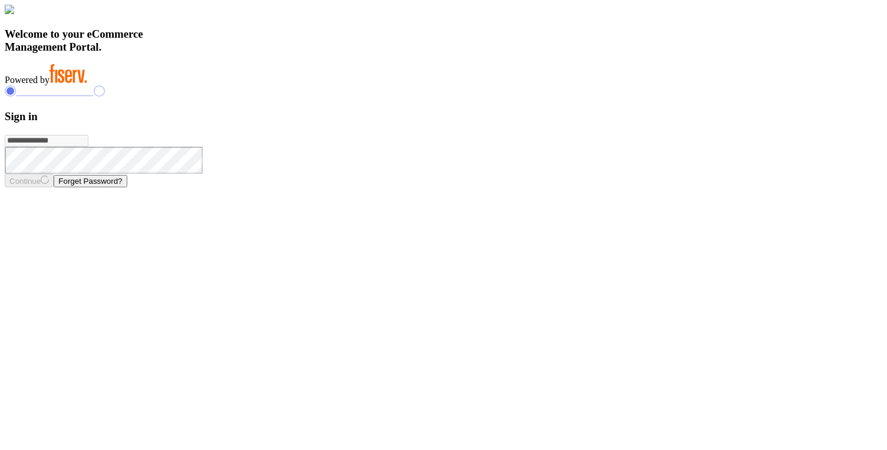
click at [316, 85] on div "Welcome to your eCommerce Management Portal. Powered by" at bounding box center [444, 45] width 878 height 81
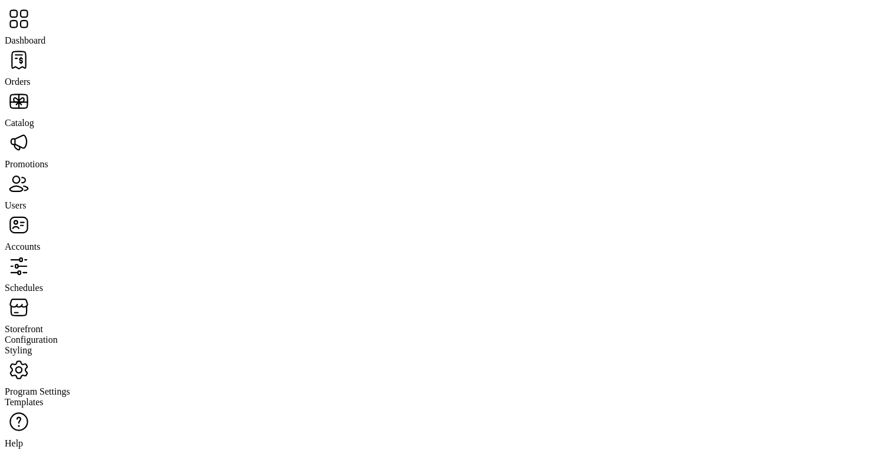
click at [31, 77] on span "Orders" at bounding box center [18, 82] width 26 height 10
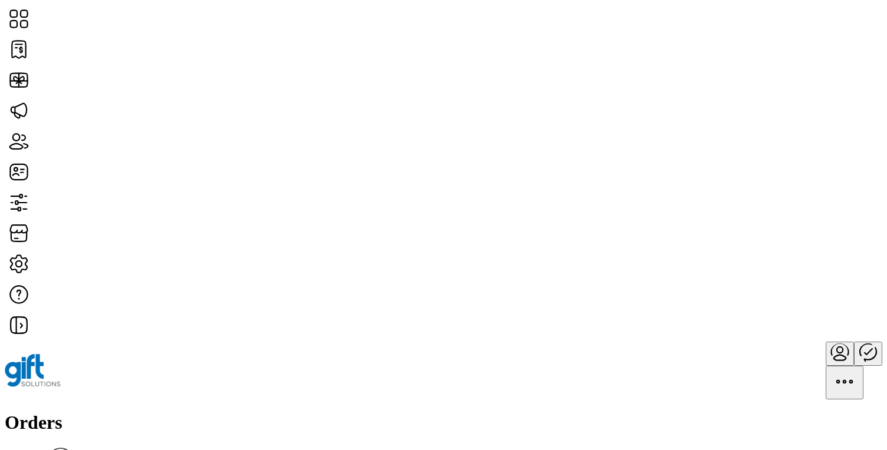
click at [302, 412] on div "Orders Filter Focused All Orders" at bounding box center [444, 447] width 878 height 71
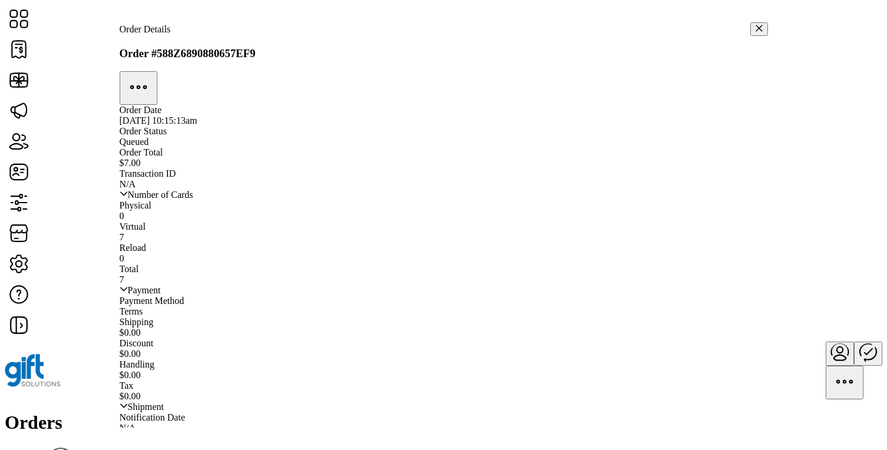
click at [756, 26] on icon "button" at bounding box center [759, 28] width 6 height 6
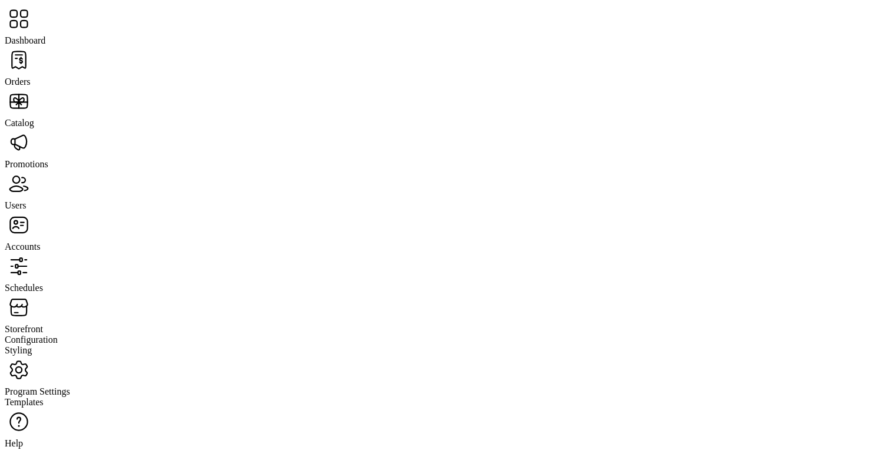
click at [34, 118] on span "Catalog" at bounding box center [19, 123] width 29 height 10
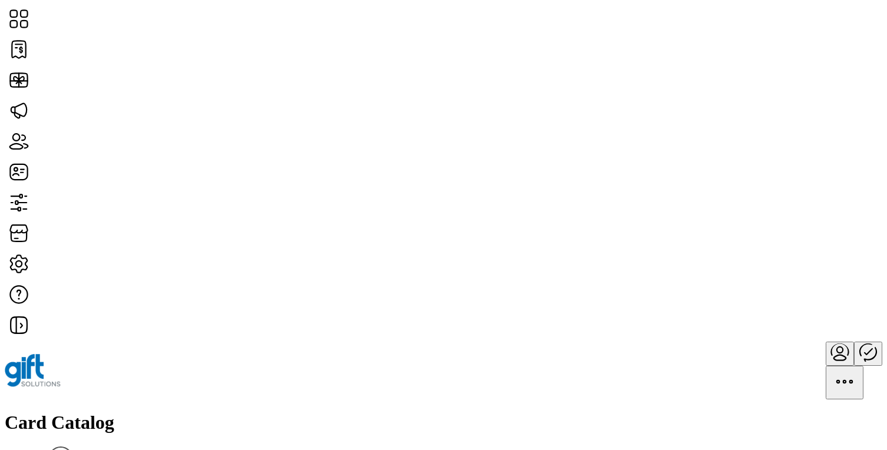
click at [795, 238] on span "View Details" at bounding box center [770, 232] width 49 height 9
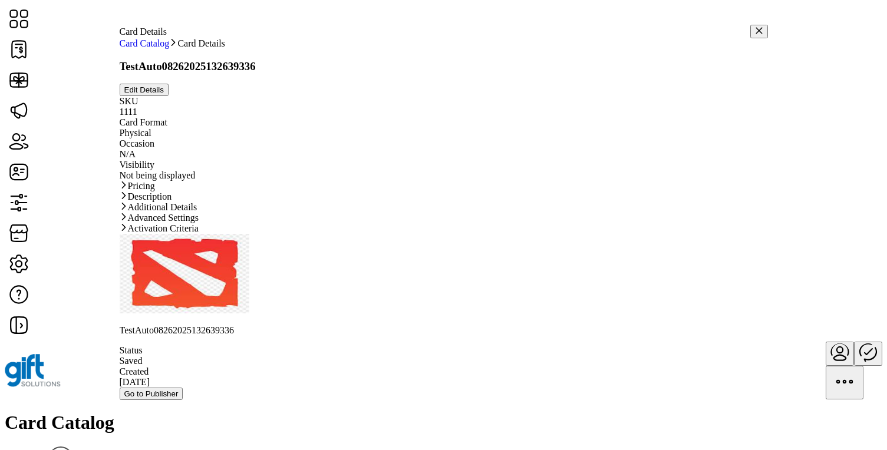
click at [436, 192] on link "Pricing" at bounding box center [444, 186] width 649 height 11
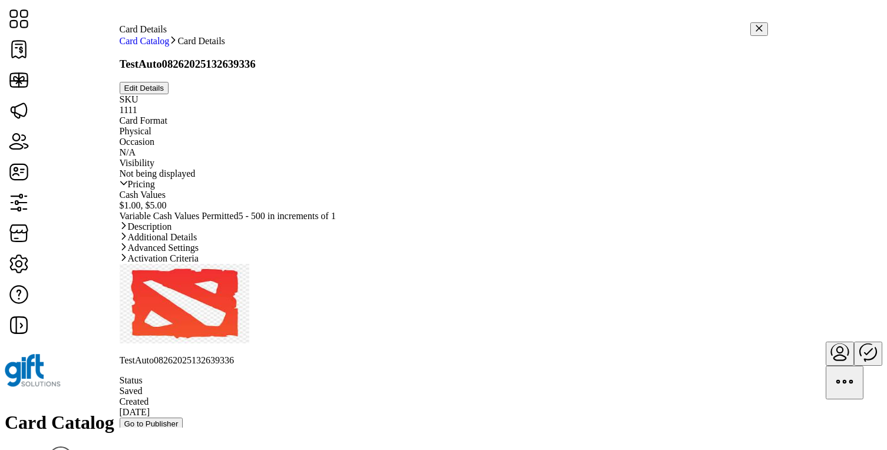
click at [436, 190] on link "Pricing" at bounding box center [444, 184] width 649 height 11
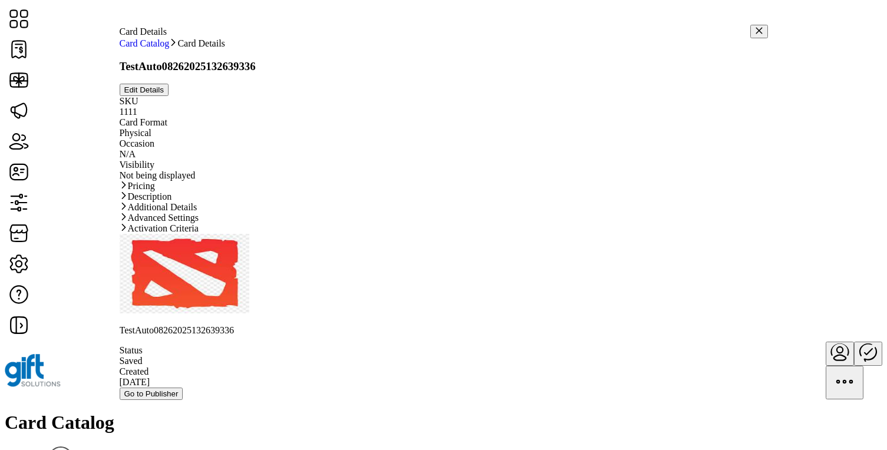
click at [404, 202] on link "Description" at bounding box center [444, 197] width 649 height 11
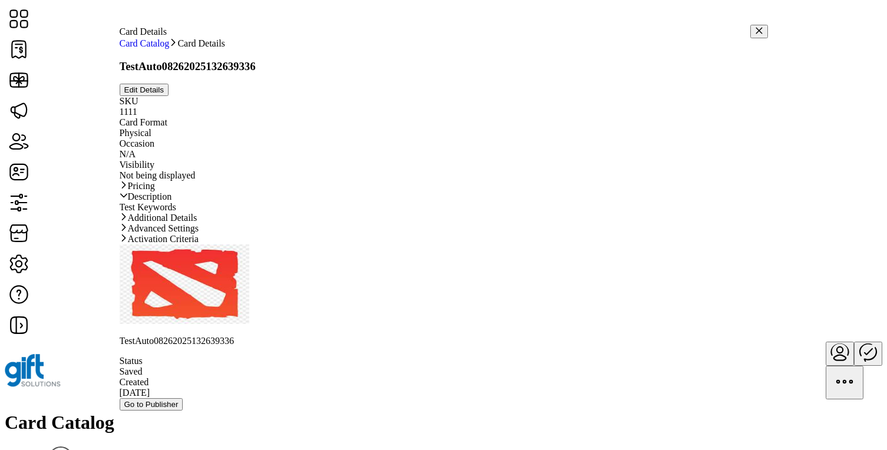
click at [404, 202] on link "Description" at bounding box center [444, 197] width 649 height 11
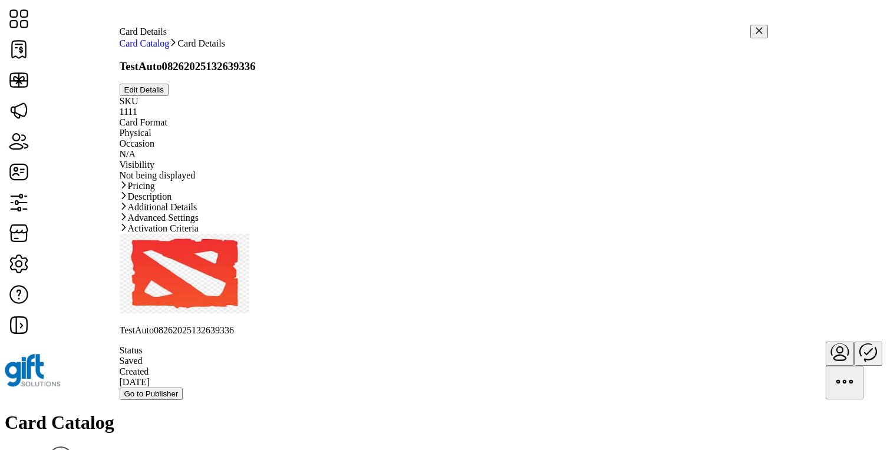
click at [383, 213] on link "Additional Details" at bounding box center [444, 207] width 649 height 11
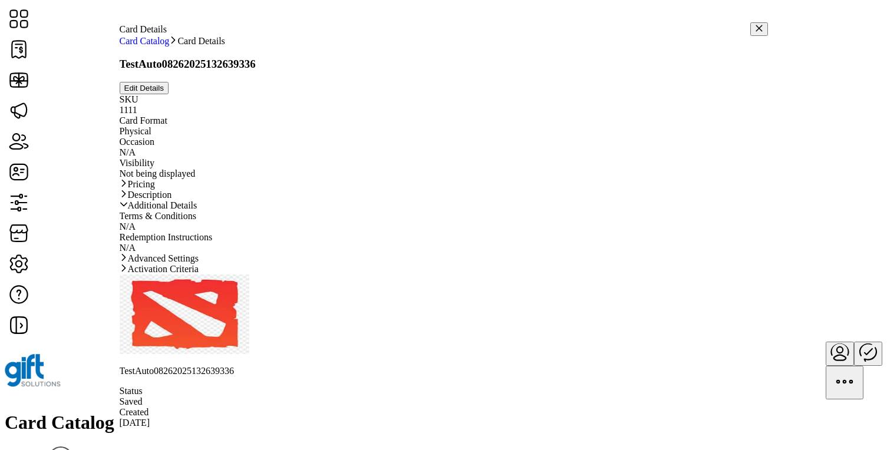
click at [382, 211] on link "Additional Details" at bounding box center [444, 205] width 649 height 11
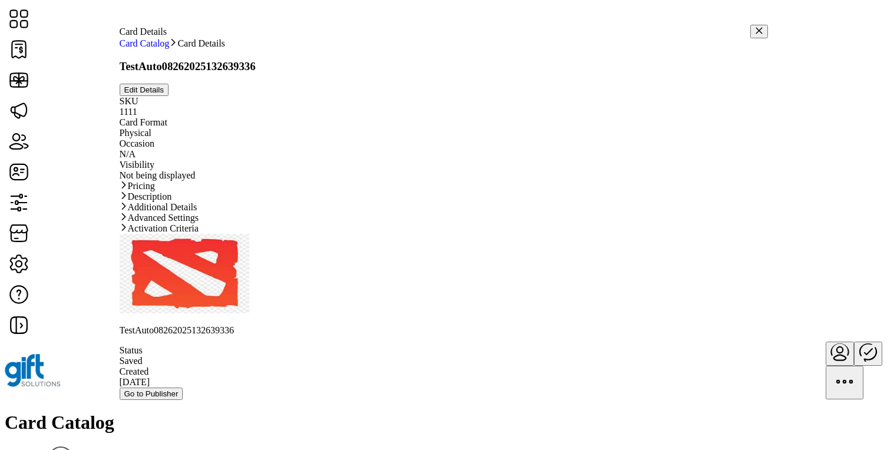
click at [358, 223] on link "Advanced Settings" at bounding box center [444, 218] width 649 height 11
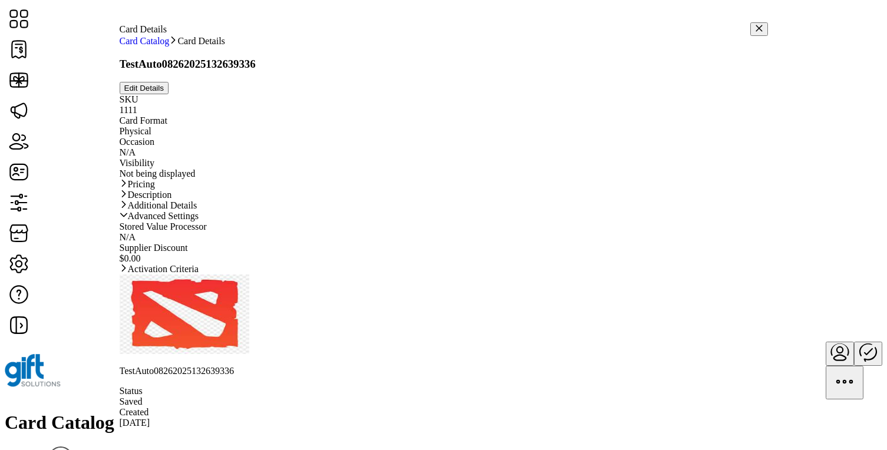
click at [358, 222] on link "Advanced Settings" at bounding box center [444, 216] width 649 height 11
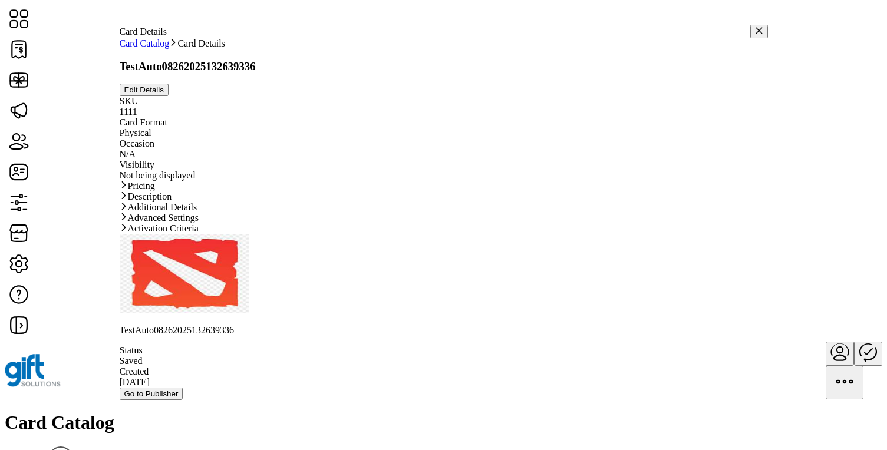
click at [358, 223] on link "Advanced Settings" at bounding box center [444, 218] width 649 height 11
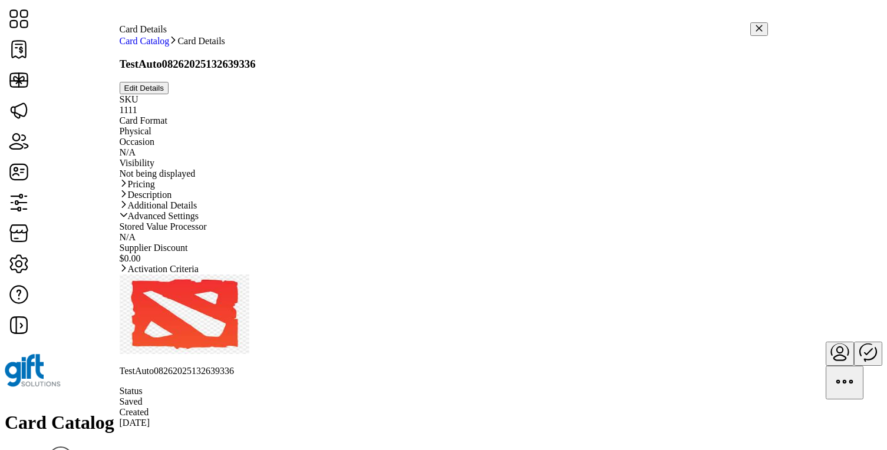
click at [302, 275] on div "Activation Criteria" at bounding box center [444, 269] width 649 height 11
click at [295, 275] on link "Activation Criteria" at bounding box center [444, 269] width 649 height 11
click at [128, 219] on icon at bounding box center [124, 215] width 8 height 8
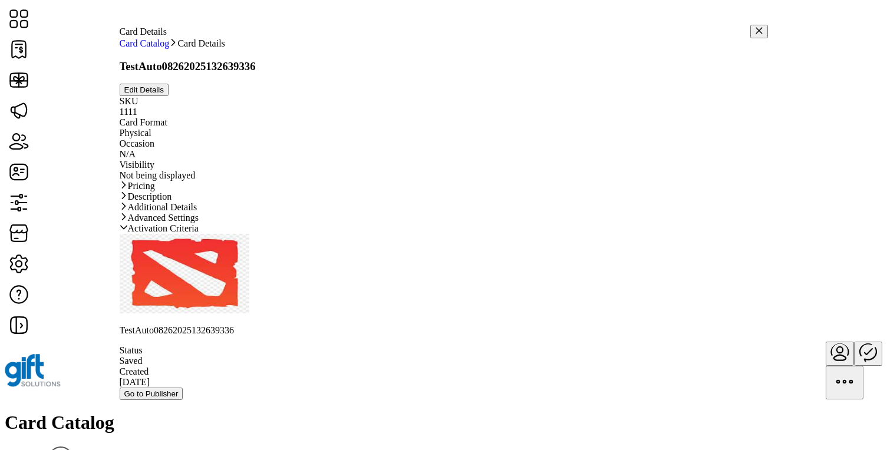
click at [128, 232] on icon at bounding box center [124, 227] width 8 height 8
click at [363, 192] on link "Pricing" at bounding box center [444, 186] width 649 height 11
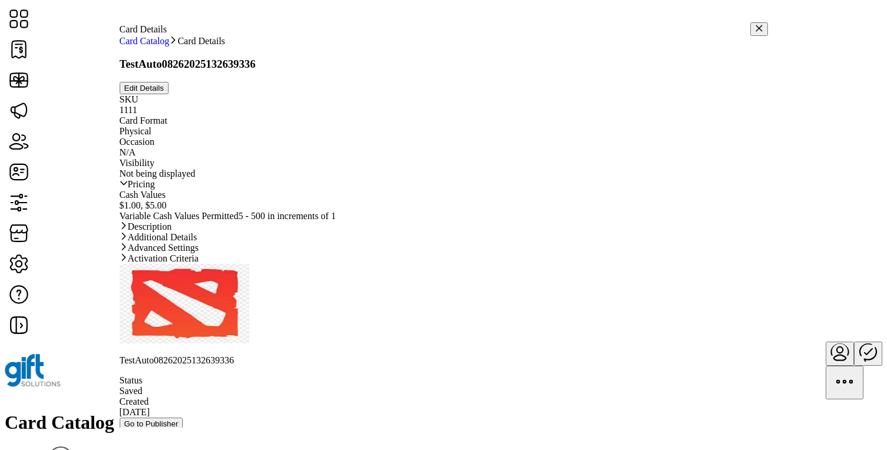
click at [359, 190] on link "Pricing" at bounding box center [444, 184] width 649 height 11
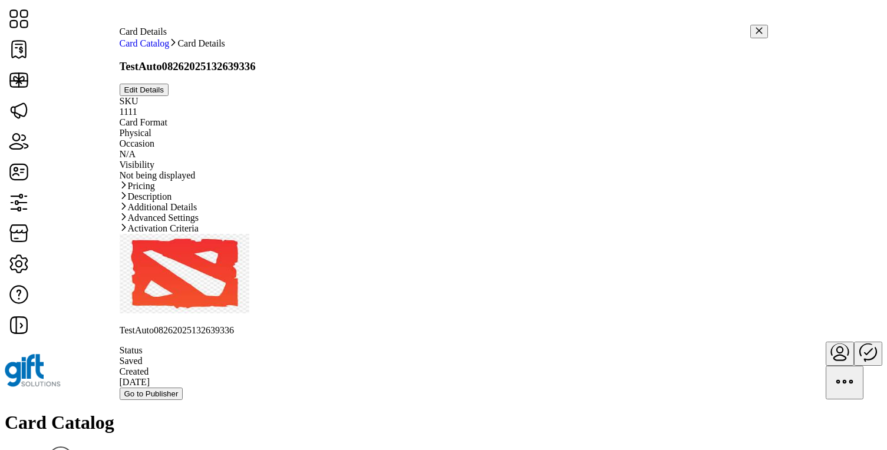
click at [172, 202] on span "Description" at bounding box center [150, 196] width 44 height 9
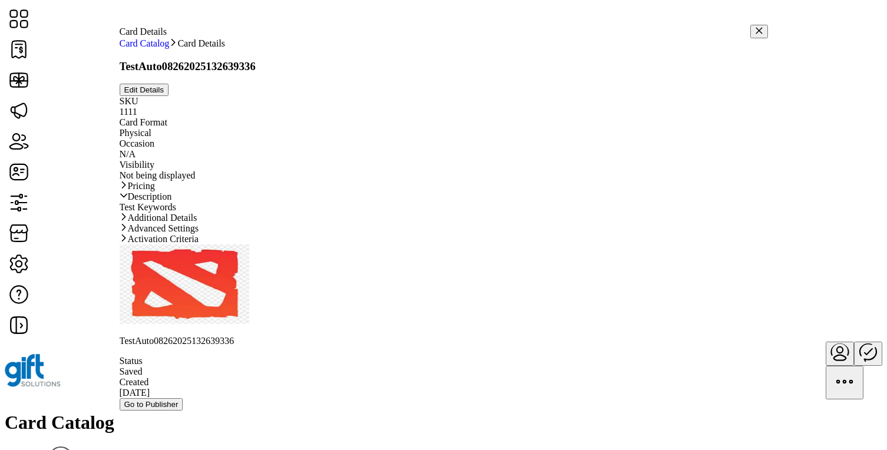
click at [172, 202] on span "Description" at bounding box center [150, 196] width 44 height 9
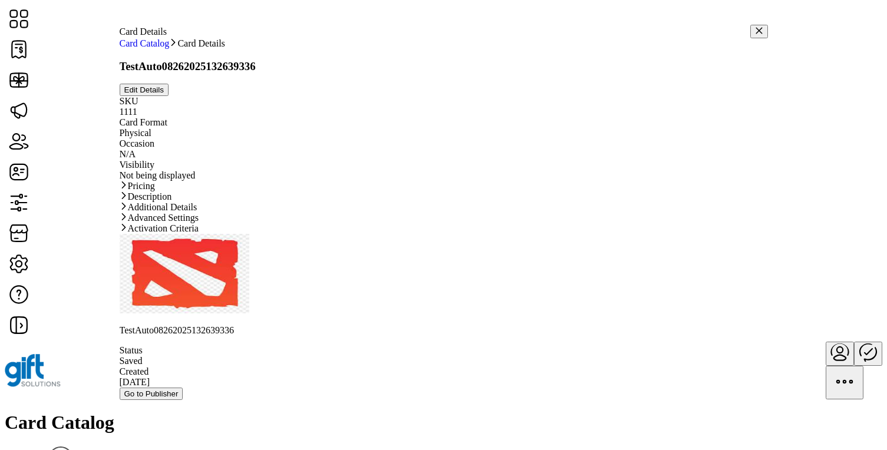
click at [181, 212] on span "Additional Details" at bounding box center [163, 207] width 70 height 9
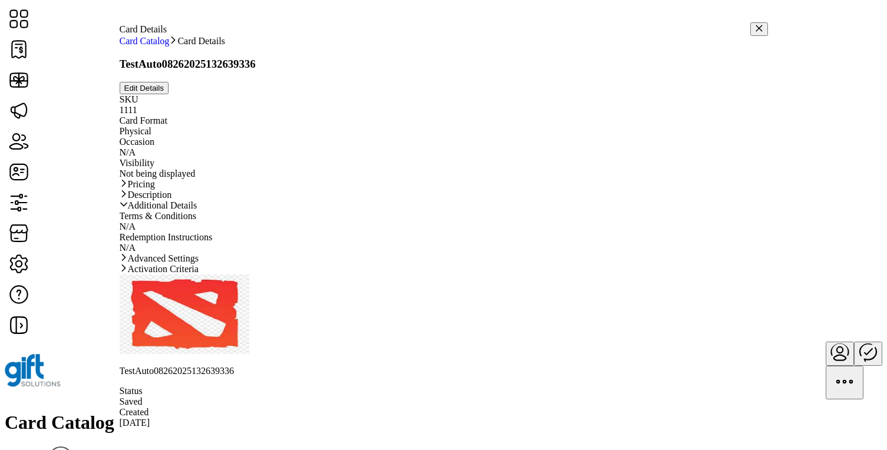
click at [181, 210] on span "Additional Details" at bounding box center [163, 205] width 70 height 9
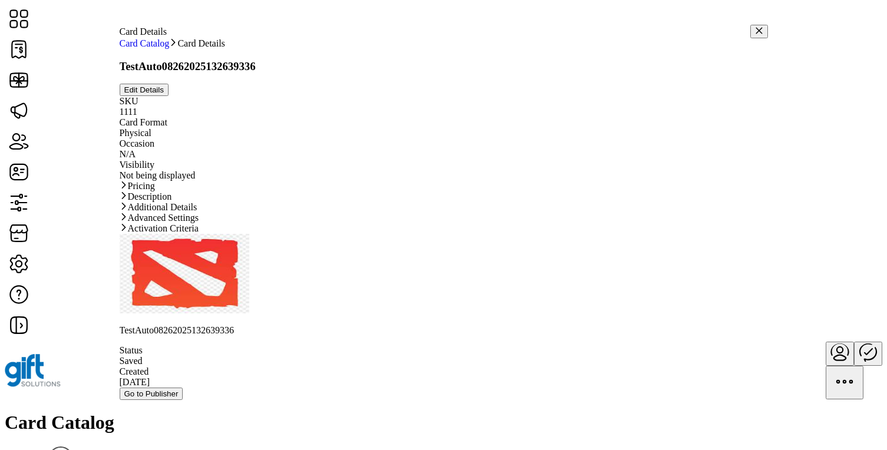
click at [186, 223] on span "Advanced Settings" at bounding box center [163, 217] width 71 height 9
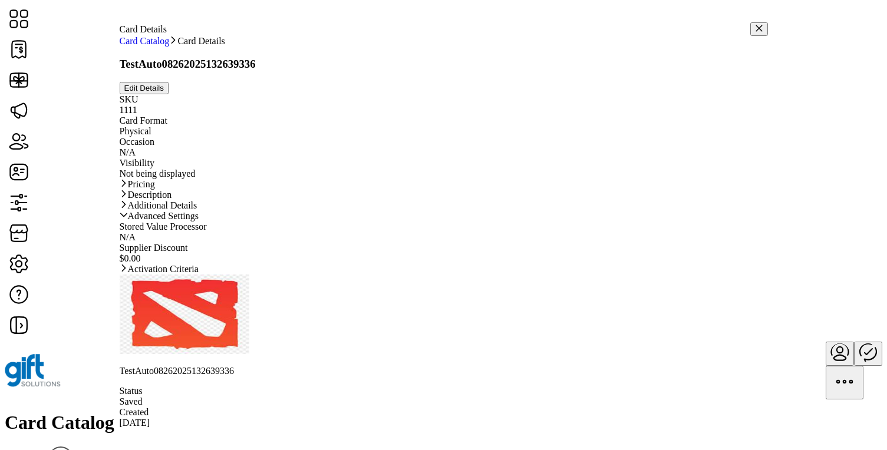
scroll to position [36, 0]
click at [189, 221] on span "Advanced Settings" at bounding box center [163, 216] width 71 height 9
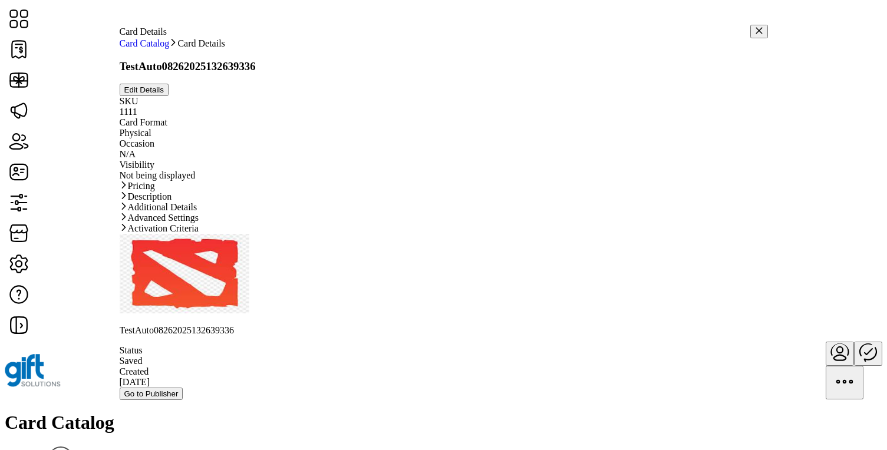
scroll to position [0, 0]
click at [192, 233] on span "Activation Criteria" at bounding box center [163, 228] width 71 height 9
click at [155, 191] on span "Pricing" at bounding box center [141, 186] width 27 height 9
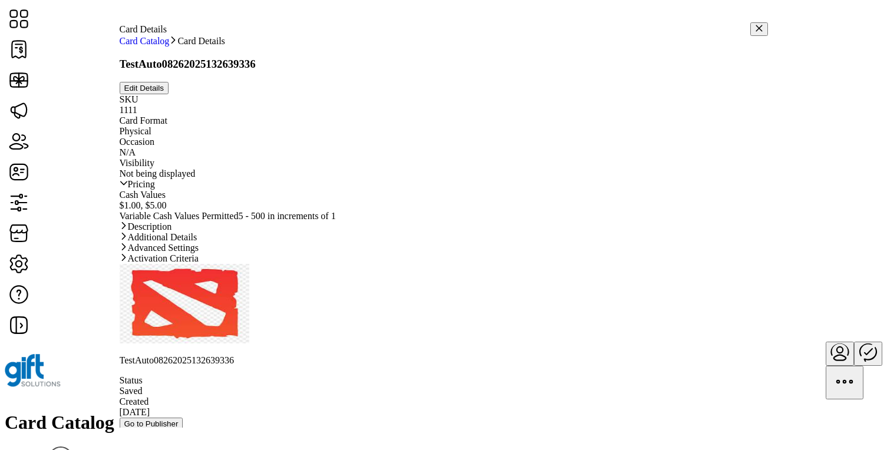
click at [155, 189] on span "Pricing" at bounding box center [141, 184] width 27 height 9
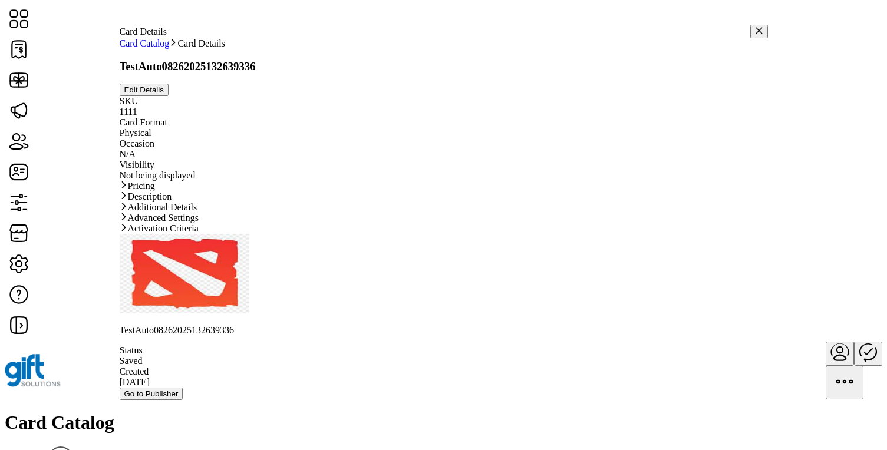
click at [170, 202] on span "Description" at bounding box center [150, 196] width 44 height 9
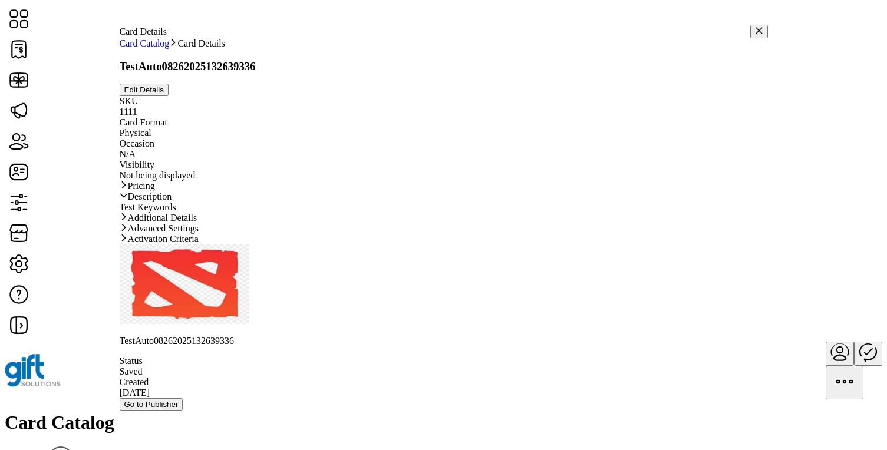
click at [170, 202] on span "Description" at bounding box center [150, 196] width 44 height 9
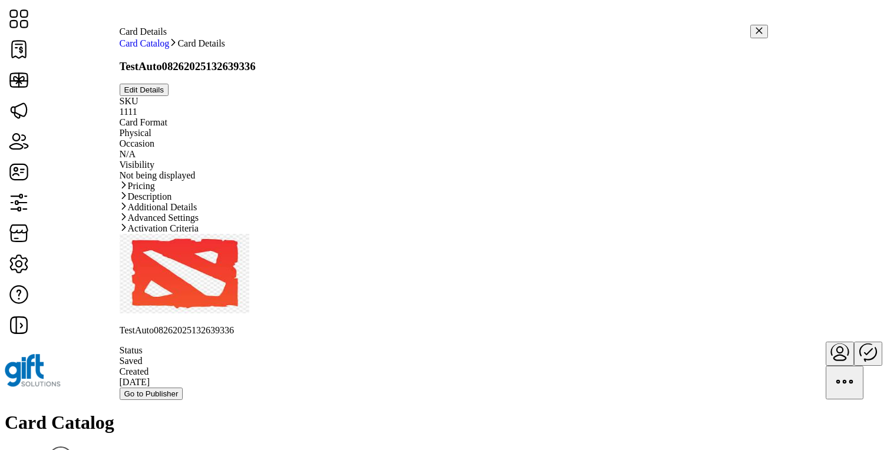
click at [172, 223] on span "Advanced Settings" at bounding box center [163, 217] width 71 height 9
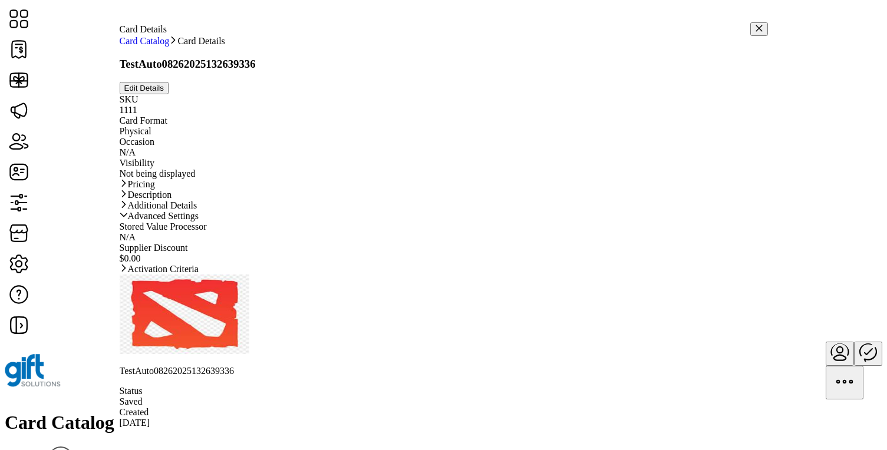
click at [756, 26] on icon "button" at bounding box center [759, 28] width 6 height 6
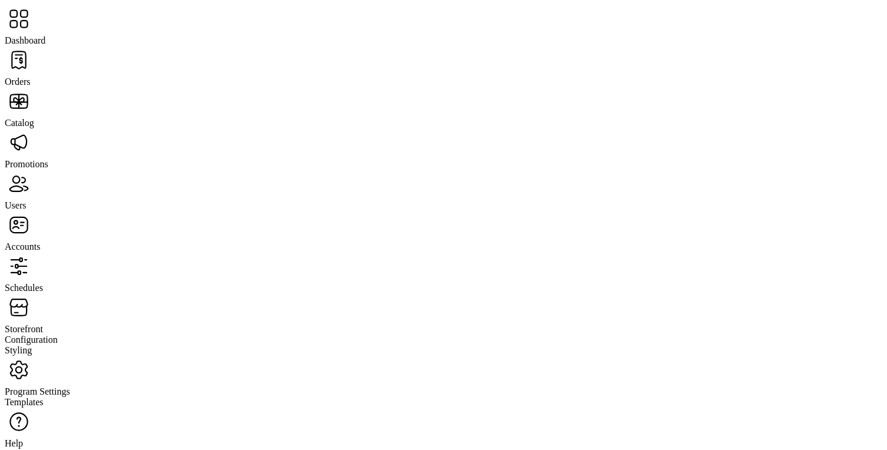
click at [31, 77] on span "Orders" at bounding box center [18, 82] width 26 height 10
click at [45, 35] on span "Dashboard" at bounding box center [25, 40] width 41 height 10
click at [70, 387] on span "Program Settings" at bounding box center [37, 392] width 65 height 10
click at [44, 397] on span "Templates" at bounding box center [24, 402] width 39 height 10
click at [31, 77] on span "Orders" at bounding box center [18, 82] width 26 height 10
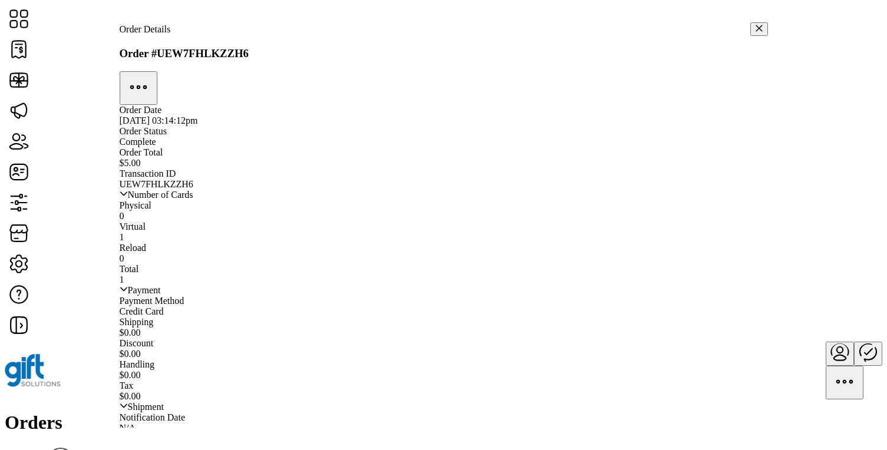
click at [153, 73] on icon "button" at bounding box center [138, 87] width 28 height 28
click at [592, 93] on span "Manage Shipment" at bounding box center [569, 88] width 69 height 9
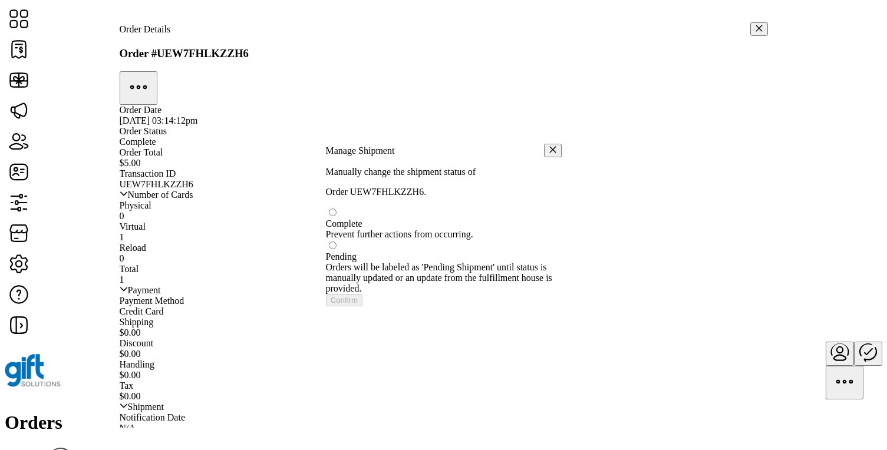
scroll to position [6, 4]
click at [549, 147] on icon "button" at bounding box center [553, 151] width 8 height 8
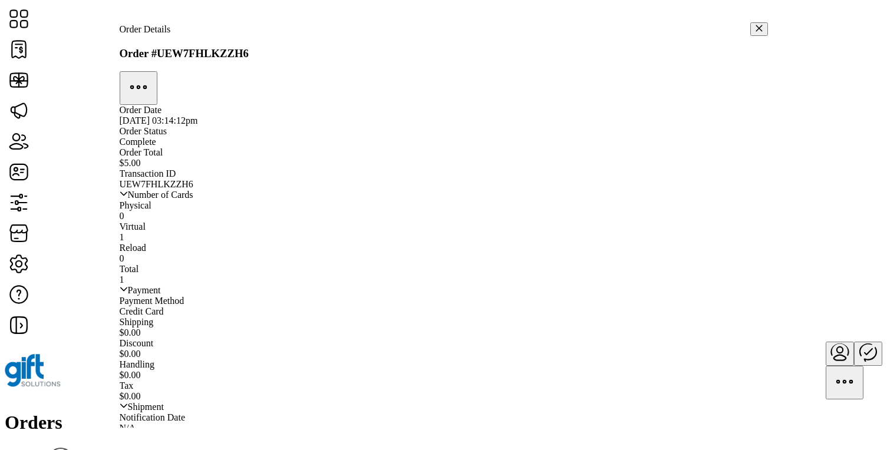
click at [755, 27] on icon "button" at bounding box center [759, 28] width 8 height 8
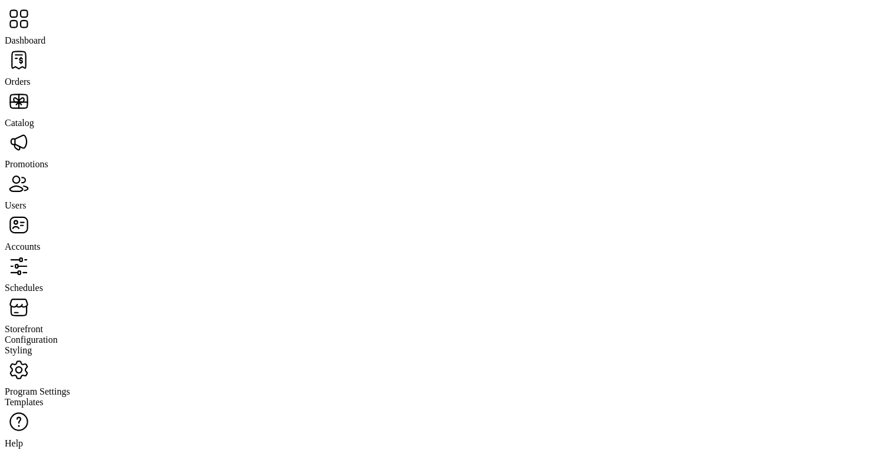
click at [43, 283] on span "Schedules" at bounding box center [24, 288] width 38 height 10
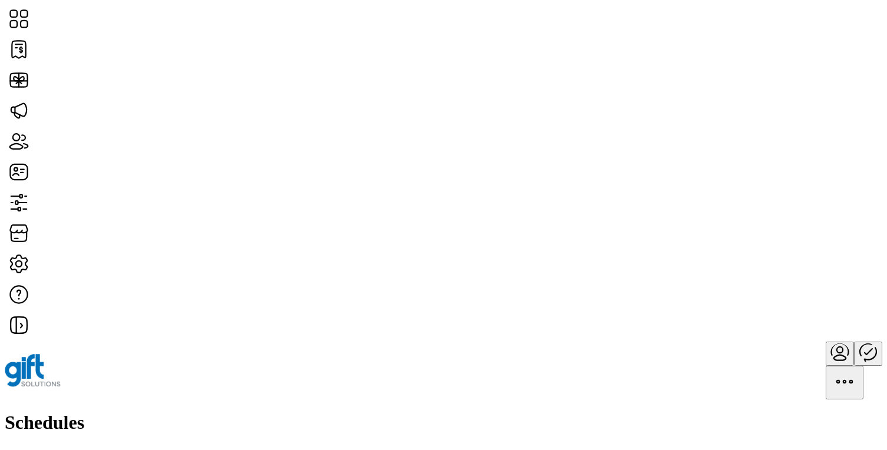
click at [480, 212] on span "View Details" at bounding box center [456, 206] width 49 height 9
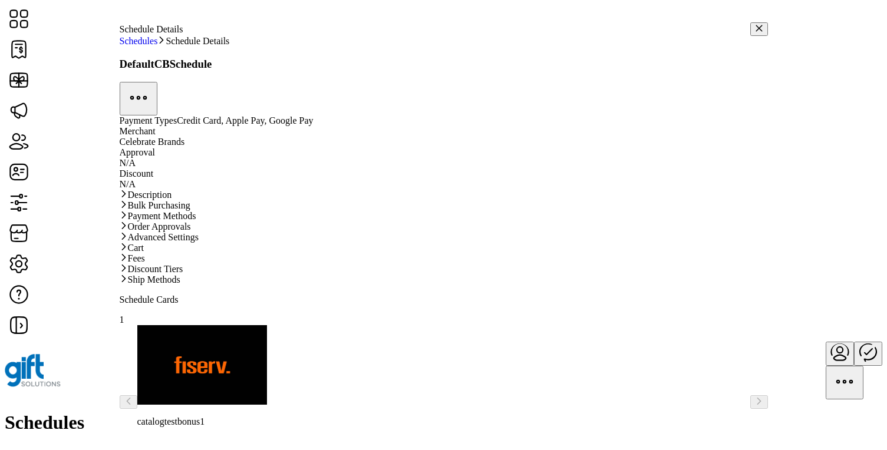
click at [755, 24] on icon "button" at bounding box center [759, 28] width 8 height 8
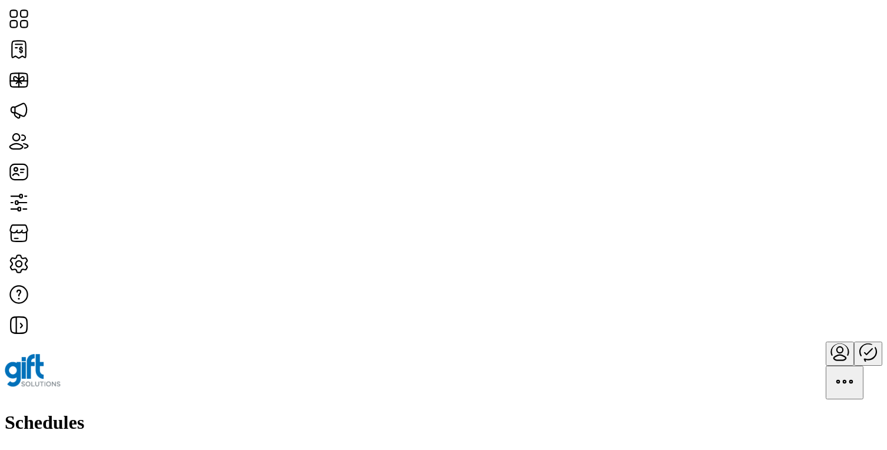
click at [186, 412] on h1 "Schedules" at bounding box center [444, 423] width 878 height 22
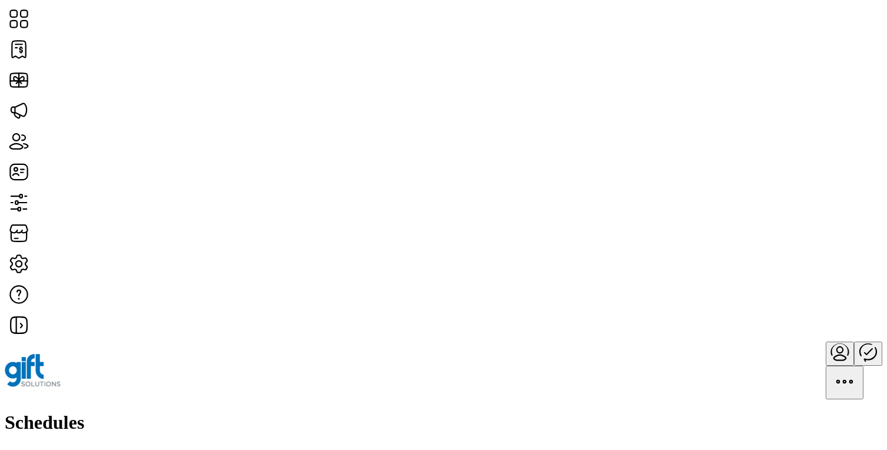
scroll to position [90, 0]
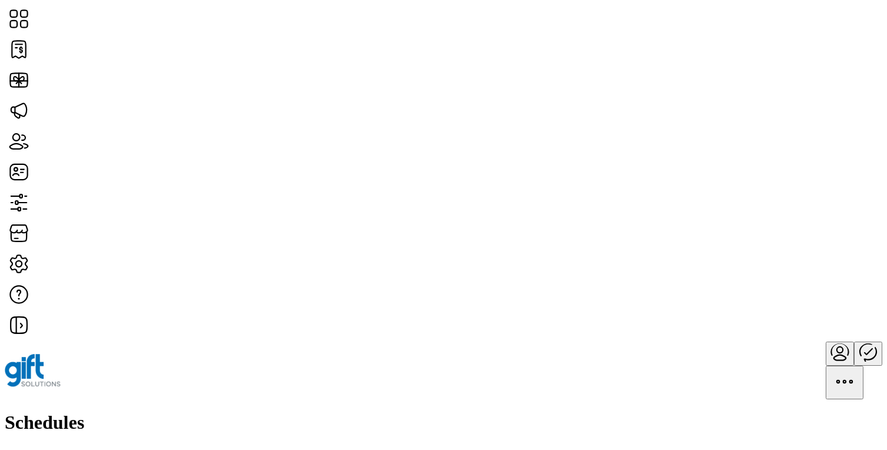
click at [481, 212] on span "View Details" at bounding box center [456, 206] width 49 height 9
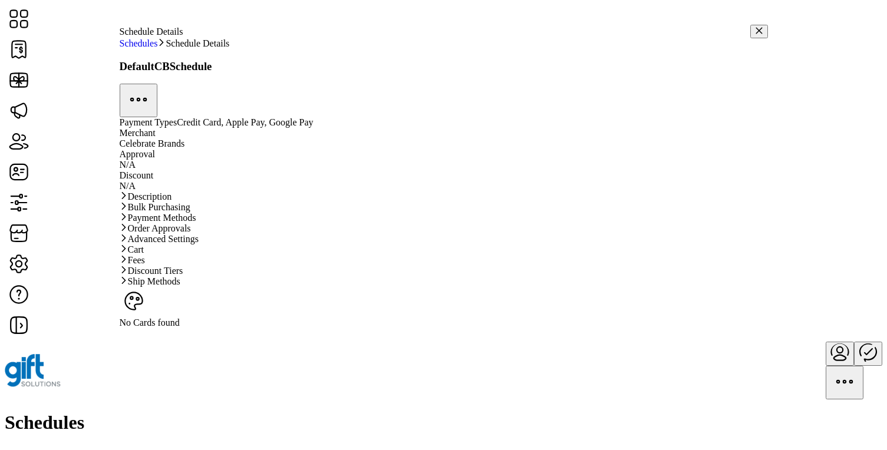
scroll to position [169, 0]
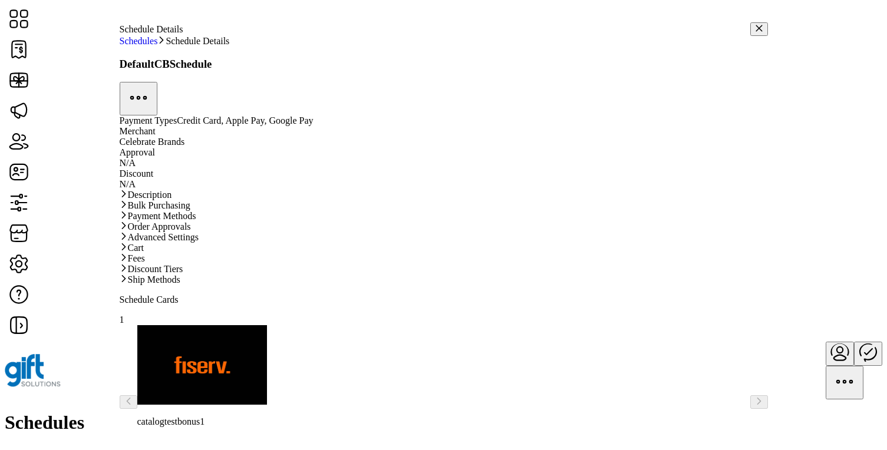
click at [438, 275] on link "Discount Tiers" at bounding box center [444, 269] width 649 height 11
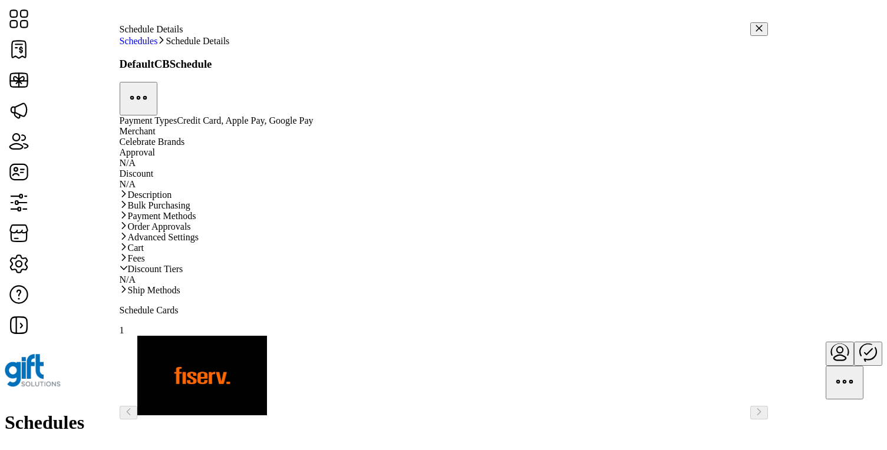
scroll to position [199, 0]
click at [428, 296] on link "Ship Methods" at bounding box center [444, 290] width 649 height 11
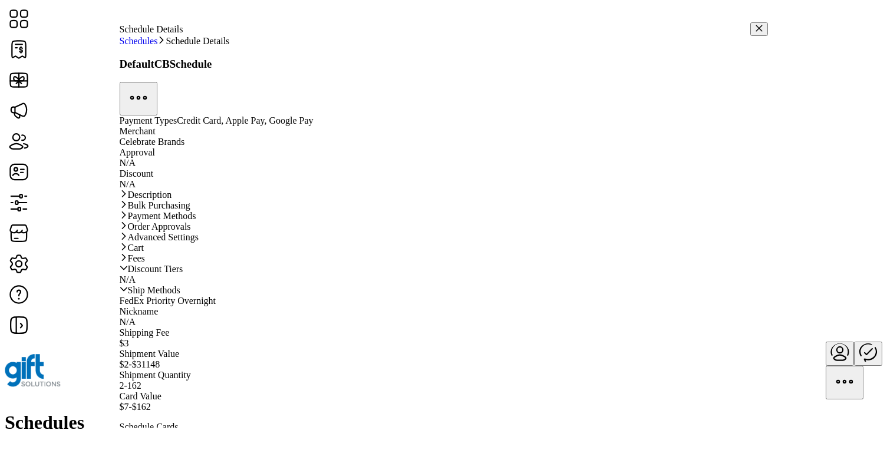
scroll to position [350, 0]
click at [397, 285] on link "Ship Methods" at bounding box center [444, 290] width 649 height 11
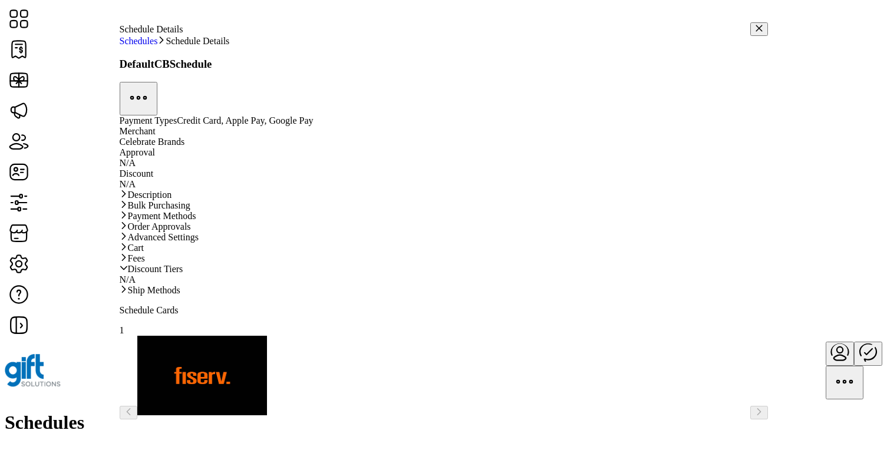
scroll to position [0, 0]
click at [393, 200] on link "Description" at bounding box center [444, 195] width 649 height 11
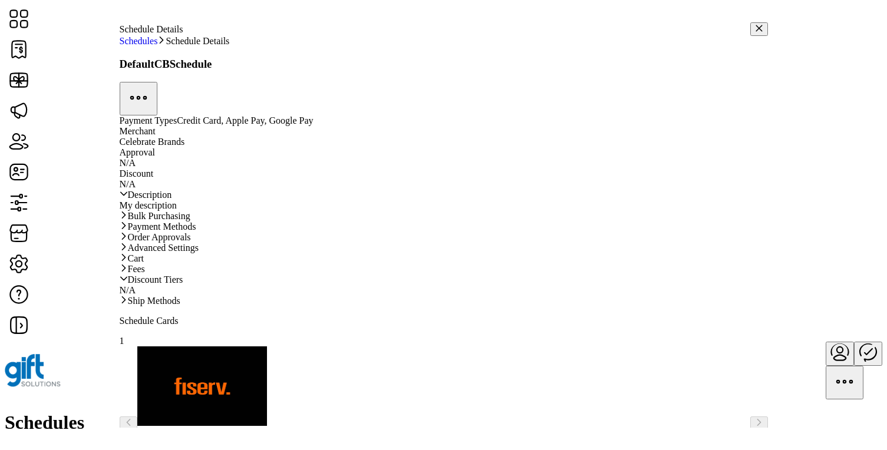
click at [393, 200] on link "Description" at bounding box center [444, 195] width 649 height 11
click at [380, 222] on link "Bulk Purchasing" at bounding box center [444, 216] width 649 height 11
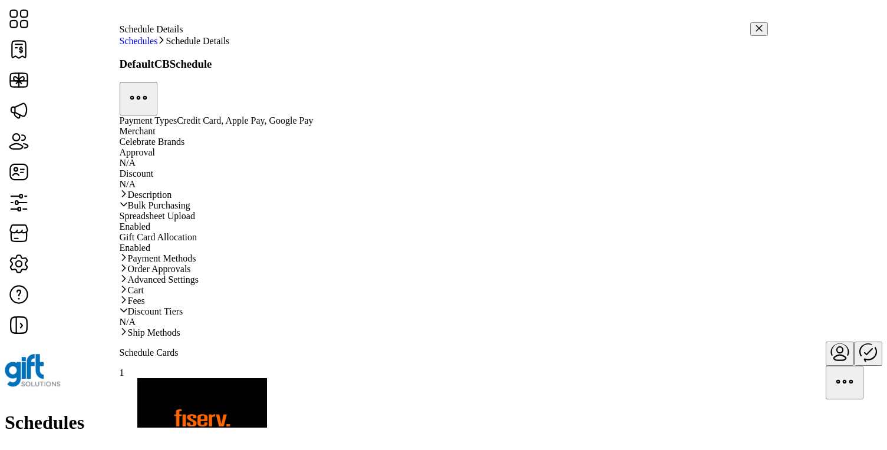
click at [380, 211] on link "Bulk Purchasing" at bounding box center [444, 205] width 649 height 11
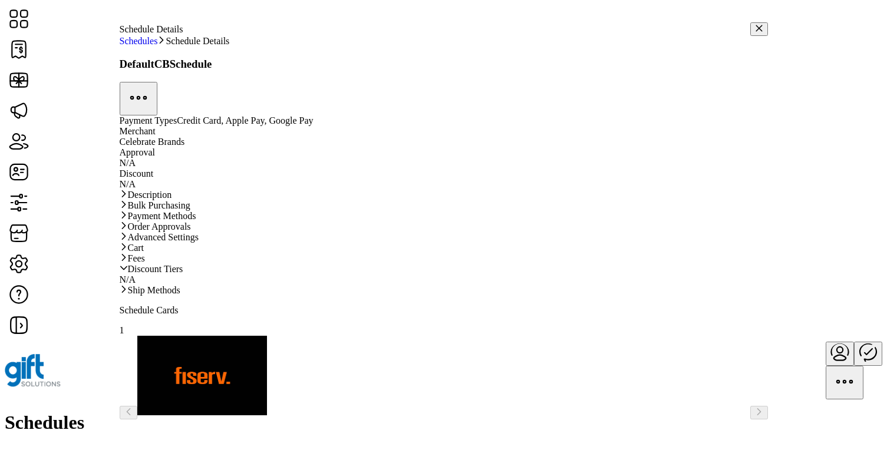
scroll to position [199, 0]
click at [386, 232] on link "Advanced Settings" at bounding box center [444, 237] width 649 height 11
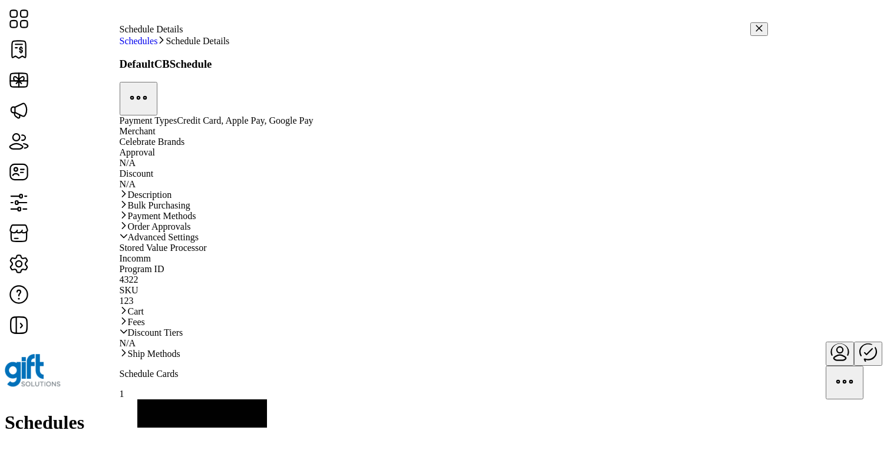
click at [386, 232] on link "Advanced Settings" at bounding box center [444, 237] width 649 height 11
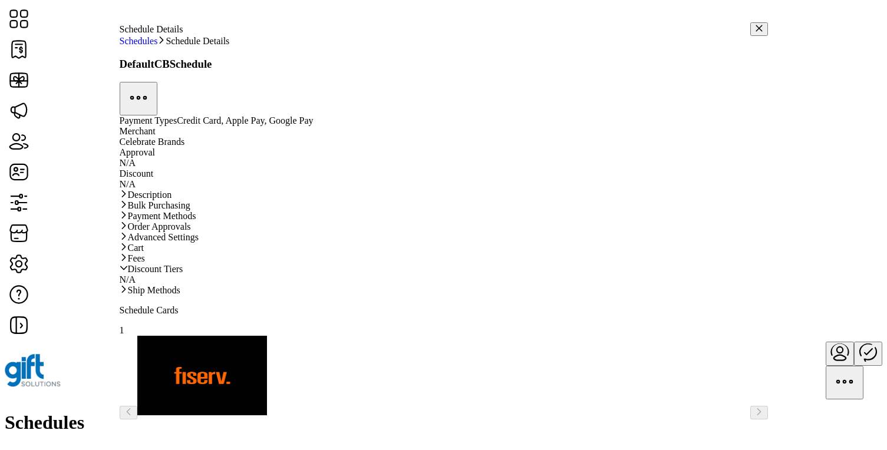
click at [373, 264] on link "Fees" at bounding box center [444, 259] width 649 height 11
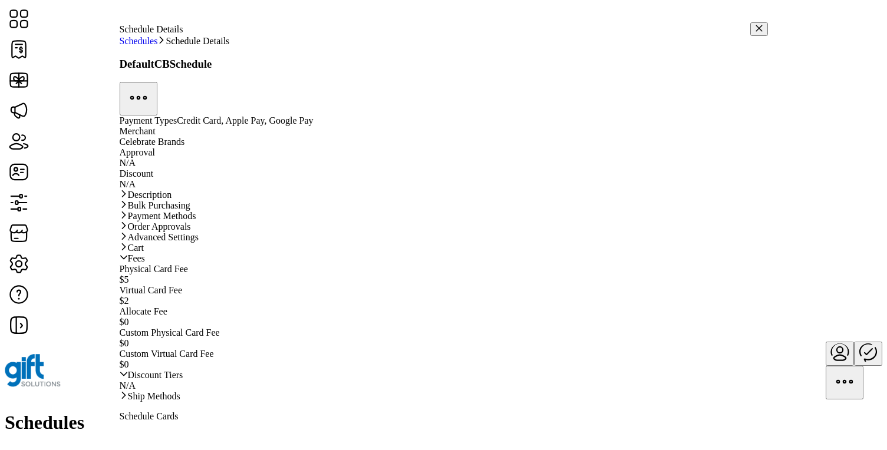
click at [373, 264] on link "Fees" at bounding box center [444, 259] width 649 height 11
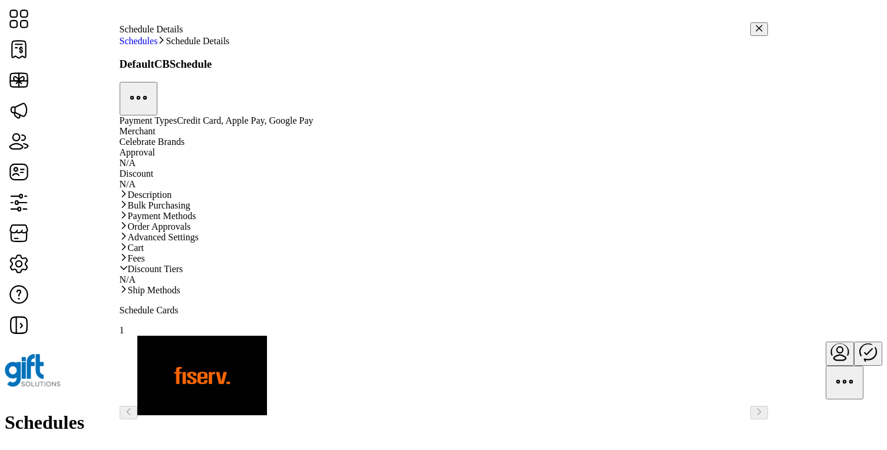
click at [351, 275] on link "Discount Tiers" at bounding box center [444, 269] width 649 height 11
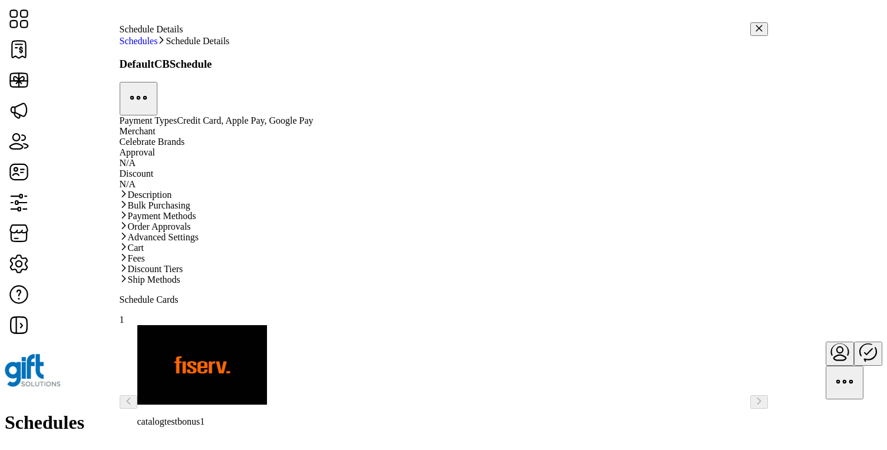
scroll to position [169, 0]
click at [351, 275] on div "Discount Tiers N/A" at bounding box center [444, 269] width 649 height 11
click at [755, 27] on icon "button" at bounding box center [759, 28] width 8 height 8
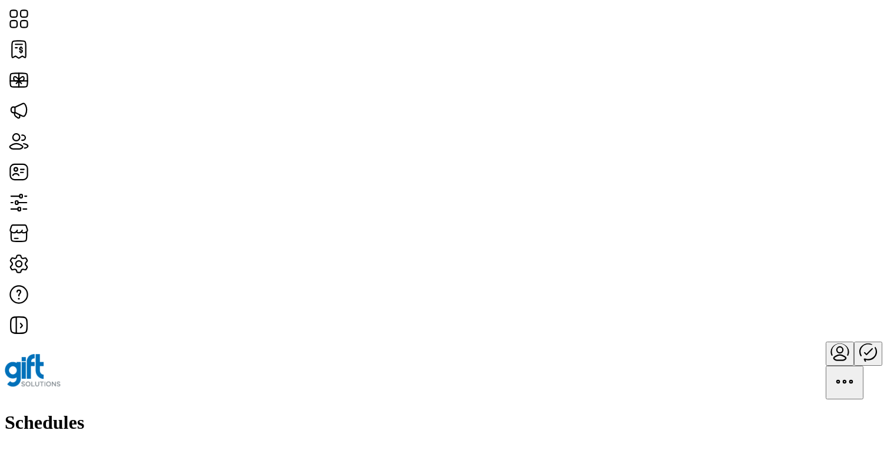
scroll to position [1129, 0]
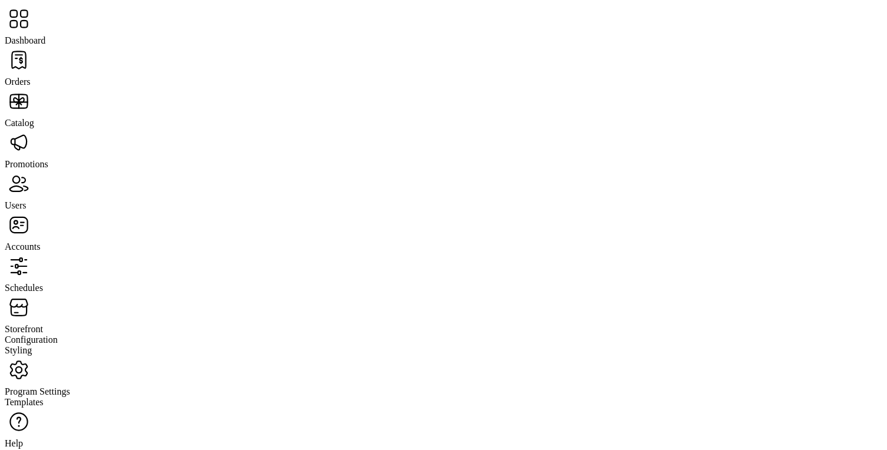
click at [45, 35] on span "Dashboard" at bounding box center [25, 40] width 41 height 10
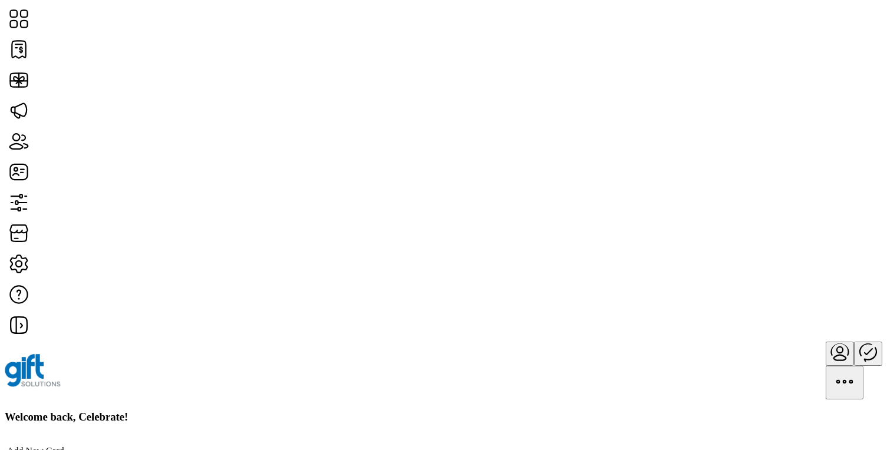
click at [493, 342] on div at bounding box center [444, 371] width 878 height 58
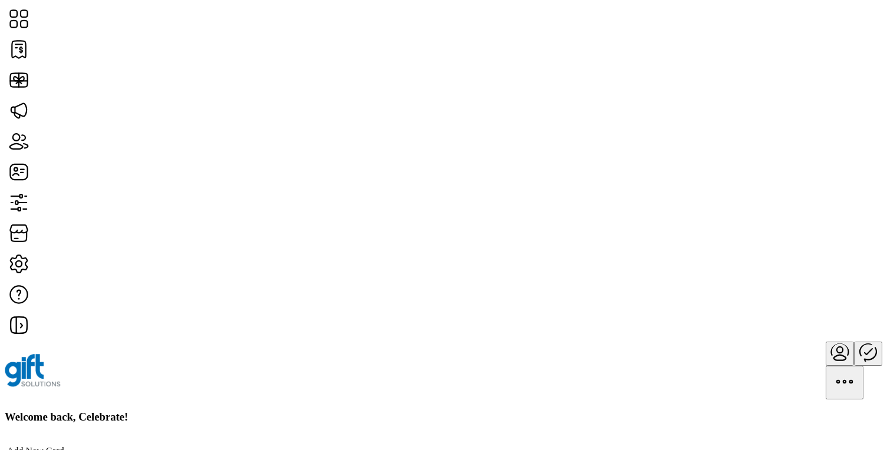
click at [686, 134] on span "Status" at bounding box center [674, 129] width 23 height 9
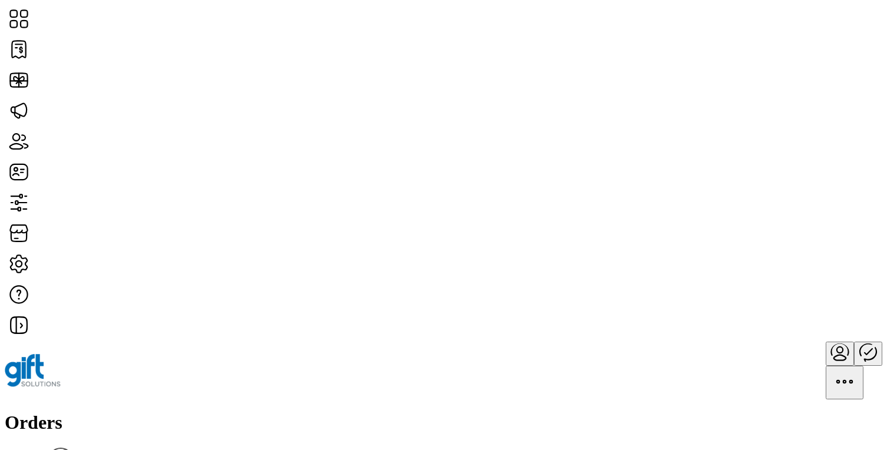
click at [370, 412] on div "Orders Filter Focused All Orders" at bounding box center [444, 447] width 878 height 71
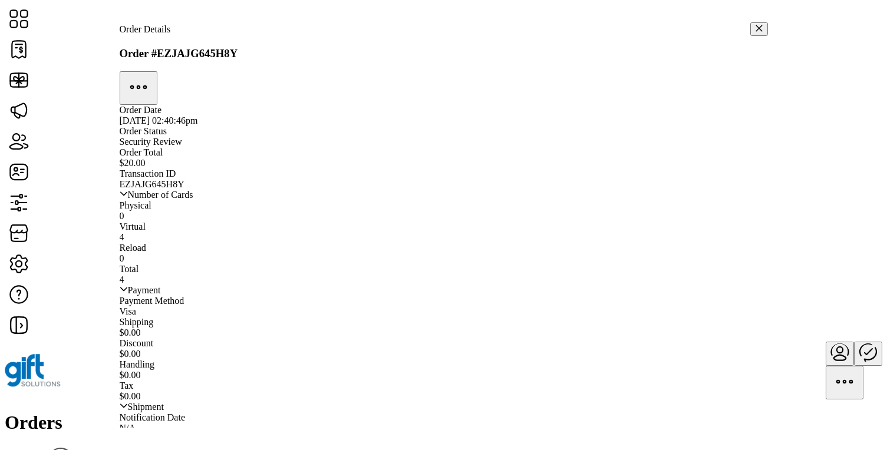
scroll to position [429, 0]
click at [755, 28] on icon "button" at bounding box center [759, 28] width 8 height 8
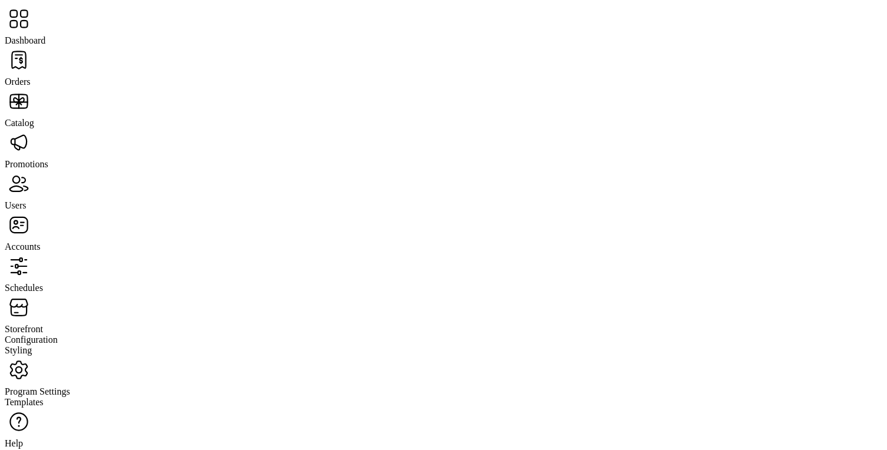
click at [34, 118] on span "Catalog" at bounding box center [19, 123] width 29 height 10
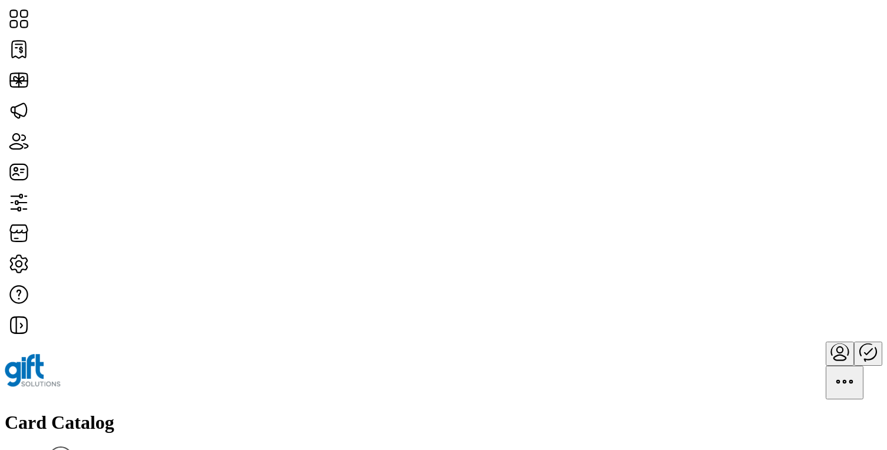
click at [221, 412] on h1 "Card Catalog" at bounding box center [444, 423] width 878 height 22
click at [309, 412] on div "Card Catalog Filter Add New Card" at bounding box center [444, 450] width 878 height 77
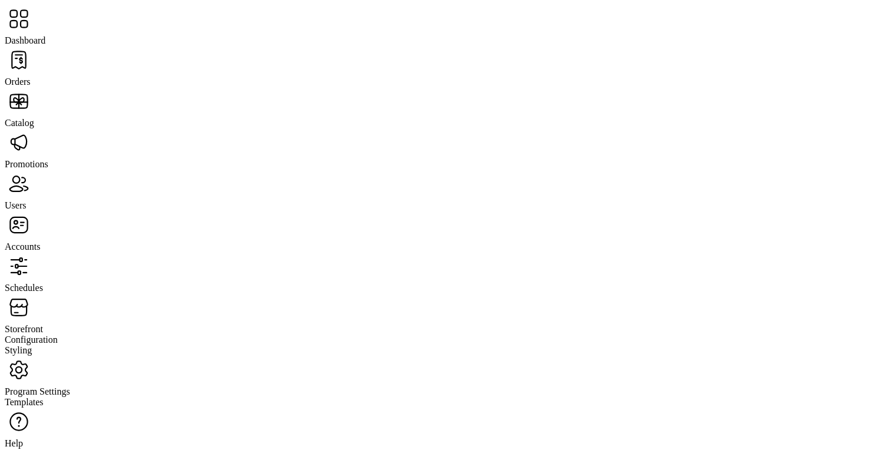
click at [45, 35] on span "Dashboard" at bounding box center [25, 40] width 41 height 10
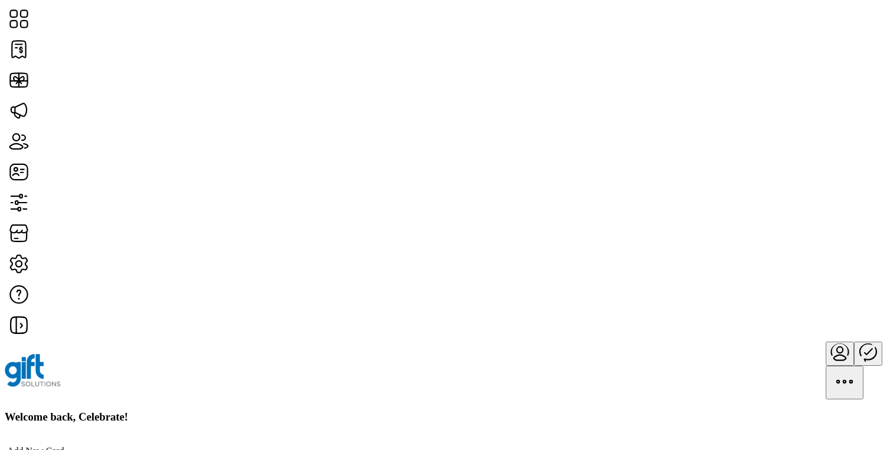
scroll to position [13, 0]
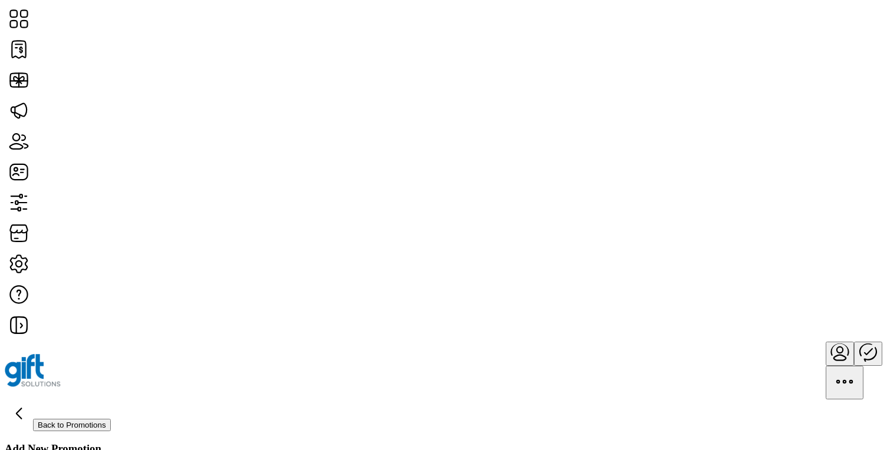
click at [414, 443] on div "Add New Promotion" at bounding box center [444, 449] width 878 height 13
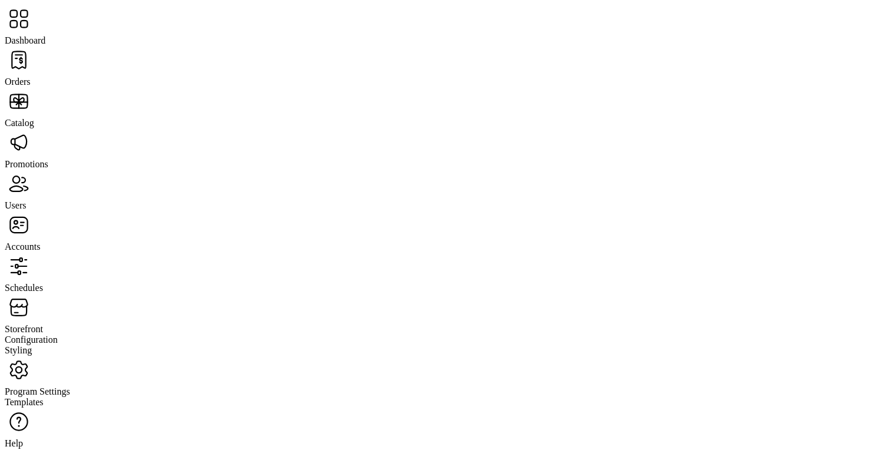
click at [31, 77] on span "Orders" at bounding box center [18, 82] width 26 height 10
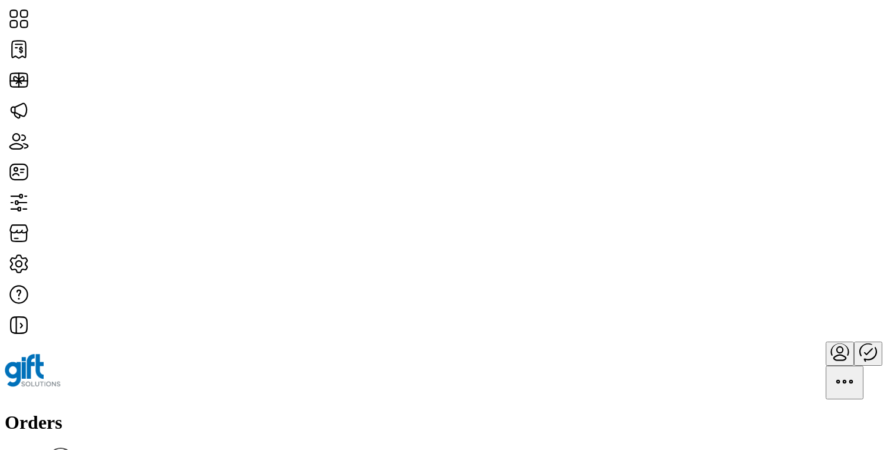
click at [523, 412] on div "Orders Filter Focused All Orders" at bounding box center [444, 447] width 878 height 71
click at [456, 412] on div "Orders Filter Focused All Orders" at bounding box center [444, 447] width 878 height 71
click at [795, 256] on span "View Details" at bounding box center [770, 250] width 49 height 9
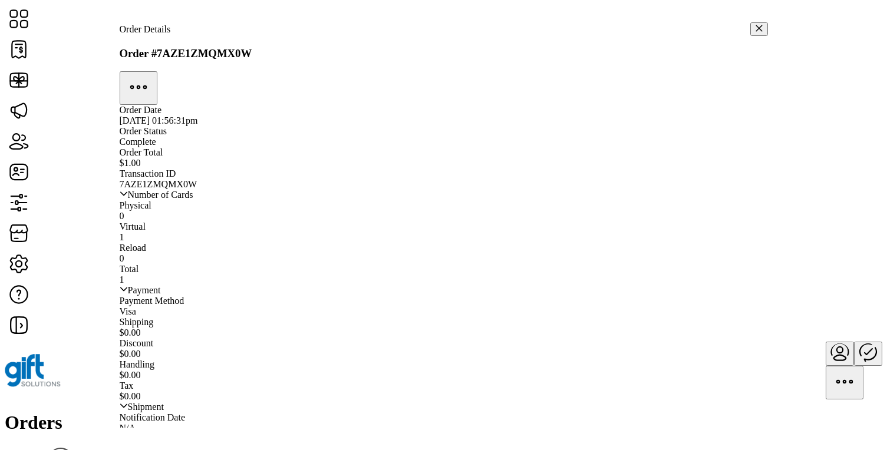
click at [755, 24] on icon "button" at bounding box center [759, 28] width 8 height 8
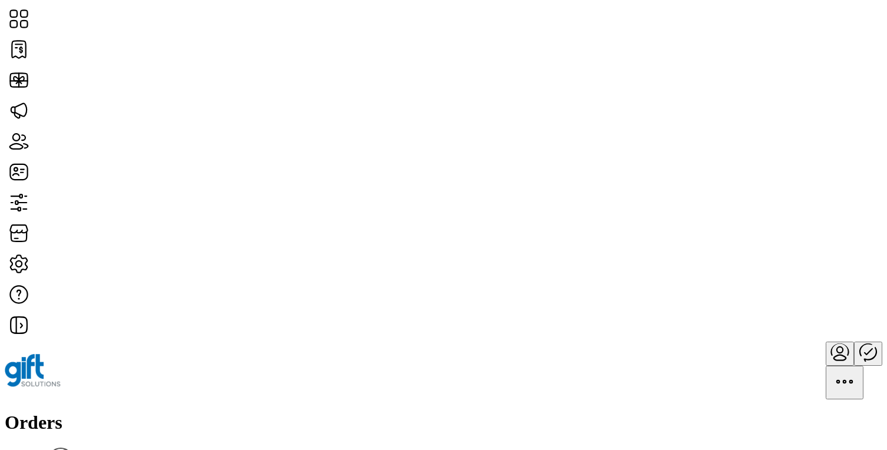
click at [854, 338] on icon "Publisher Panel" at bounding box center [868, 352] width 28 height 28
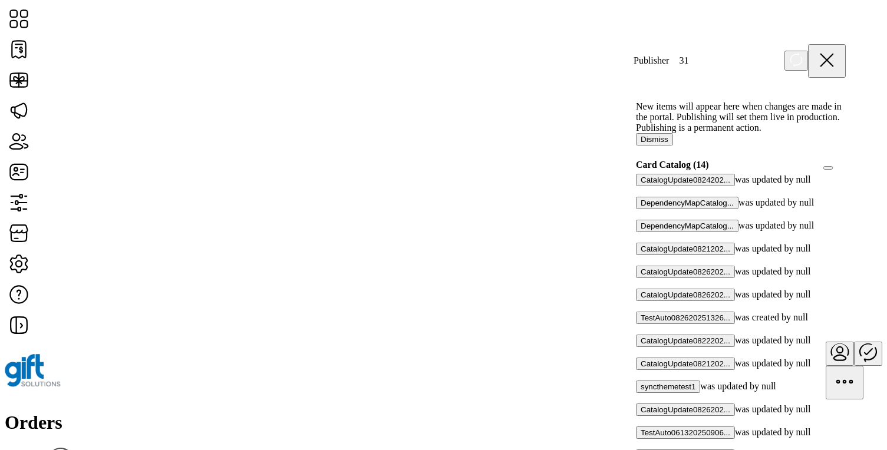
scroll to position [643, 0]
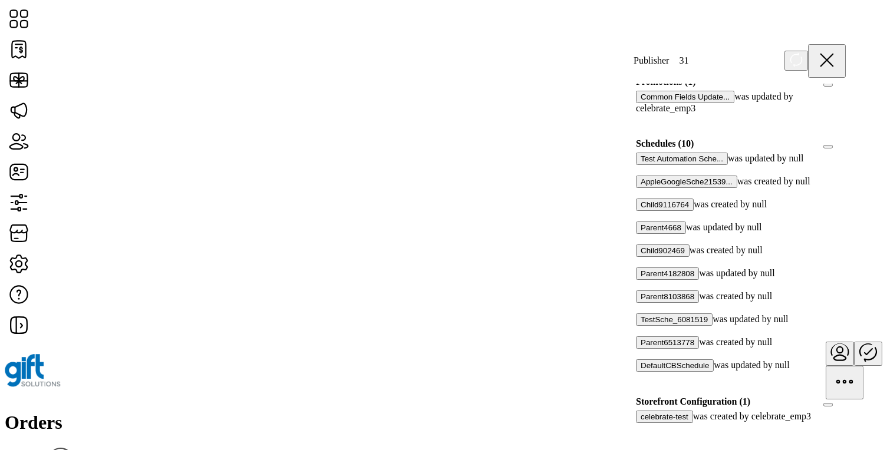
click at [640, 257] on div at bounding box center [640, 262] width 0 height 11
click at [649, 257] on icon at bounding box center [644, 261] width 8 height 8
click at [640, 234] on div at bounding box center [640, 239] width 0 height 11
click at [649, 234] on icon at bounding box center [644, 238] width 8 height 8
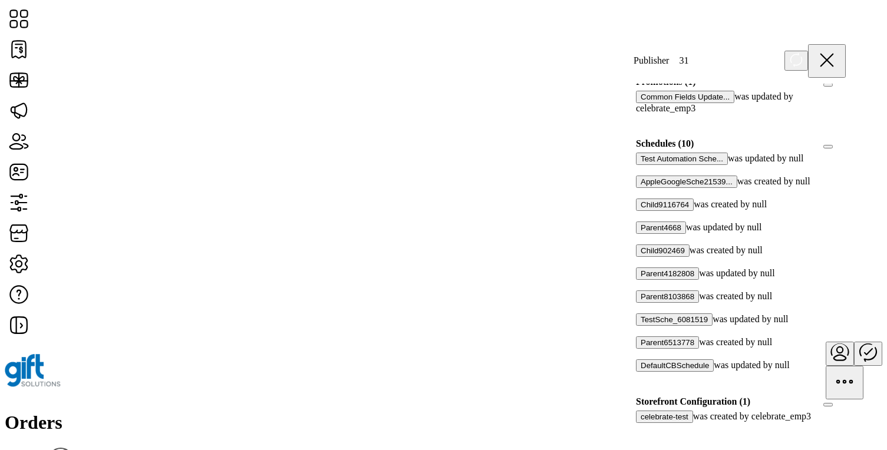
click at [640, 211] on div at bounding box center [640, 216] width 0 height 11
click at [649, 212] on icon at bounding box center [645, 214] width 8 height 5
click at [640, 188] on div at bounding box center [640, 193] width 0 height 11
click at [649, 188] on icon at bounding box center [644, 192] width 8 height 8
click at [640, 165] on div at bounding box center [640, 170] width 0 height 11
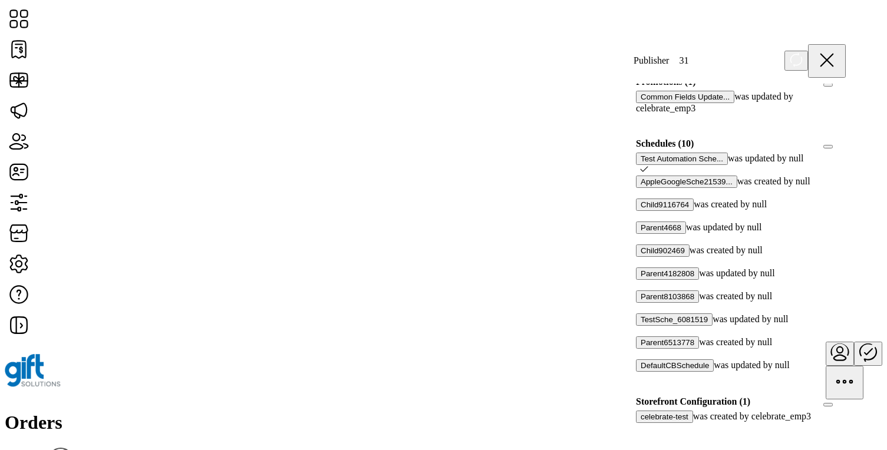
click at [649, 166] on icon at bounding box center [645, 168] width 8 height 5
click at [640, 303] on div at bounding box center [640, 308] width 0 height 11
click at [649, 303] on icon at bounding box center [644, 307] width 8 height 8
click at [640, 326] on div at bounding box center [640, 331] width 0 height 11
click at [649, 327] on icon at bounding box center [645, 329] width 8 height 5
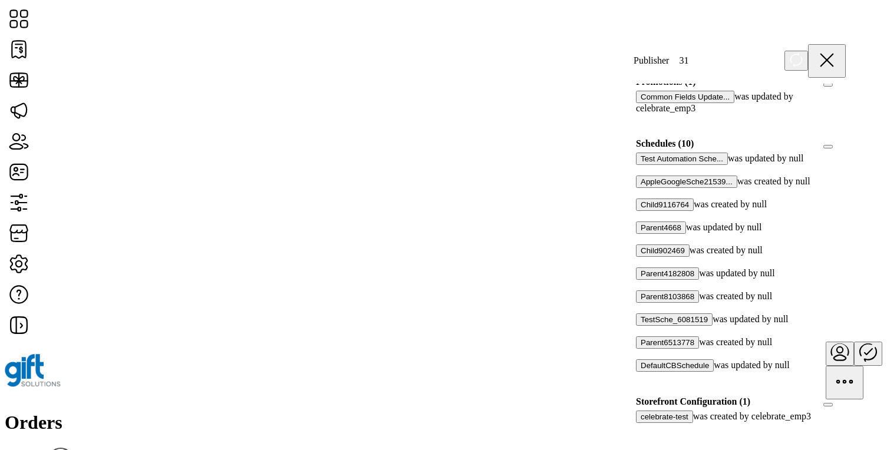
click at [640, 349] on div at bounding box center [640, 354] width 0 height 11
click at [649, 349] on icon at bounding box center [644, 353] width 8 height 8
click at [640, 372] on div at bounding box center [640, 377] width 0 height 11
click at [649, 372] on icon at bounding box center [644, 376] width 8 height 8
click at [840, 55] on icon at bounding box center [827, 60] width 28 height 28
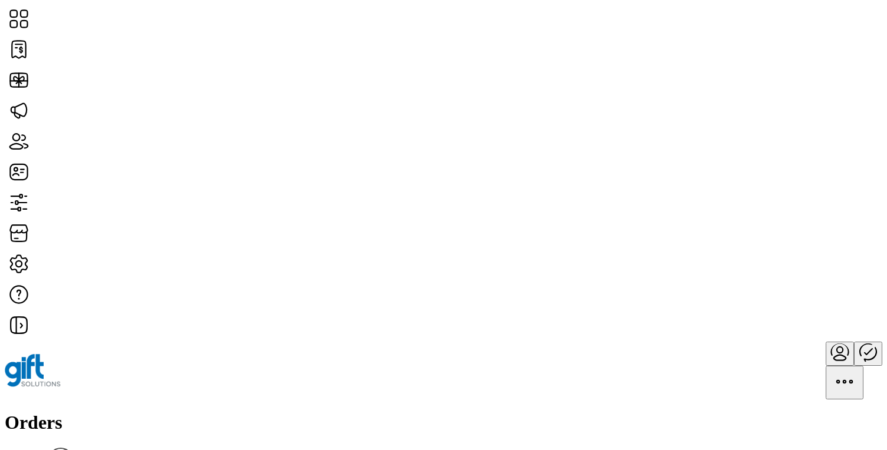
click at [854, 338] on icon "Publisher Panel" at bounding box center [868, 352] width 28 height 28
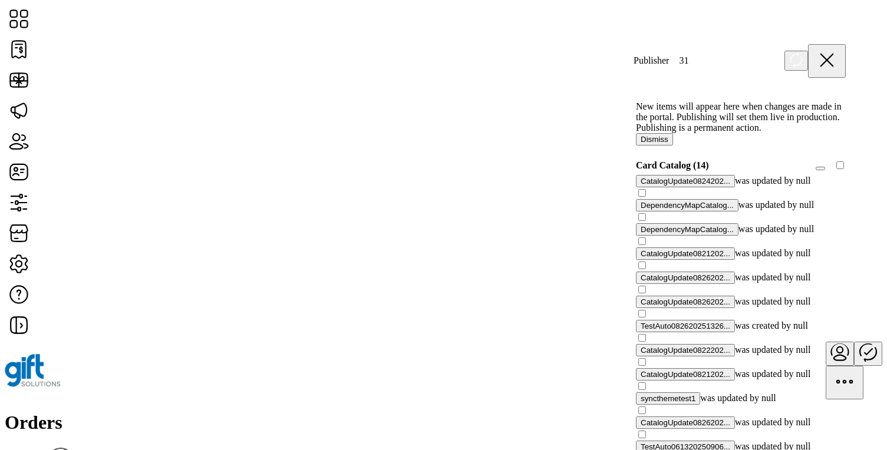
click at [835, 55] on icon at bounding box center [827, 60] width 28 height 28
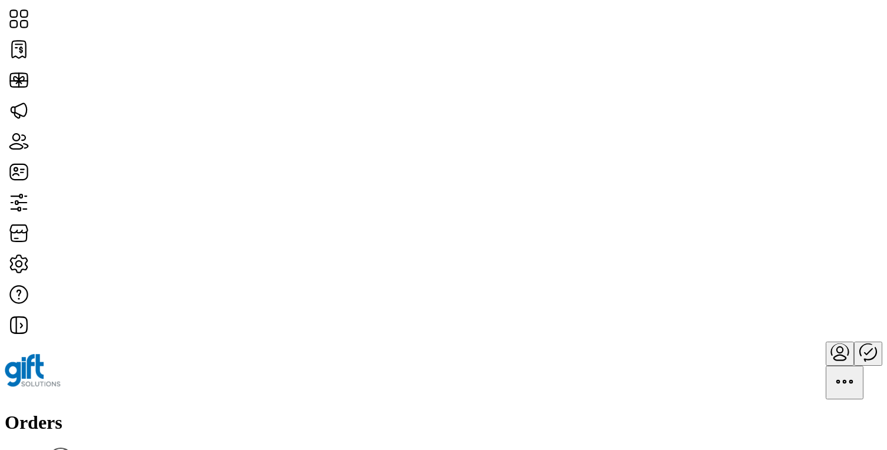
click at [849, 368] on icon "menu" at bounding box center [845, 382] width 28 height 28
click at [484, 412] on div "Orders Filter Focused All Orders" at bounding box center [444, 447] width 878 height 71
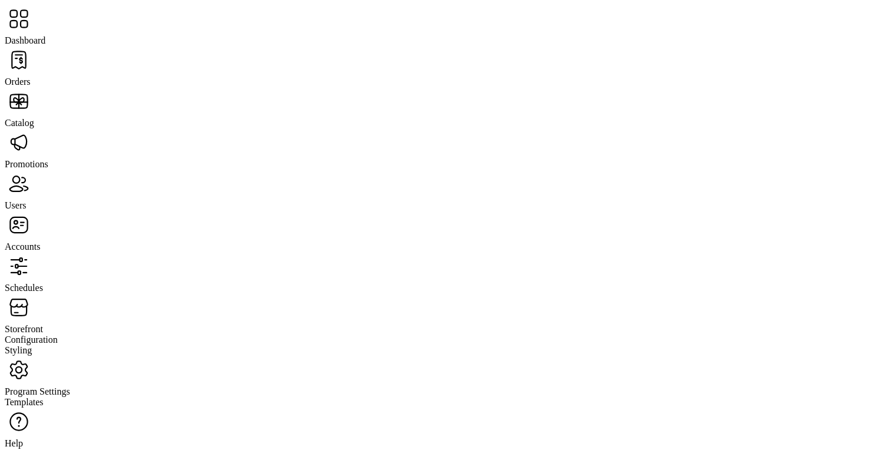
click at [45, 35] on span "Dashboard" at bounding box center [25, 40] width 41 height 10
click at [31, 77] on span "Orders" at bounding box center [18, 82] width 26 height 10
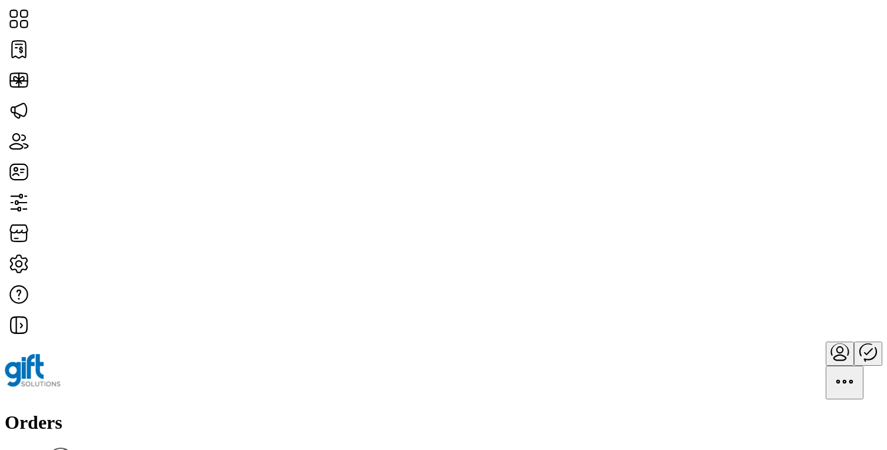
click at [127, 412] on h1 "Orders" at bounding box center [444, 423] width 878 height 22
click at [281, 412] on div "Orders Filter Focused All Orders" at bounding box center [444, 447] width 878 height 71
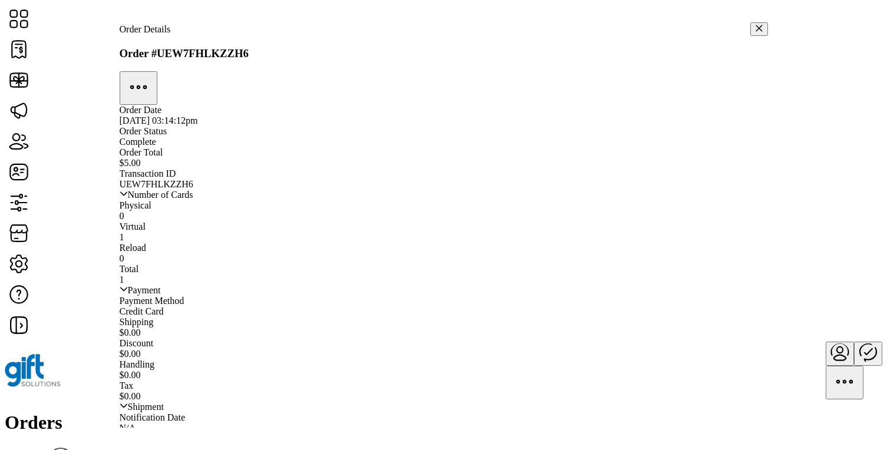
scroll to position [429, 0]
click at [755, 27] on icon "button" at bounding box center [759, 28] width 8 height 8
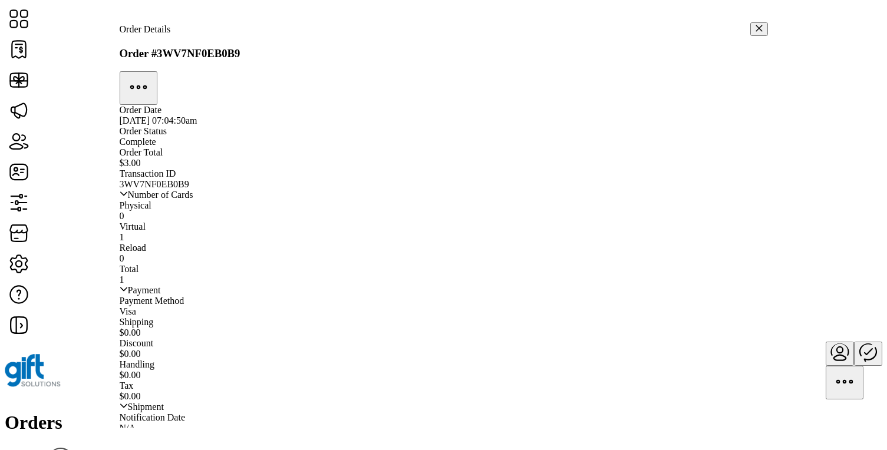
click at [153, 73] on icon "button" at bounding box center [138, 87] width 28 height 28
click at [585, 84] on link "Edit Approval" at bounding box center [569, 78] width 69 height 9
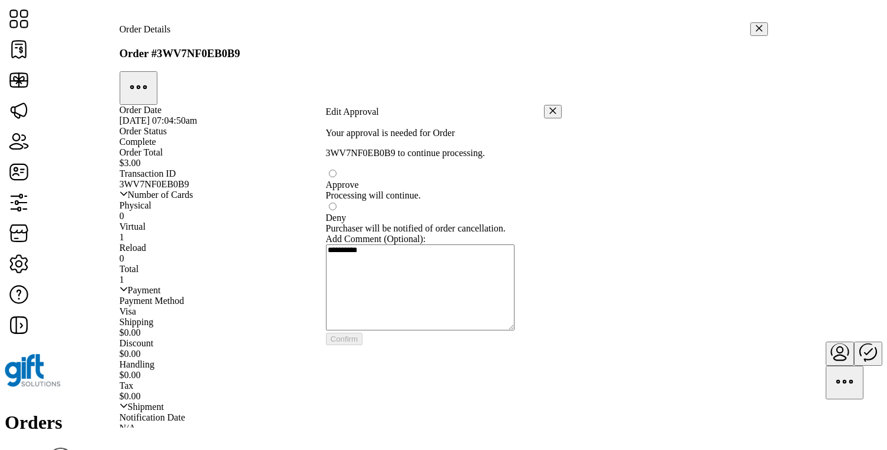
scroll to position [6, 4]
click at [544, 106] on button "button" at bounding box center [553, 113] width 18 height 14
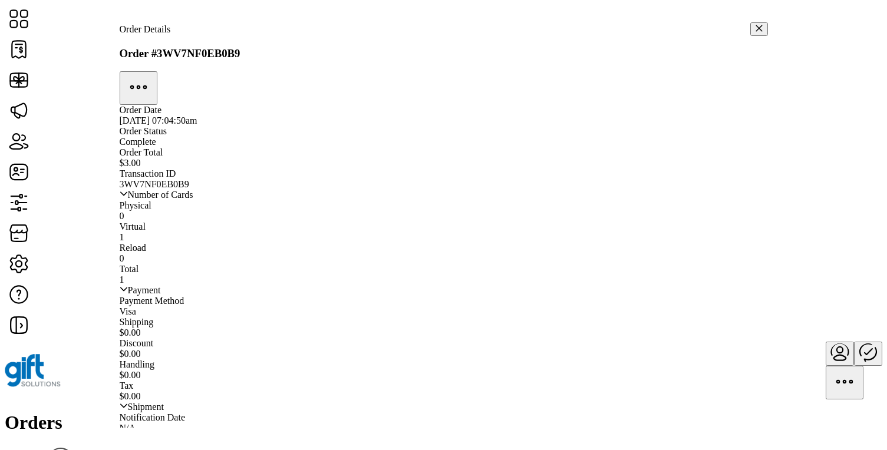
click at [153, 73] on icon "button" at bounding box center [138, 87] width 28 height 28
click at [584, 93] on span "Manage Shipment" at bounding box center [569, 88] width 69 height 9
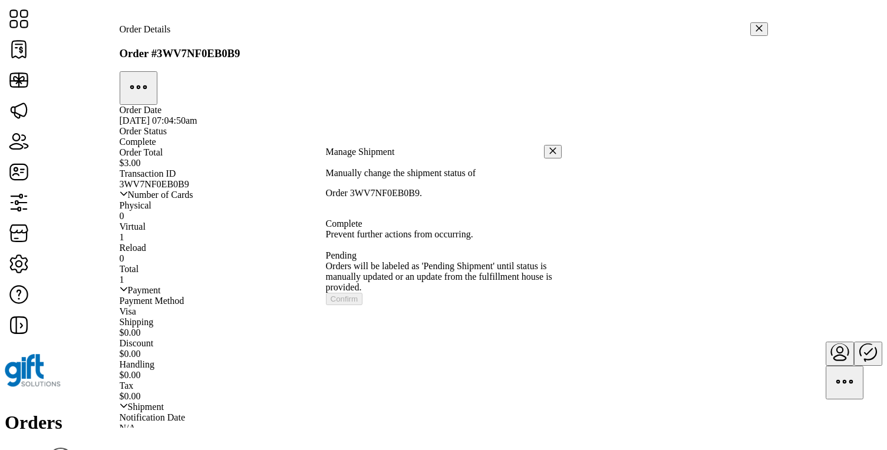
click at [549, 147] on icon "button" at bounding box center [553, 151] width 8 height 8
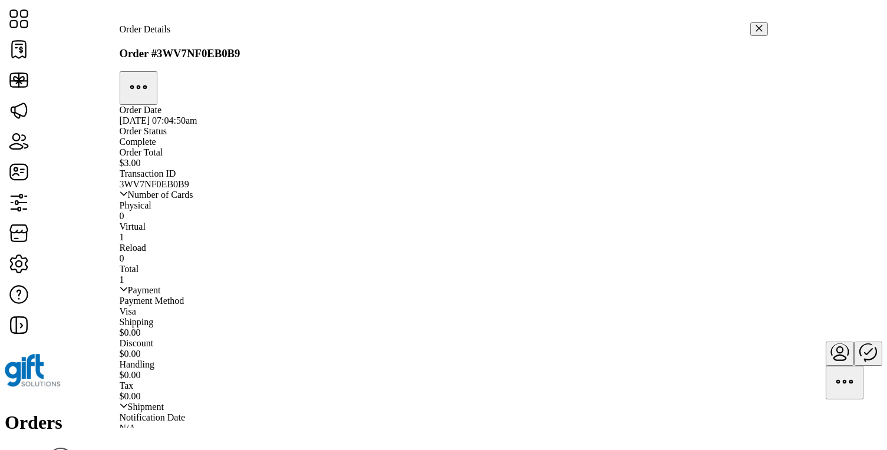
click at [153, 73] on icon "button" at bounding box center [138, 87] width 28 height 28
click at [585, 103] on span "Resend Order" at bounding box center [561, 97] width 52 height 9
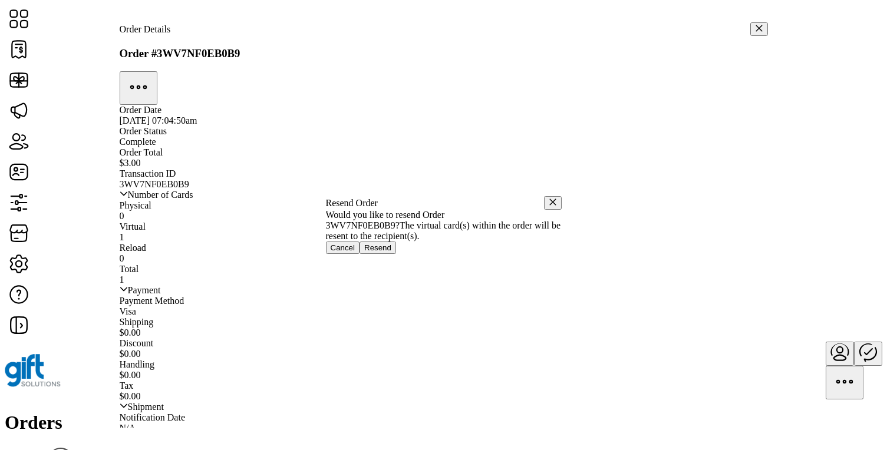
click at [549, 198] on icon "button" at bounding box center [553, 202] width 8 height 8
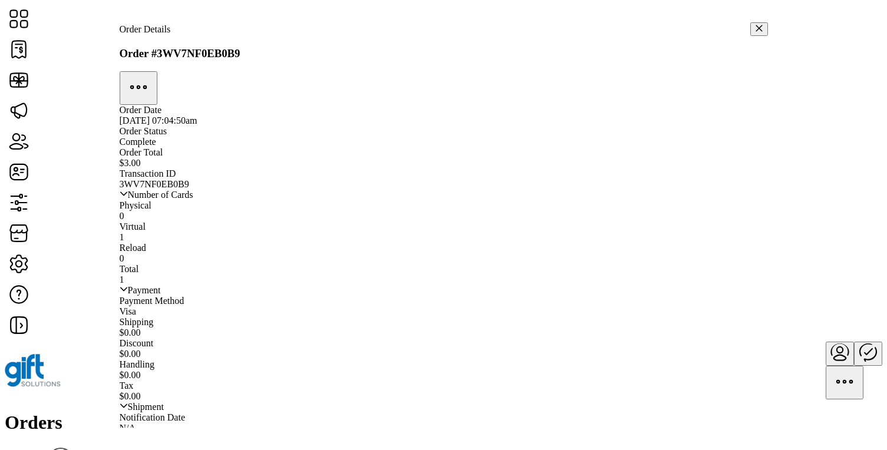
click at [153, 73] on icon "button" at bounding box center [138, 87] width 28 height 28
click at [587, 112] on span "Refund Order" at bounding box center [561, 107] width 52 height 9
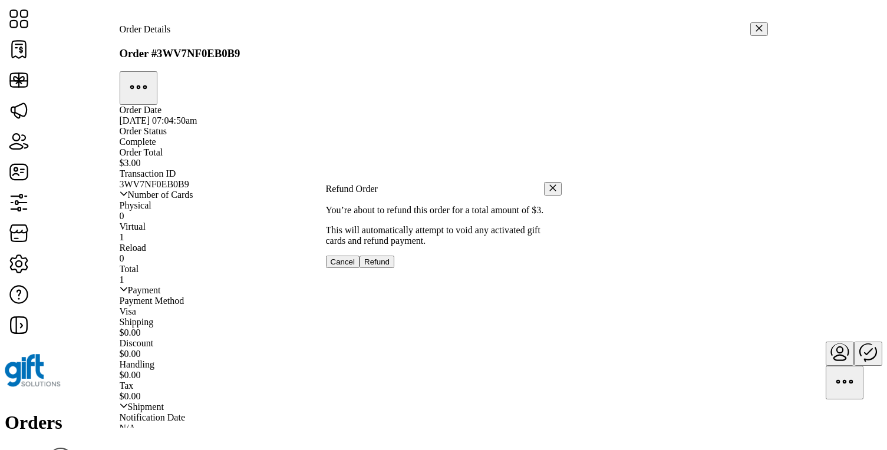
click at [550, 185] on icon "button" at bounding box center [553, 188] width 6 height 6
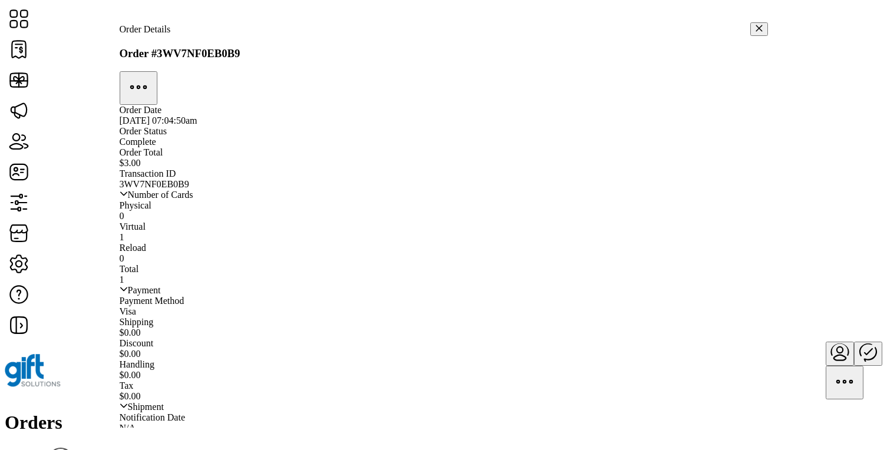
click at [755, 27] on icon "button" at bounding box center [759, 28] width 8 height 8
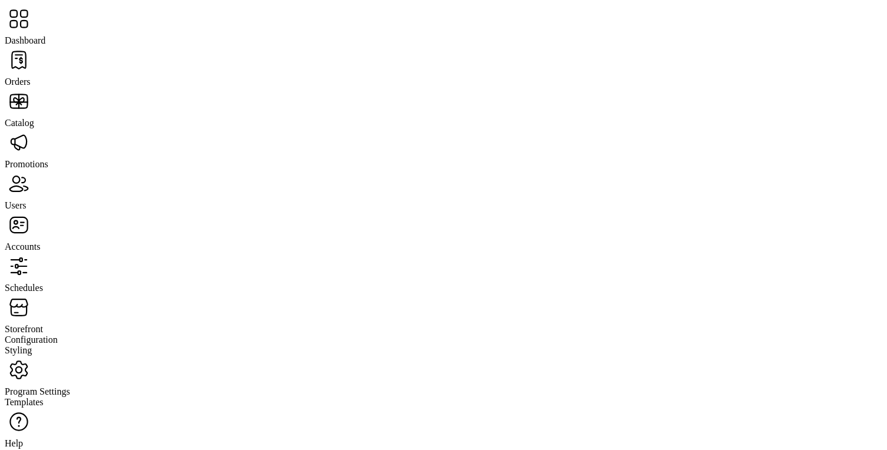
click at [34, 118] on span "Catalog" at bounding box center [19, 123] width 29 height 10
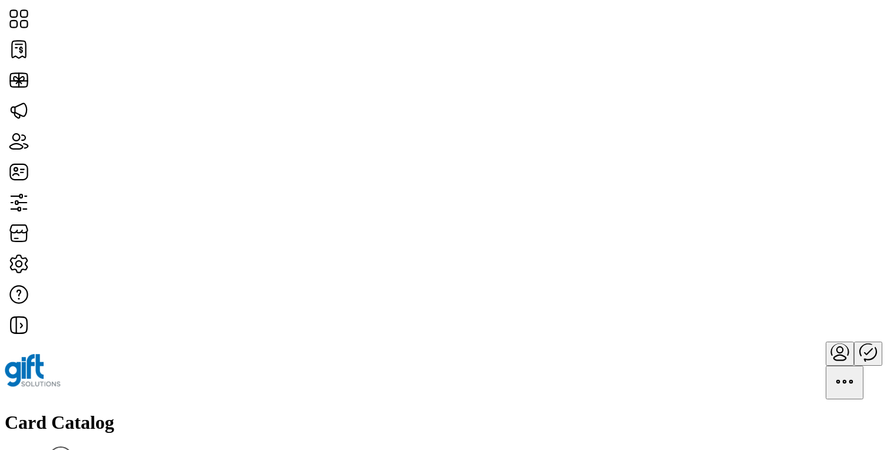
click at [278, 412] on div "Card Catalog Filter Add New Card" at bounding box center [444, 450] width 878 height 77
click at [223, 412] on h1 "Card Catalog" at bounding box center [444, 423] width 878 height 22
click at [290, 412] on div "Card Catalog Filter Add New Card" at bounding box center [444, 450] width 878 height 77
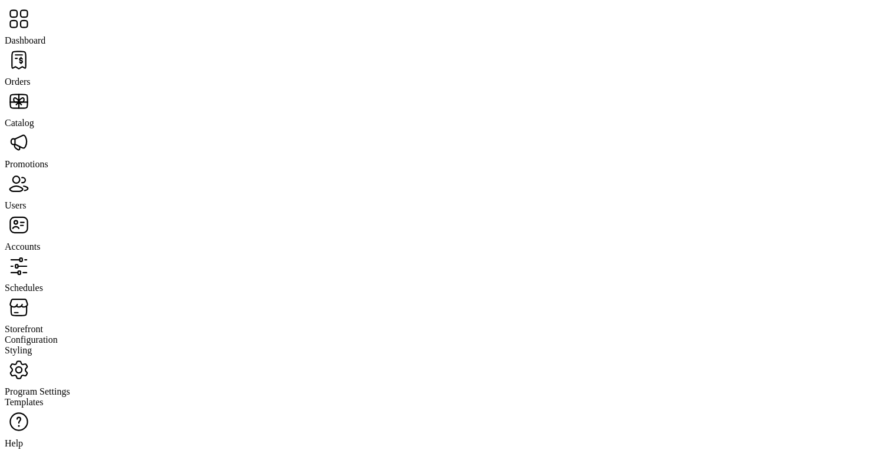
click at [45, 35] on span "Dashboard" at bounding box center [25, 40] width 41 height 10
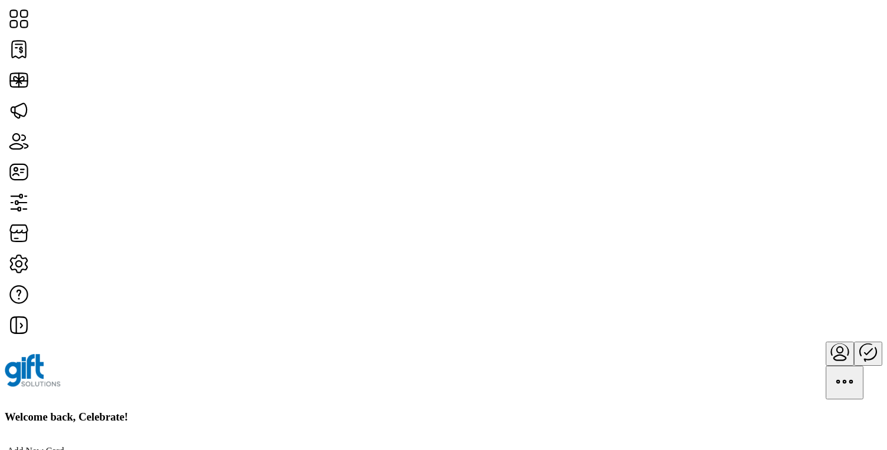
click at [274, 411] on h3 "Welcome back, Celebrate!" at bounding box center [444, 417] width 878 height 13
click at [394, 411] on div "Welcome back, Celebrate!" at bounding box center [444, 417] width 878 height 13
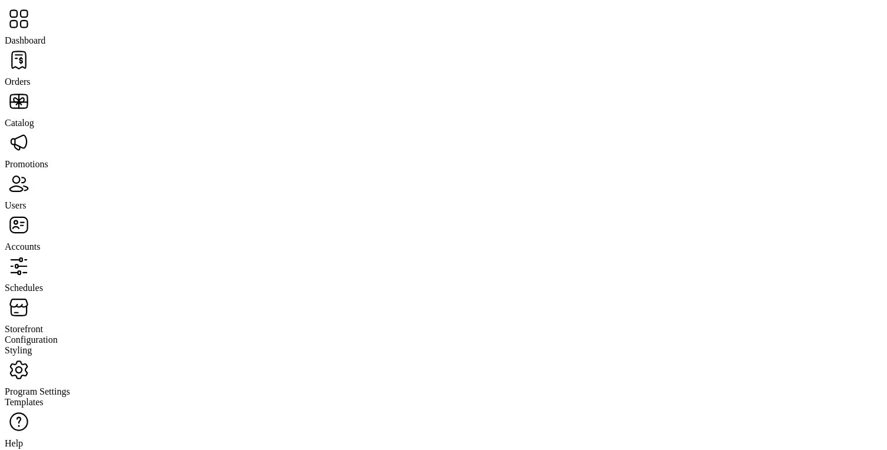
click at [31, 77] on span "Orders" at bounding box center [18, 82] width 26 height 10
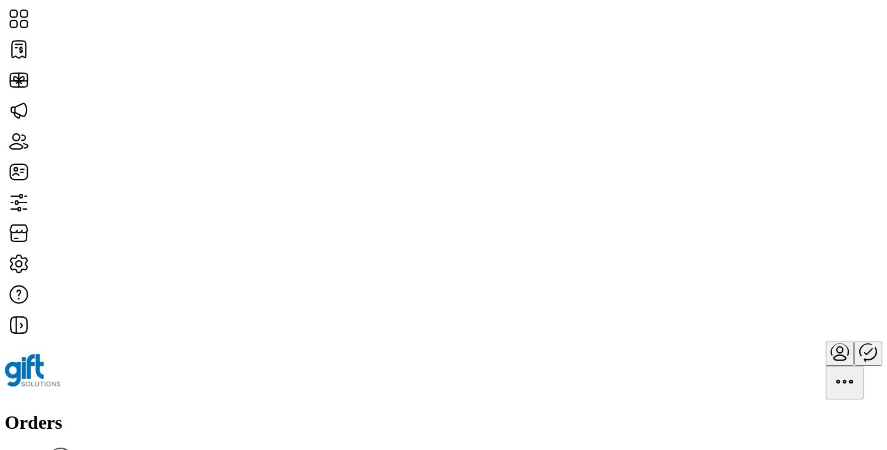
click at [492, 412] on div "Orders Filter Focused All Orders" at bounding box center [444, 447] width 878 height 71
click at [799, 245] on span "Edit Approval" at bounding box center [772, 240] width 53 height 9
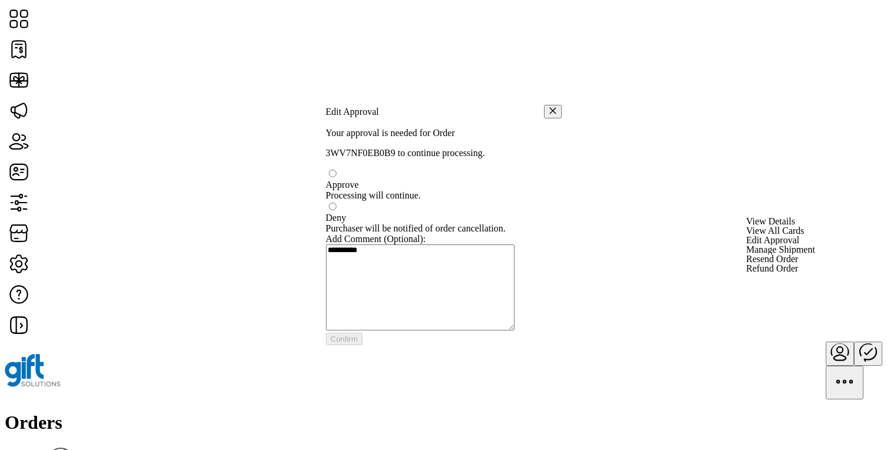
scroll to position [6, 4]
click at [352, 180] on div at bounding box center [444, 180] width 236 height 0
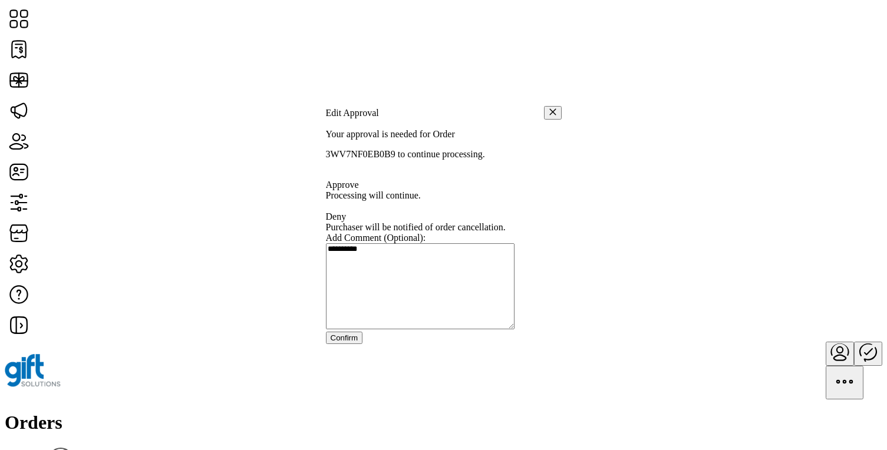
click at [354, 201] on p-radiobutton at bounding box center [444, 206] width 236 height 11
click at [351, 212] on div at bounding box center [444, 212] width 236 height 0
click at [550, 109] on icon "button" at bounding box center [553, 112] width 6 height 6
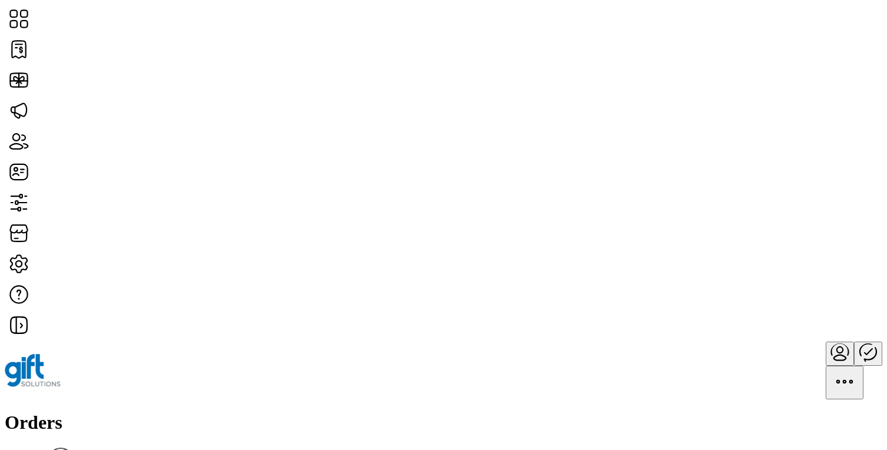
click at [799, 245] on span "Edit Approval" at bounding box center [772, 240] width 53 height 9
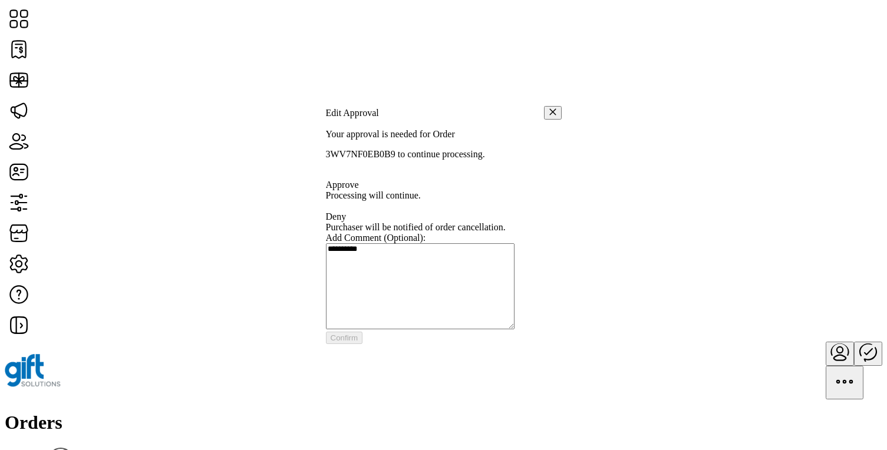
click at [549, 108] on icon "button" at bounding box center [553, 112] width 8 height 8
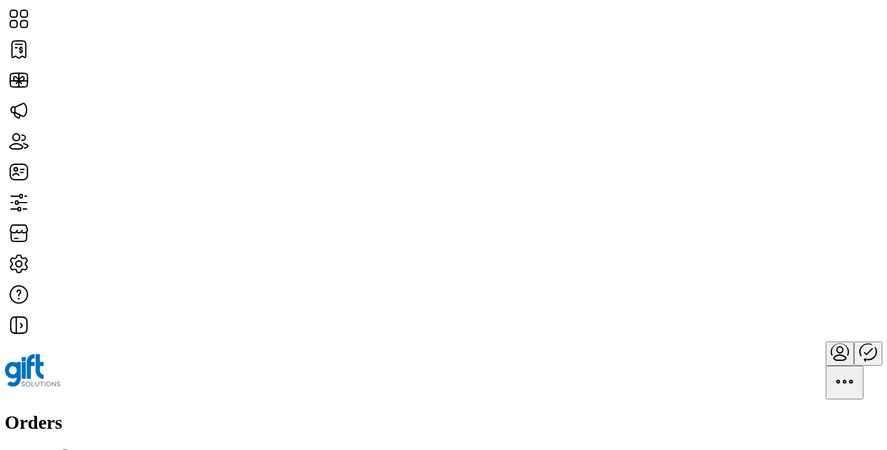
click at [681, 144] on span "Date" at bounding box center [672, 138] width 18 height 9
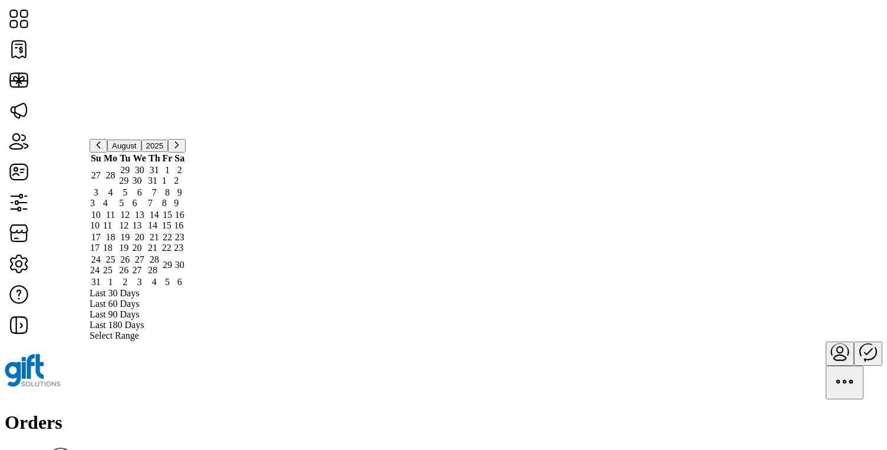
click at [144, 320] on span "Last 180 Days" at bounding box center [117, 325] width 54 height 11
click at [139, 310] on span "Last 90 Days" at bounding box center [115, 315] width 50 height 11
click at [186, 288] on li "Last 30 Days" at bounding box center [138, 293] width 96 height 11
click at [139, 299] on span "Last 60 Days" at bounding box center [115, 304] width 50 height 11
click at [442, 412] on div "Orders Filter Focused All Orders 06/29/2025 - 08/28/2025" at bounding box center [444, 453] width 878 height 83
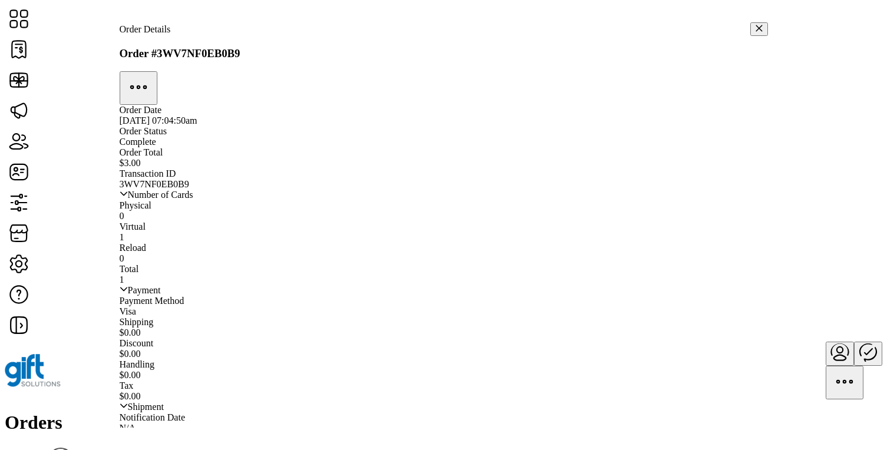
click at [751, 32] on button "button" at bounding box center [760, 29] width 18 height 14
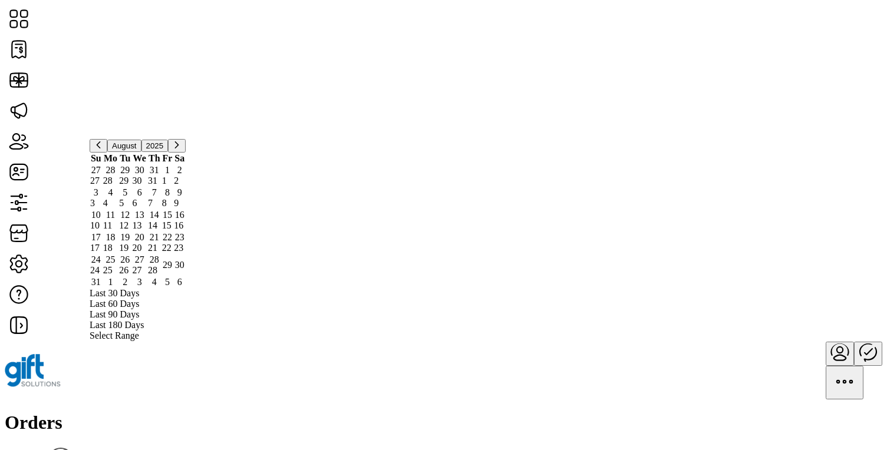
click at [450, 412] on div "Orders Filter Focused All Orders" at bounding box center [444, 447] width 878 height 71
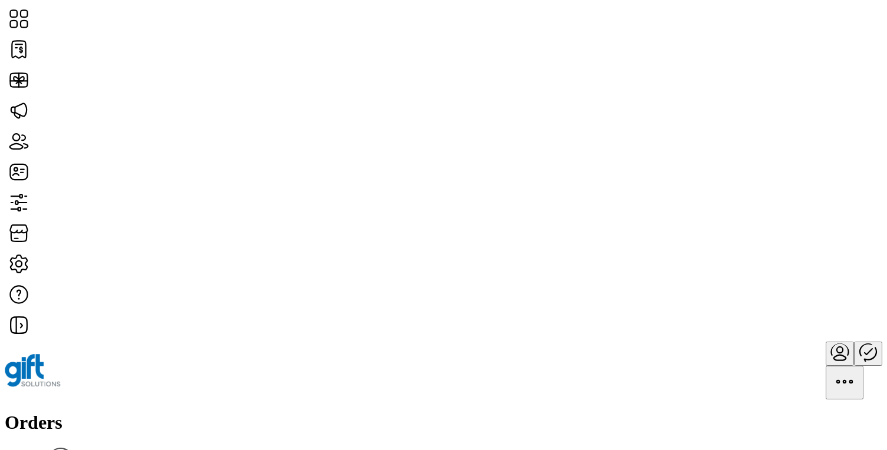
click at [277, 412] on div "Orders Filter Focused All Orders 06/29/2025 - 08/28/2025" at bounding box center [444, 453] width 878 height 83
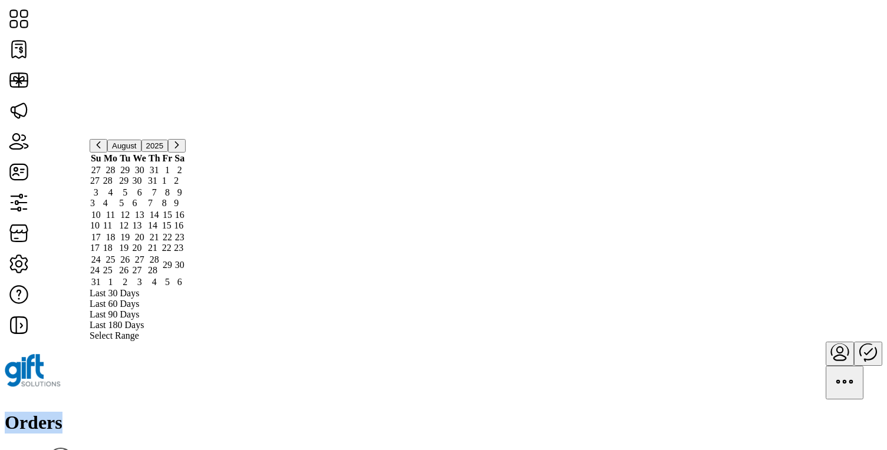
click at [251, 412] on div "Orders Filter Focused All Orders 06/29/2025 - 08/28/2025" at bounding box center [444, 453] width 878 height 83
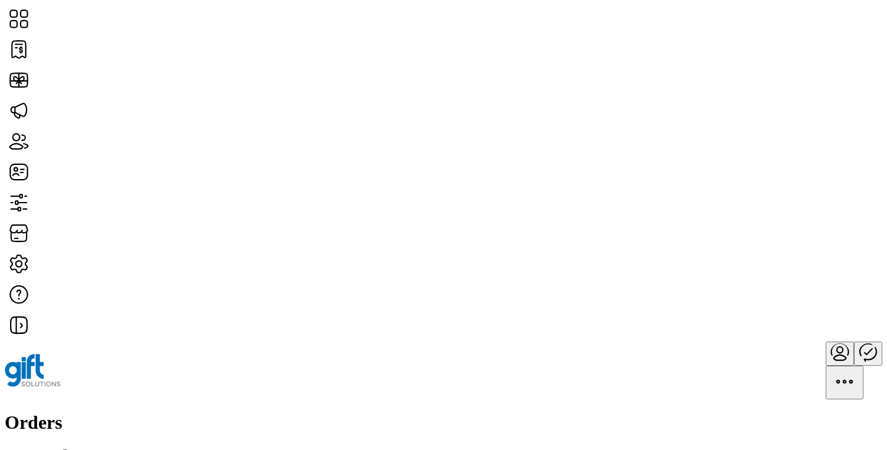
click at [699, 116] on span "Merchant" at bounding box center [681, 110] width 36 height 9
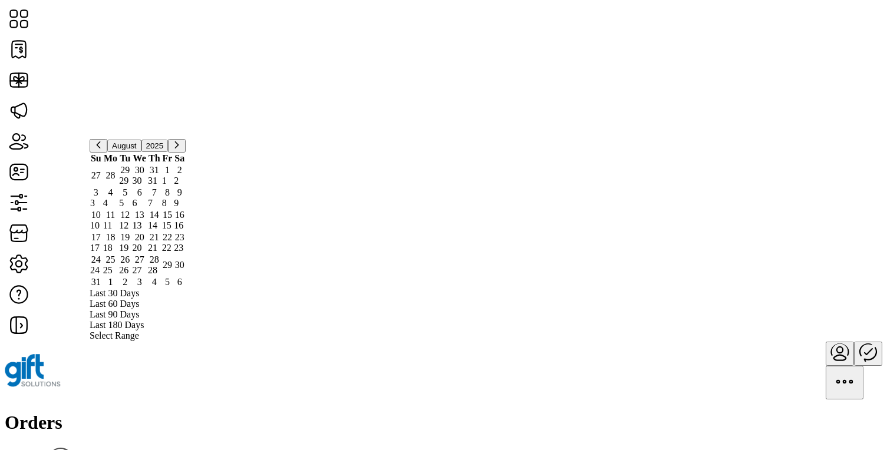
click at [139, 331] on span "Select Range" at bounding box center [115, 336] width 50 height 11
click at [416, 412] on div "Orders Filter Focused All Orders 06/29/2025 - 08/28/2025" at bounding box center [444, 453] width 878 height 83
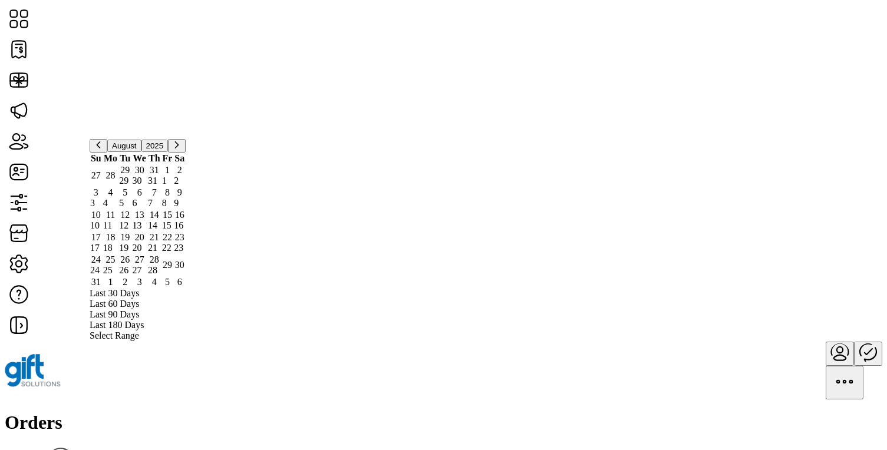
click at [139, 331] on span "Select Range" at bounding box center [115, 336] width 50 height 11
click at [144, 320] on span "Last 180 Days" at bounding box center [117, 325] width 54 height 11
click at [401, 412] on div "Orders Filter Focused All Orders" at bounding box center [444, 447] width 878 height 71
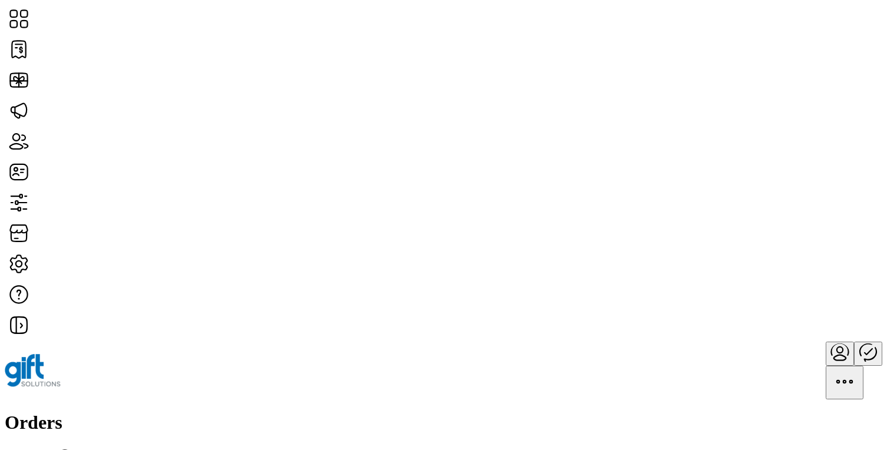
click at [686, 125] on span "Status" at bounding box center [674, 120] width 23 height 9
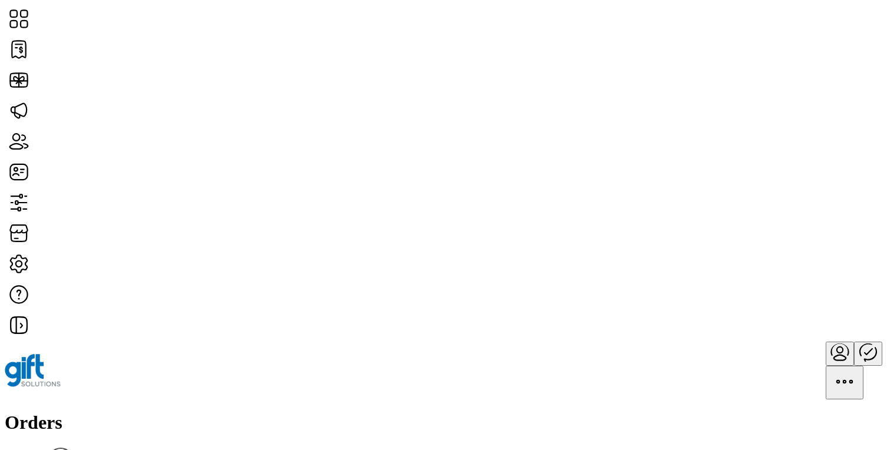
click at [439, 412] on div "Orders Filter Focused All Orders" at bounding box center [444, 447] width 878 height 71
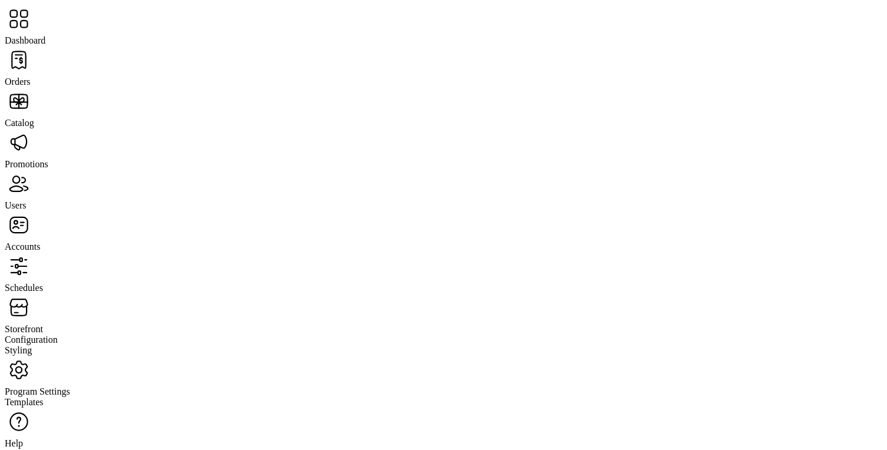
click at [45, 35] on span "Dashboard" at bounding box center [25, 40] width 41 height 10
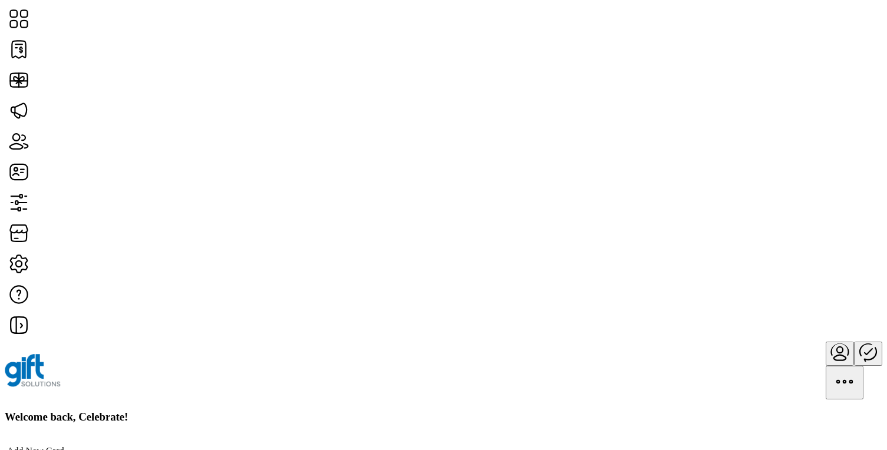
scroll to position [110, 0]
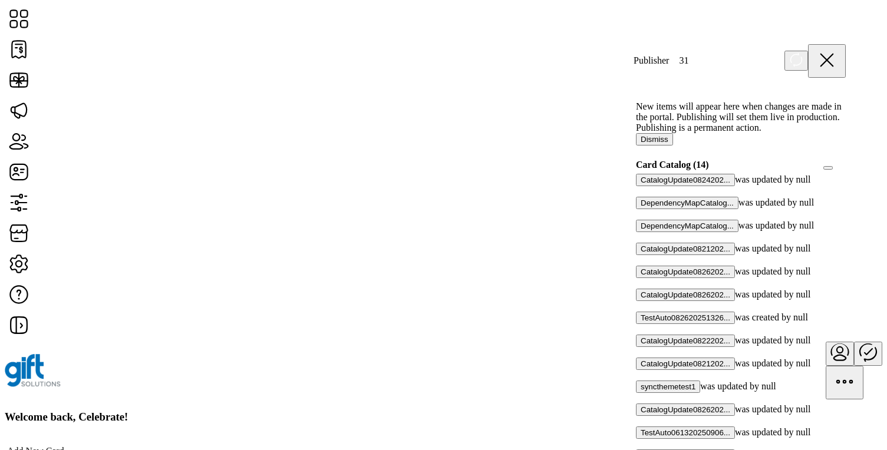
click at [673, 143] on button "Dismiss" at bounding box center [654, 139] width 37 height 12
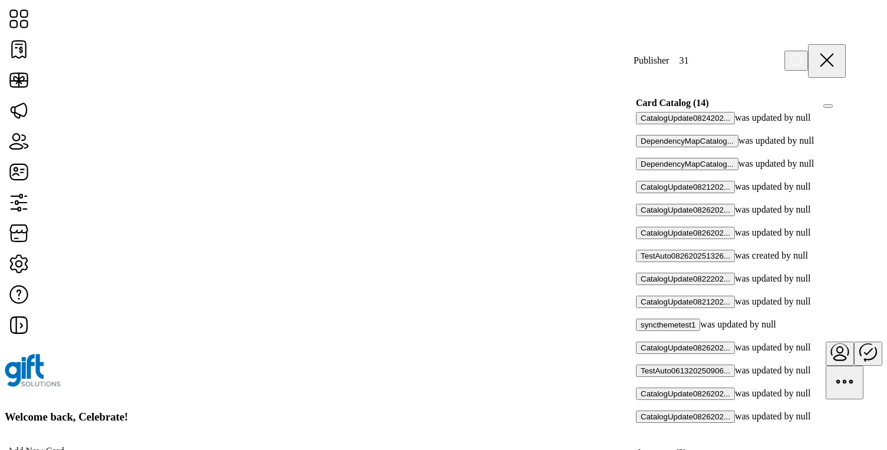
click at [840, 62] on icon at bounding box center [827, 60] width 28 height 28
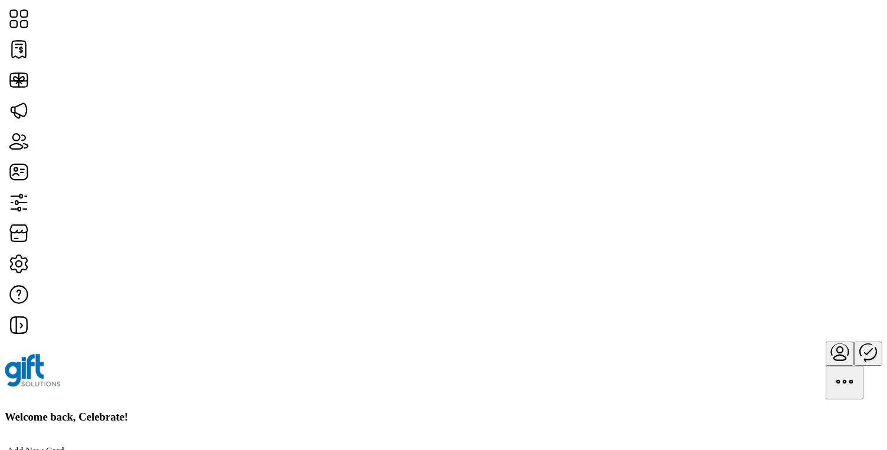
click at [826, 338] on icon "menu" at bounding box center [840, 352] width 28 height 28
click at [802, 51] on span "Profile" at bounding box center [814, 48] width 26 height 9
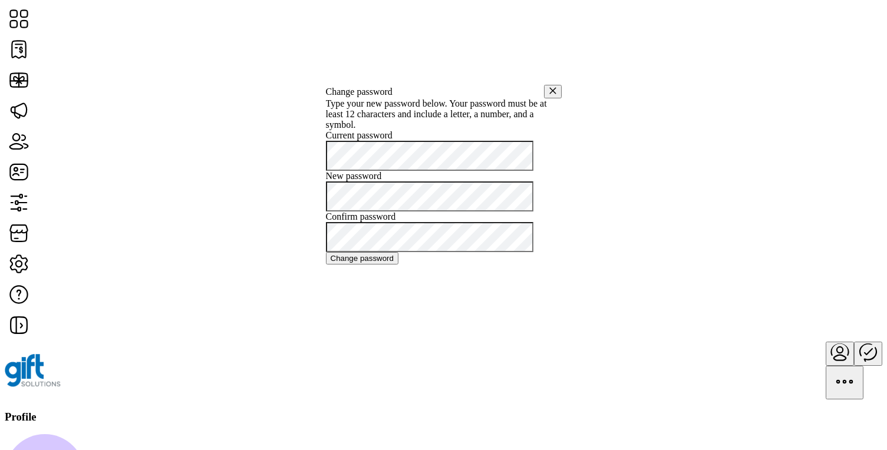
click at [544, 85] on button "button" at bounding box center [553, 92] width 18 height 14
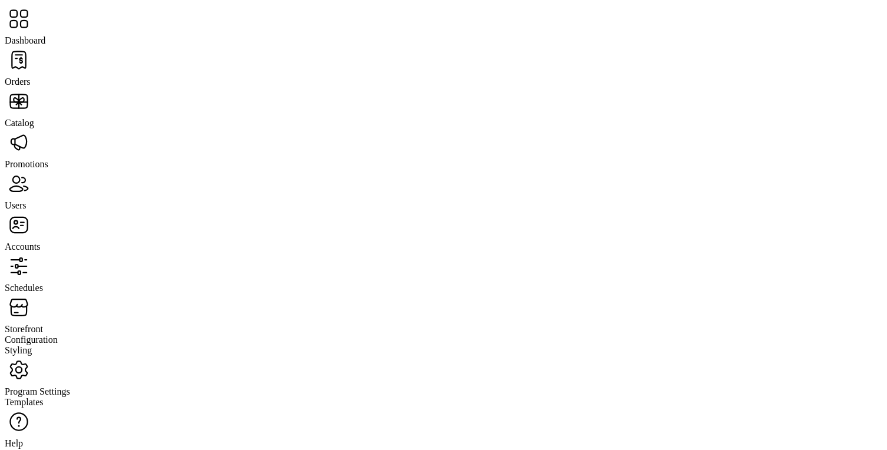
click at [31, 77] on span "Orders" at bounding box center [18, 82] width 26 height 10
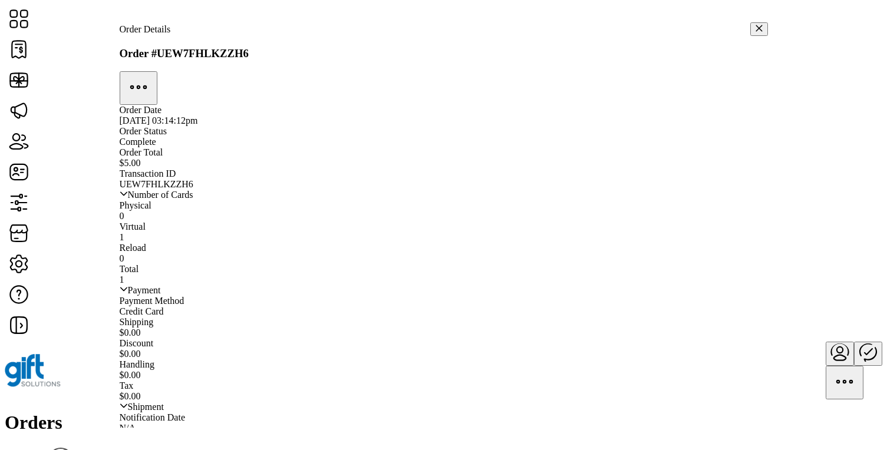
click at [755, 25] on icon "button" at bounding box center [759, 28] width 8 height 8
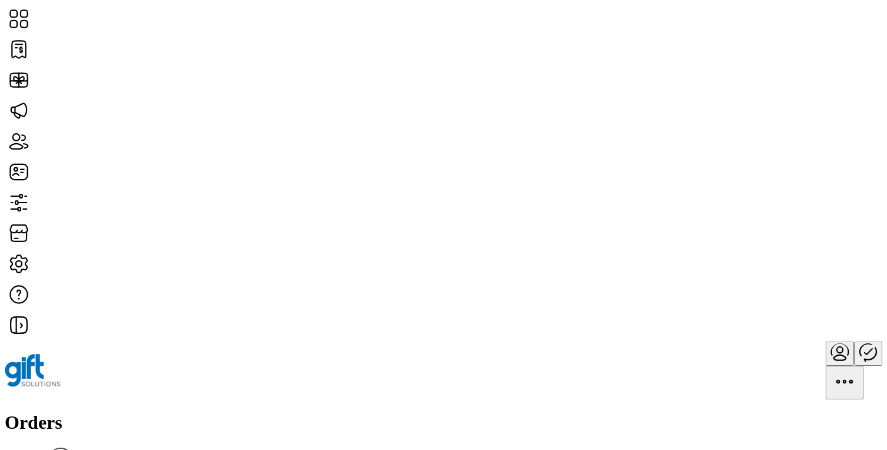
click at [146, 412] on h1 "Orders" at bounding box center [444, 423] width 878 height 22
click at [236, 412] on div "Orders Filter Focused All Orders" at bounding box center [444, 447] width 878 height 71
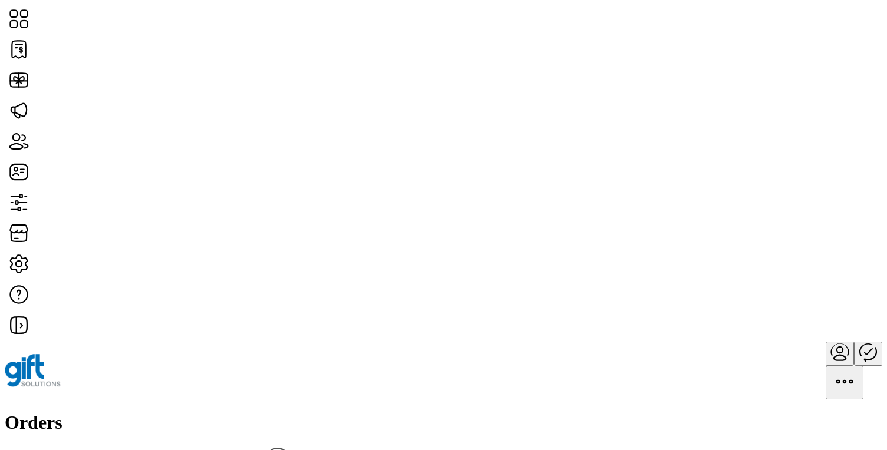
click at [628, 412] on div "Orders Filter Focused All Orders" at bounding box center [444, 447] width 878 height 71
click at [686, 134] on span "Status" at bounding box center [674, 129] width 23 height 9
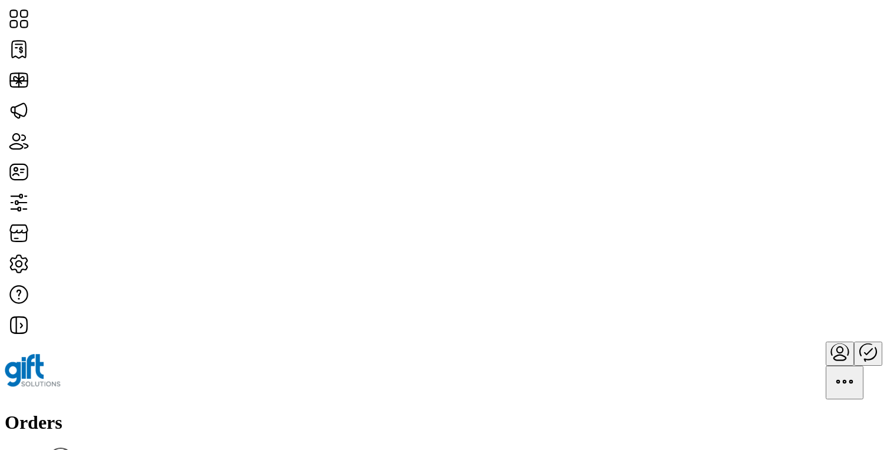
scroll to position [6, 46]
click at [374, 412] on div "Orders Filter Focused All Orders" at bounding box center [444, 447] width 878 height 71
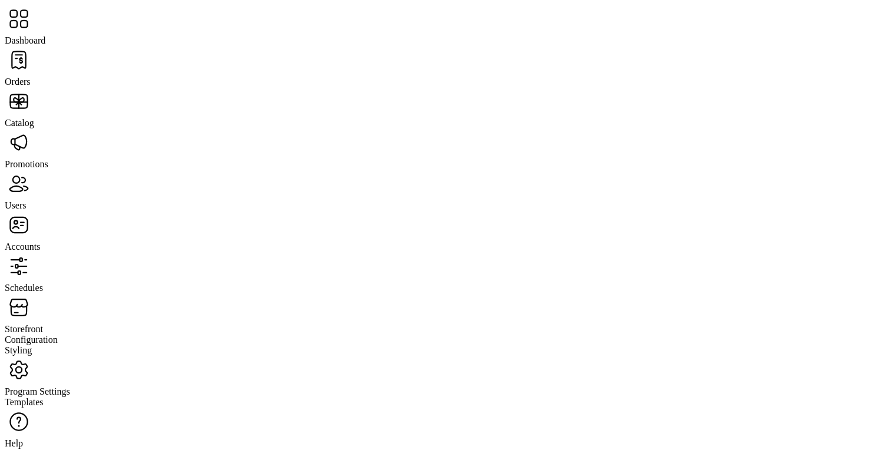
click at [48, 159] on span "Promotions" at bounding box center [27, 164] width 44 height 10
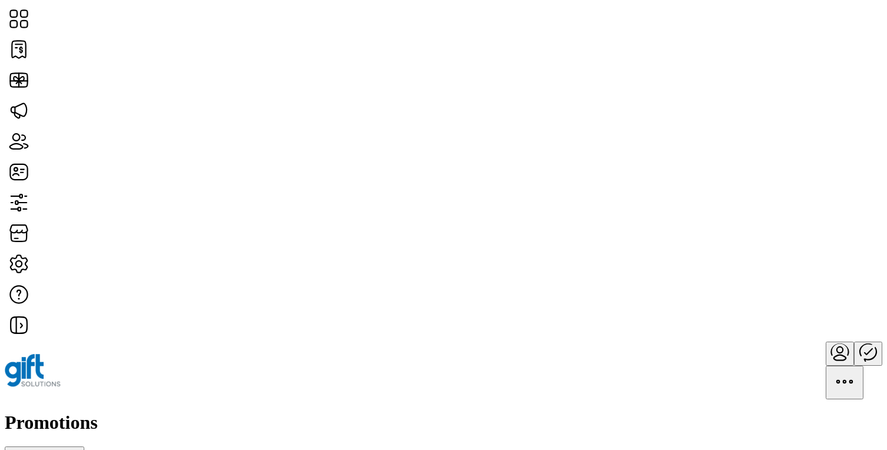
click at [189, 412] on h1 "Promotions" at bounding box center [444, 423] width 878 height 22
click at [274, 412] on div "Promotions Add New Promotion" at bounding box center [444, 435] width 878 height 47
click at [192, 412] on h1 "Promotions" at bounding box center [444, 423] width 878 height 22
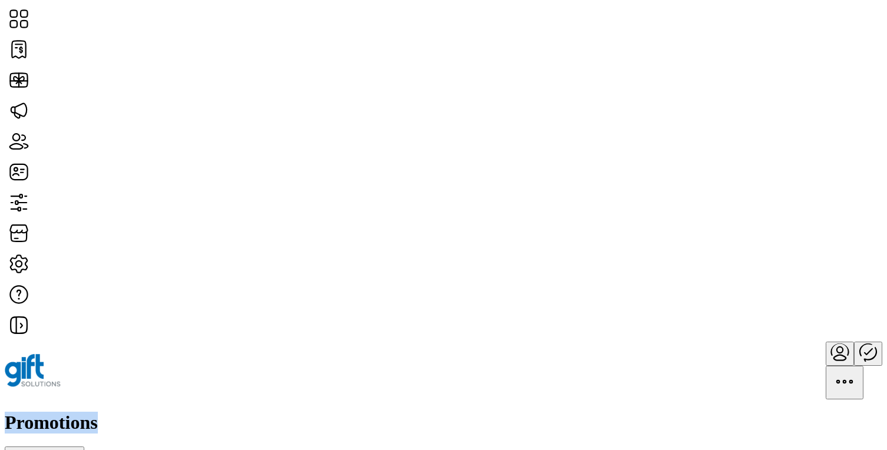
click at [192, 412] on h1 "Promotions" at bounding box center [444, 423] width 878 height 22
click at [306, 412] on div "Promotions Add New Promotion" at bounding box center [444, 435] width 878 height 47
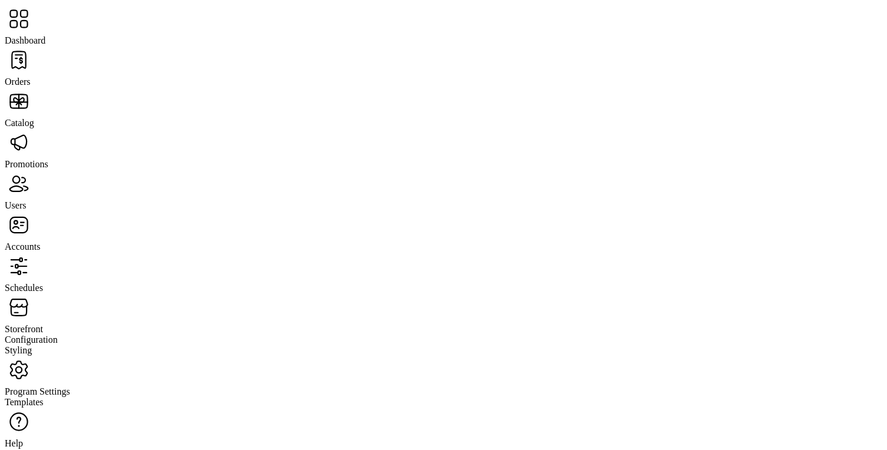
click at [45, 35] on span "Dashboard" at bounding box center [25, 40] width 41 height 10
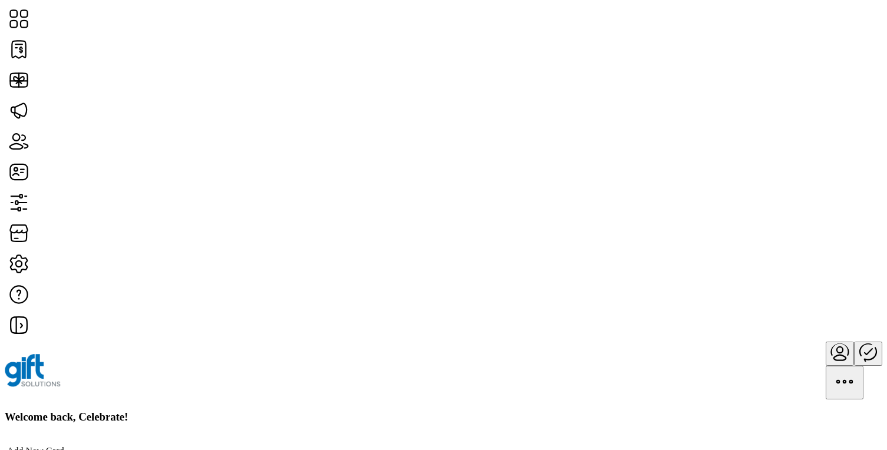
scroll to position [414, 0]
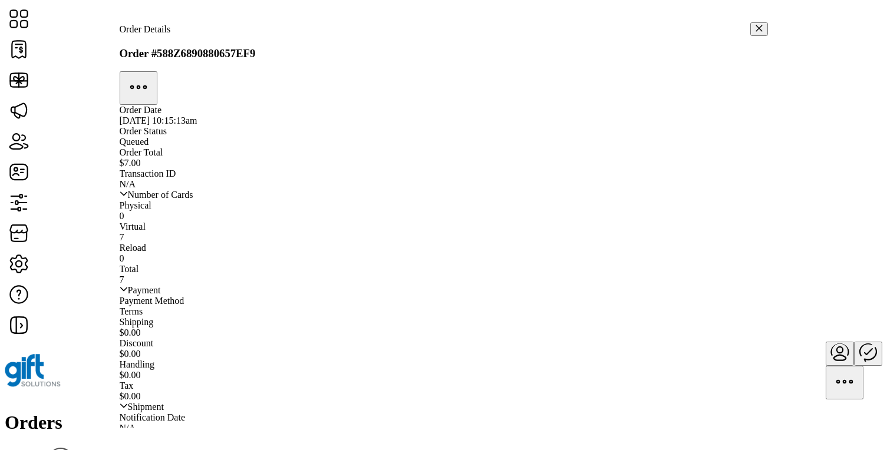
click at [153, 73] on icon "button" at bounding box center [138, 87] width 28 height 28
click at [587, 103] on span "Resend Order" at bounding box center [561, 97] width 52 height 9
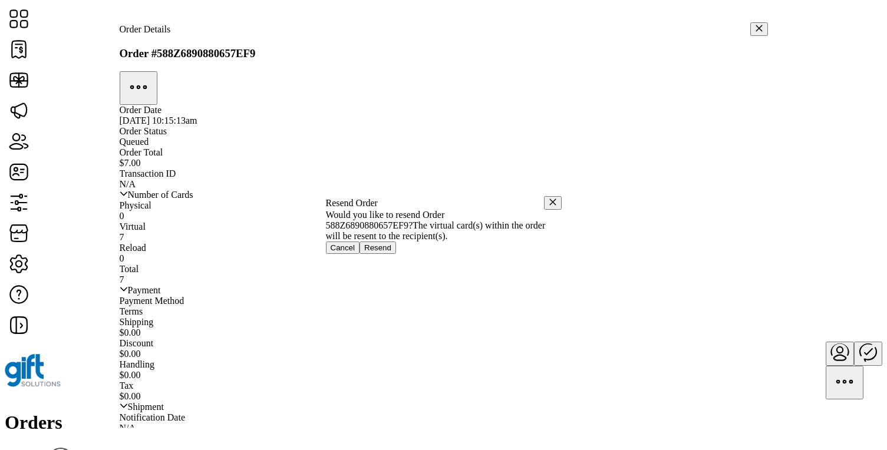
click at [360, 254] on button "Cancel" at bounding box center [343, 248] width 34 height 12
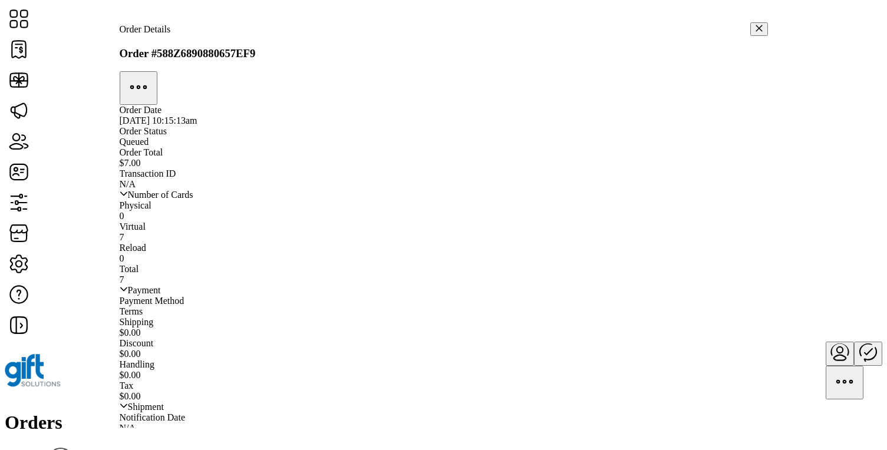
click at [538, 74] on div at bounding box center [444, 88] width 649 height 34
click at [538, 73] on div at bounding box center [444, 88] width 649 height 34
click at [139, 85] on icon "button" at bounding box center [138, 86] width 2 height 2
click at [587, 112] on span "Refund Order" at bounding box center [561, 107] width 52 height 9
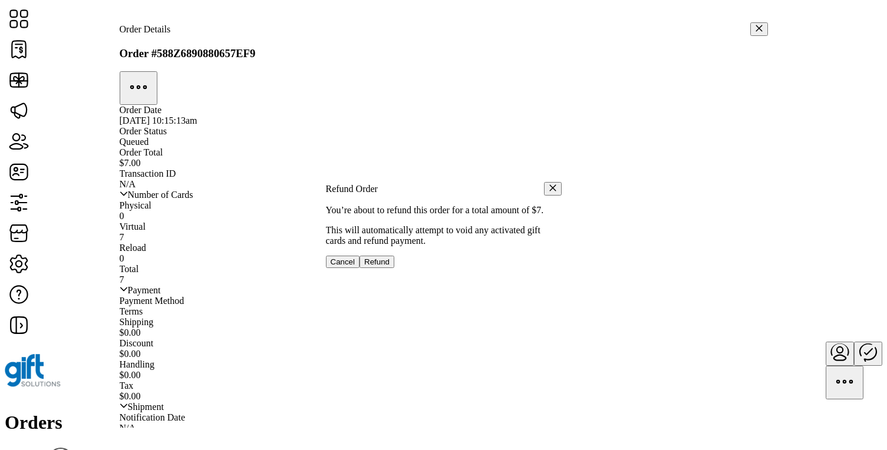
click at [356, 266] on span "Cancel" at bounding box center [343, 262] width 25 height 9
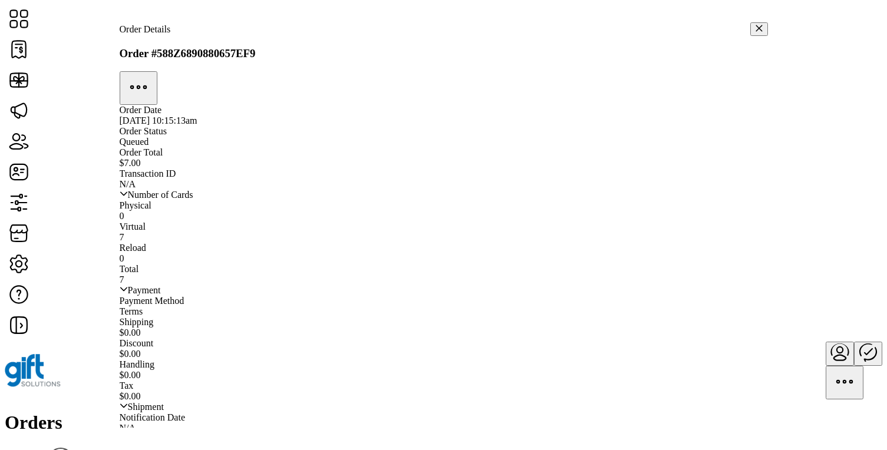
click at [139, 85] on icon "button" at bounding box center [138, 86] width 2 height 2
click at [594, 93] on span "Manage Shipment" at bounding box center [569, 88] width 69 height 9
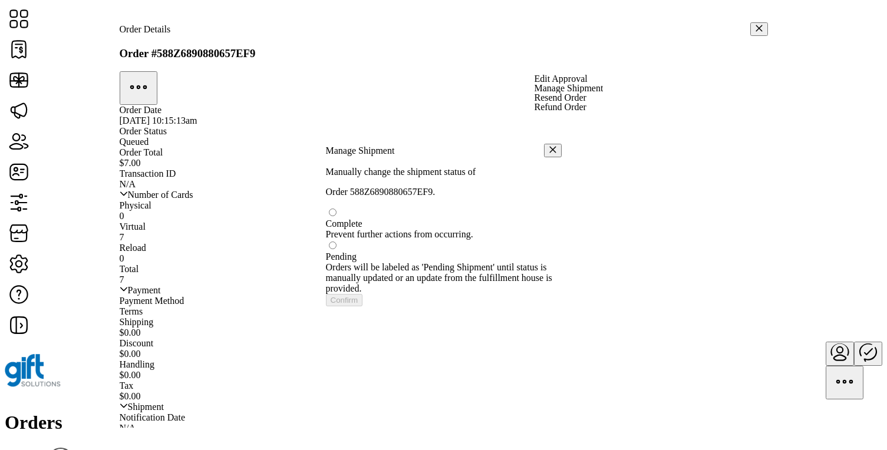
scroll to position [6, 4]
click at [549, 147] on icon "button" at bounding box center [553, 151] width 8 height 8
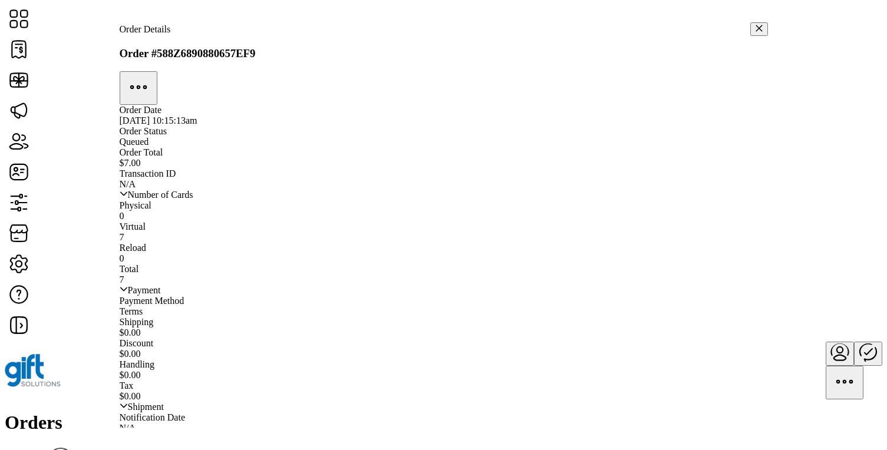
click at [153, 73] on icon "button" at bounding box center [138, 87] width 28 height 28
click at [587, 103] on span "Resend Order" at bounding box center [561, 97] width 52 height 9
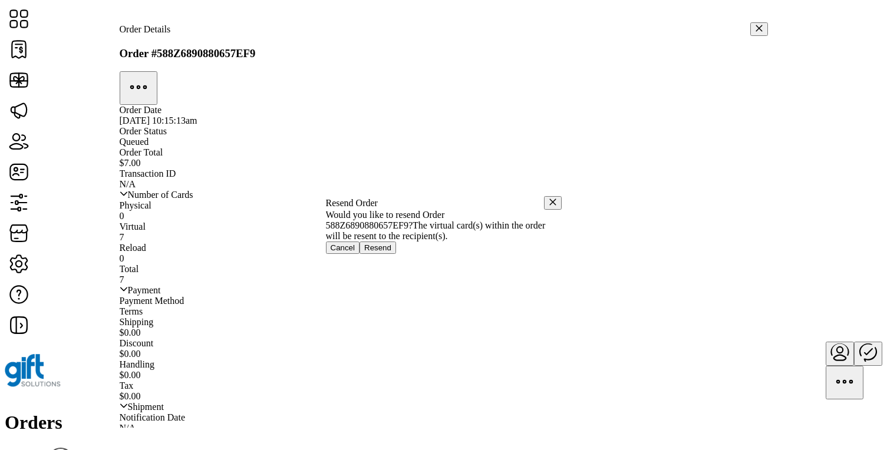
click at [549, 198] on icon "button" at bounding box center [553, 202] width 8 height 8
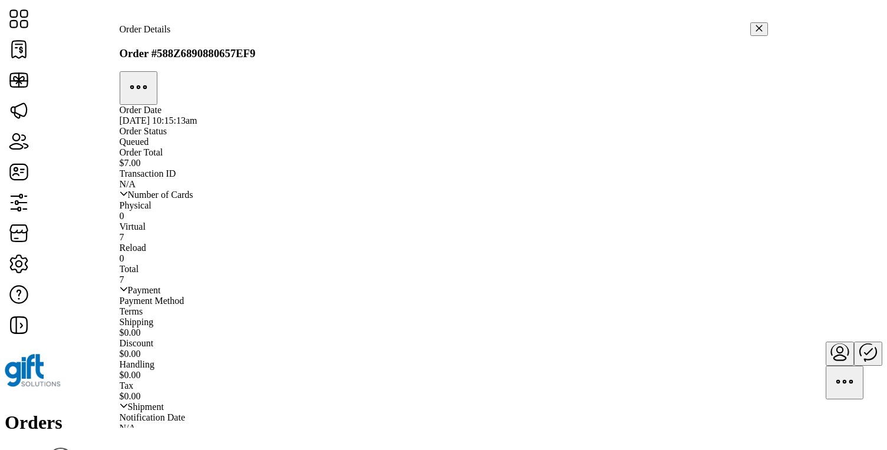
click at [153, 73] on icon "button" at bounding box center [138, 87] width 28 height 28
click at [587, 112] on span "Refund Order" at bounding box center [561, 107] width 52 height 9
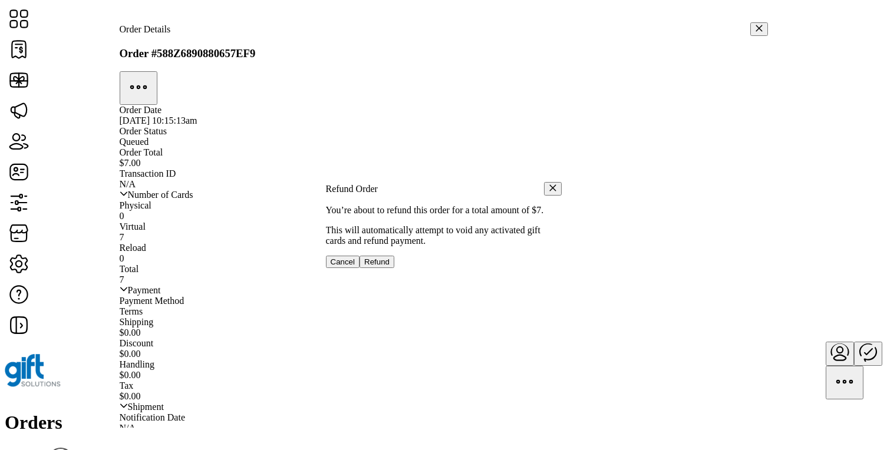
click at [550, 185] on icon "button" at bounding box center [553, 188] width 6 height 6
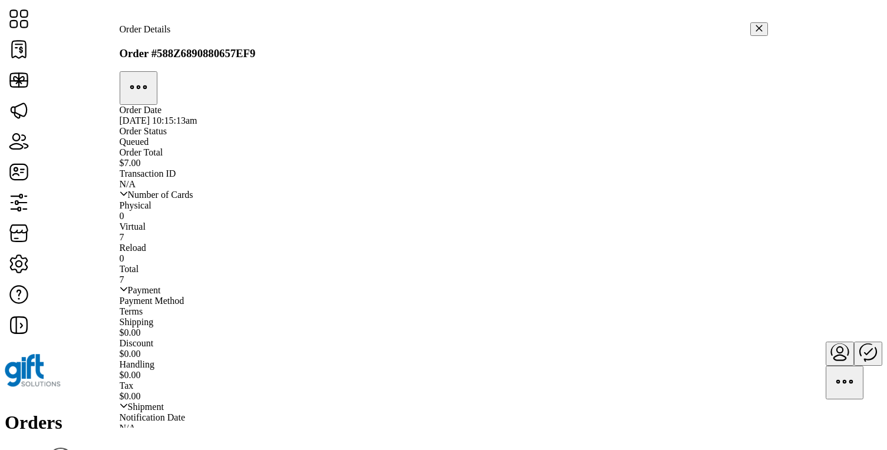
click at [756, 22] on div "Order Details" at bounding box center [444, 29] width 649 height 14
click at [752, 23] on button "button" at bounding box center [760, 29] width 18 height 14
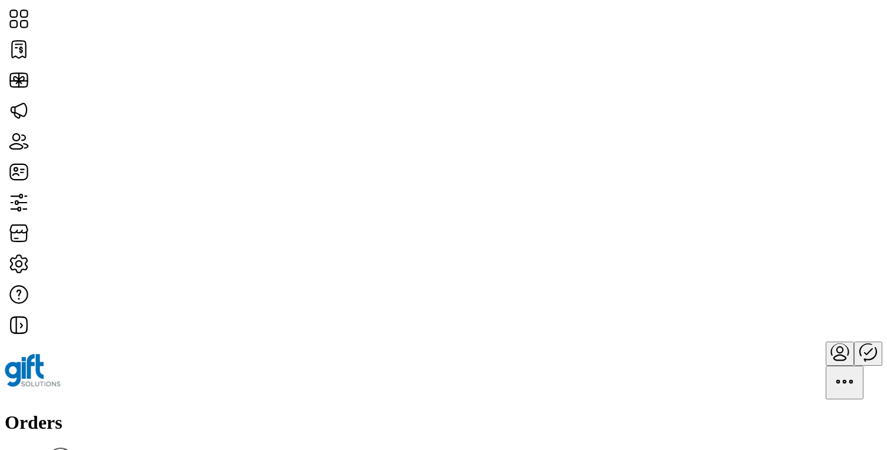
click at [854, 338] on icon "Publisher Panel" at bounding box center [868, 352] width 28 height 28
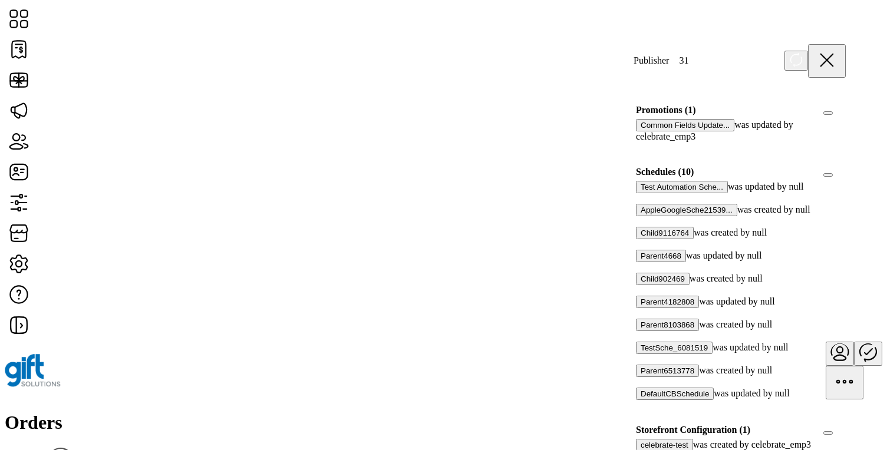
scroll to position [560, 0]
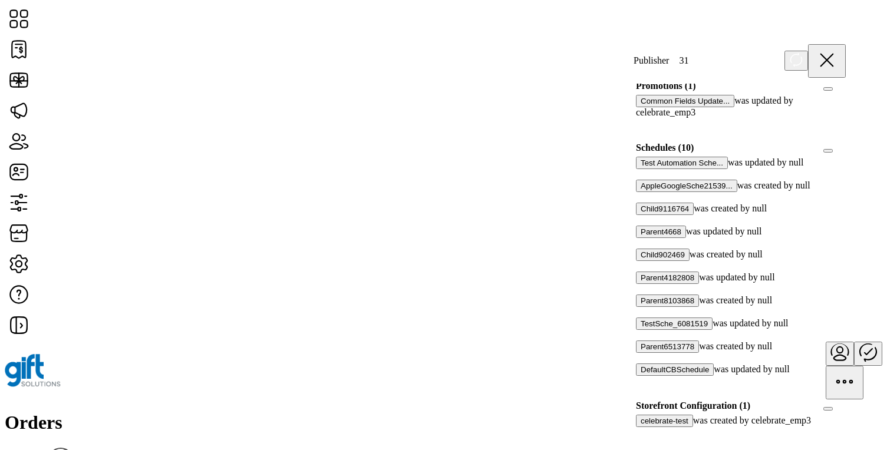
click at [640, 238] on div at bounding box center [640, 243] width 0 height 11
click at [640, 261] on div at bounding box center [640, 266] width 0 height 11
click at [640, 284] on div at bounding box center [640, 289] width 0 height 11
click at [649, 284] on icon at bounding box center [644, 288] width 8 height 8
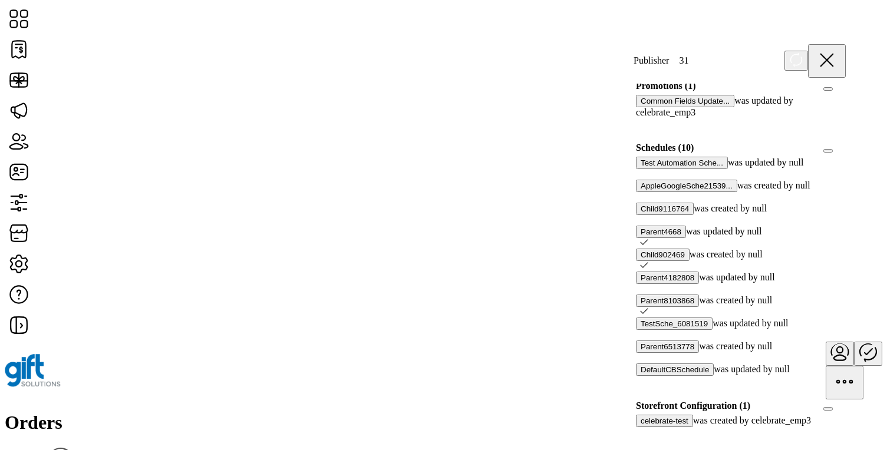
click at [649, 261] on icon at bounding box center [644, 265] width 8 height 8
click at [649, 238] on icon at bounding box center [644, 242] width 8 height 8
click at [640, 238] on div at bounding box center [640, 243] width 0 height 11
click at [649, 238] on icon at bounding box center [644, 242] width 8 height 8
click at [640, 261] on div at bounding box center [640, 266] width 0 height 11
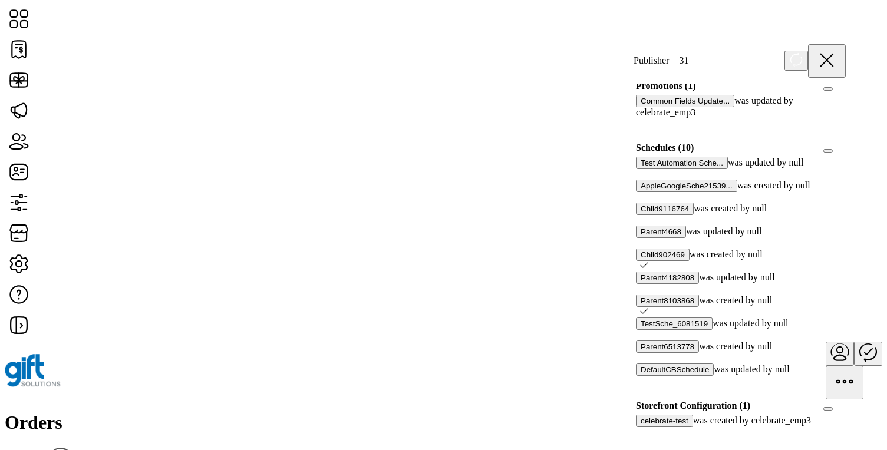
click at [649, 262] on icon at bounding box center [645, 264] width 8 height 5
click at [836, 58] on icon at bounding box center [827, 60] width 28 height 28
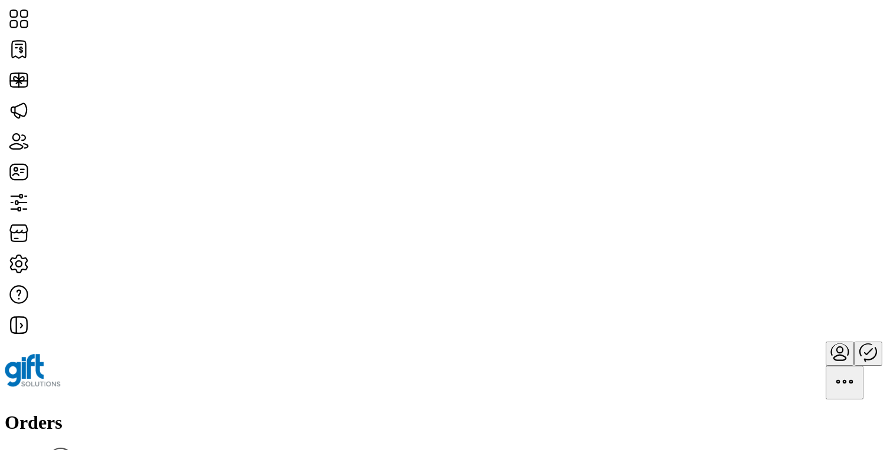
click at [854, 338] on icon "Publisher Panel" at bounding box center [868, 352] width 28 height 28
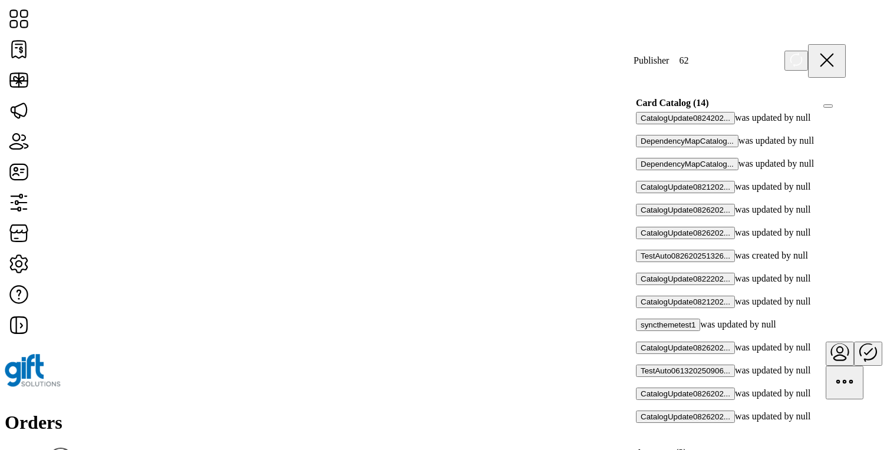
click at [838, 60] on icon at bounding box center [827, 60] width 28 height 28
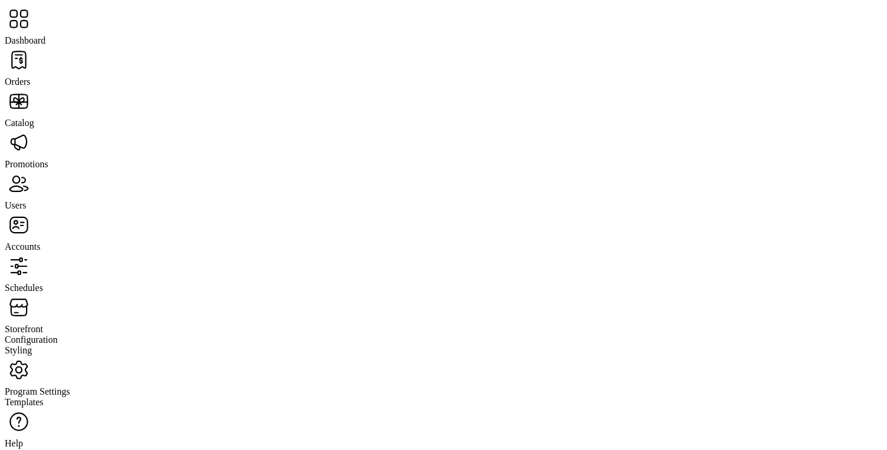
click at [45, 35] on span "Dashboard" at bounding box center [25, 40] width 41 height 10
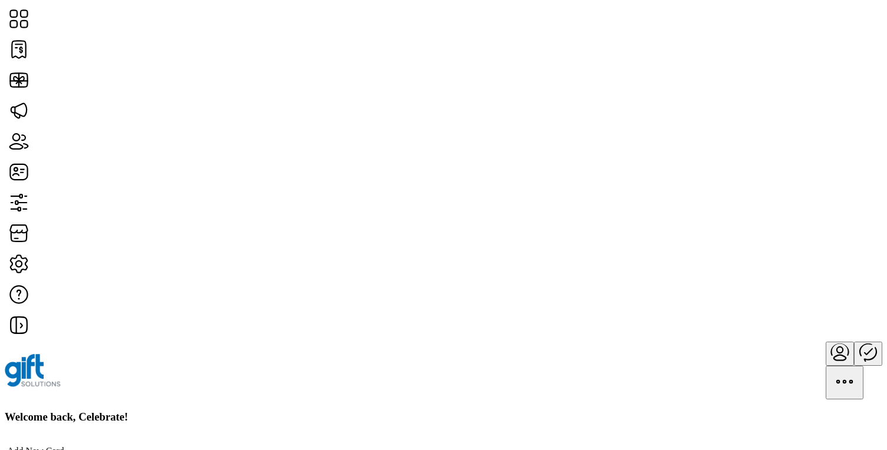
scroll to position [414, 0]
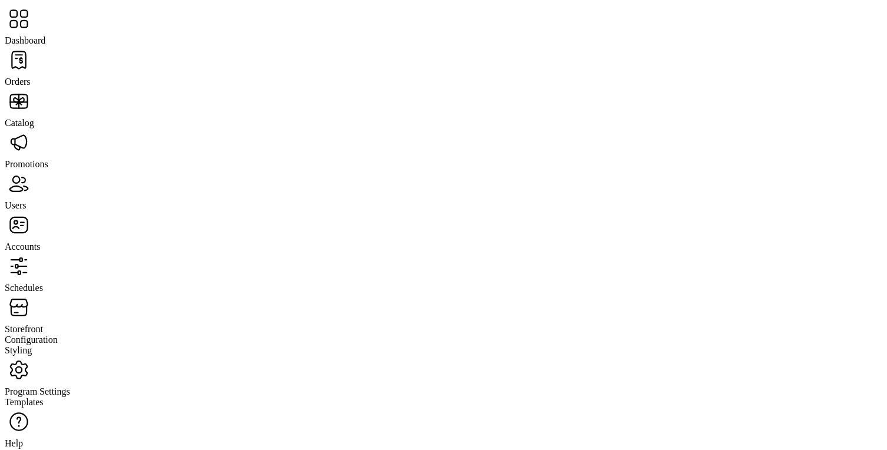
click at [48, 159] on span "Promotions" at bounding box center [27, 164] width 44 height 10
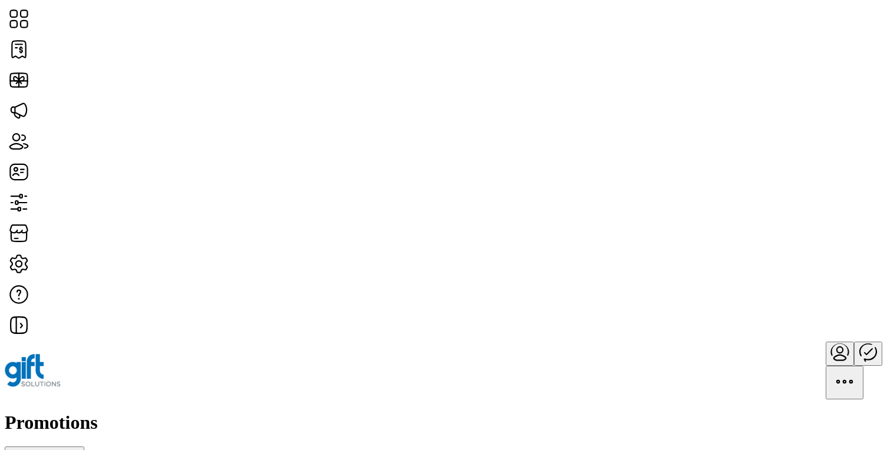
scroll to position [408, 0]
click at [235, 409] on icon "Close" at bounding box center [239, 413] width 8 height 8
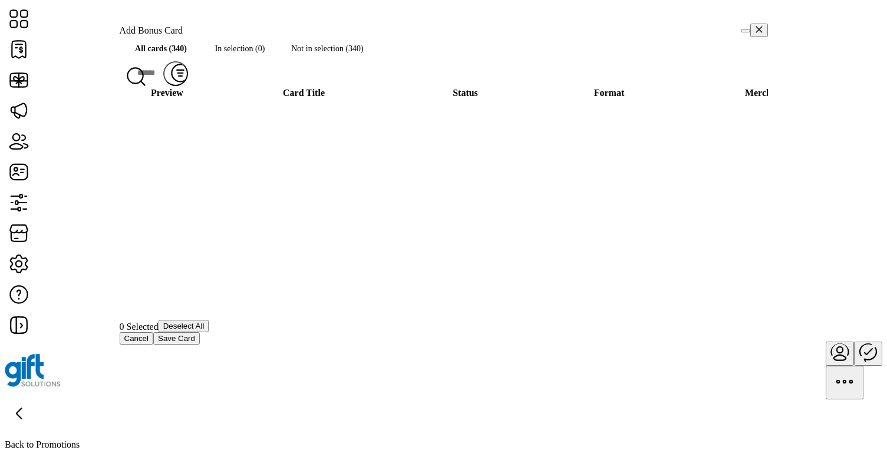
click at [200, 345] on button "Save Card" at bounding box center [176, 339] width 47 height 12
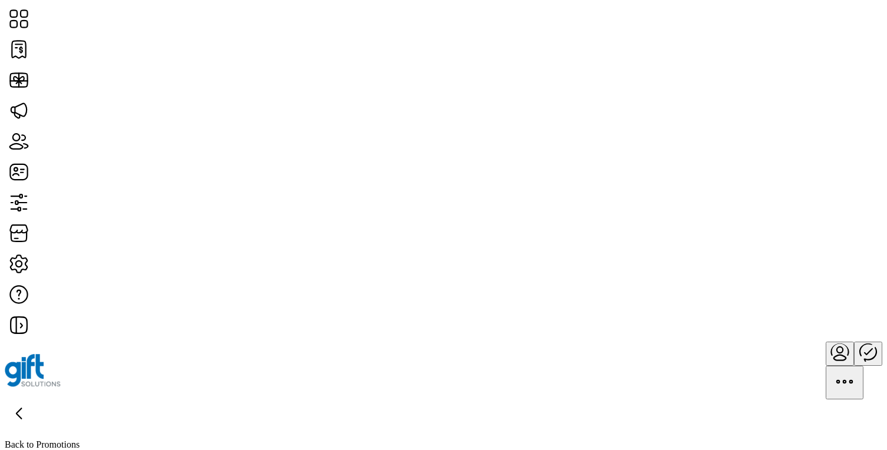
type input "**********"
type textarea "**********"
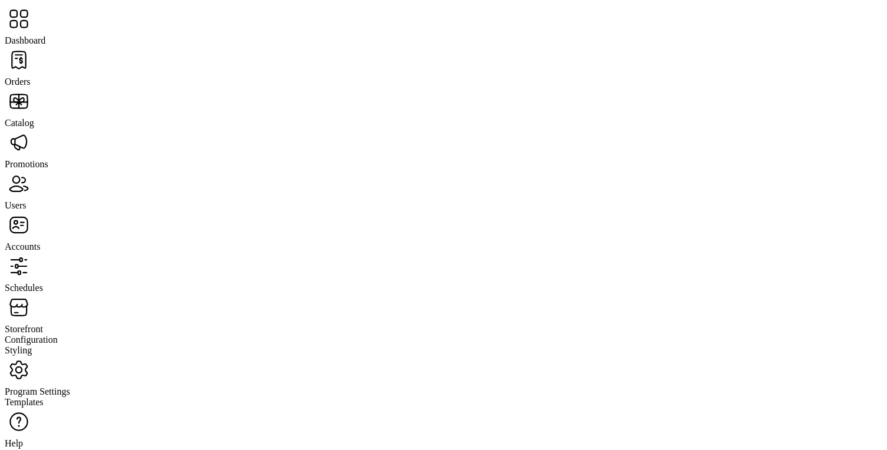
click at [31, 77] on span "Orders" at bounding box center [18, 82] width 26 height 10
click at [48, 159] on span "Promotions" at bounding box center [27, 164] width 44 height 10
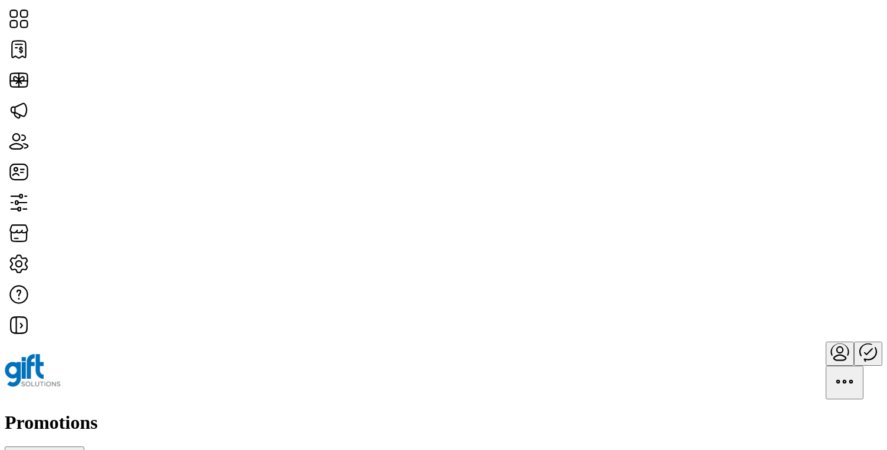
click at [220, 412] on h1 "Promotions" at bounding box center [444, 423] width 878 height 22
click at [308, 412] on div "Promotions Add New Promotion" at bounding box center [444, 435] width 878 height 47
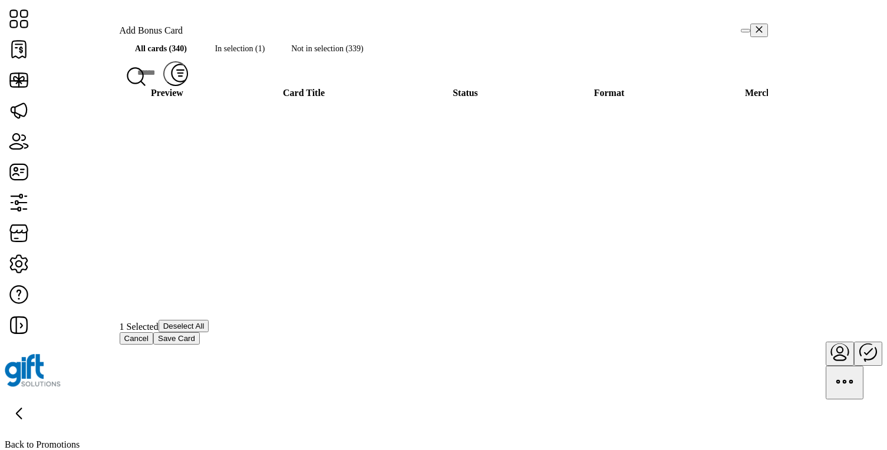
click at [265, 55] on span "In selection (1)" at bounding box center [240, 48] width 75 height 12
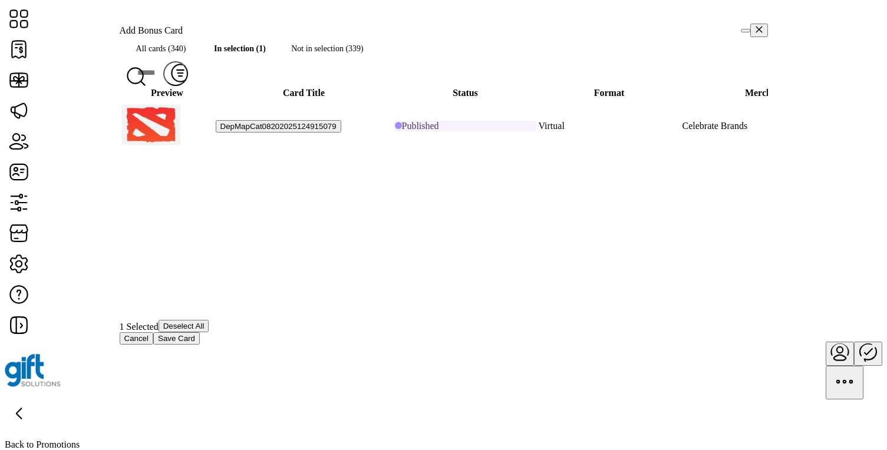
click at [342, 55] on span "Not in selection (339)" at bounding box center [328, 48] width 100 height 12
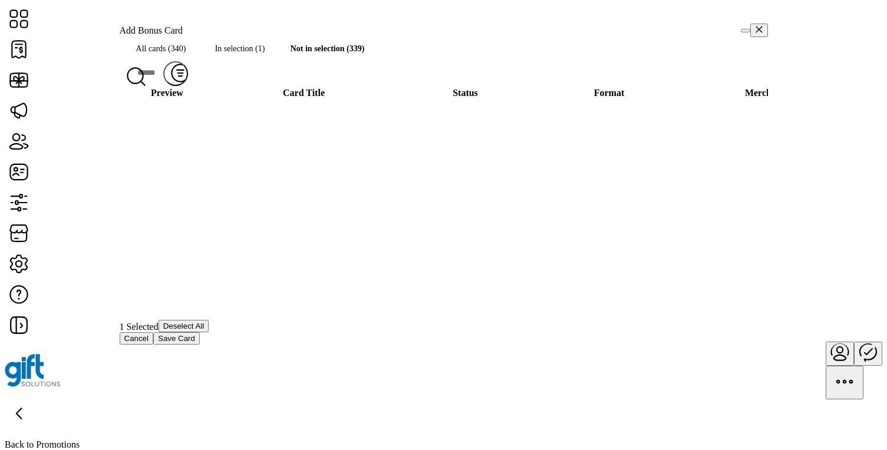
click at [234, 55] on span "In selection (1)" at bounding box center [240, 48] width 75 height 12
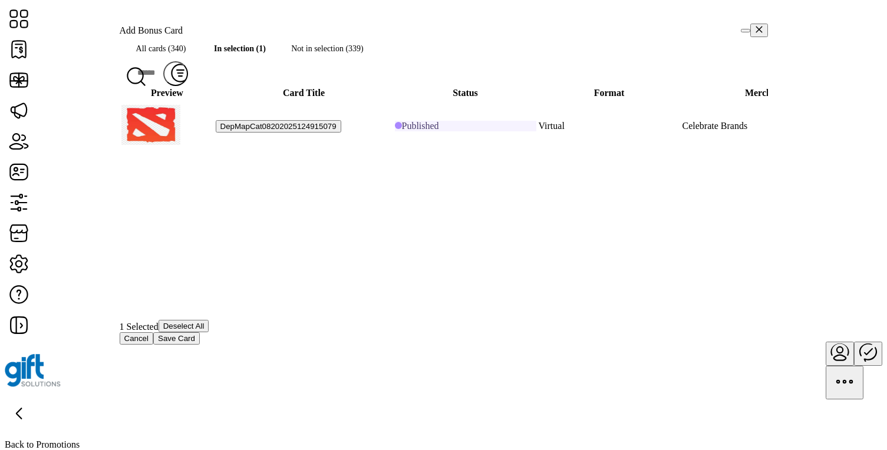
click at [234, 55] on span "In selection (1)" at bounding box center [240, 48] width 75 height 12
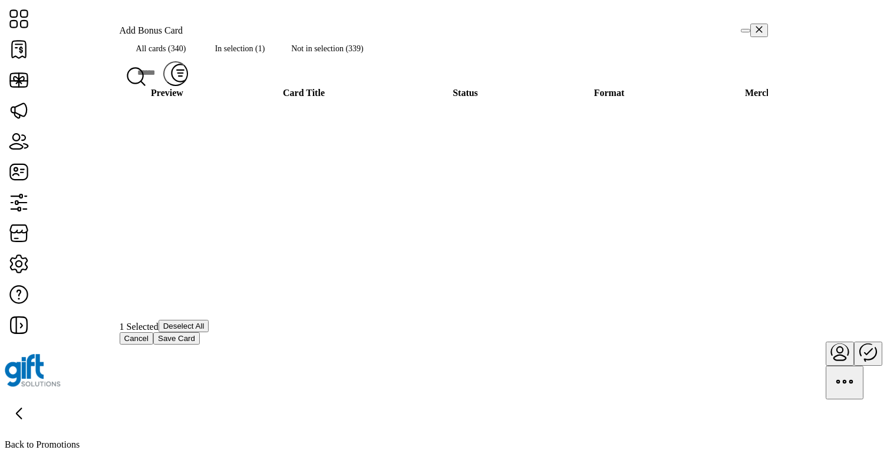
click at [187, 55] on span "All cards (340)" at bounding box center [161, 48] width 83 height 12
click at [154, 345] on button "Cancel" at bounding box center [137, 339] width 34 height 12
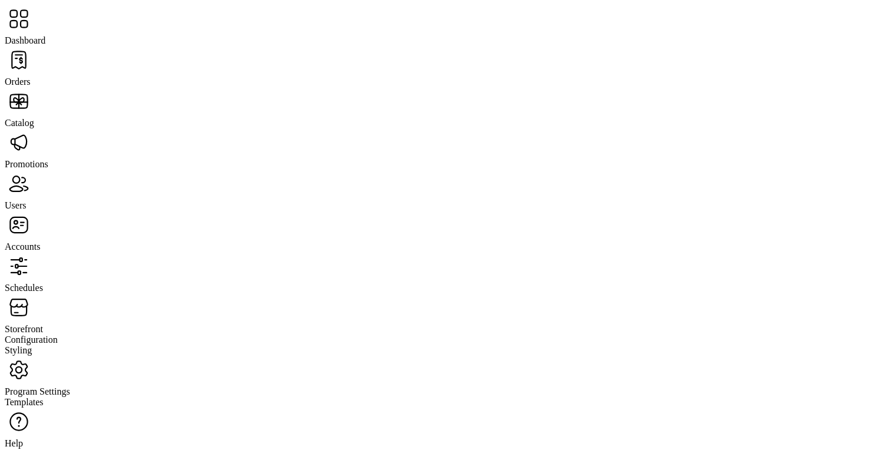
click at [34, 118] on span "Catalog" at bounding box center [19, 123] width 29 height 10
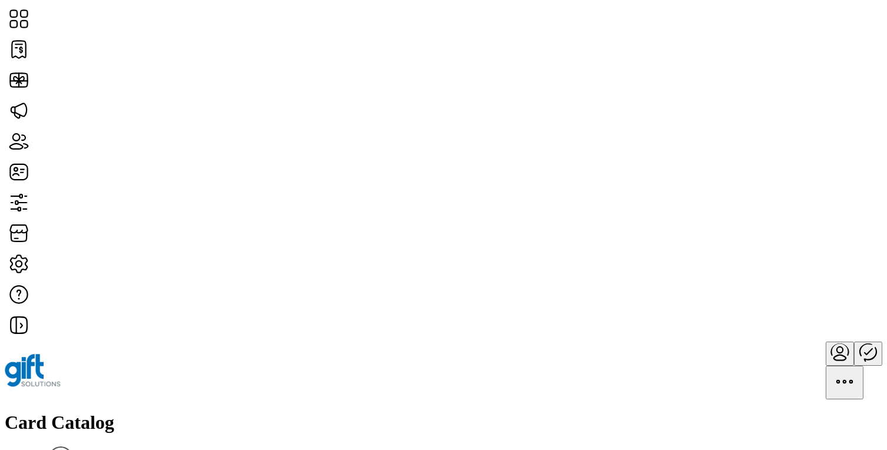
click at [795, 238] on span "View Details" at bounding box center [770, 232] width 49 height 9
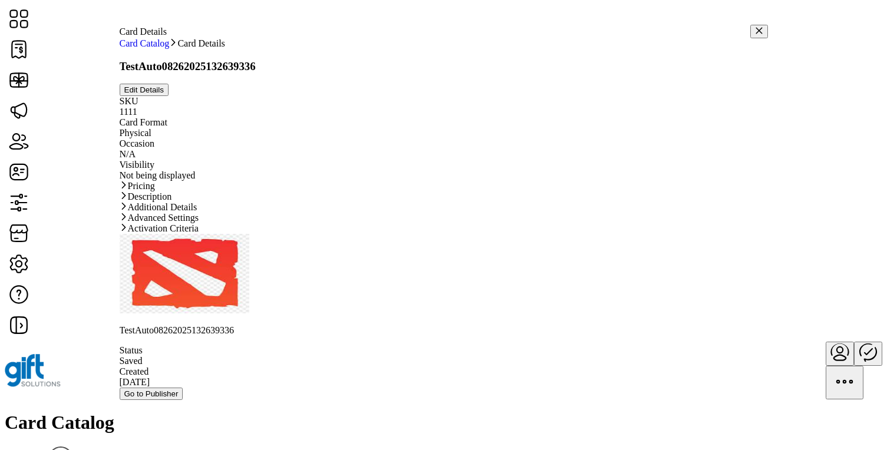
click at [483, 234] on link "Activation Criteria" at bounding box center [444, 228] width 649 height 11
click at [476, 223] on link "Advanced Settings" at bounding box center [444, 218] width 649 height 11
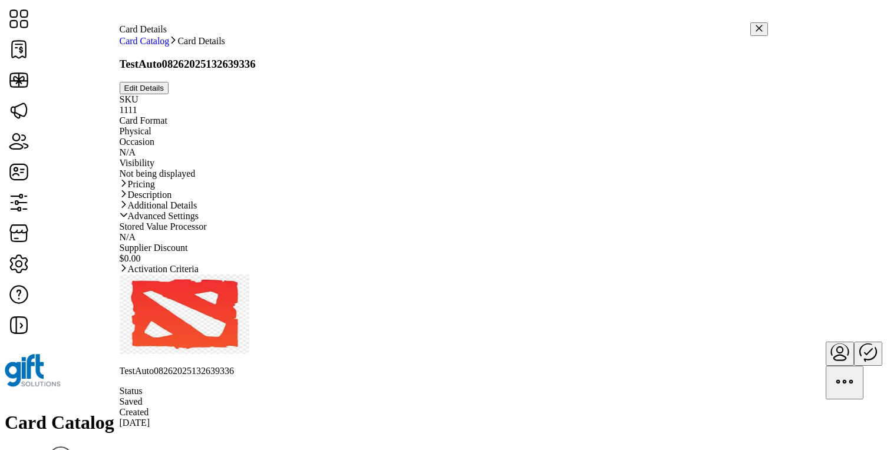
click at [474, 222] on link "Advanced Settings" at bounding box center [444, 216] width 649 height 11
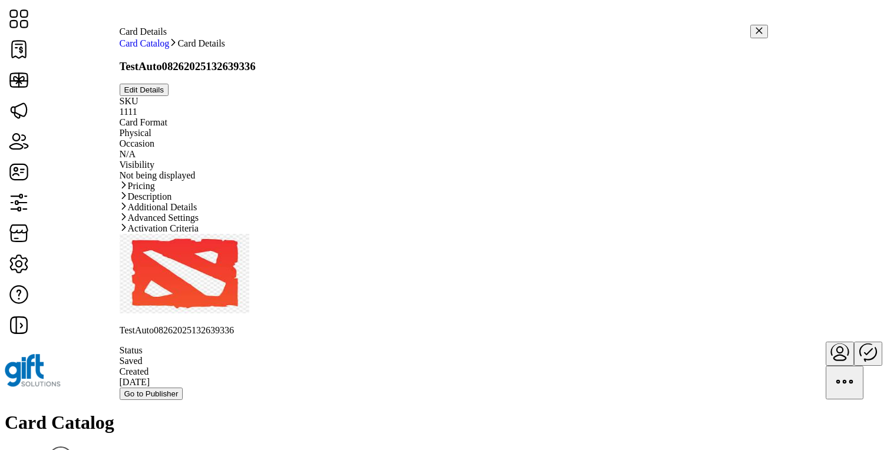
click at [467, 213] on link "Additional Details" at bounding box center [444, 207] width 649 height 11
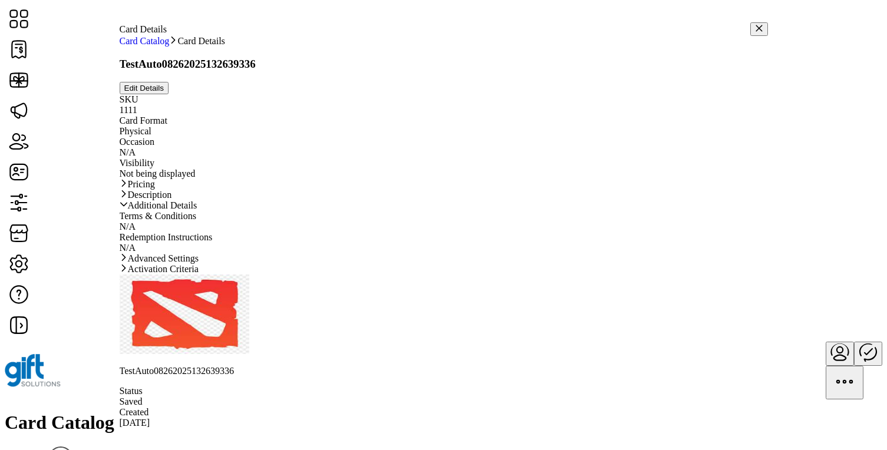
click at [467, 211] on link "Additional Details" at bounding box center [444, 205] width 649 height 11
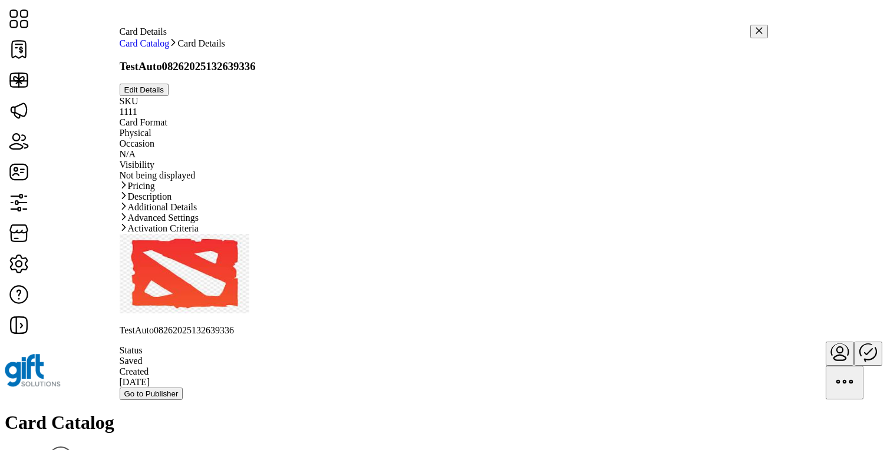
click at [452, 202] on link "Description" at bounding box center [444, 197] width 649 height 11
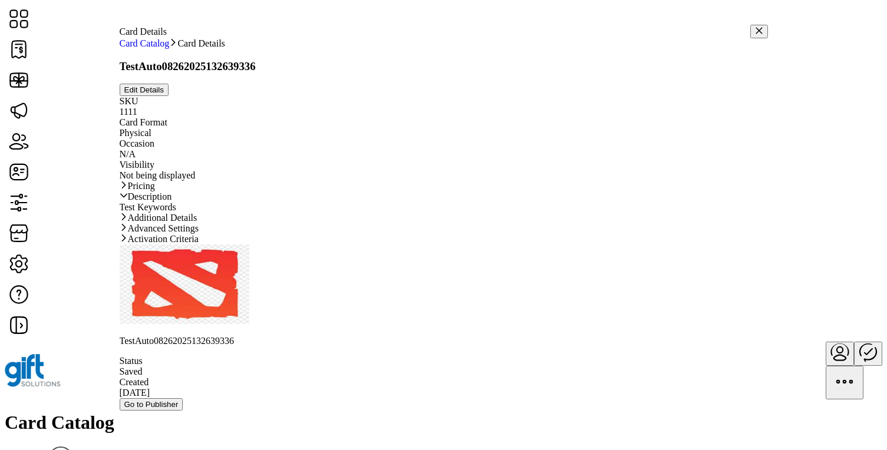
click at [452, 202] on link "Description" at bounding box center [444, 197] width 649 height 11
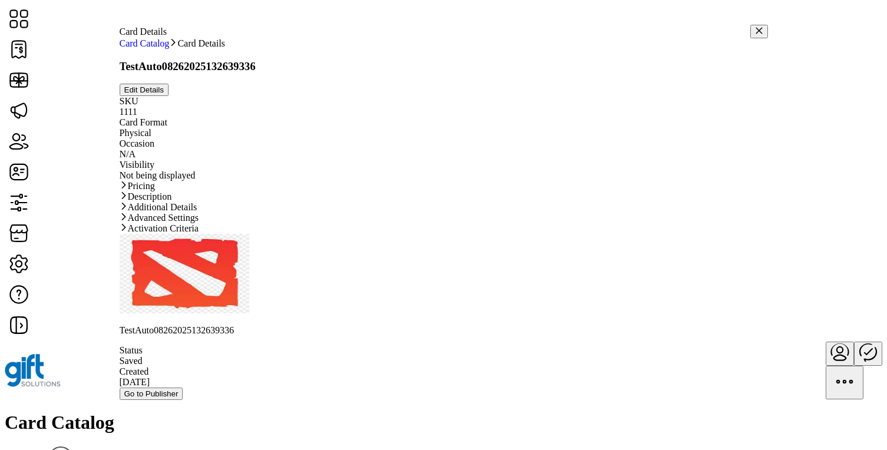
click at [437, 192] on link "Pricing" at bounding box center [444, 186] width 649 height 11
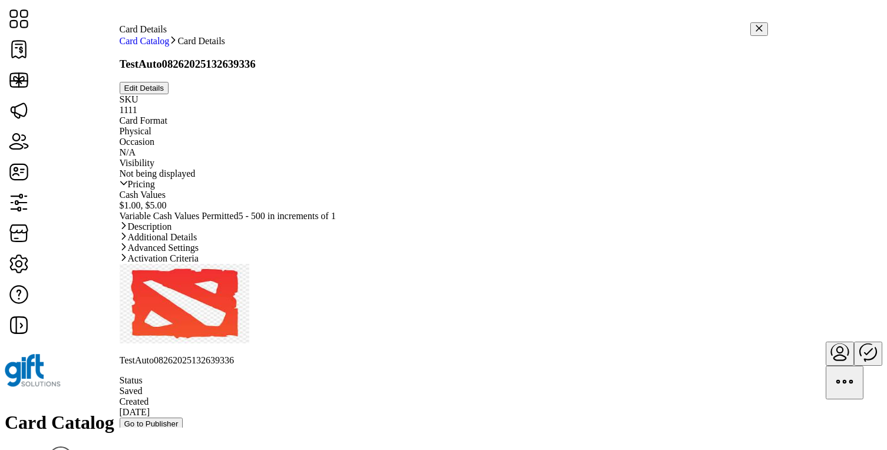
click at [437, 190] on link "Pricing" at bounding box center [444, 184] width 649 height 11
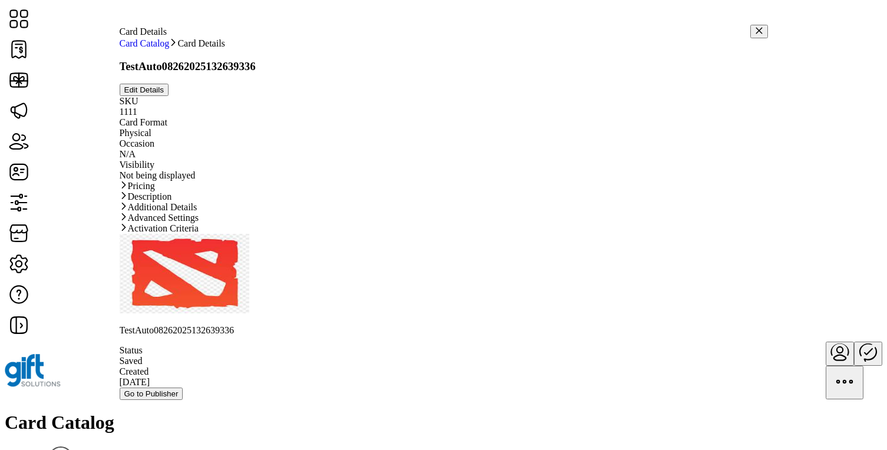
click at [164, 87] on span "Edit Details" at bounding box center [144, 89] width 40 height 9
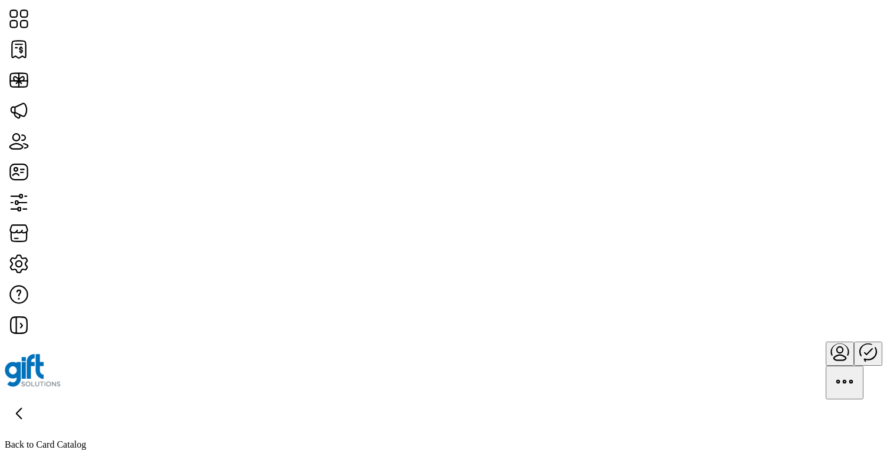
type textarea "**********"
type input "*"
type input "**********"
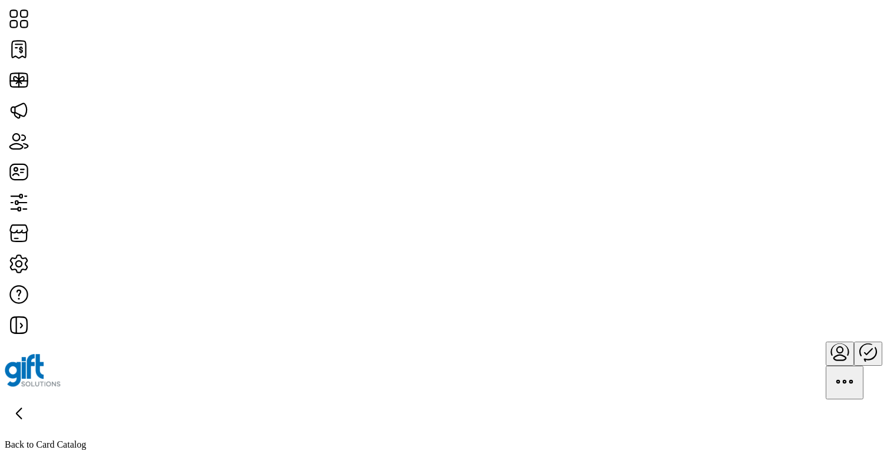
scroll to position [1282, 0]
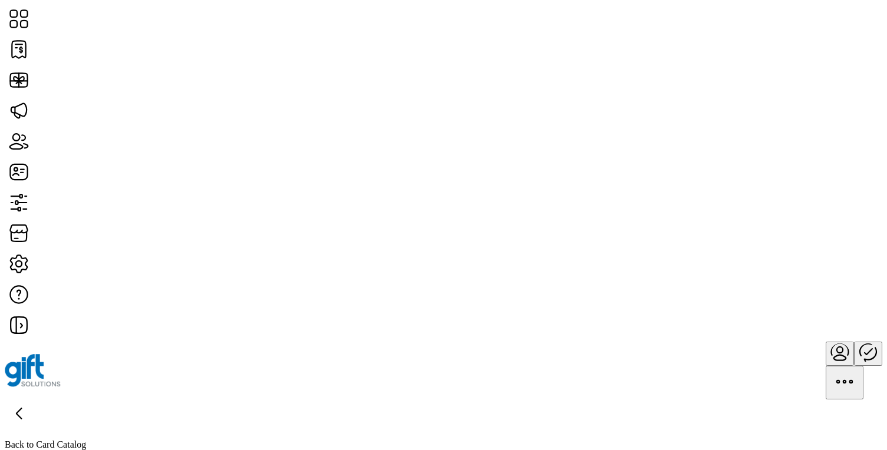
scroll to position [787, 0]
click at [33, 400] on icon at bounding box center [19, 414] width 28 height 28
click at [206, 412] on h1 "Card Catalog" at bounding box center [444, 423] width 878 height 22
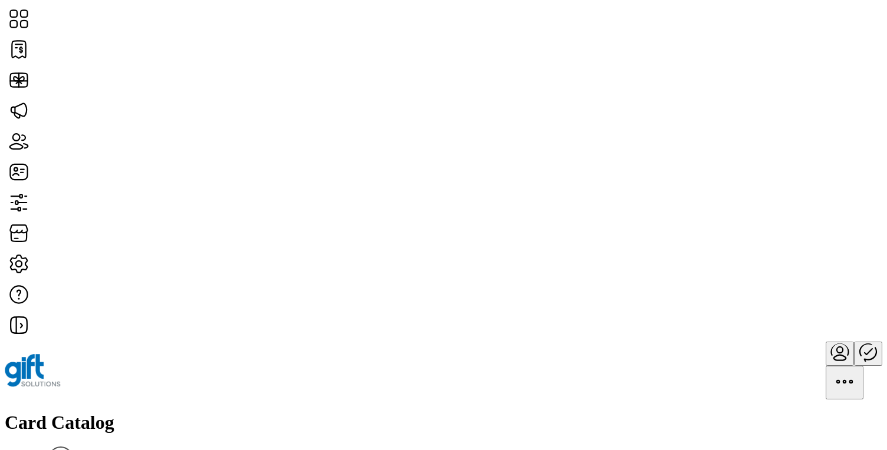
click at [361, 412] on div "Card Catalog Filter Add New Card" at bounding box center [444, 450] width 878 height 77
click at [795, 289] on span "View Details" at bounding box center [770, 284] width 49 height 9
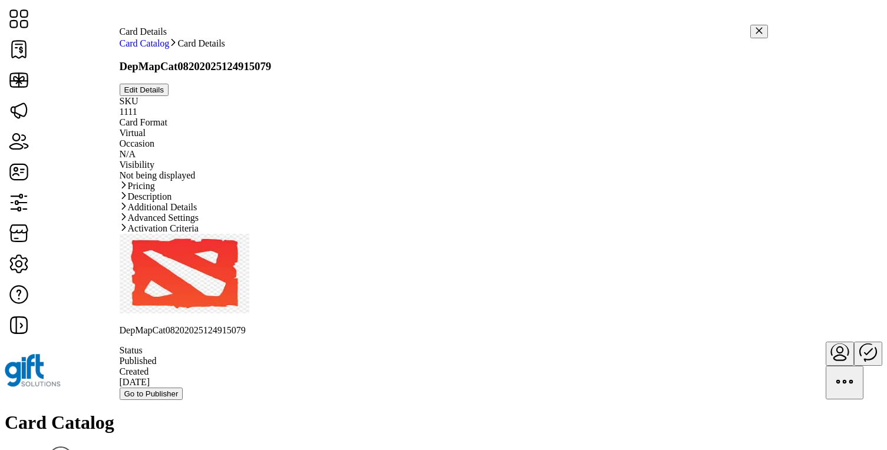
click at [755, 27] on icon "button" at bounding box center [759, 31] width 8 height 8
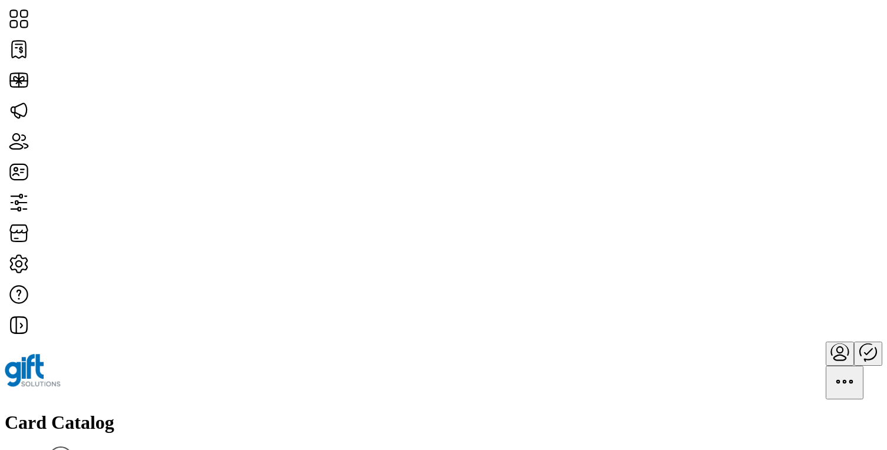
click at [545, 412] on div "Card Catalog Filter Add New Card" at bounding box center [444, 450] width 878 height 77
click at [723, 134] on span "Status" at bounding box center [711, 129] width 23 height 9
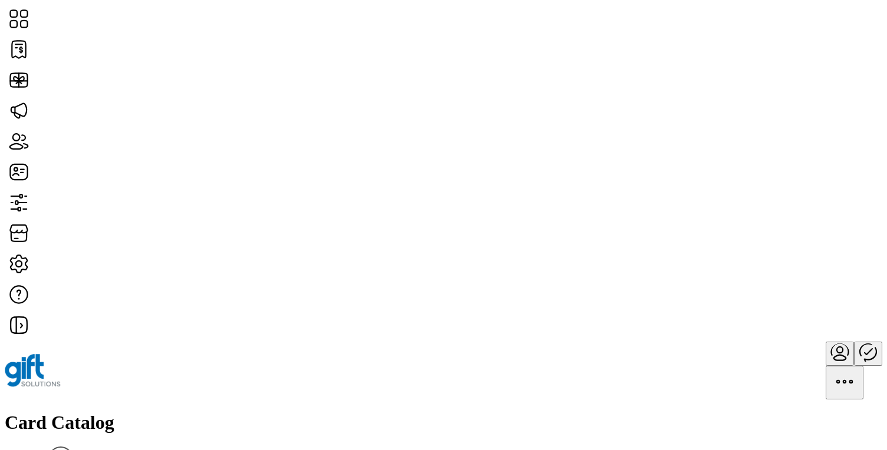
click at [795, 238] on span "View Details" at bounding box center [770, 232] width 49 height 9
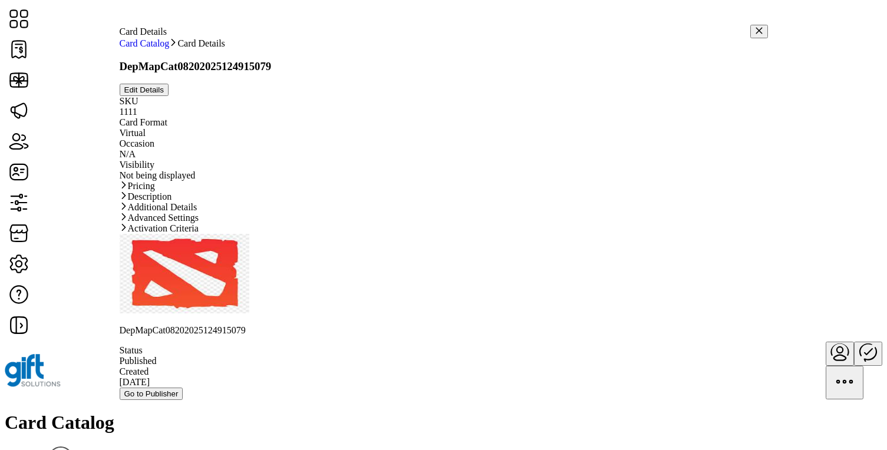
click at [756, 28] on icon "button" at bounding box center [759, 31] width 6 height 6
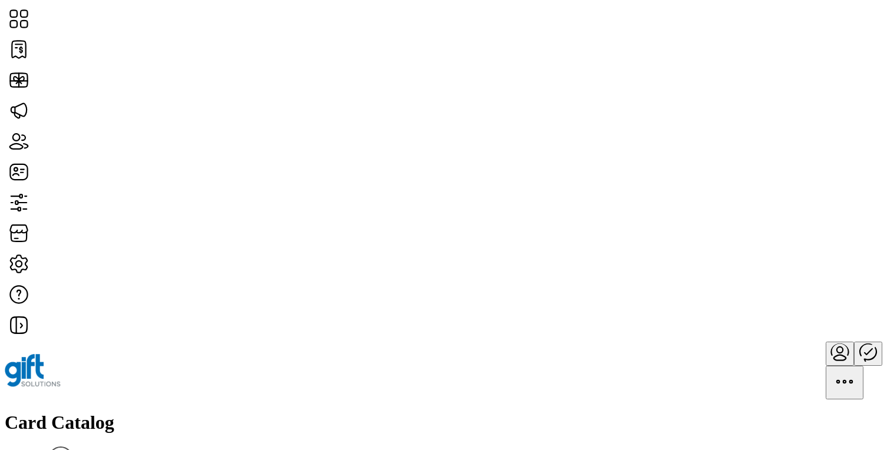
click at [795, 371] on link "Edit Details" at bounding box center [770, 365] width 49 height 9
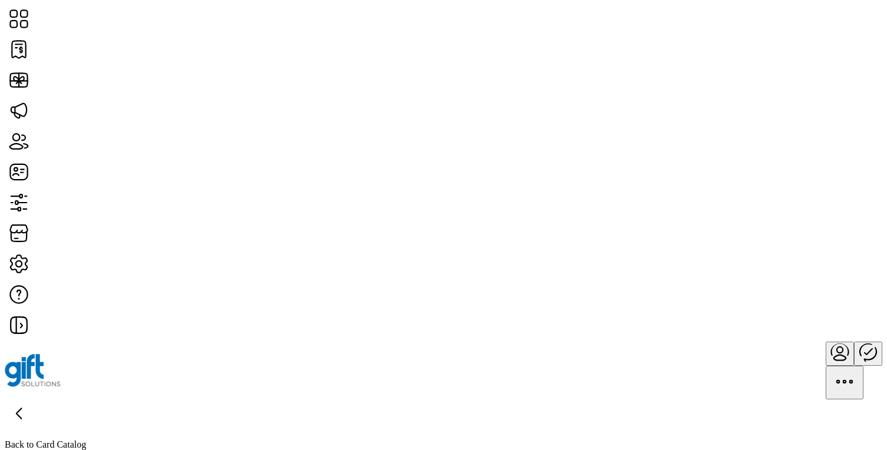
type textarea "******"
type input "*"
type input "**********"
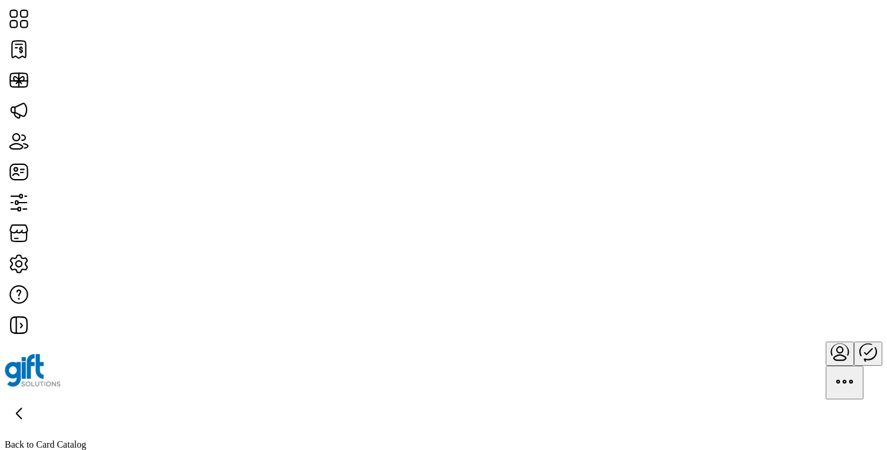
click at [209, 412] on h1 "Card Catalog" at bounding box center [444, 423] width 878 height 22
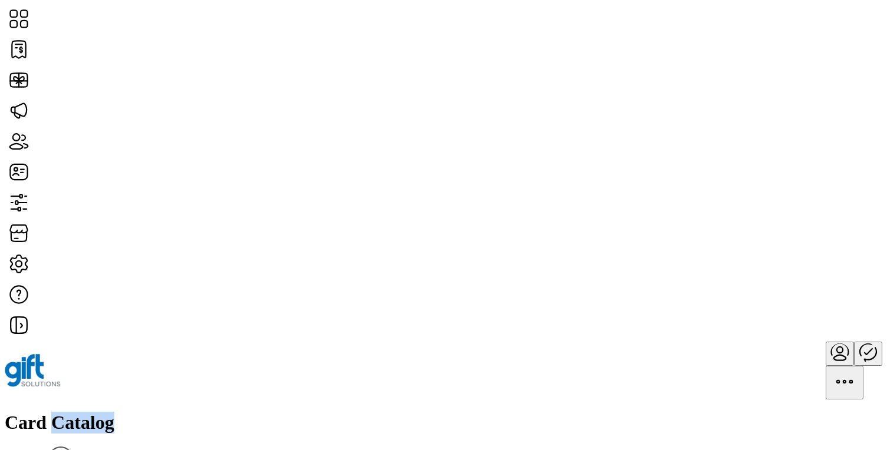
click at [209, 412] on h1 "Card Catalog" at bounding box center [444, 423] width 878 height 22
click at [338, 412] on div "Card Catalog Filter Add New Card" at bounding box center [444, 450] width 878 height 77
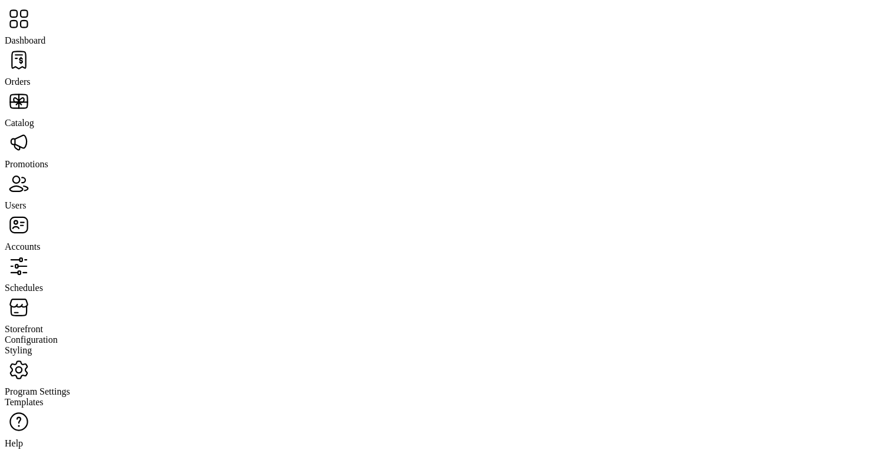
click at [45, 35] on span "Dashboard" at bounding box center [25, 40] width 41 height 10
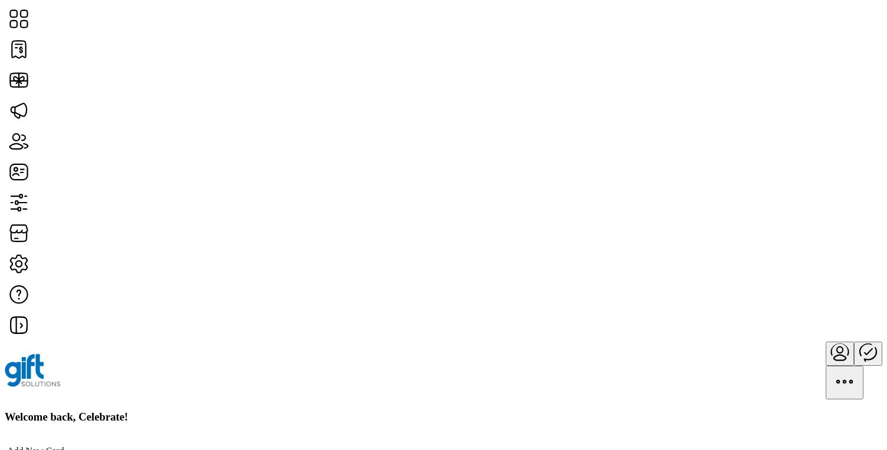
click at [290, 411] on h3 "Welcome back, Celebrate!" at bounding box center [444, 417] width 878 height 13
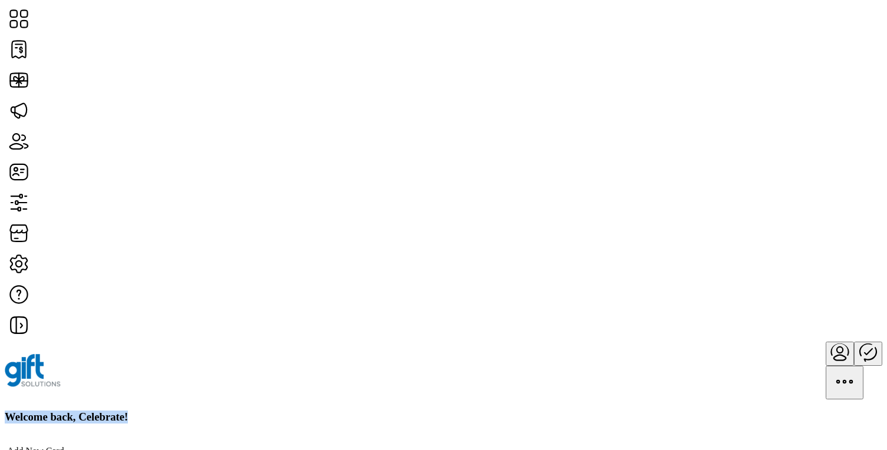
click at [290, 411] on h3 "Welcome back, Celebrate!" at bounding box center [444, 417] width 878 height 13
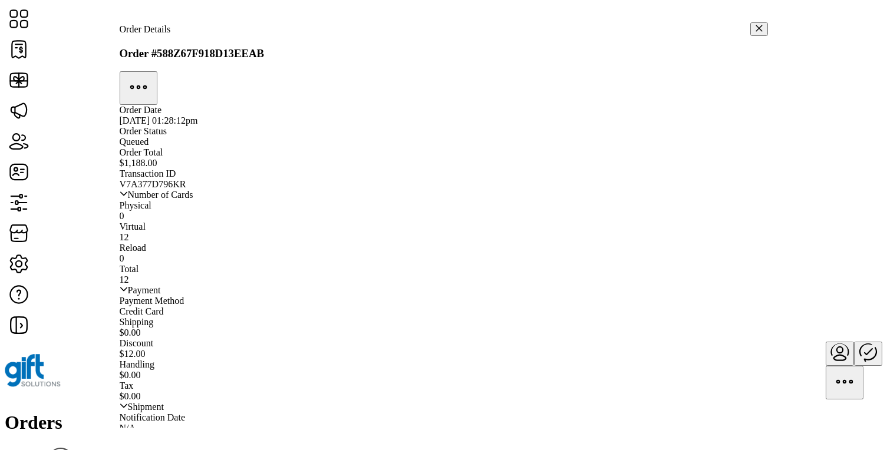
click at [751, 27] on button "button" at bounding box center [760, 29] width 18 height 14
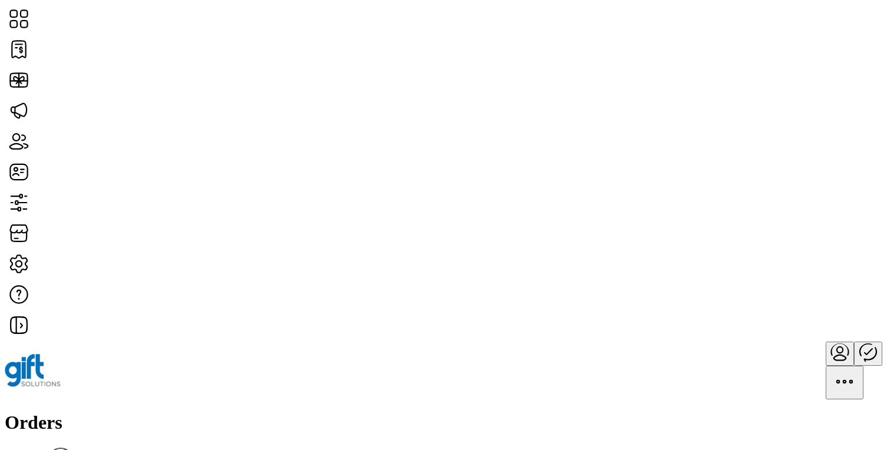
click at [854, 338] on icon "Publisher Panel" at bounding box center [868, 352] width 28 height 28
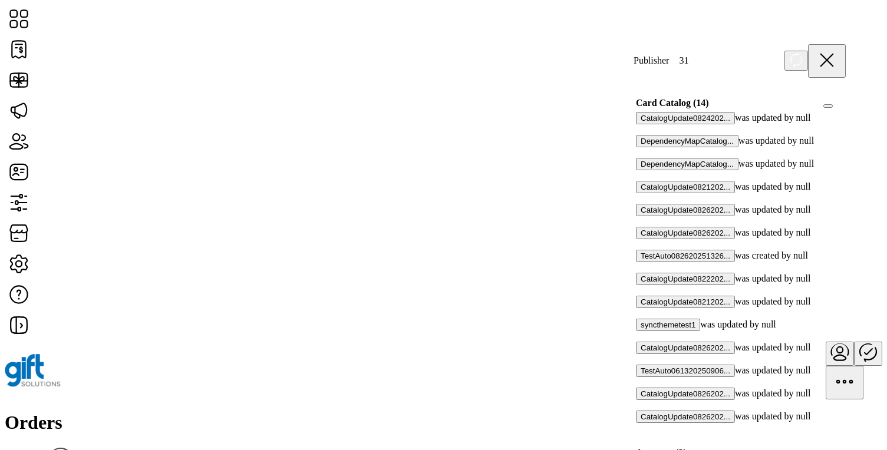
click at [828, 106] on span "Card Catalog (14)" at bounding box center [828, 106] width 0 height 0
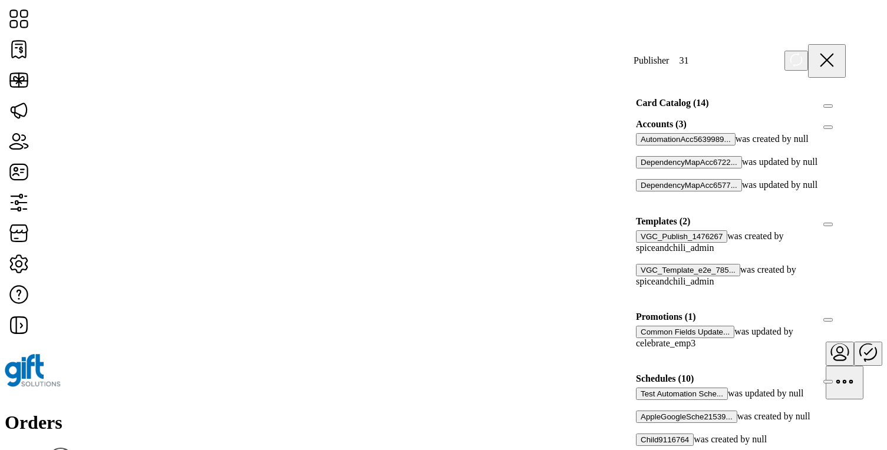
click at [828, 127] on span "Accounts (3)" at bounding box center [828, 127] width 0 height 0
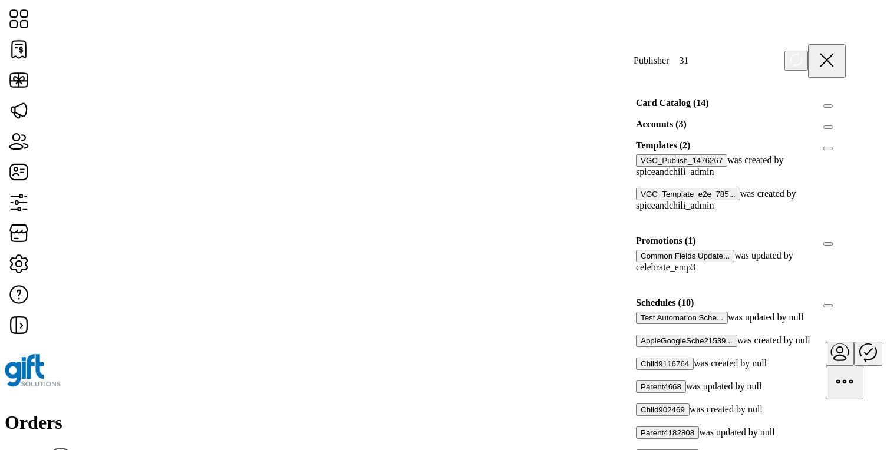
click at [828, 149] on span "Templates (2)" at bounding box center [828, 149] width 0 height 0
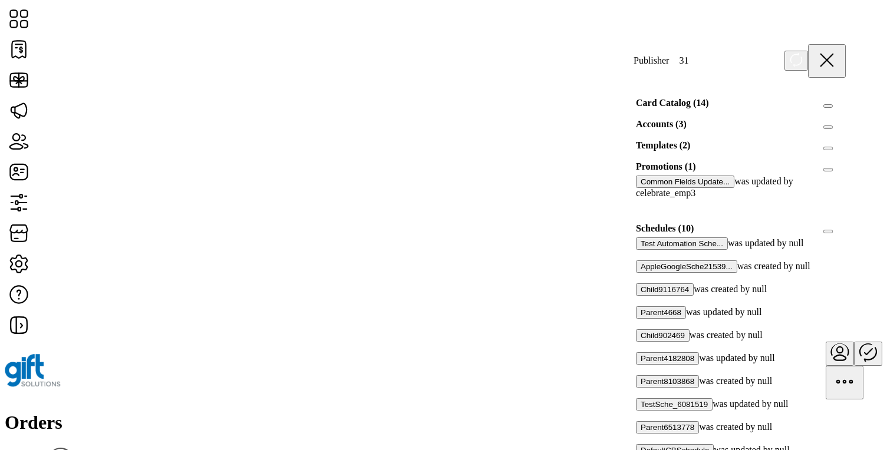
click at [828, 170] on span "Promotions (1)" at bounding box center [828, 170] width 0 height 0
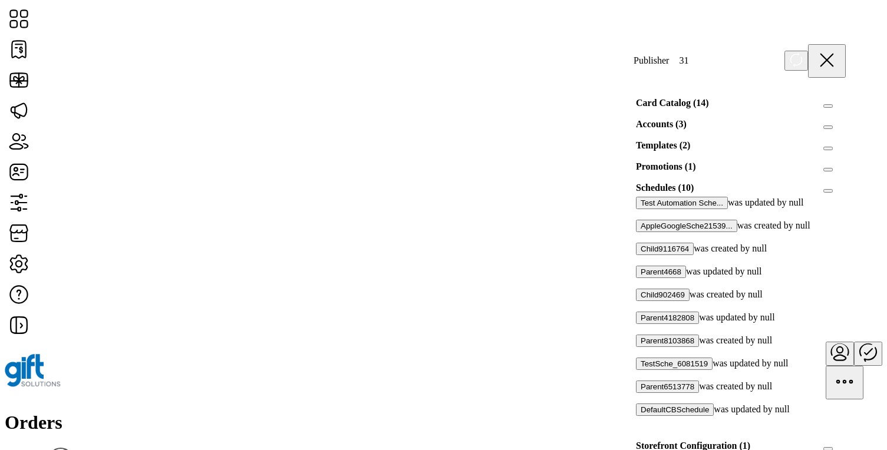
click at [813, 197] on div "Schedules (10)" at bounding box center [741, 188] width 224 height 18
click at [828, 191] on span "Schedules (10)" at bounding box center [828, 191] width 0 height 0
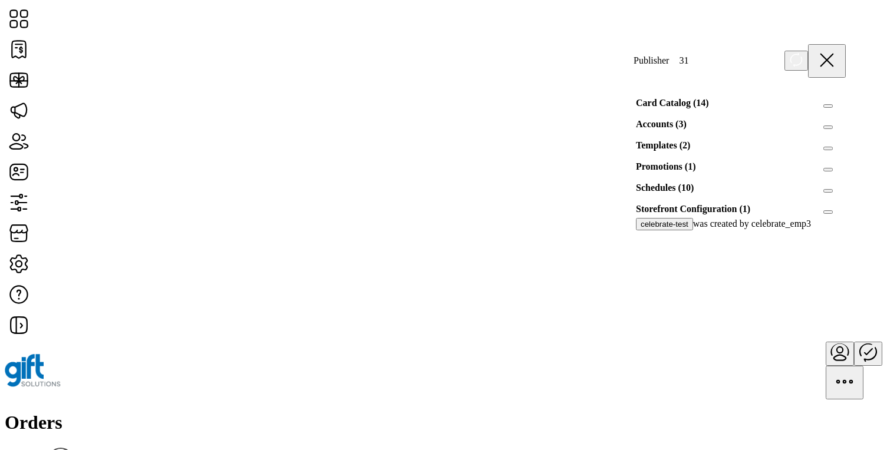
click at [824, 214] on button "Storefront Configuration (1)" at bounding box center [828, 212] width 9 height 4
click at [824, 193] on button "Schedules (10)" at bounding box center [828, 191] width 9 height 4
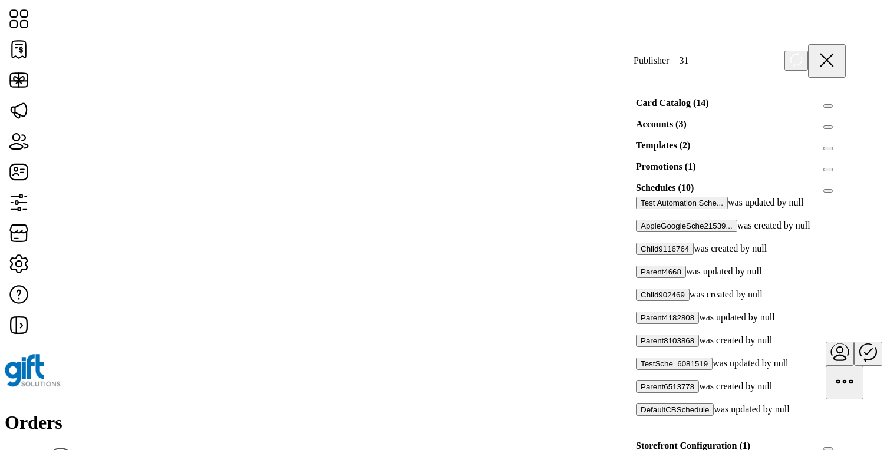
click at [828, 170] on span "Promotions (1)" at bounding box center [828, 170] width 0 height 0
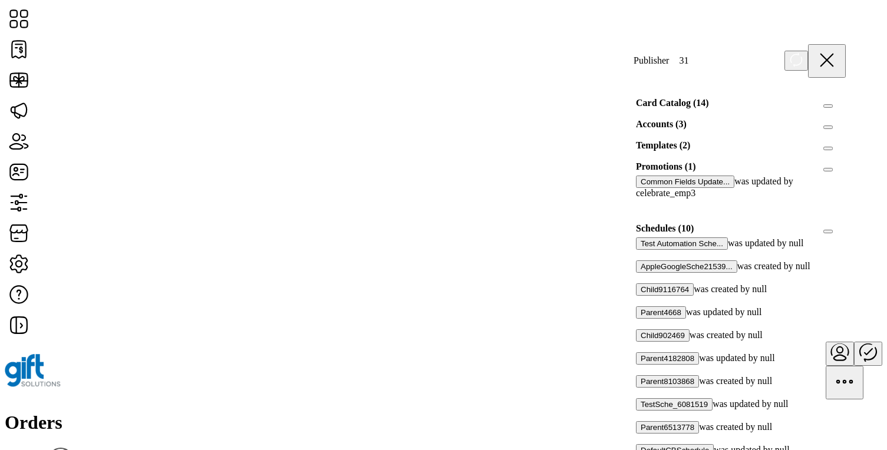
click at [828, 149] on span "Templates (2)" at bounding box center [828, 149] width 0 height 0
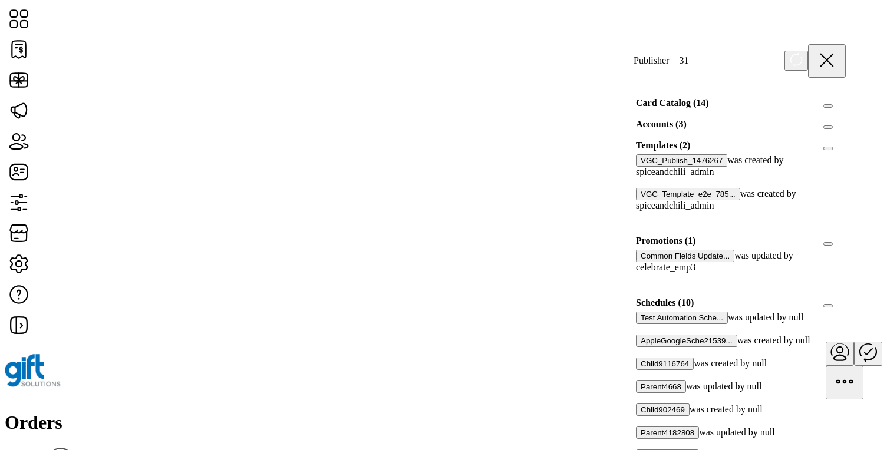
click at [828, 127] on span "Accounts (3)" at bounding box center [828, 127] width 0 height 0
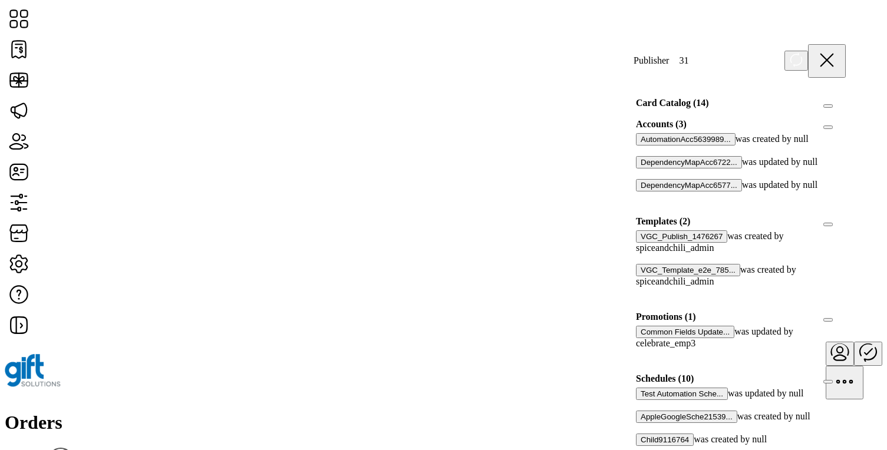
click at [828, 106] on span "Card Catalog (14)" at bounding box center [828, 106] width 0 height 0
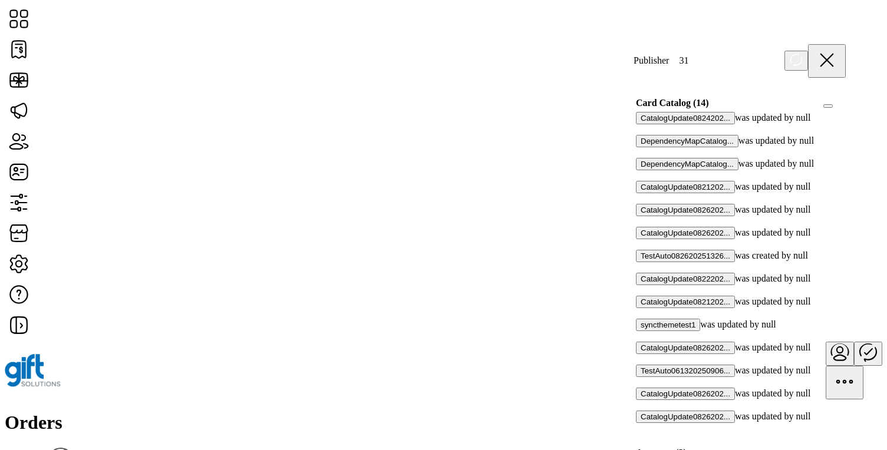
click at [830, 61] on icon at bounding box center [827, 60] width 28 height 28
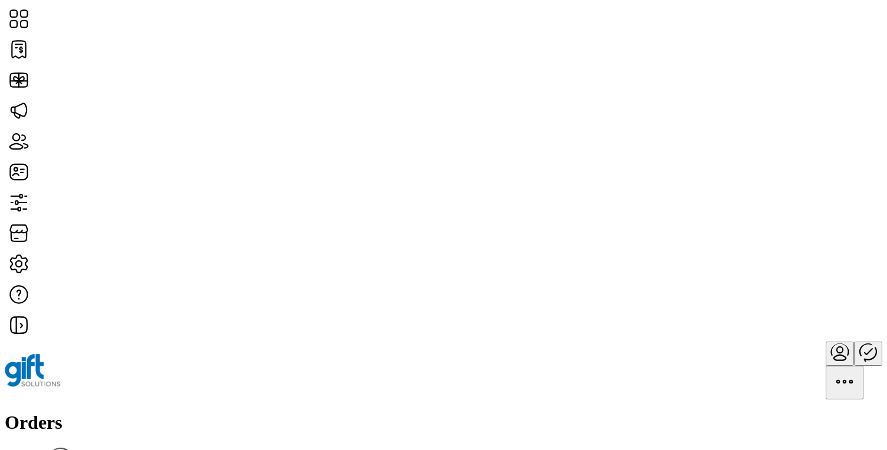
click at [854, 368] on icon "menu" at bounding box center [845, 382] width 28 height 28
click at [761, 56] on span "MX" at bounding box center [753, 51] width 15 height 9
click at [851, 368] on icon "Menú de encabezado" at bounding box center [845, 382] width 28 height 28
click at [761, 44] on link "EN" at bounding box center [753, 41] width 15 height 9
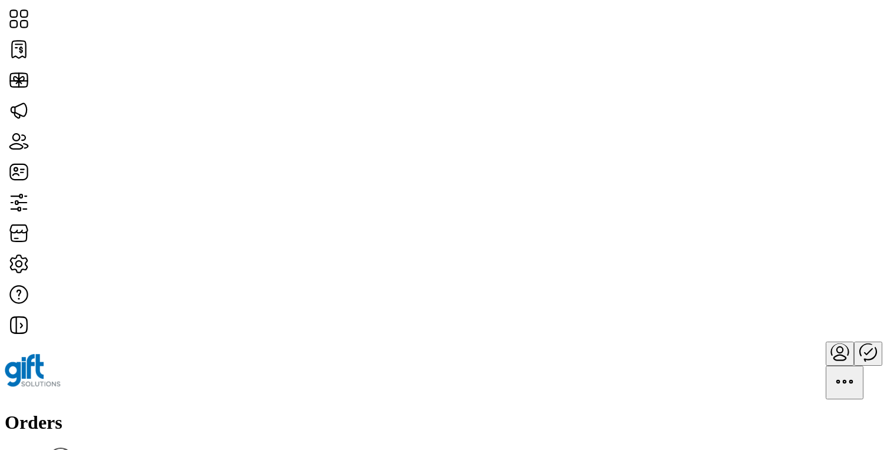
click at [357, 412] on div "Orders Filter Focused All Orders" at bounding box center [444, 447] width 878 height 71
click at [162, 412] on h1 "Orders" at bounding box center [444, 423] width 878 height 22
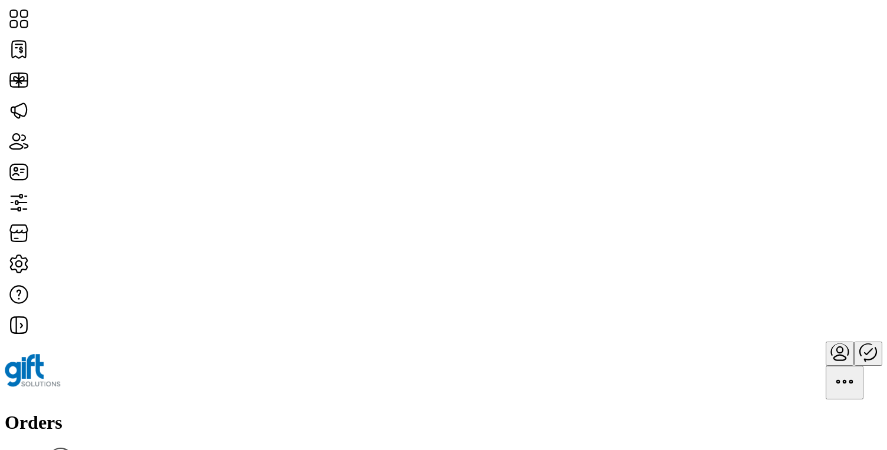
click at [233, 412] on div "Orders Filter Focused All Orders" at bounding box center [444, 447] width 878 height 71
click at [251, 412] on div "Orders Filter Focused All Orders" at bounding box center [444, 447] width 878 height 71
click at [161, 412] on h1 "Orders" at bounding box center [444, 423] width 878 height 22
click at [217, 412] on div "Orders Filter Focused All Orders" at bounding box center [444, 447] width 878 height 71
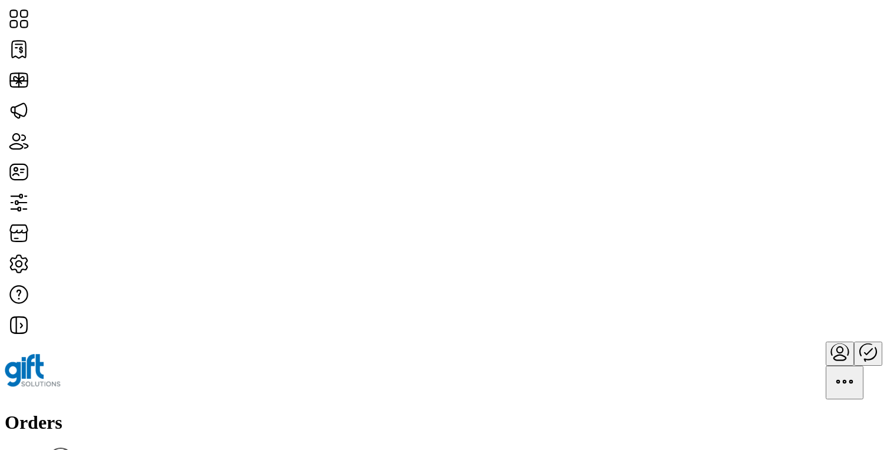
click at [321, 412] on div "Orders Filter Focused All Orders" at bounding box center [444, 447] width 878 height 71
click at [472, 412] on div "Orders Filter Focused All Orders" at bounding box center [444, 447] width 878 height 71
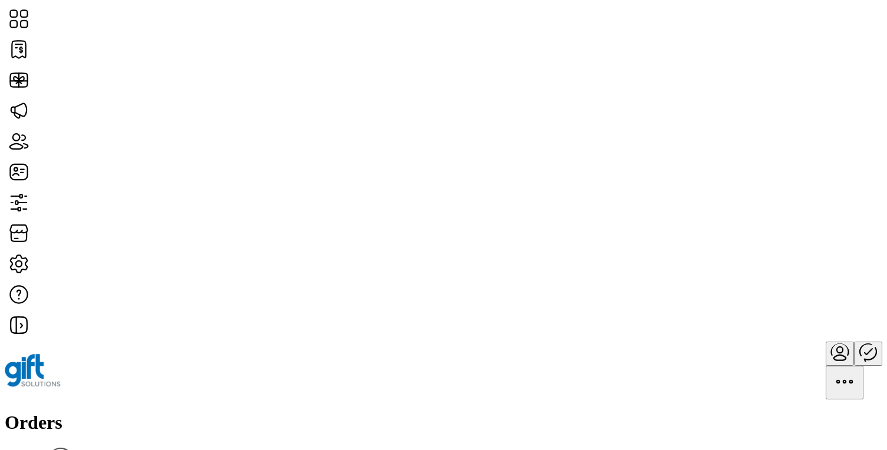
click at [323, 412] on div "Orders Filter Focused All Orders" at bounding box center [444, 447] width 878 height 71
click at [151, 412] on h1 "Orders" at bounding box center [444, 423] width 878 height 22
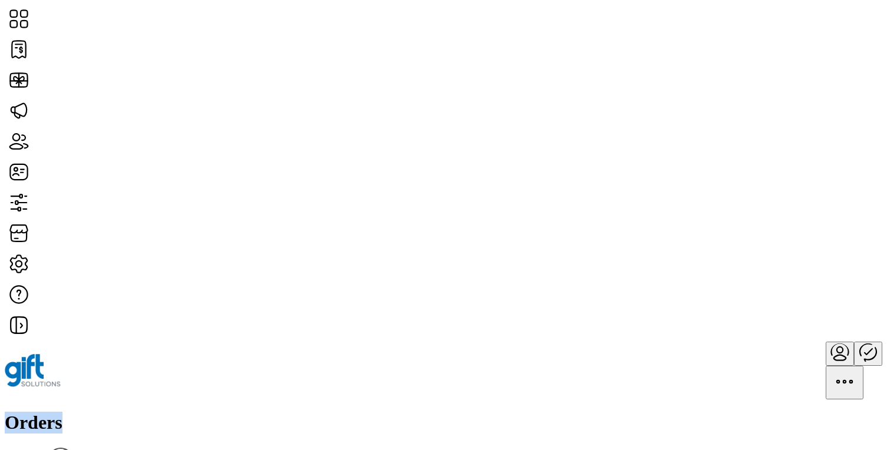
click at [151, 412] on h1 "Orders" at bounding box center [444, 423] width 878 height 22
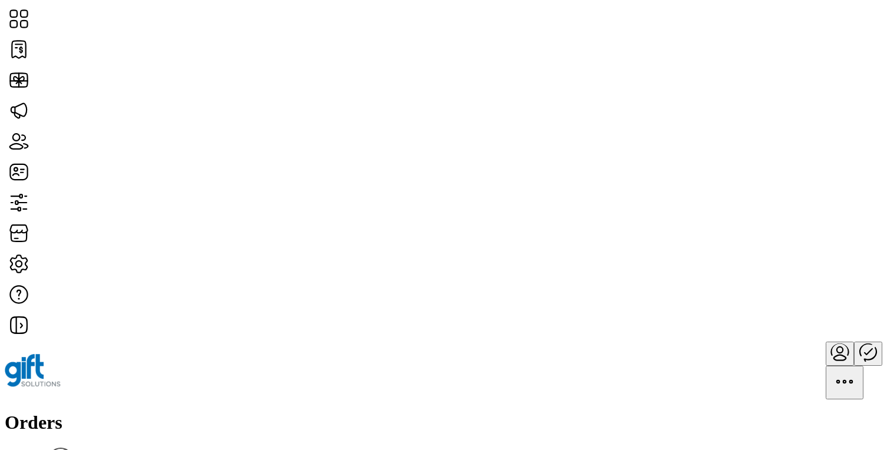
click at [166, 412] on h1 "Orders" at bounding box center [444, 423] width 878 height 22
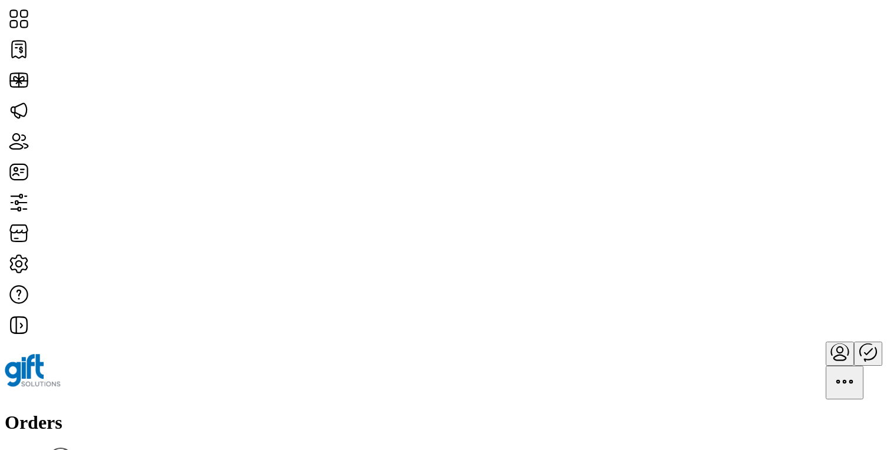
click at [285, 412] on div "Orders Filter Focused All Orders" at bounding box center [444, 447] width 878 height 71
click at [593, 412] on div "Orders Filter Focused All Orders" at bounding box center [444, 447] width 878 height 71
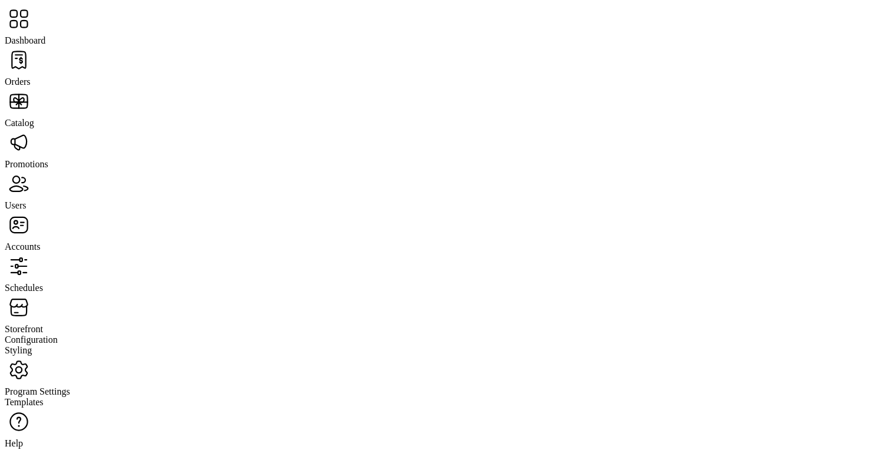
click at [48, 159] on span "Promotions" at bounding box center [27, 164] width 44 height 10
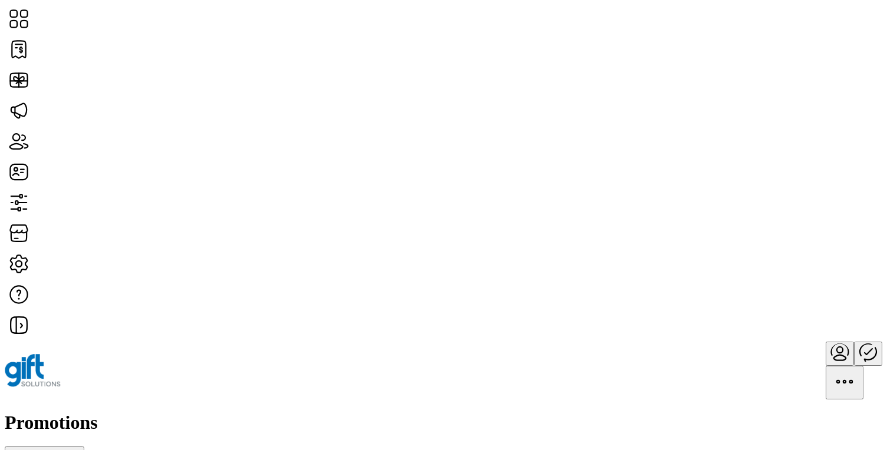
click at [216, 412] on h1 "Promotions" at bounding box center [444, 423] width 878 height 22
click at [475, 412] on div "Promotions Add New Promotion" at bounding box center [444, 435] width 878 height 47
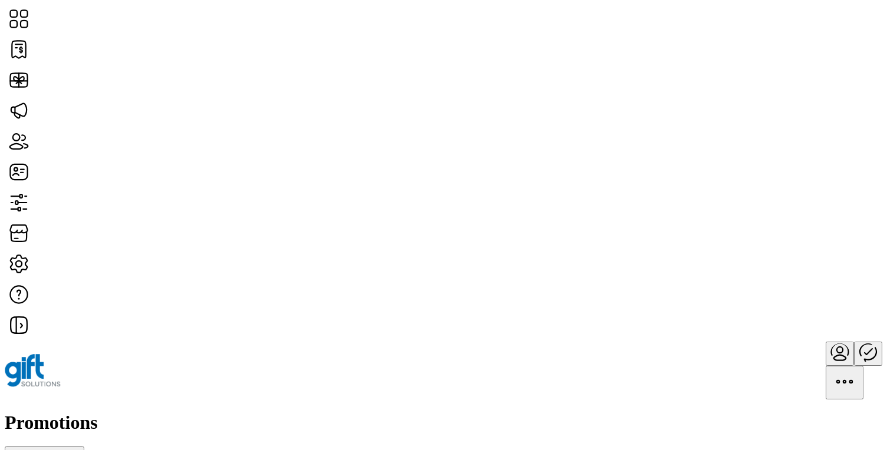
click at [558, 412] on div "Promotions Add New Promotion" at bounding box center [444, 435] width 878 height 47
click at [338, 412] on div "Promotions Add New Promotion" at bounding box center [444, 435] width 878 height 47
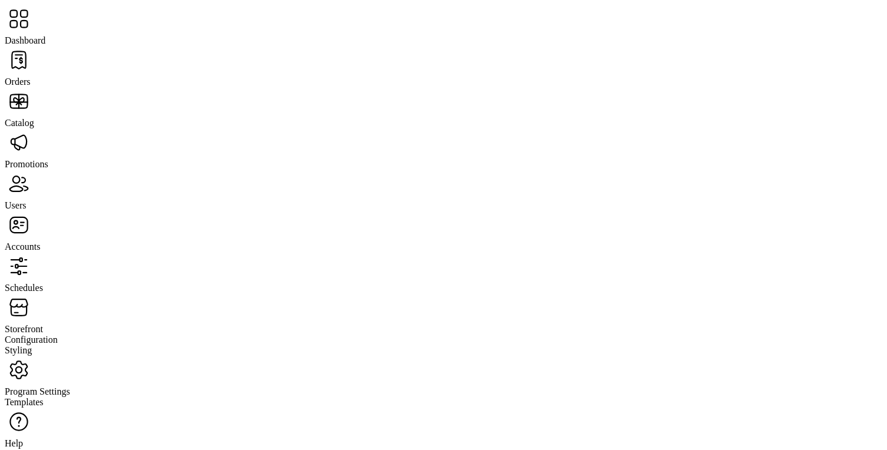
click at [31, 77] on span "Orders" at bounding box center [18, 82] width 26 height 10
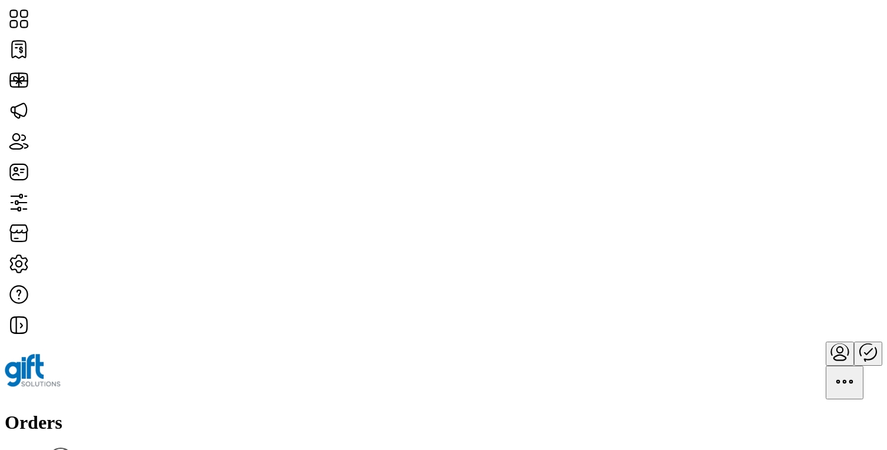
click at [252, 412] on div "Orders Filter Focused All Orders" at bounding box center [444, 447] width 878 height 71
click at [145, 412] on h1 "Orders" at bounding box center [444, 423] width 878 height 22
click at [198, 412] on div "Orders Filter Focused All Orders" at bounding box center [444, 447] width 878 height 71
click at [164, 412] on h1 "Orders" at bounding box center [444, 423] width 878 height 22
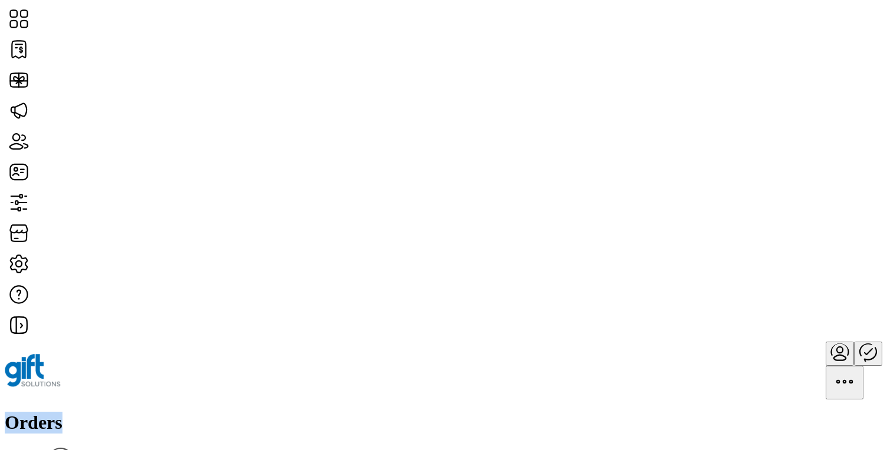
click at [164, 412] on h1 "Orders" at bounding box center [444, 423] width 878 height 22
click at [254, 412] on div "Orders Filter Focused All Orders" at bounding box center [444, 447] width 878 height 71
click at [195, 412] on div "Orders Filter Focused All Orders" at bounding box center [444, 447] width 878 height 71
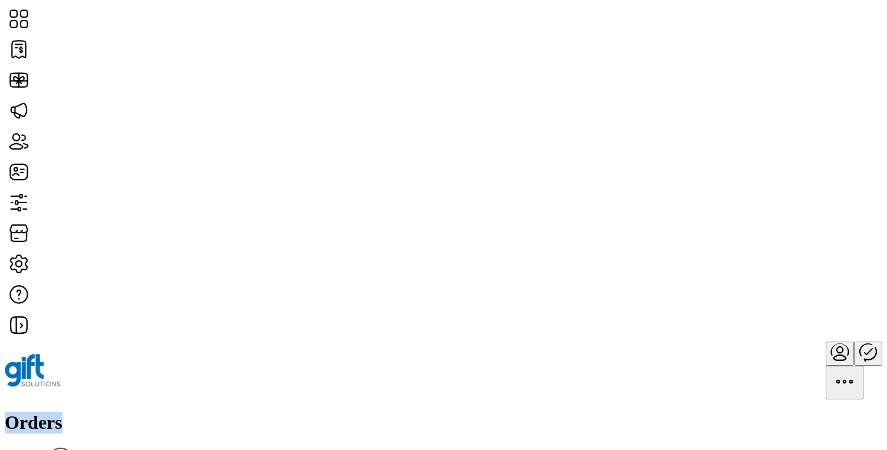
click at [175, 412] on h1 "Orders" at bounding box center [444, 423] width 878 height 22
click at [160, 412] on h1 "Orders" at bounding box center [444, 423] width 878 height 22
click at [240, 412] on div "Orders Filter Focused All Orders" at bounding box center [444, 447] width 878 height 71
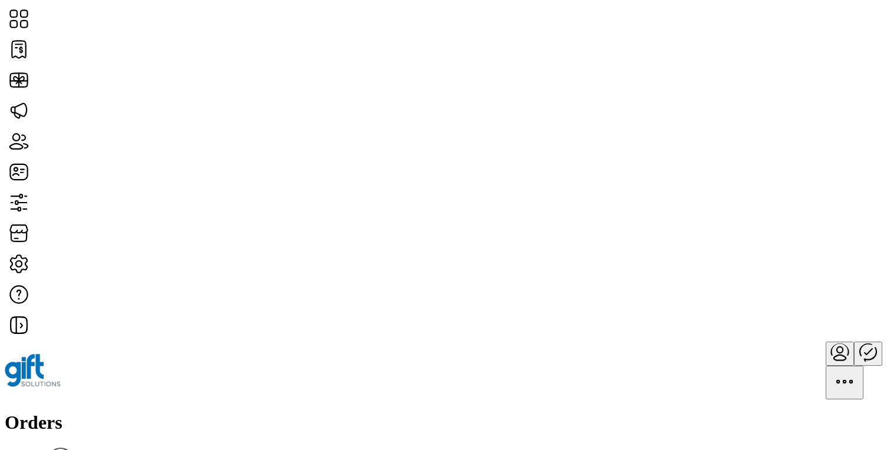
drag, startPoint x: 76, startPoint y: 9, endPoint x: 761, endPoint y: 424, distance: 800.2
click at [574, 412] on div "Orders Filter Focused All Orders" at bounding box center [444, 447] width 878 height 71
click at [577, 412] on div "Orders Filter Focused All Orders" at bounding box center [444, 447] width 878 height 71
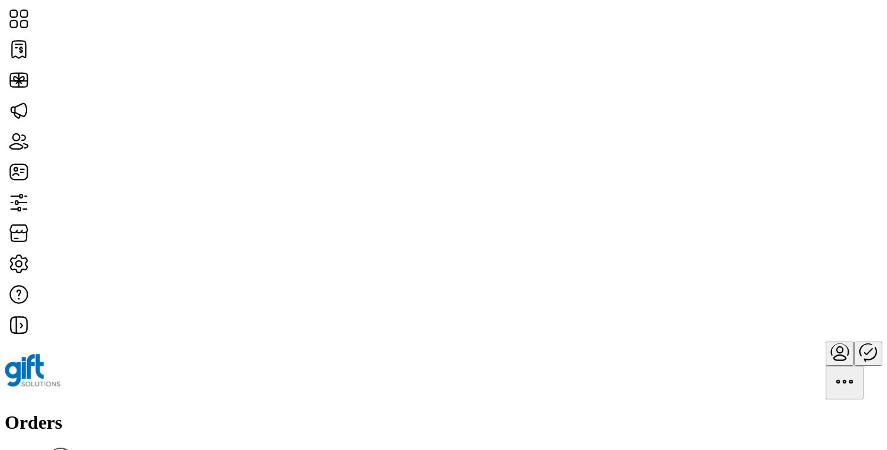
click at [854, 338] on icon "Publisher Panel" at bounding box center [868, 352] width 28 height 28
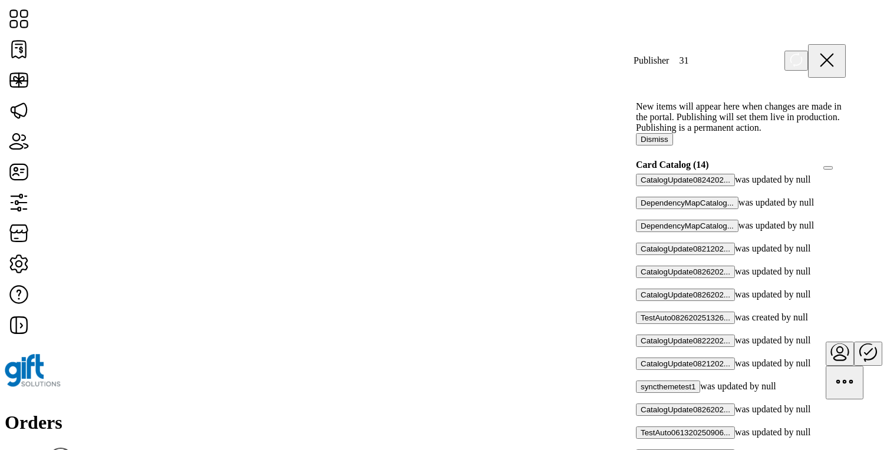
click at [837, 57] on icon at bounding box center [827, 60] width 28 height 28
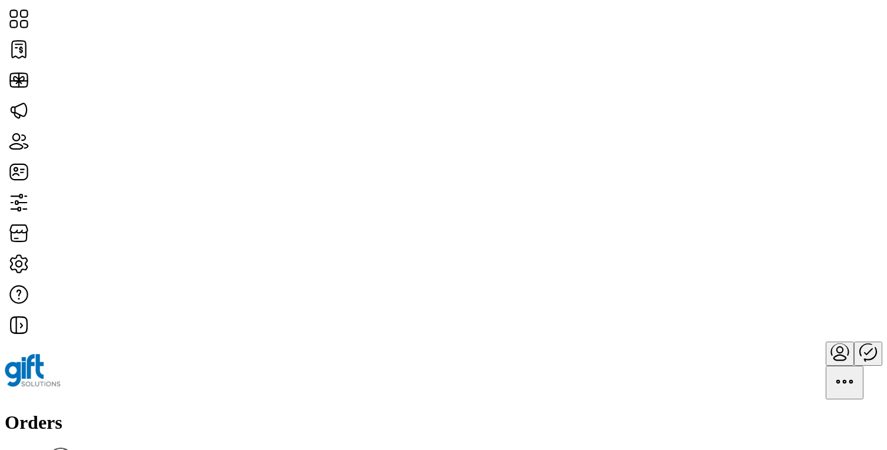
click at [854, 338] on icon "Publisher Panel" at bounding box center [868, 352] width 28 height 28
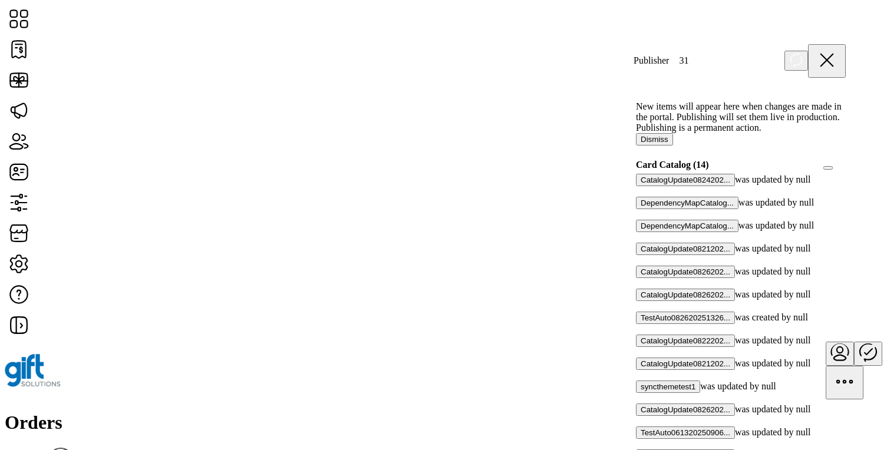
click at [673, 143] on button "Dismiss" at bounding box center [654, 139] width 37 height 12
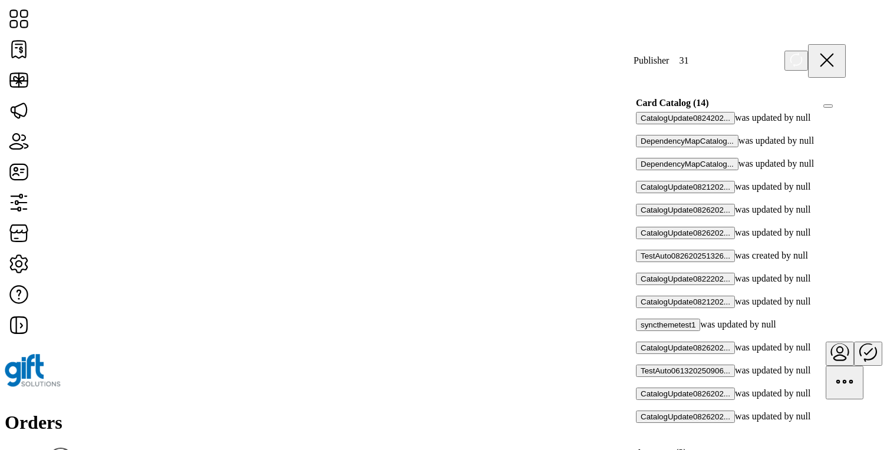
click at [841, 57] on icon at bounding box center [827, 60] width 28 height 28
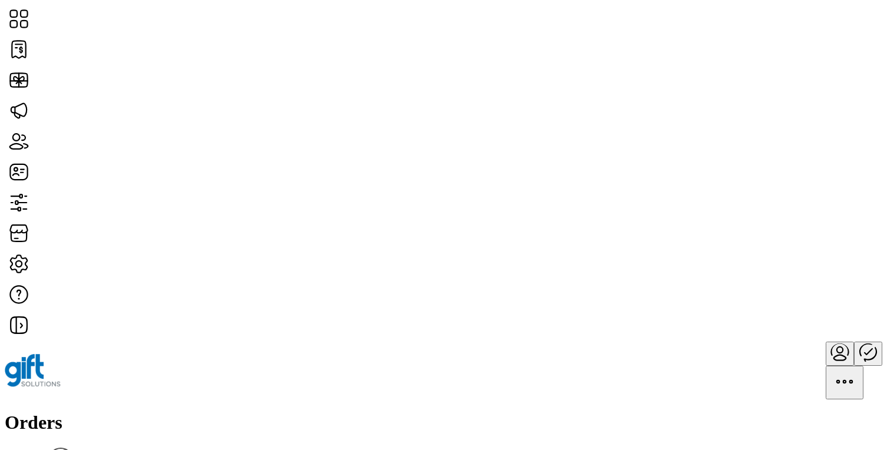
click at [834, 356] on icon "menu" at bounding box center [840, 358] width 12 height 5
click at [807, 54] on span "Profile" at bounding box center [814, 48] width 26 height 9
click at [834, 356] on icon "menu" at bounding box center [840, 358] width 12 height 5
click at [708, 411] on div "Profile" at bounding box center [444, 417] width 878 height 13
click at [854, 338] on icon "Publisher Panel" at bounding box center [868, 352] width 28 height 28
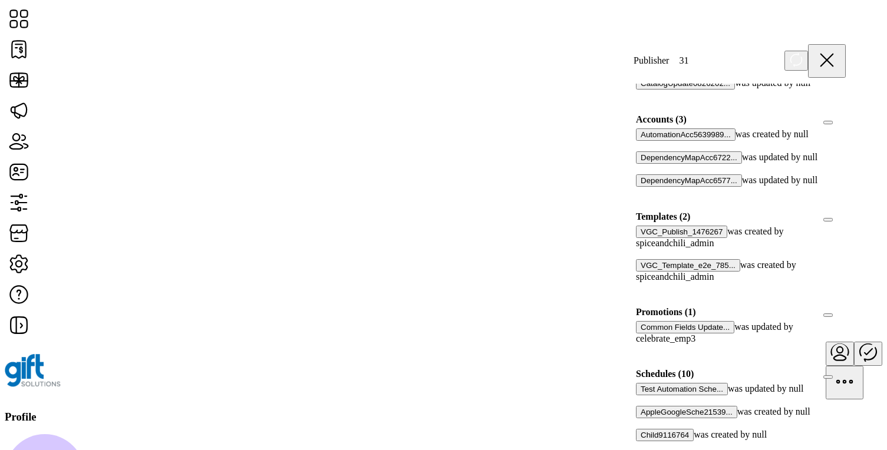
scroll to position [560, 0]
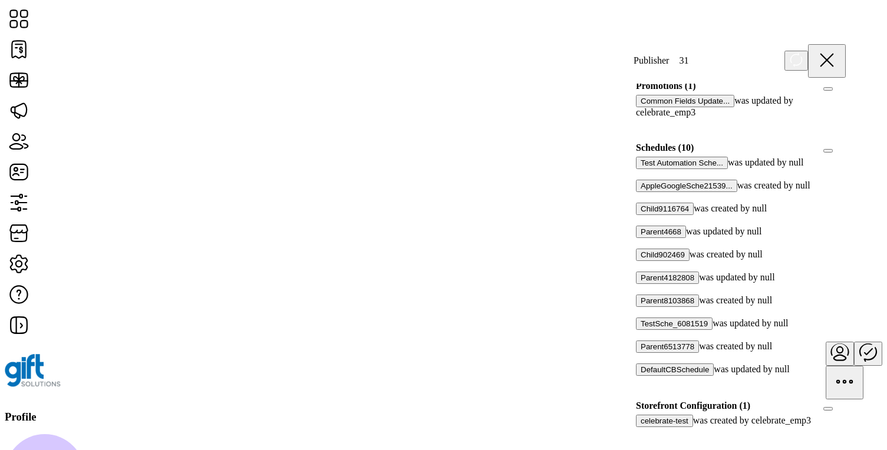
click at [833, 58] on icon at bounding box center [827, 60] width 28 height 28
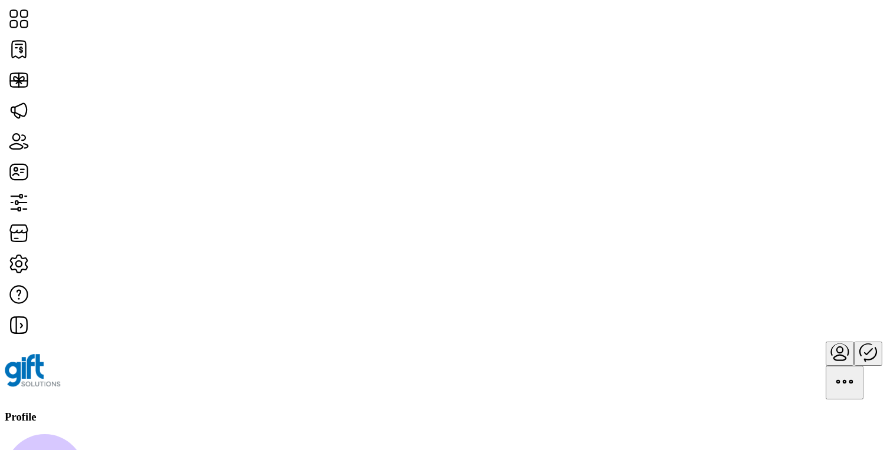
click at [845, 388] on p-button at bounding box center [845, 393] width 38 height 10
click at [852, 368] on icon "menu" at bounding box center [845, 382] width 28 height 28
click at [679, 411] on div "Profile" at bounding box center [444, 417] width 878 height 13
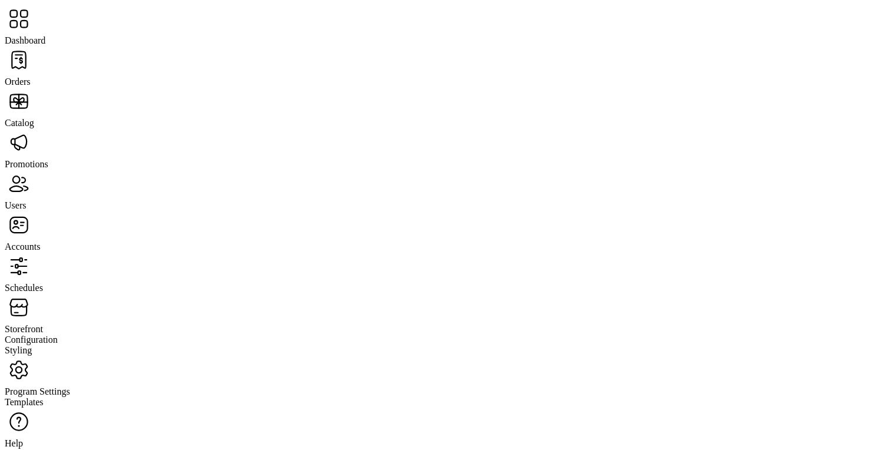
click at [31, 77] on span "Orders" at bounding box center [18, 82] width 26 height 10
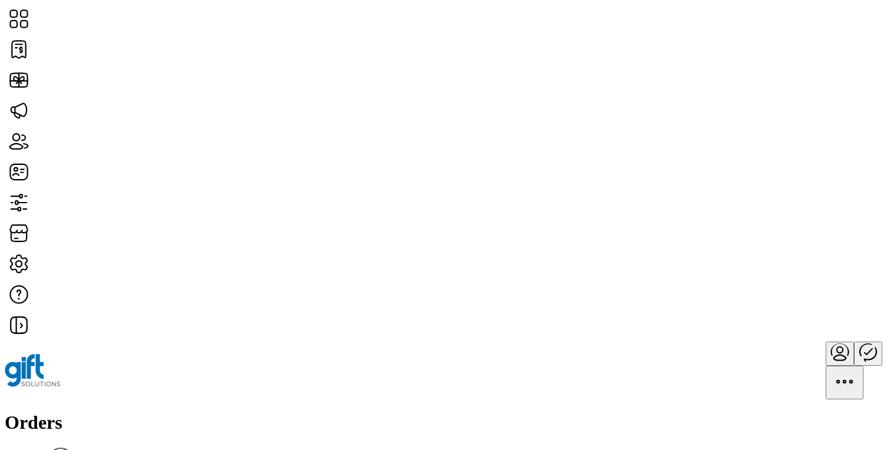
click at [404, 412] on div "Orders Filter Focused All Orders" at bounding box center [444, 447] width 878 height 71
click at [141, 412] on h1 "Orders" at bounding box center [444, 423] width 878 height 22
click at [219, 412] on div "Orders Filter Focused All Orders" at bounding box center [444, 447] width 878 height 71
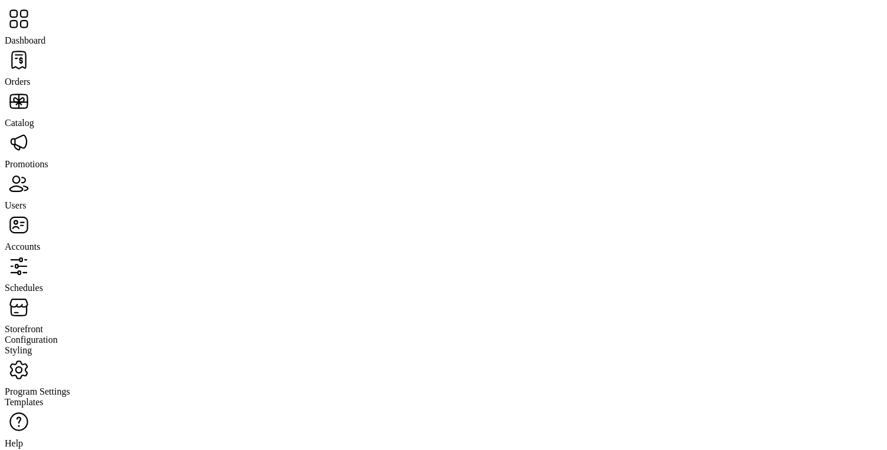
click at [26, 200] on span "Users" at bounding box center [15, 205] width 21 height 10
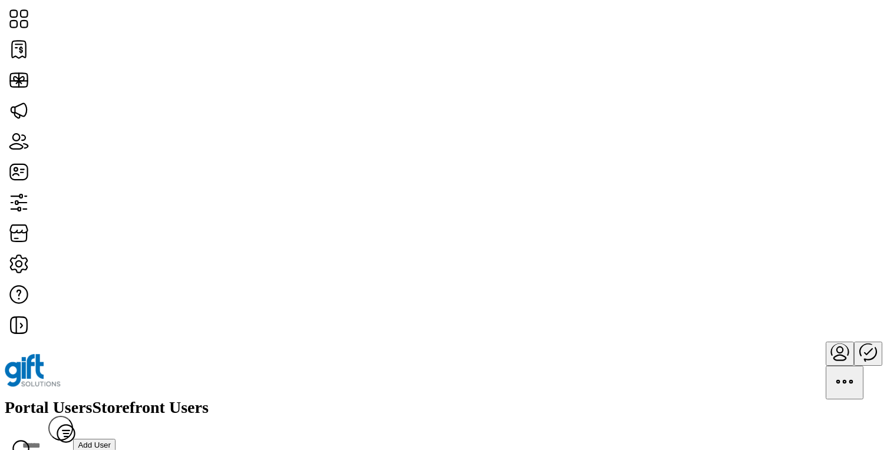
click at [462, 400] on div "Portal Users Storefront Users Filter Add User" at bounding box center [444, 430] width 878 height 60
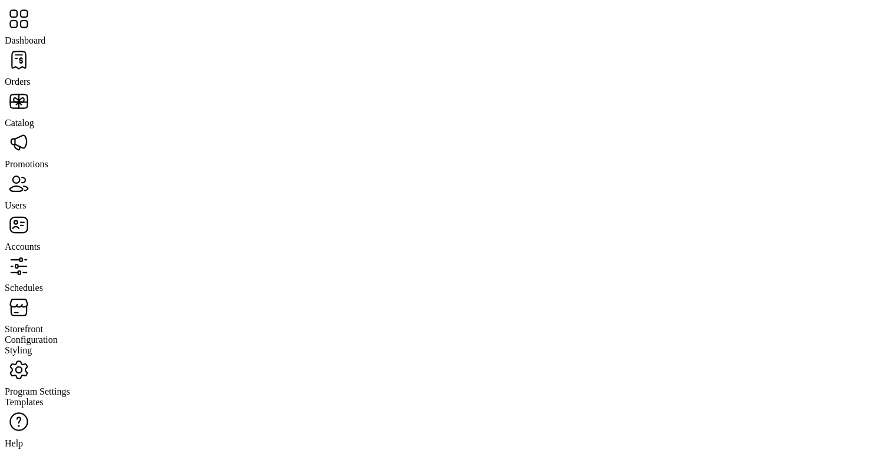
click at [43, 324] on span "Storefront" at bounding box center [24, 329] width 38 height 10
click at [58, 335] on span "Configuration" at bounding box center [31, 340] width 53 height 10
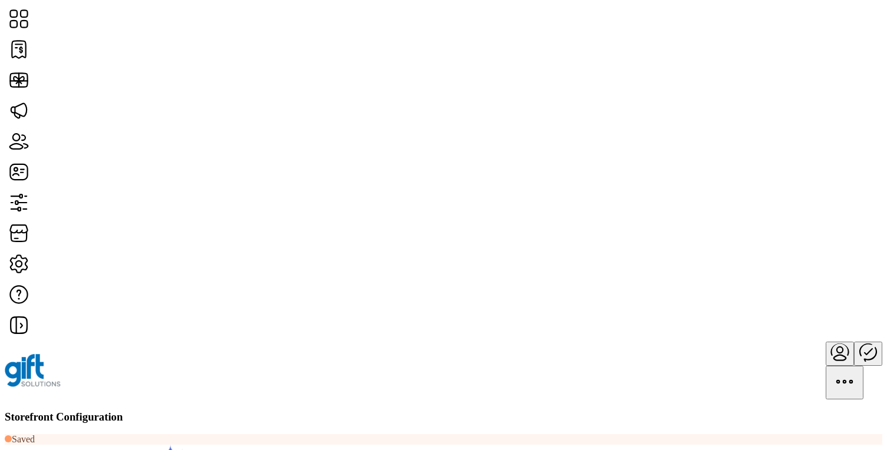
scroll to position [41, 0]
click at [761, 205] on span "Card Display Settings" at bounding box center [733, 200] width 83 height 9
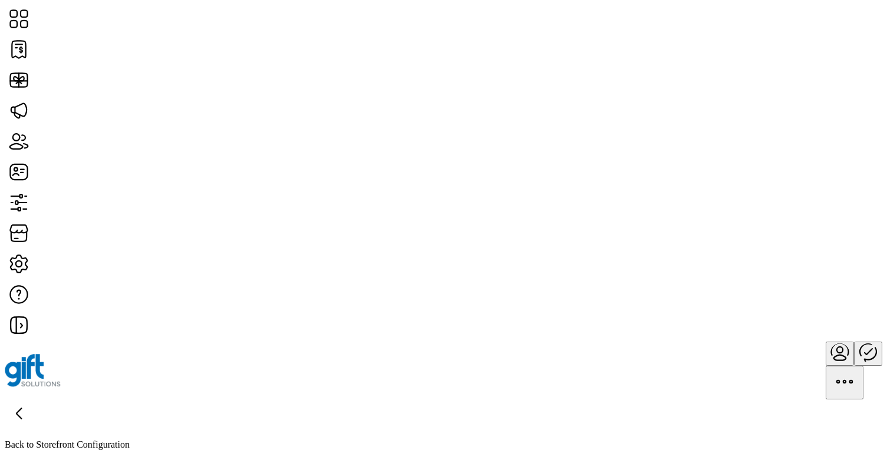
scroll to position [236, 0]
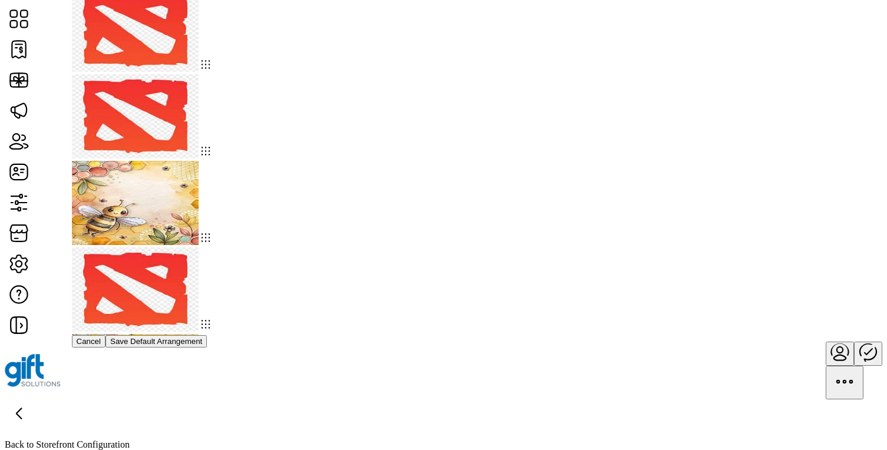
click at [199, 72] on img at bounding box center [135, 30] width 127 height 84
drag, startPoint x: 389, startPoint y: 120, endPoint x: 523, endPoint y: 103, distance: 134.9
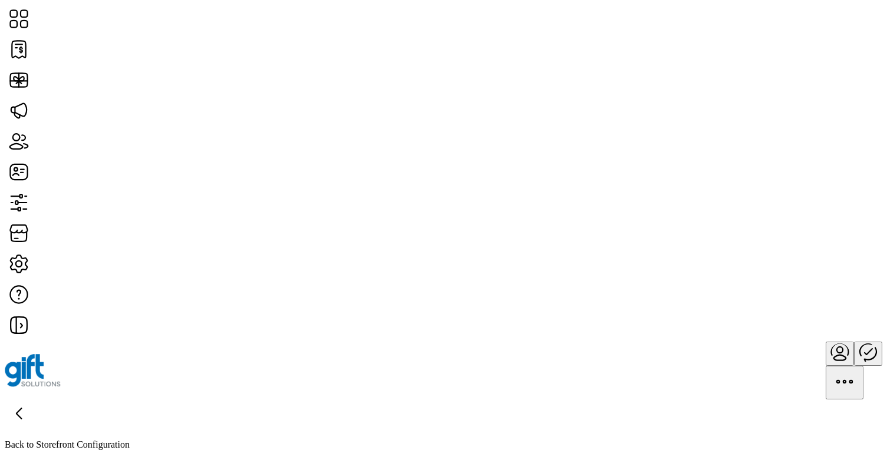
click at [852, 48] on div "Storefront Card Arrangement Drag and drop cards to customize arrangement. The n…" at bounding box center [443, 225] width 887 height 450
click at [670, 253] on div "**********" at bounding box center [443, 225] width 887 height 450
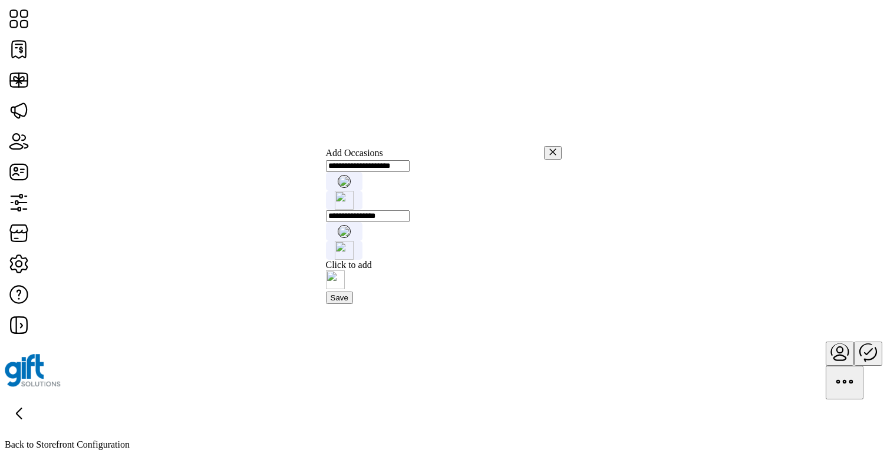
click at [544, 146] on button "button" at bounding box center [553, 153] width 18 height 14
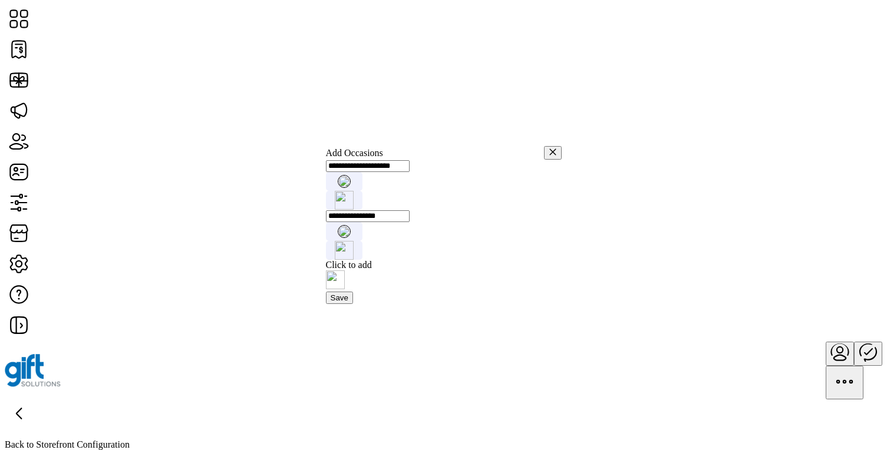
click at [550, 149] on icon "button" at bounding box center [553, 152] width 6 height 6
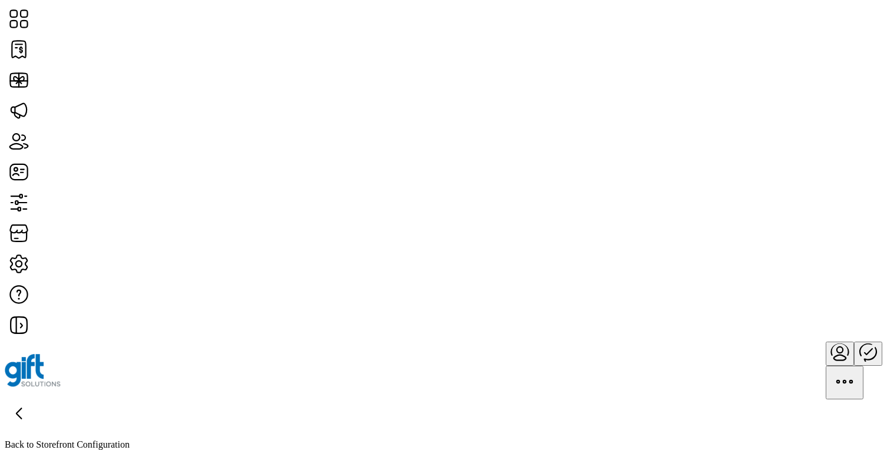
scroll to position [357, 0]
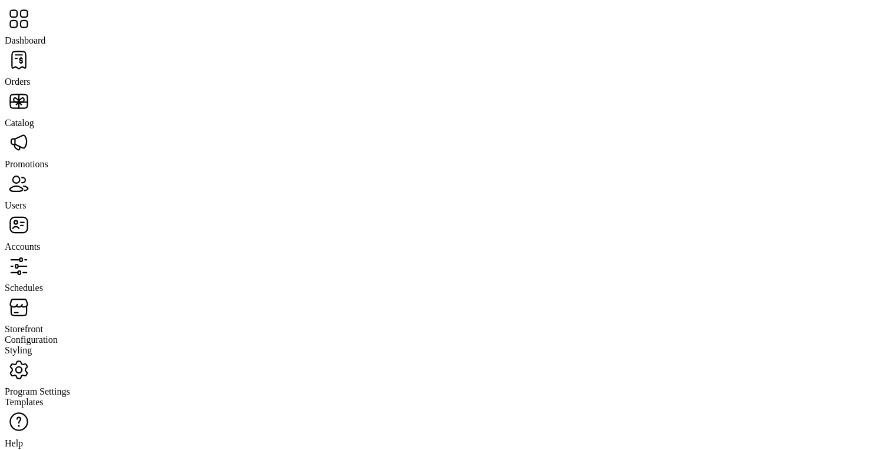
click at [40, 242] on span "Accounts" at bounding box center [22, 247] width 35 height 10
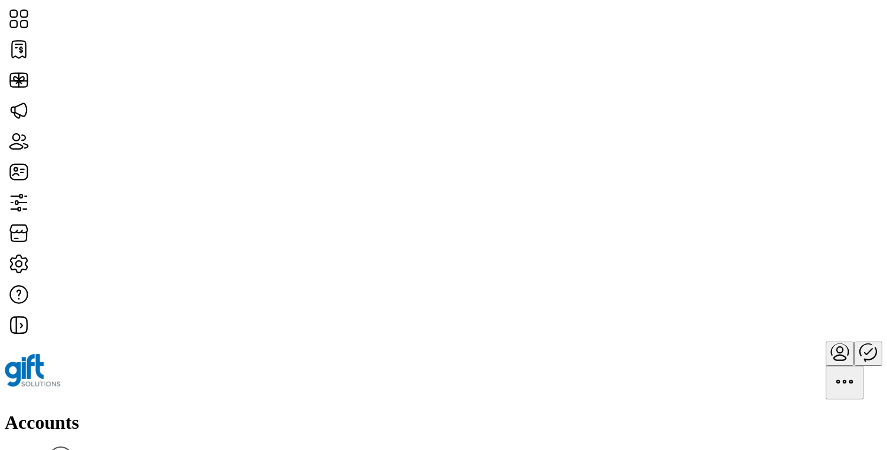
scroll to position [716, 0]
click at [791, 218] on span "Edit Details" at bounding box center [768, 213] width 45 height 9
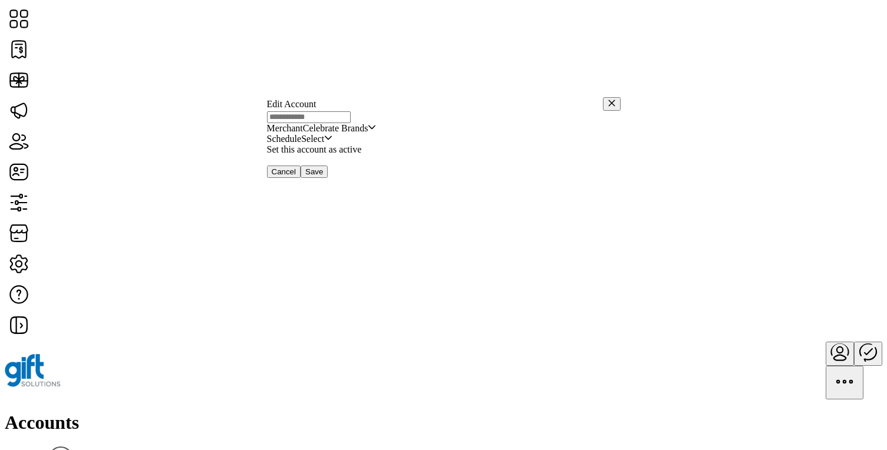
type input "**********"
click at [422, 178] on div "Cancel Save" at bounding box center [444, 172] width 354 height 12
click at [326, 134] on span "Select" at bounding box center [314, 128] width 23 height 11
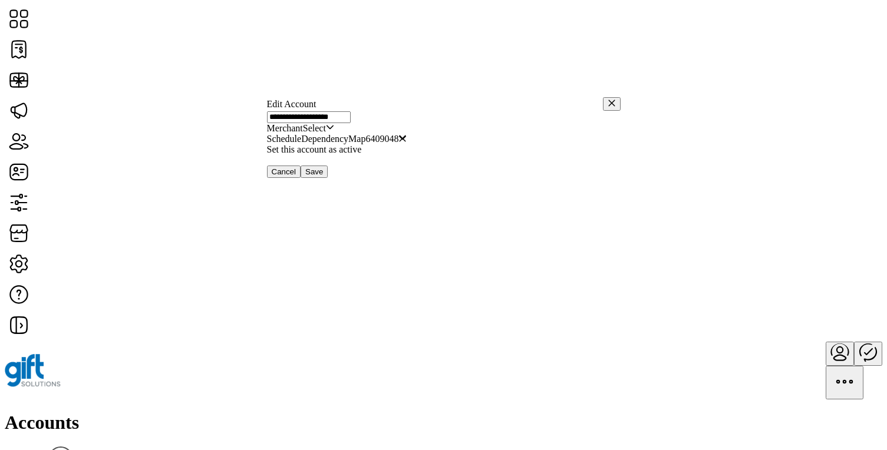
click at [413, 178] on div "Cancel Save" at bounding box center [444, 172] width 354 height 12
click at [603, 97] on button "button" at bounding box center [612, 104] width 18 height 14
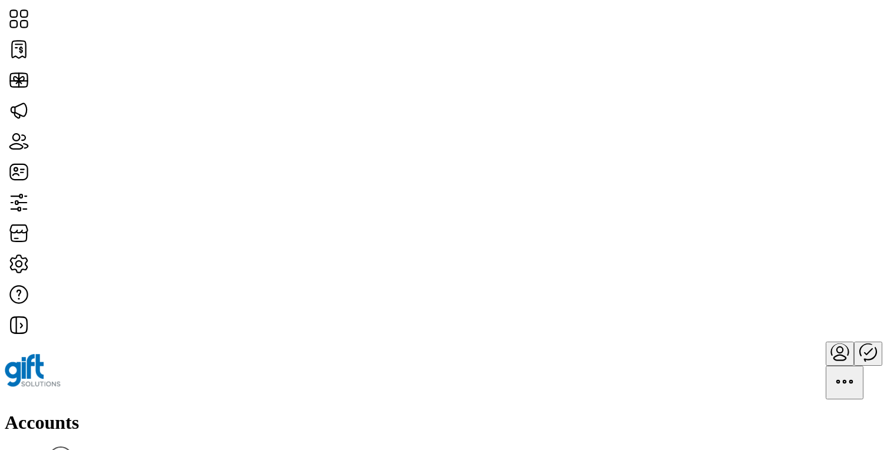
click at [791, 277] on span "Edit Details" at bounding box center [768, 272] width 45 height 9
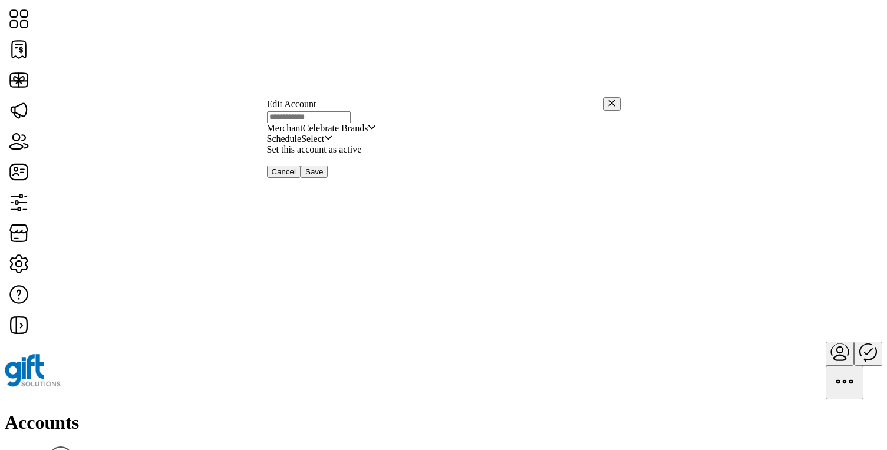
type input "**********"
click at [301, 178] on button "Cancel" at bounding box center [284, 172] width 34 height 12
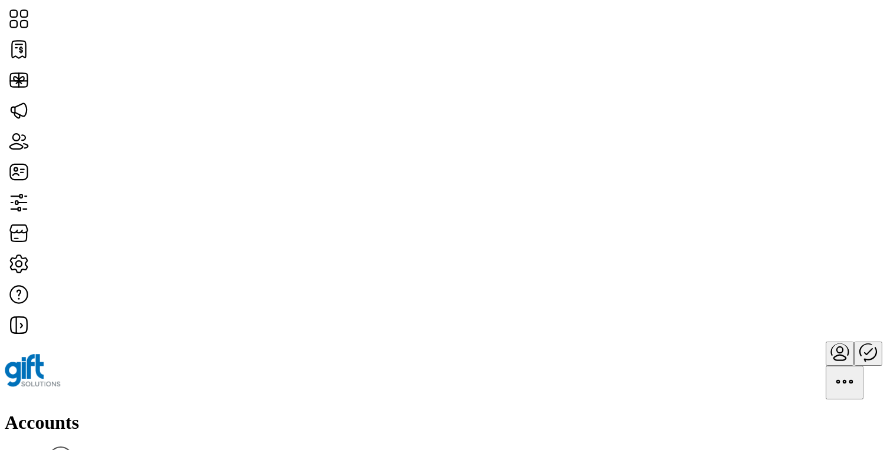
click at [791, 307] on span "Edit Details" at bounding box center [768, 301] width 45 height 9
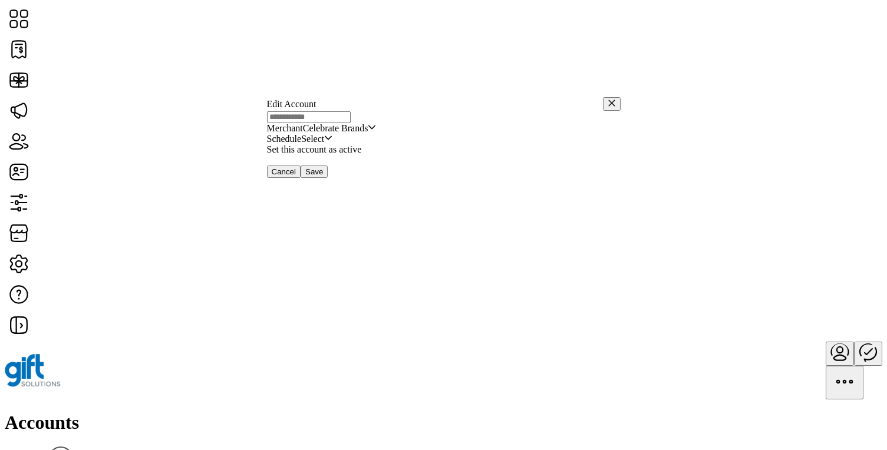
type input "**********"
click at [608, 105] on icon "button" at bounding box center [612, 103] width 8 height 8
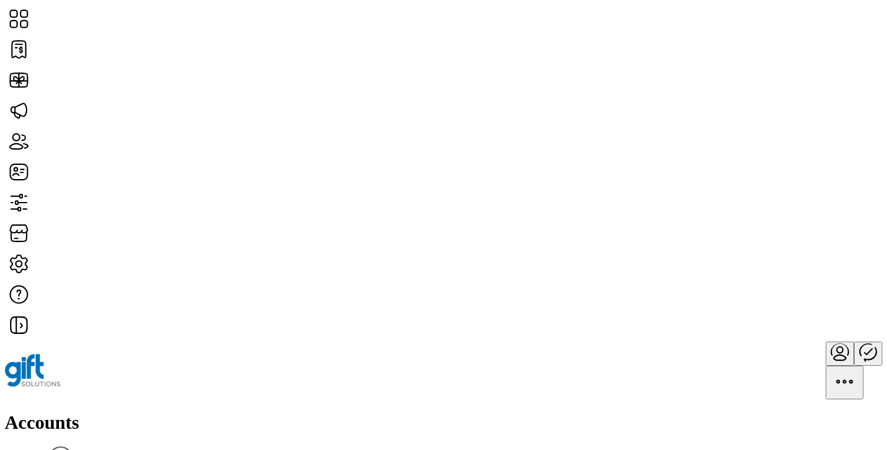
click at [795, 256] on span "View Details" at bounding box center [770, 250] width 49 height 9
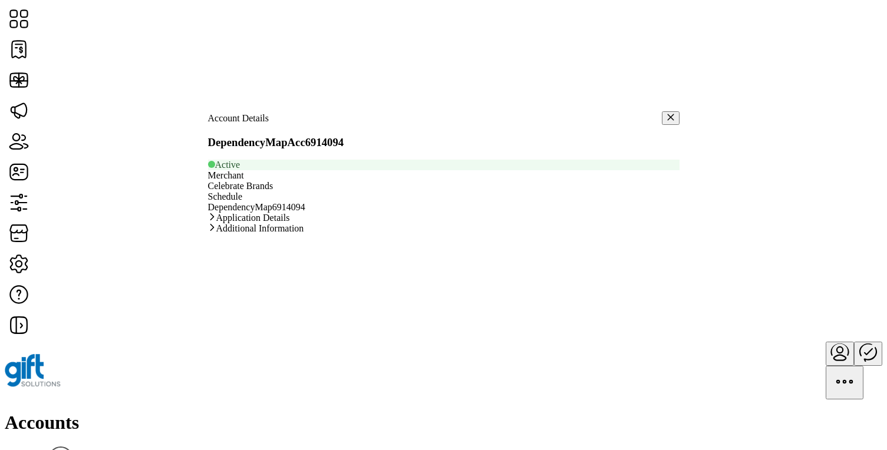
click at [305, 203] on span "DependencyMap6914094" at bounding box center [256, 207] width 97 height 10
click at [274, 191] on span "Celebrate Brands" at bounding box center [240, 186] width 65 height 10
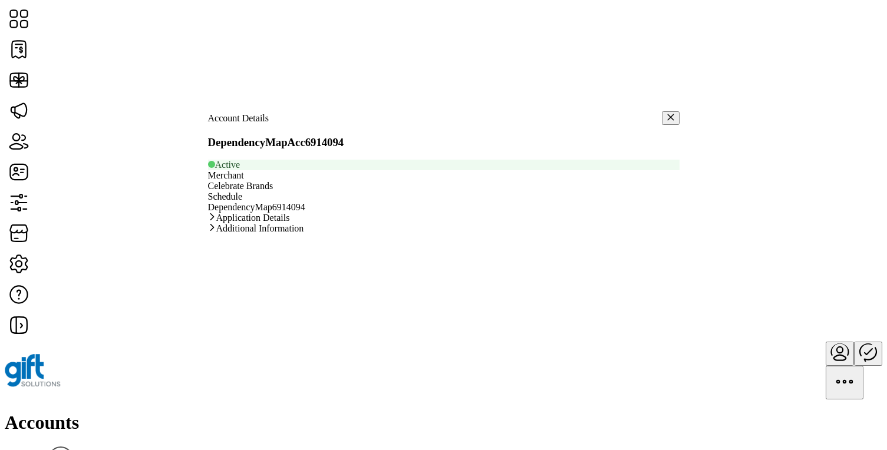
click at [667, 121] on icon "button" at bounding box center [671, 117] width 8 height 8
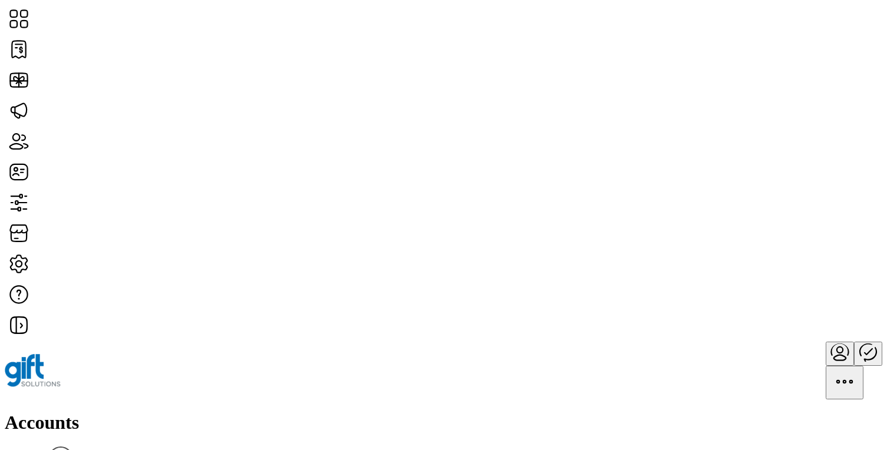
click at [791, 248] on span "Edit Details" at bounding box center [768, 242] width 45 height 9
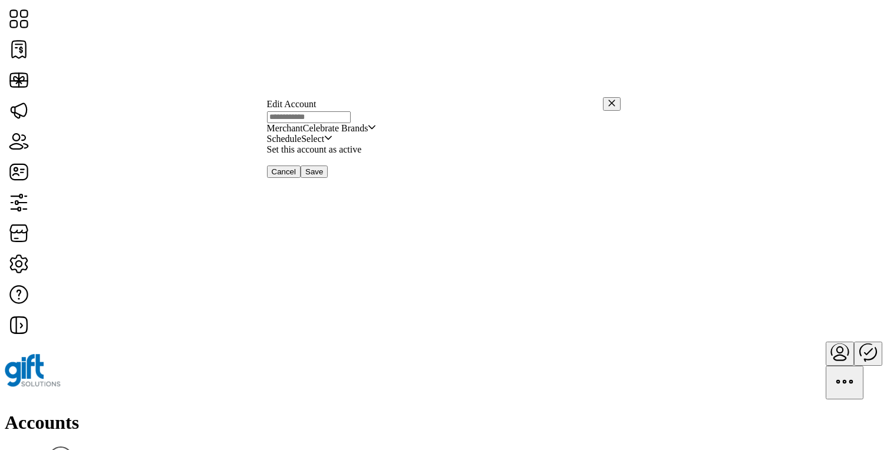
type input "**********"
click at [326, 134] on span "Select" at bounding box center [314, 128] width 23 height 11
click at [608, 103] on icon "button" at bounding box center [611, 103] width 6 height 6
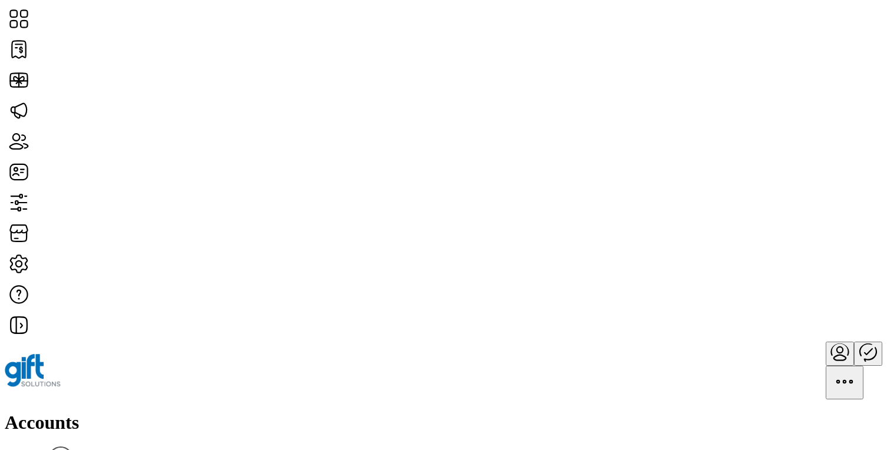
click at [791, 226] on span "Edit Details" at bounding box center [768, 221] width 45 height 9
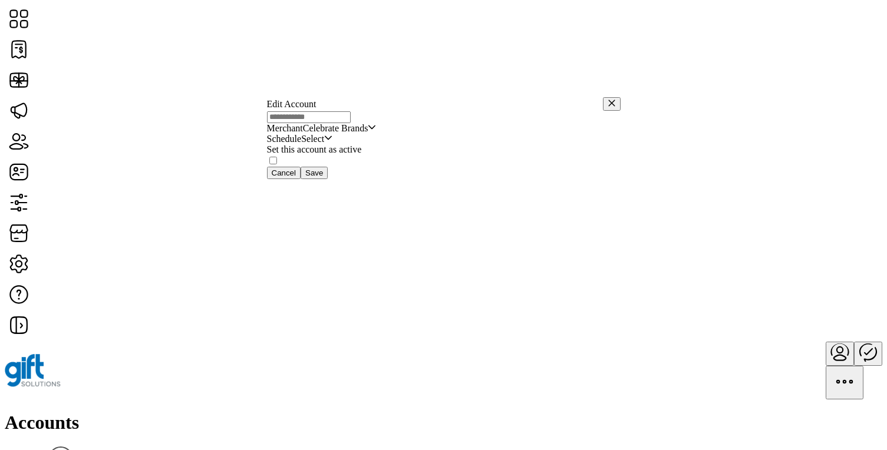
type input "**********"
click at [326, 134] on span "Select" at bounding box center [314, 128] width 23 height 11
click at [608, 101] on icon "button" at bounding box center [611, 103] width 6 height 6
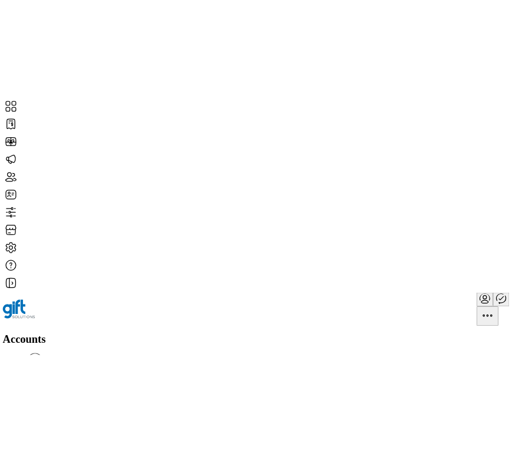
scroll to position [716, 0]
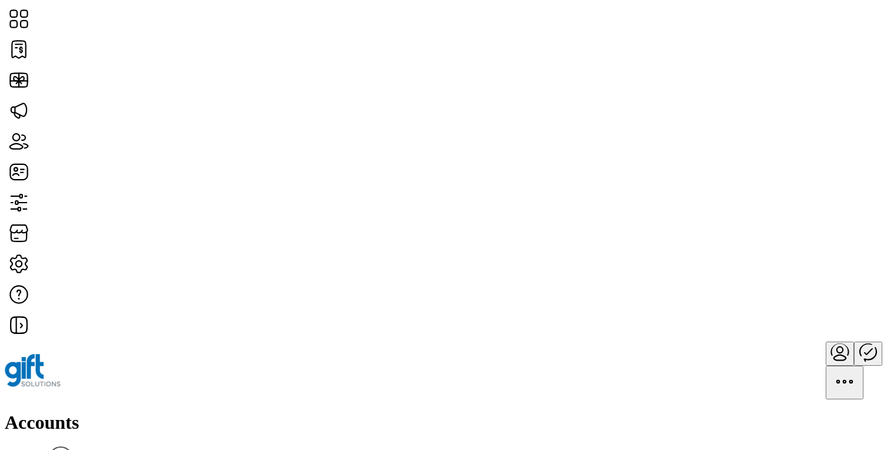
click at [791, 246] on span "Edit Details" at bounding box center [768, 241] width 45 height 9
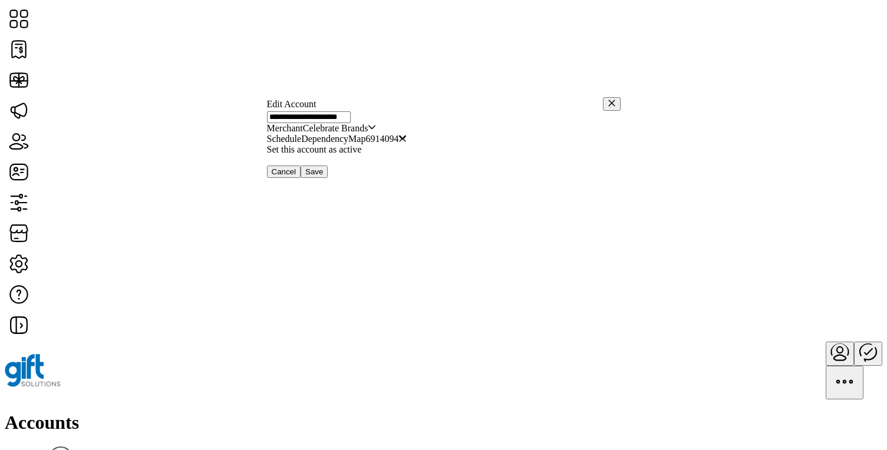
click at [608, 101] on icon "button" at bounding box center [612, 103] width 8 height 8
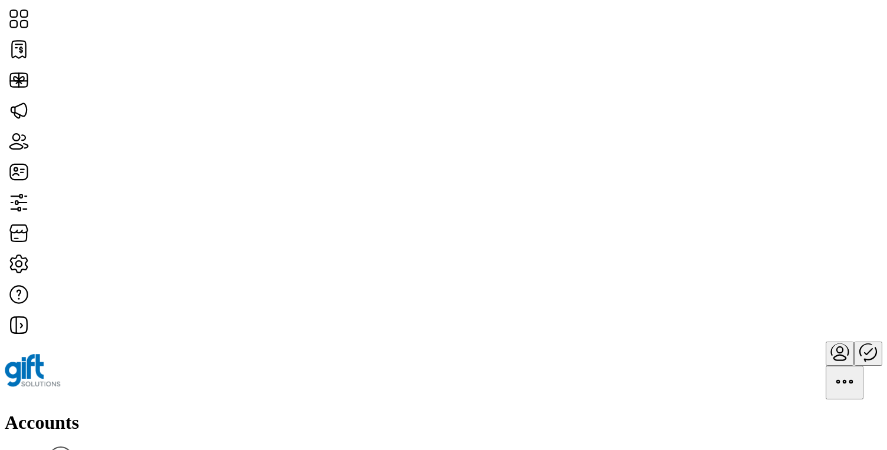
click at [791, 336] on span "Edit Details" at bounding box center [768, 331] width 45 height 9
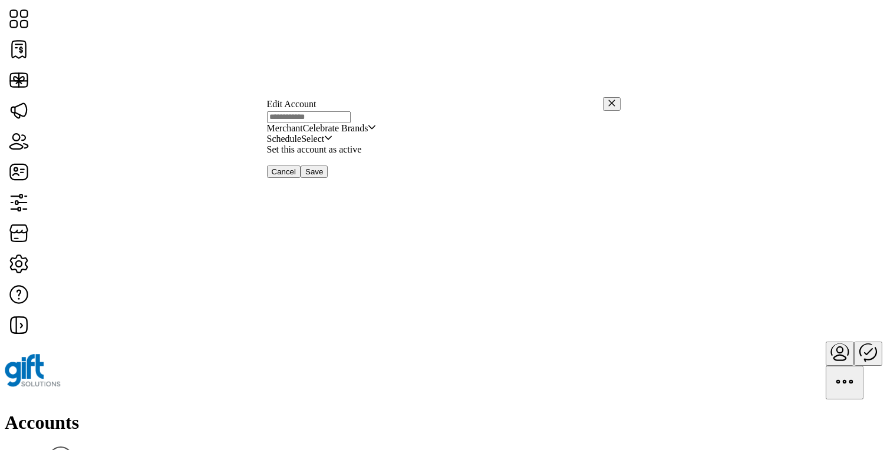
type input "**********"
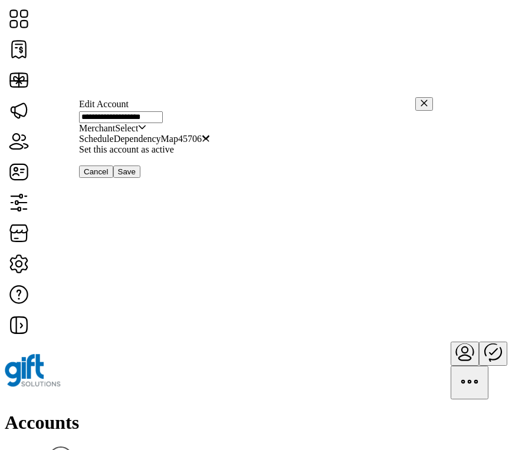
click at [405, 111] on div "Edit Account" at bounding box center [256, 104] width 354 height 14
click at [420, 106] on icon "button" at bounding box center [424, 103] width 8 height 8
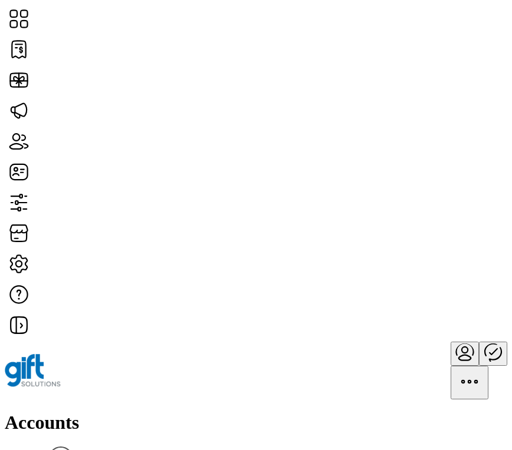
click at [416, 248] on span "Edit Details" at bounding box center [393, 242] width 45 height 9
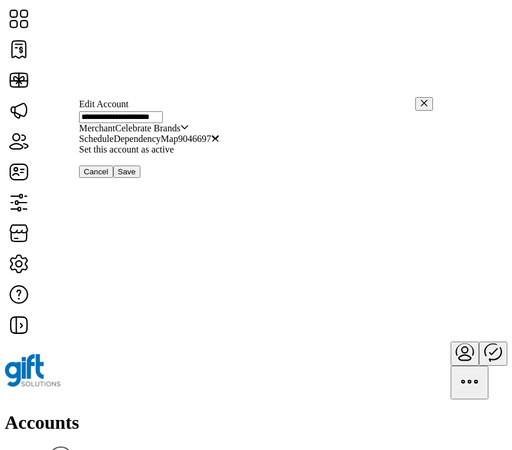
click at [421, 103] on icon "button" at bounding box center [424, 103] width 6 height 6
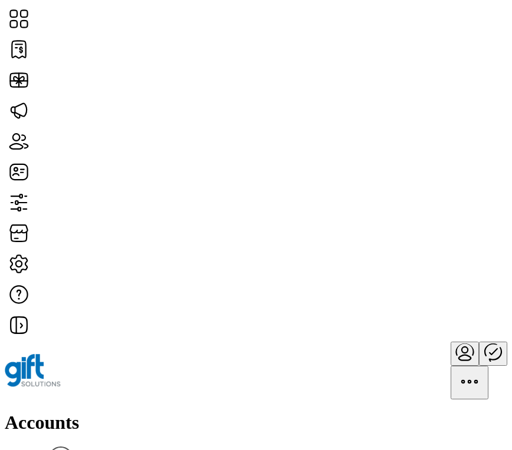
scroll to position [589, 0]
click at [416, 286] on span "Edit Details" at bounding box center [393, 281] width 45 height 9
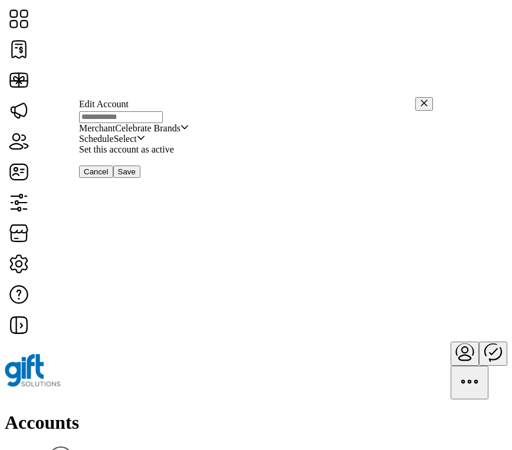
type input "**********"
click at [108, 176] on span "Cancel" at bounding box center [96, 171] width 25 height 9
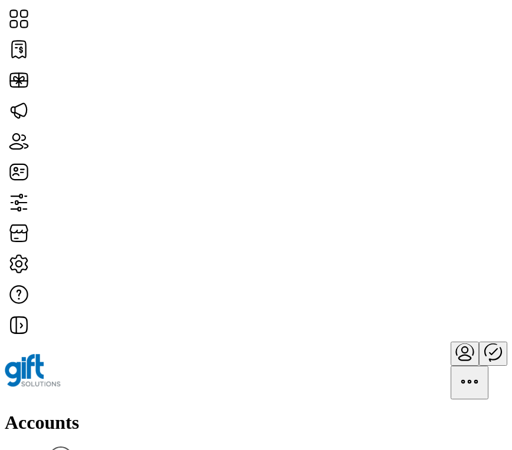
click at [404, 412] on div "Accounts Filter Add Account" at bounding box center [256, 450] width 502 height 77
click at [449, 412] on div "Accounts Filter Add Account" at bounding box center [256, 450] width 502 height 77
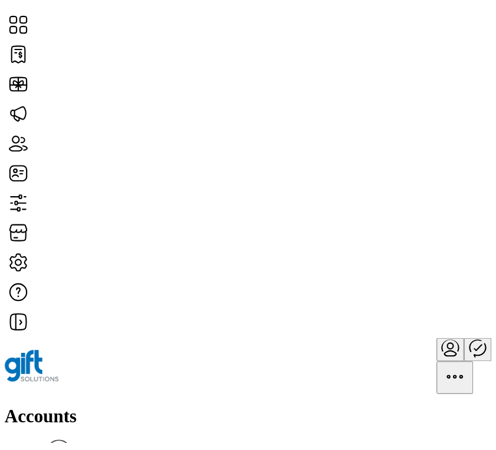
scroll to position [0, 0]
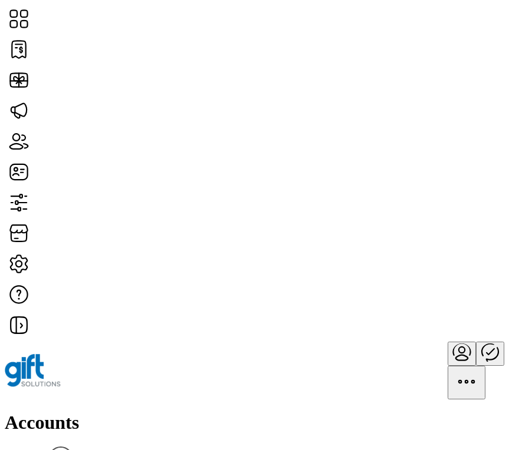
click at [413, 226] on span "Edit Details" at bounding box center [390, 221] width 45 height 9
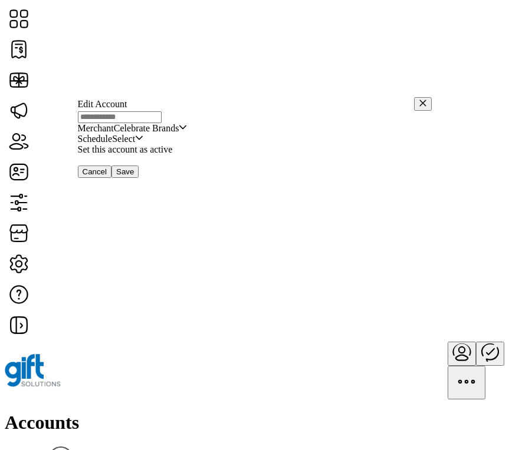
type input "**********"
click at [419, 104] on icon "button" at bounding box center [422, 103] width 6 height 6
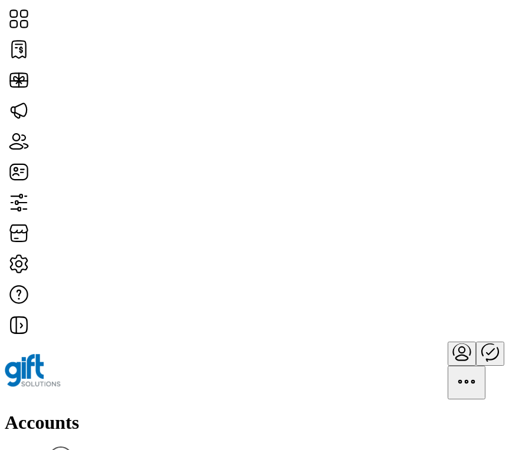
click at [463, 412] on div "Accounts Filter Add Account" at bounding box center [254, 450] width 499 height 77
click at [351, 125] on span "Status" at bounding box center [339, 120] width 23 height 9
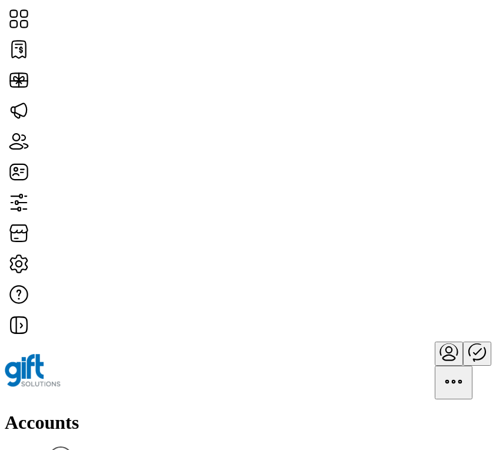
click at [404, 236] on link "View Details" at bounding box center [380, 230] width 49 height 9
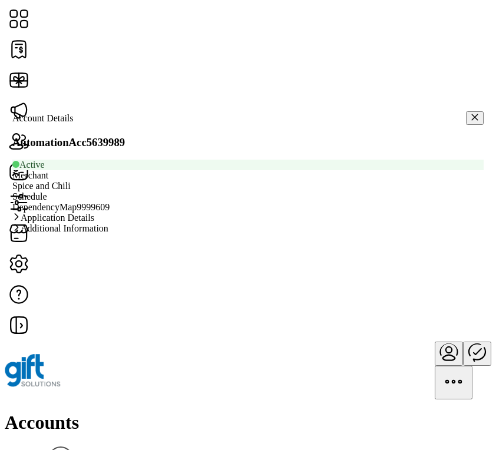
click at [427, 223] on link "Application Details" at bounding box center [248, 218] width 472 height 11
click at [398, 234] on link "Additional Information" at bounding box center [248, 228] width 472 height 11
click at [396, 234] on link "Additional Information" at bounding box center [248, 228] width 472 height 11
click at [472, 121] on icon "button" at bounding box center [475, 117] width 6 height 6
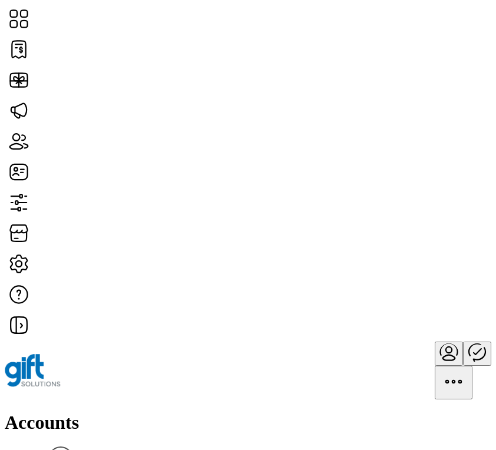
click at [404, 265] on span "View Details" at bounding box center [380, 260] width 49 height 9
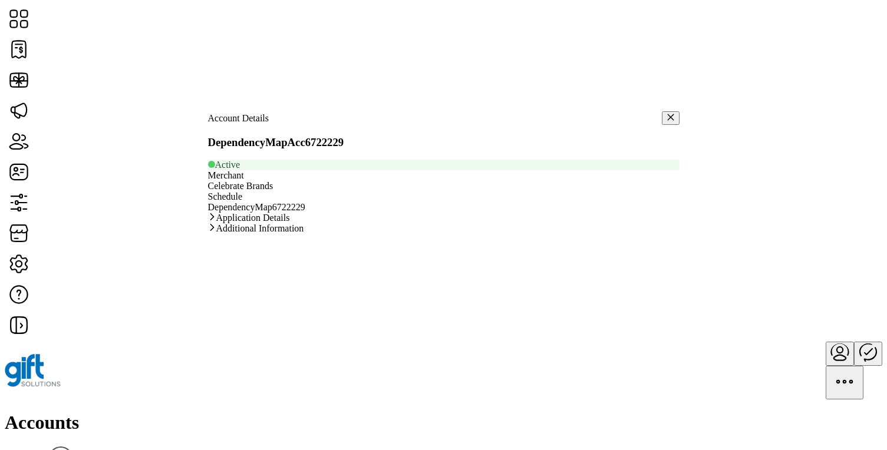
click at [662, 125] on button "button" at bounding box center [671, 118] width 18 height 14
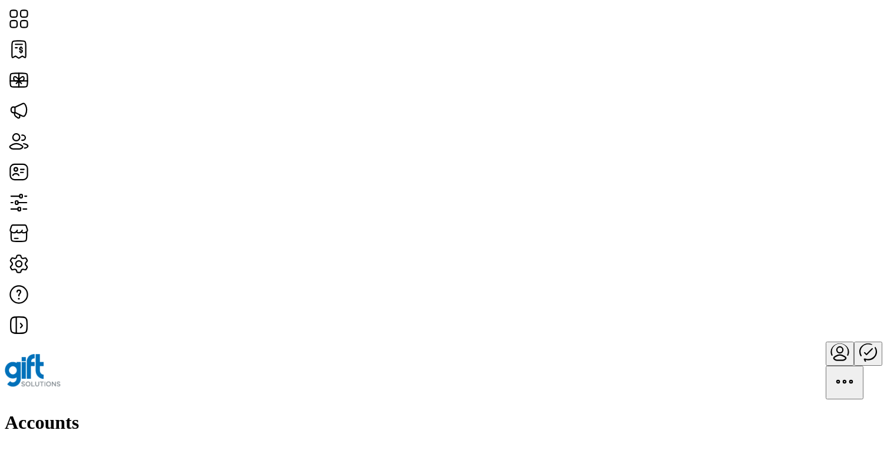
click at [98, 447] on button "Filter" at bounding box center [73, 459] width 50 height 25
click at [765, 134] on span "Schedule Name" at bounding box center [738, 129] width 60 height 9
click at [189, 353] on li "TestSche_9311351" at bounding box center [97, 358] width 185 height 11
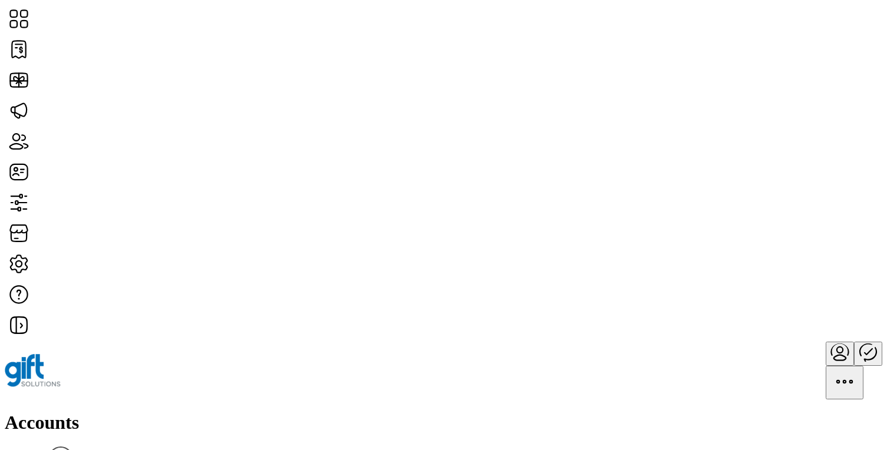
click at [795, 225] on link "Edit Details" at bounding box center [770, 221] width 49 height 9
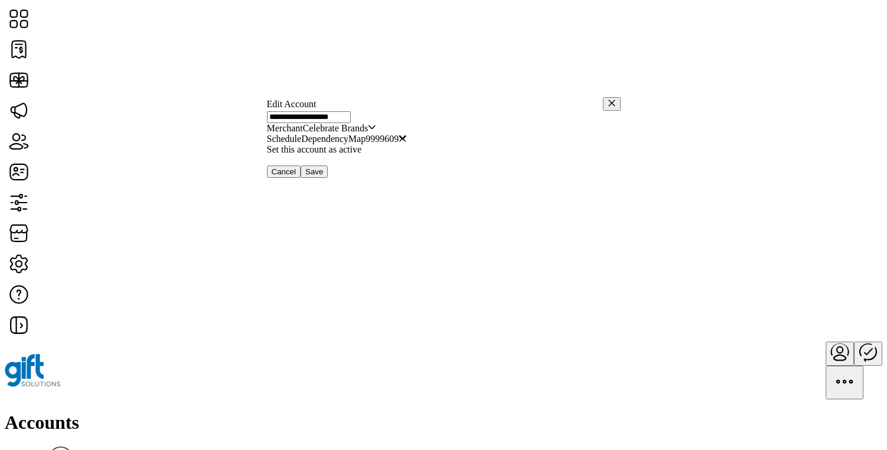
click at [603, 106] on button "button" at bounding box center [612, 104] width 18 height 14
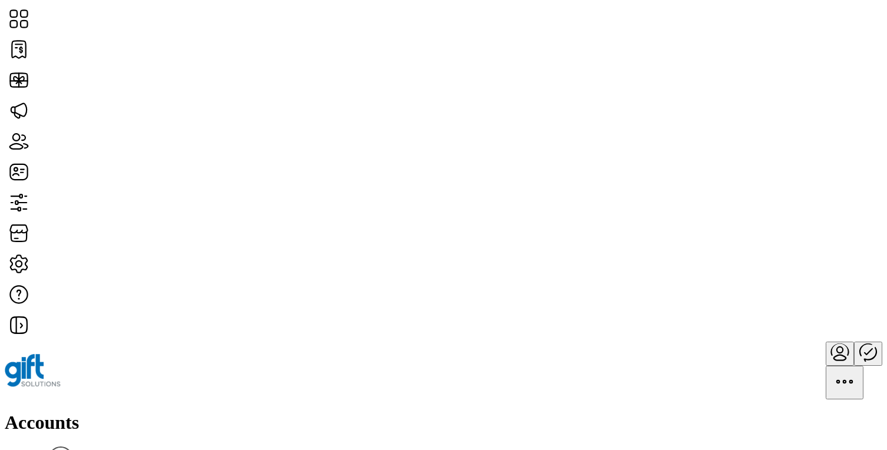
click at [791, 315] on span "Edit Details" at bounding box center [768, 309] width 45 height 9
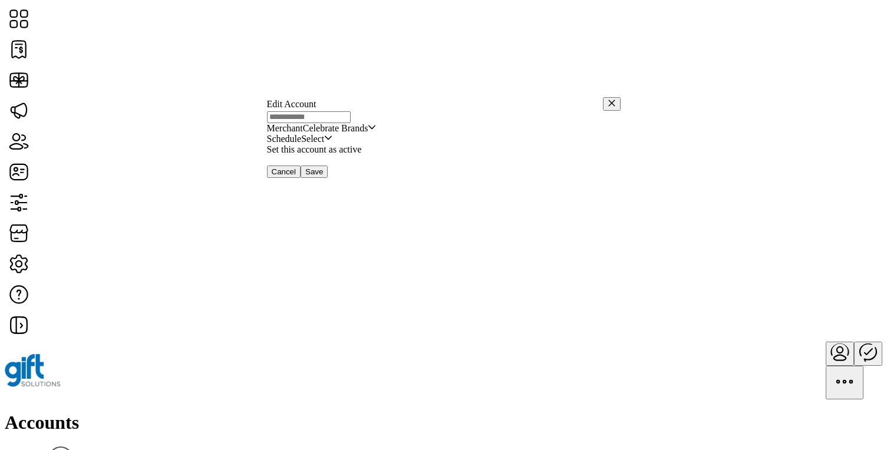
type input "**********"
click at [326, 134] on span "Select" at bounding box center [314, 128] width 23 height 11
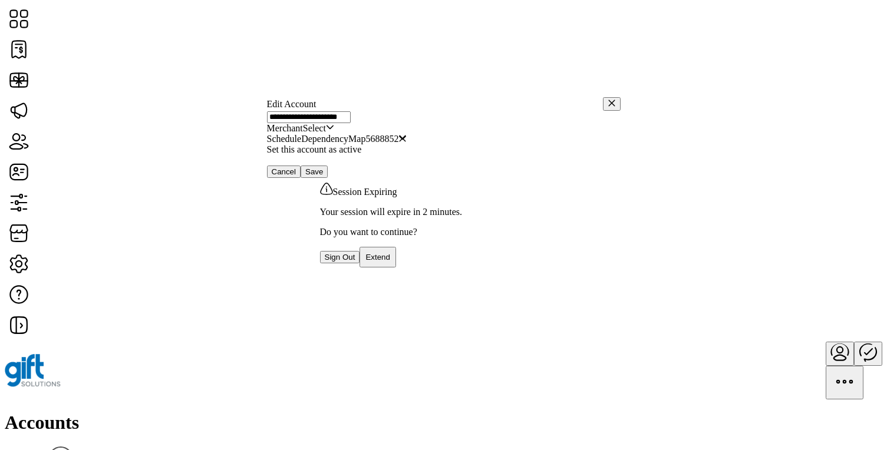
click at [390, 262] on span "Extend" at bounding box center [378, 257] width 25 height 9
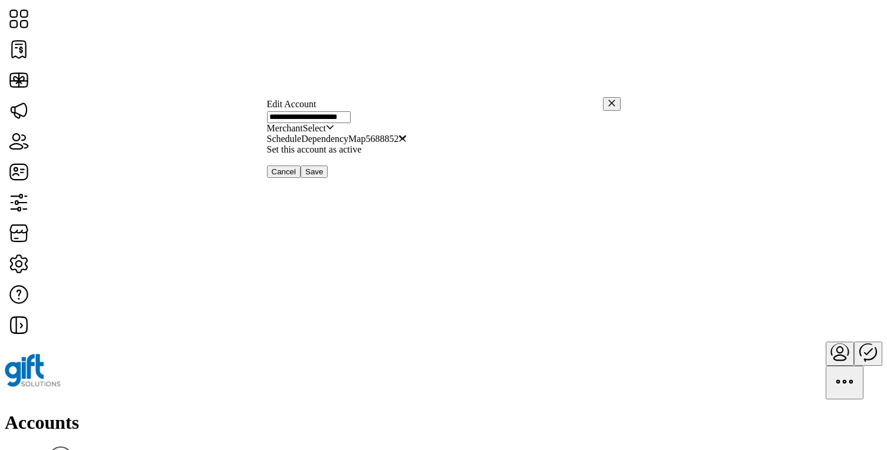
click at [334, 131] on icon "dropdown trigger" at bounding box center [330, 127] width 8 height 8
click at [326, 134] on span "Select" at bounding box center [314, 128] width 23 height 11
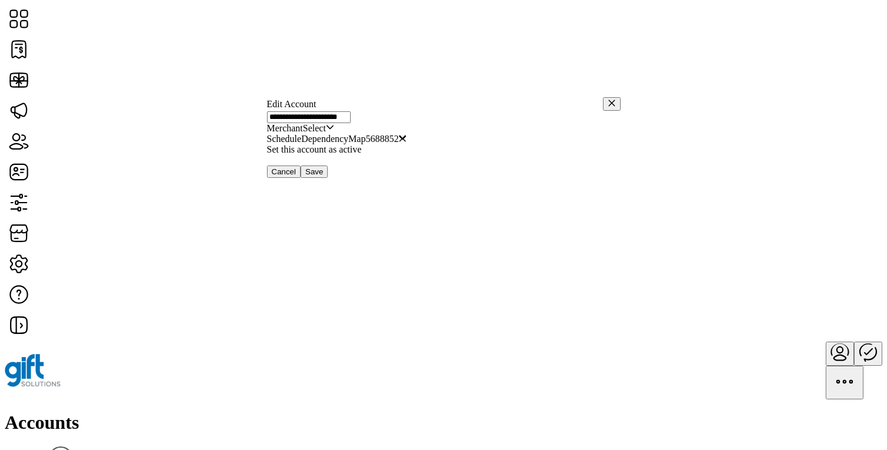
click at [326, 134] on span "Select" at bounding box center [314, 128] width 23 height 11
click at [608, 104] on icon "button" at bounding box center [612, 103] width 8 height 8
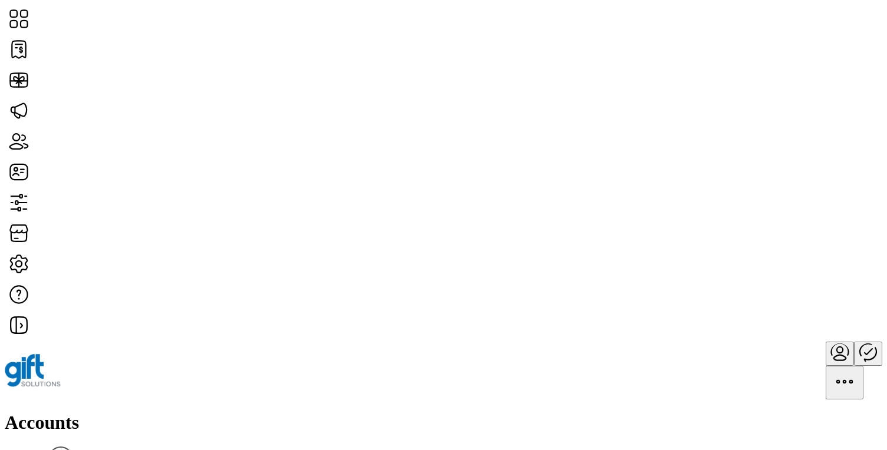
click at [821, 412] on div "Accounts Filter Add Account" at bounding box center [444, 450] width 878 height 77
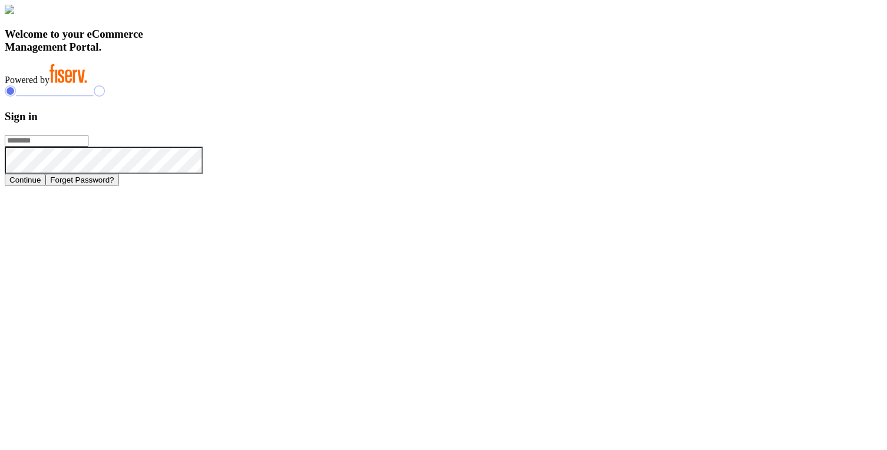
type input "**********"
click at [761, 186] on form "**********" at bounding box center [444, 148] width 878 height 76
click at [657, 123] on h3 "Sign in" at bounding box center [444, 116] width 878 height 13
click at [45, 186] on button "Continue" at bounding box center [25, 180] width 41 height 12
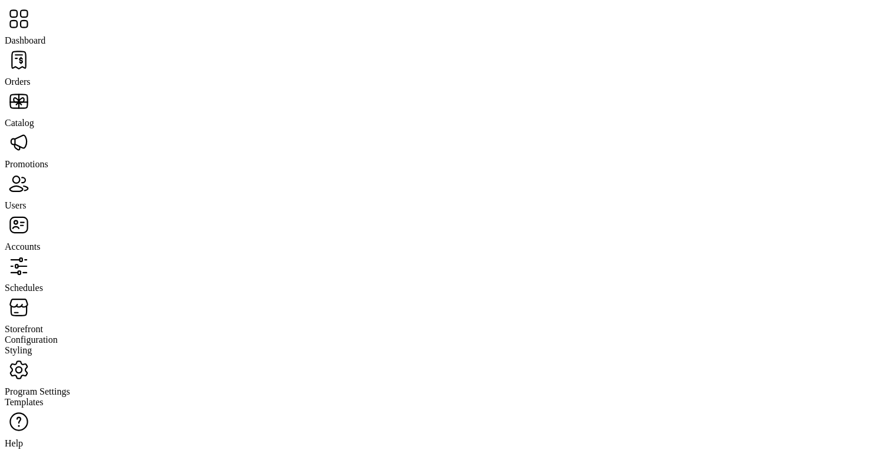
click at [31, 77] on span "Orders" at bounding box center [18, 82] width 26 height 10
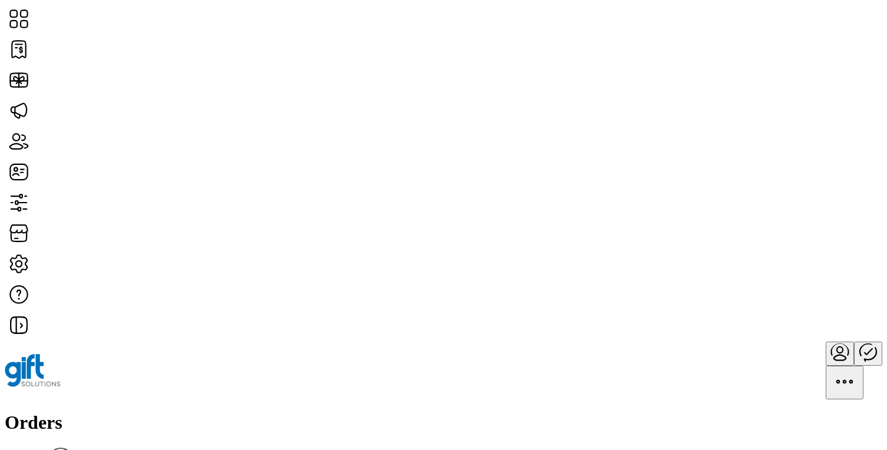
click at [815, 226] on link "View Details" at bounding box center [780, 221] width 69 height 9
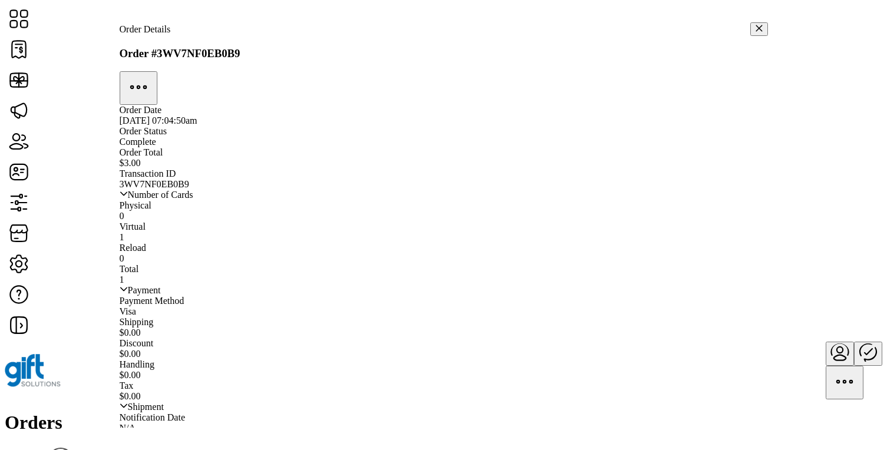
click at [755, 26] on icon "button" at bounding box center [759, 28] width 8 height 8
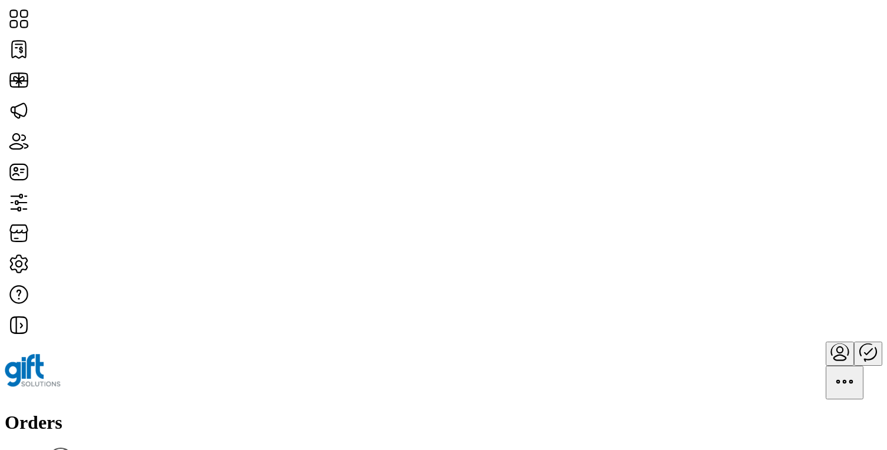
click at [826, 338] on icon "menu" at bounding box center [840, 352] width 28 height 28
click at [577, 412] on div "Orders Filter Focused All Orders" at bounding box center [444, 447] width 878 height 71
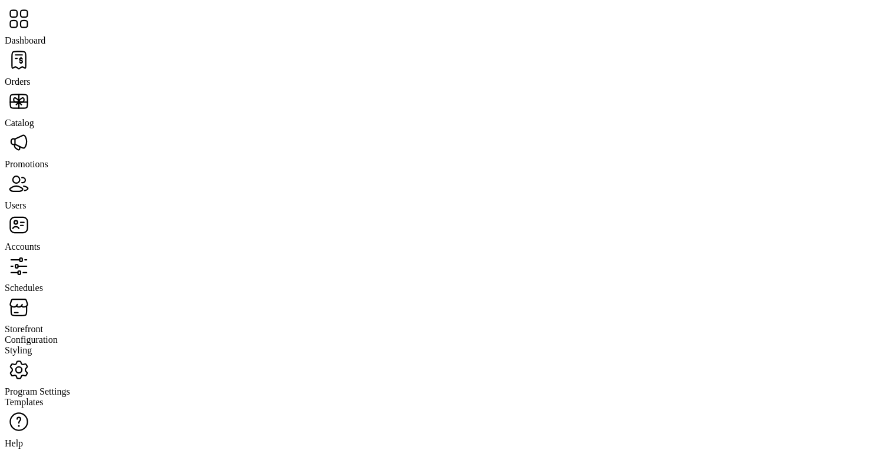
click at [48, 159] on span "Promotions" at bounding box center [27, 164] width 44 height 10
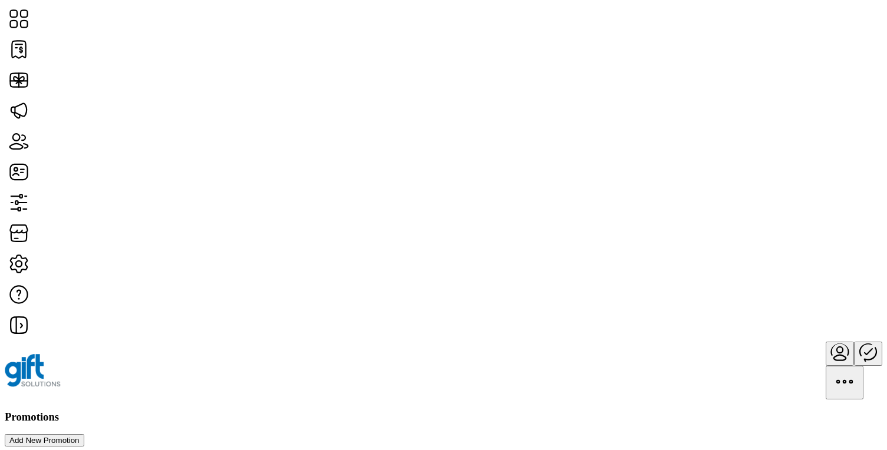
click at [256, 411] on div "Promotions Add New Promotion" at bounding box center [444, 429] width 878 height 37
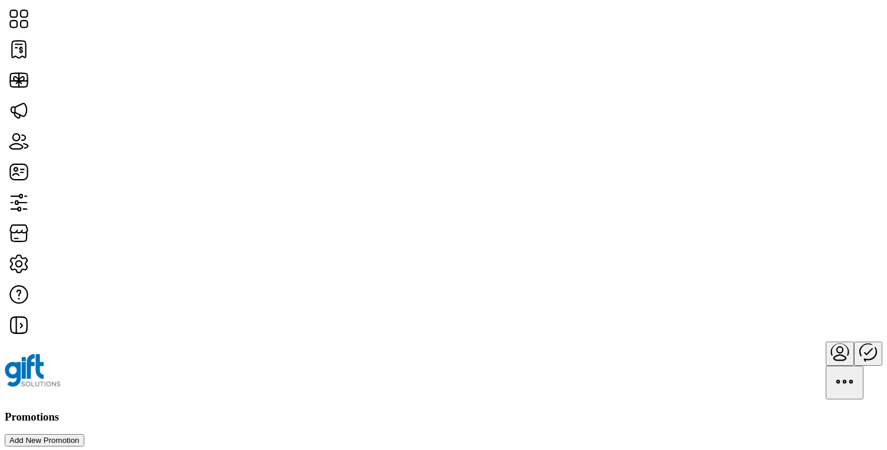
scroll to position [193, 0]
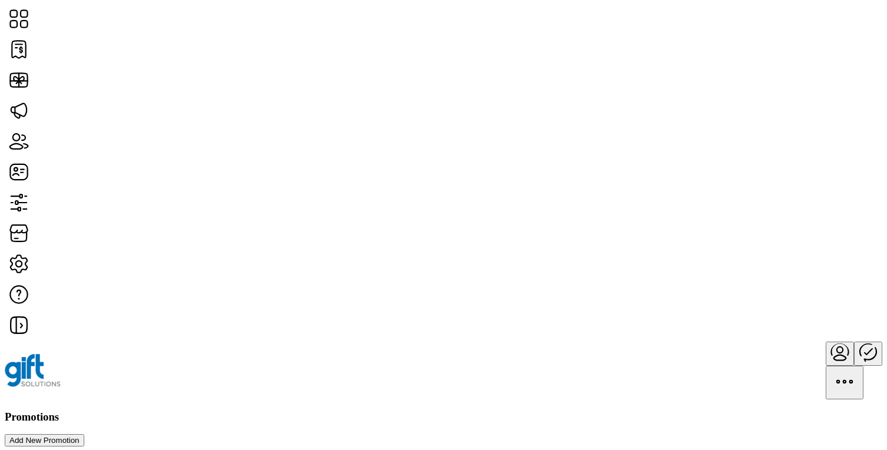
drag, startPoint x: 199, startPoint y: 231, endPoint x: 627, endPoint y: 248, distance: 427.8
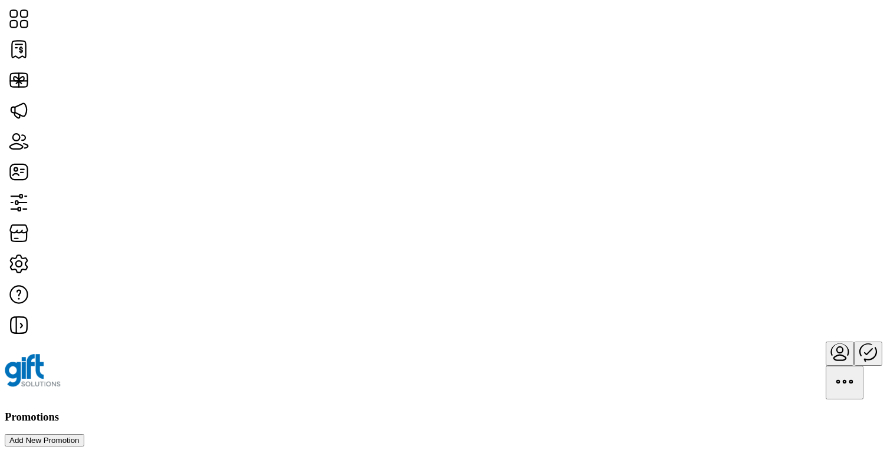
drag, startPoint x: 200, startPoint y: 230, endPoint x: 613, endPoint y: 256, distance: 413.0
click at [472, 411] on div "Promotions Add New Promotion" at bounding box center [444, 429] width 878 height 37
